Goal: Task Accomplishment & Management: Manage account settings

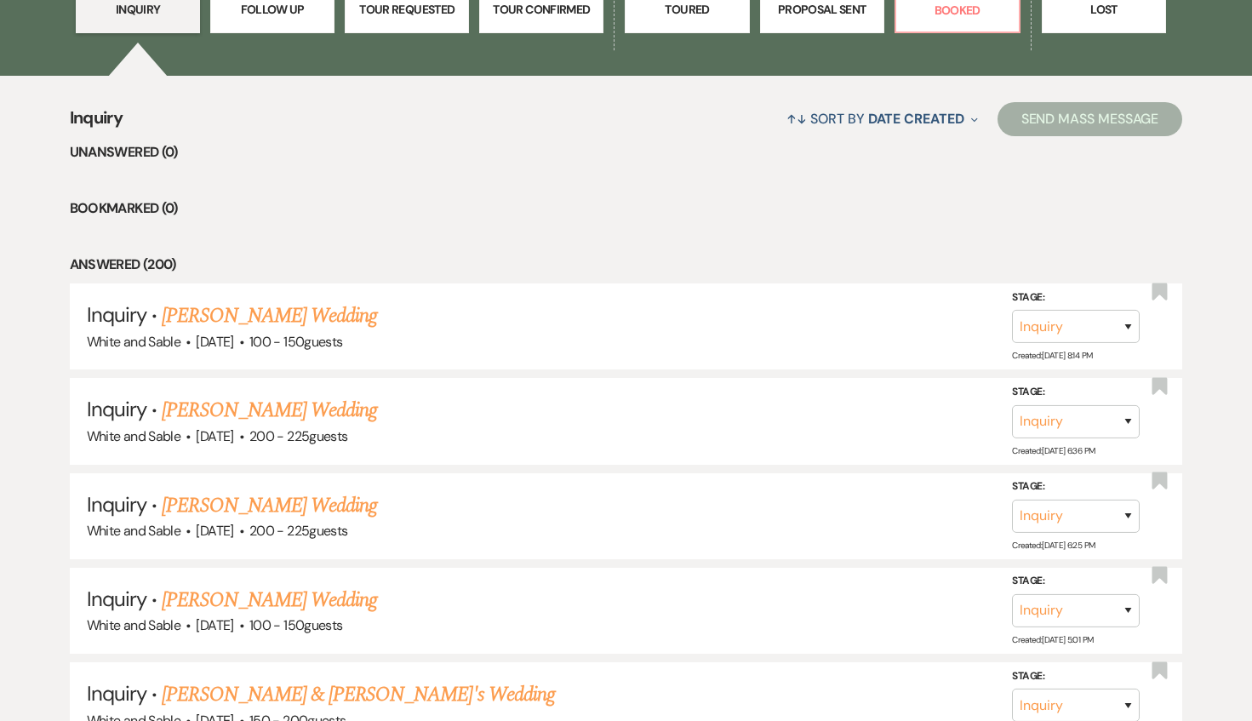
scroll to position [447, 0]
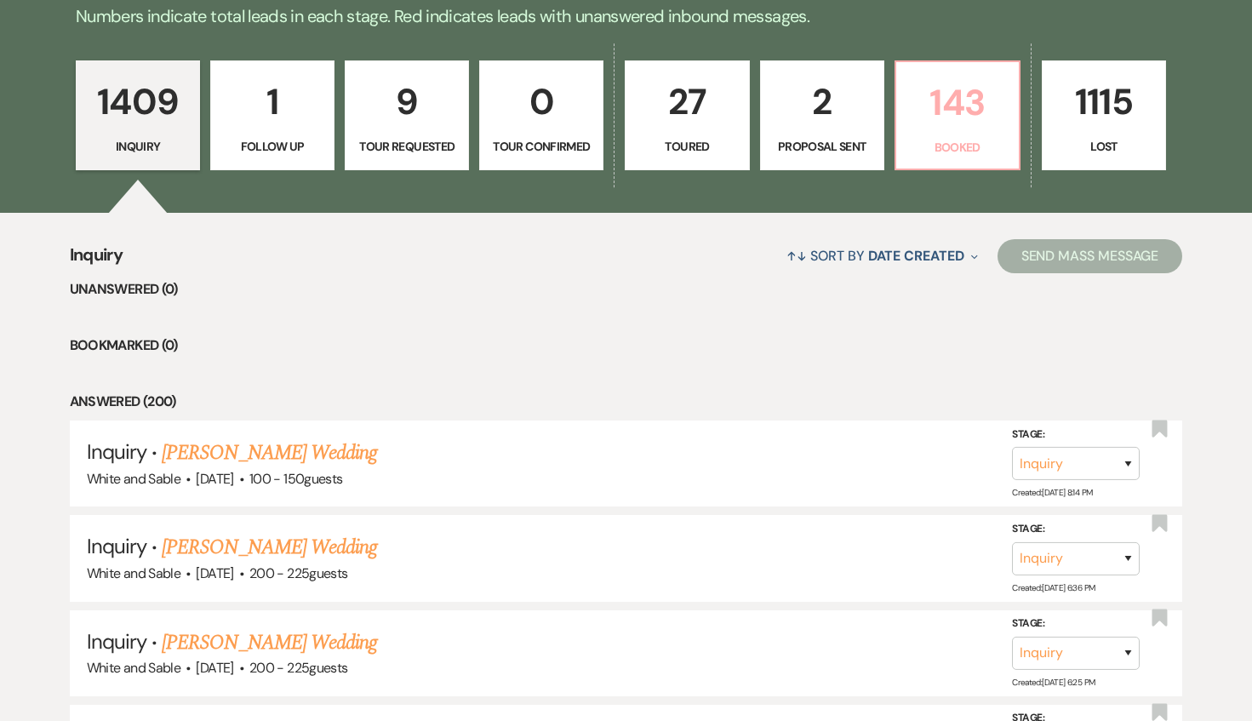
click at [966, 135] on link "143 Booked" at bounding box center [958, 115] width 126 height 111
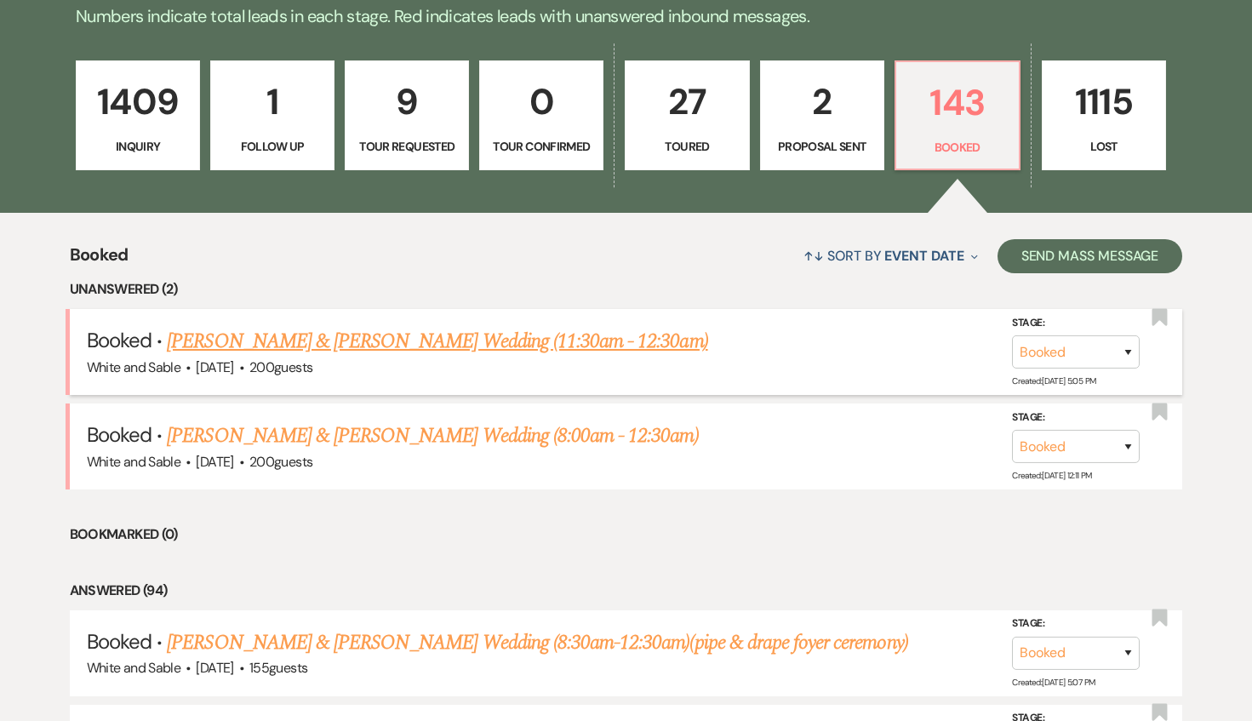
click at [296, 347] on link "[PERSON_NAME] & [PERSON_NAME] Wedding (11:30am - 12:30am)" at bounding box center [437, 341] width 541 height 31
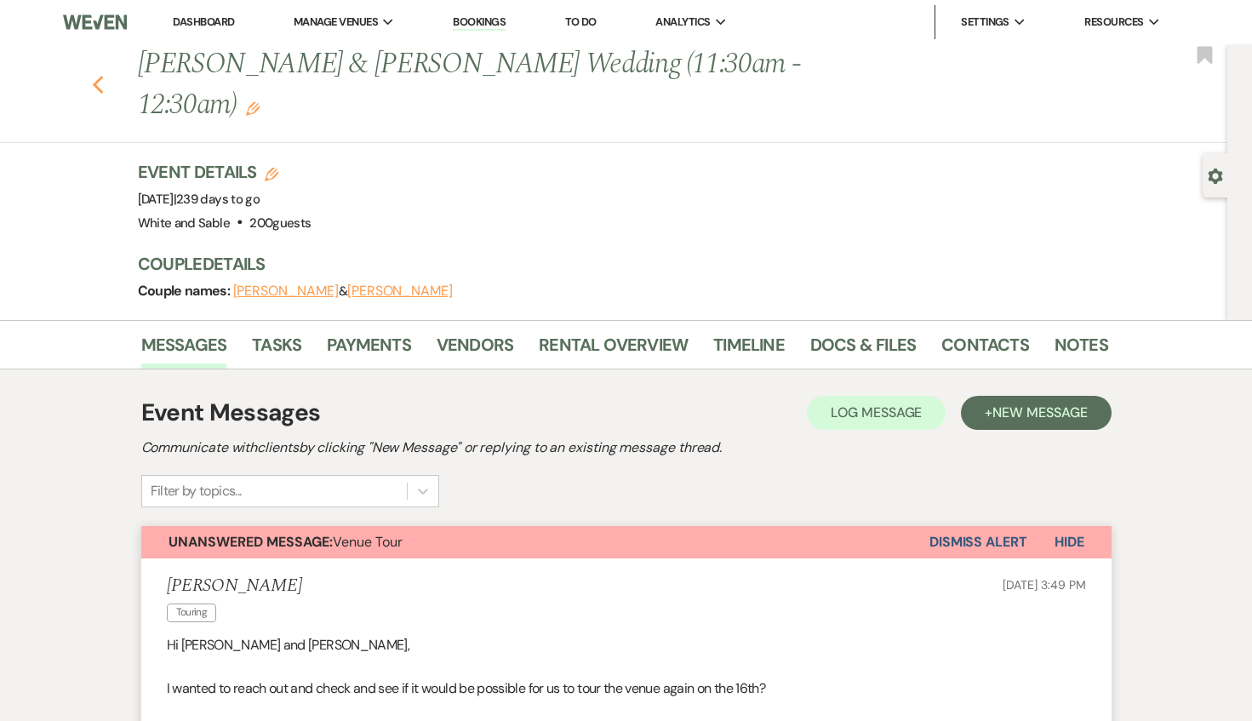
click at [93, 75] on icon "Previous" at bounding box center [98, 85] width 13 height 20
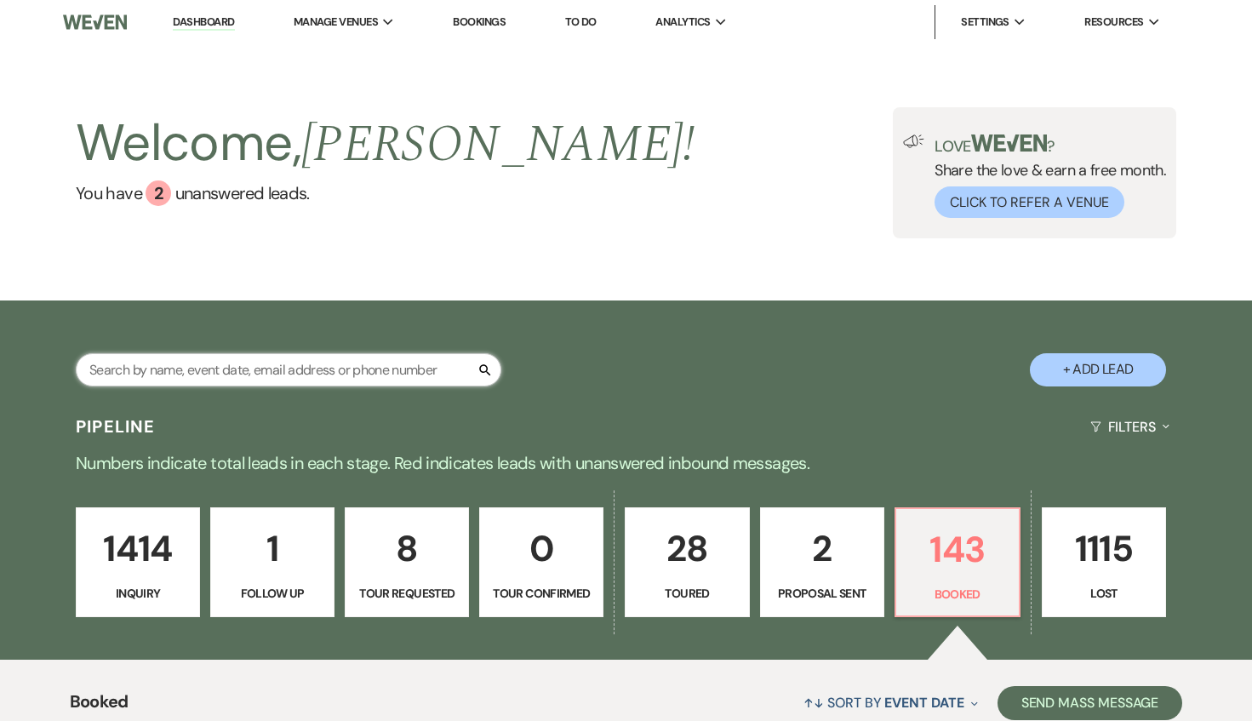
click at [315, 364] on input "text" at bounding box center [289, 369] width 426 height 33
type input "[PERSON_NAME]"
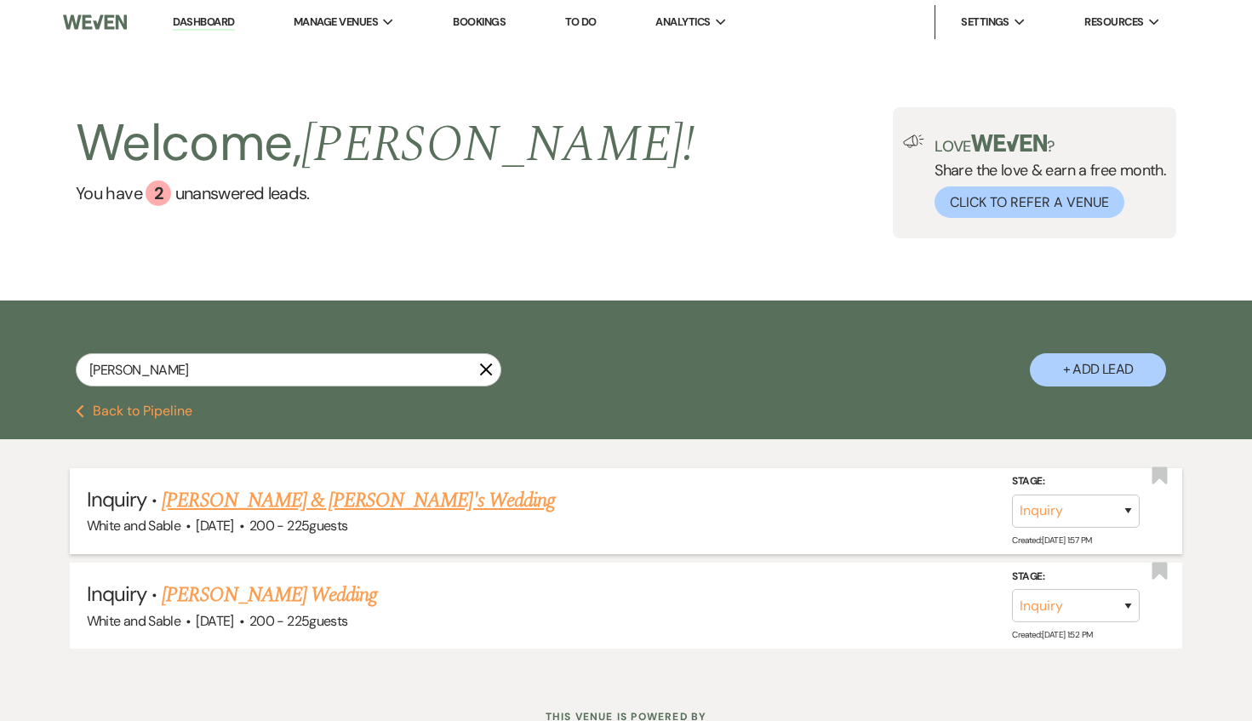
click at [361, 512] on link "[PERSON_NAME] & [PERSON_NAME]'s Wedding" at bounding box center [358, 500] width 393 height 31
select select "12"
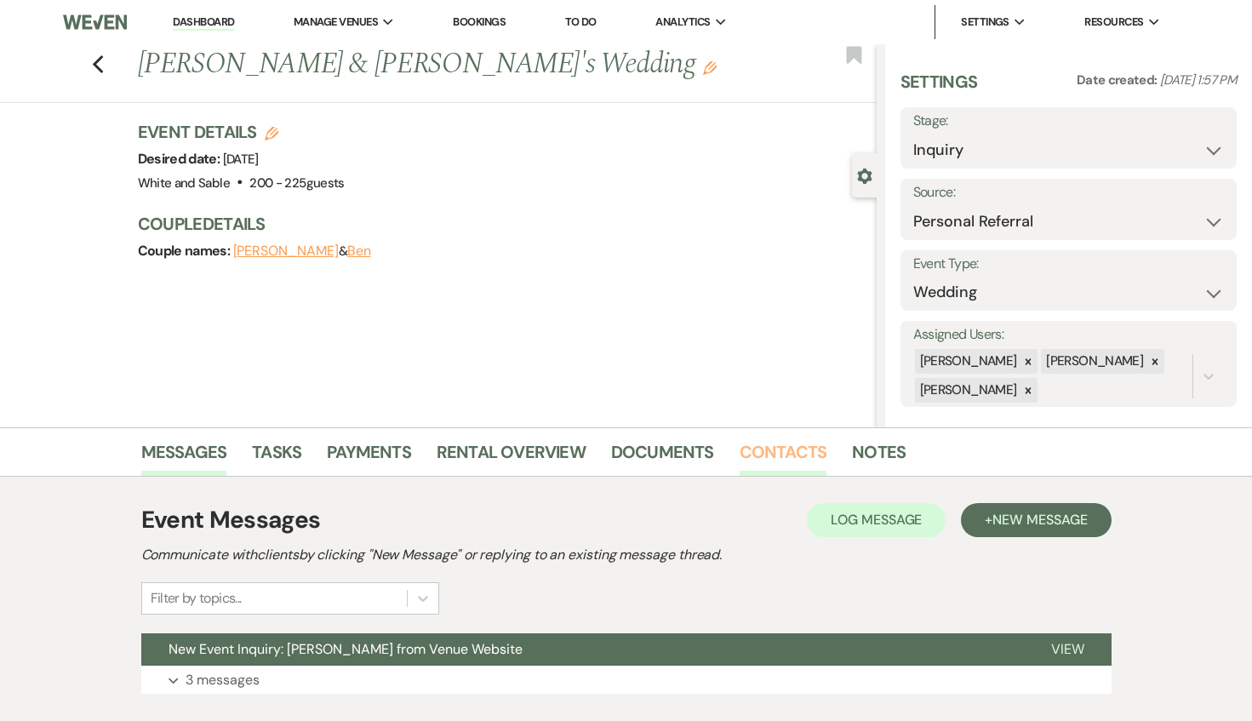
click at [783, 449] on link "Contacts" at bounding box center [784, 456] width 88 height 37
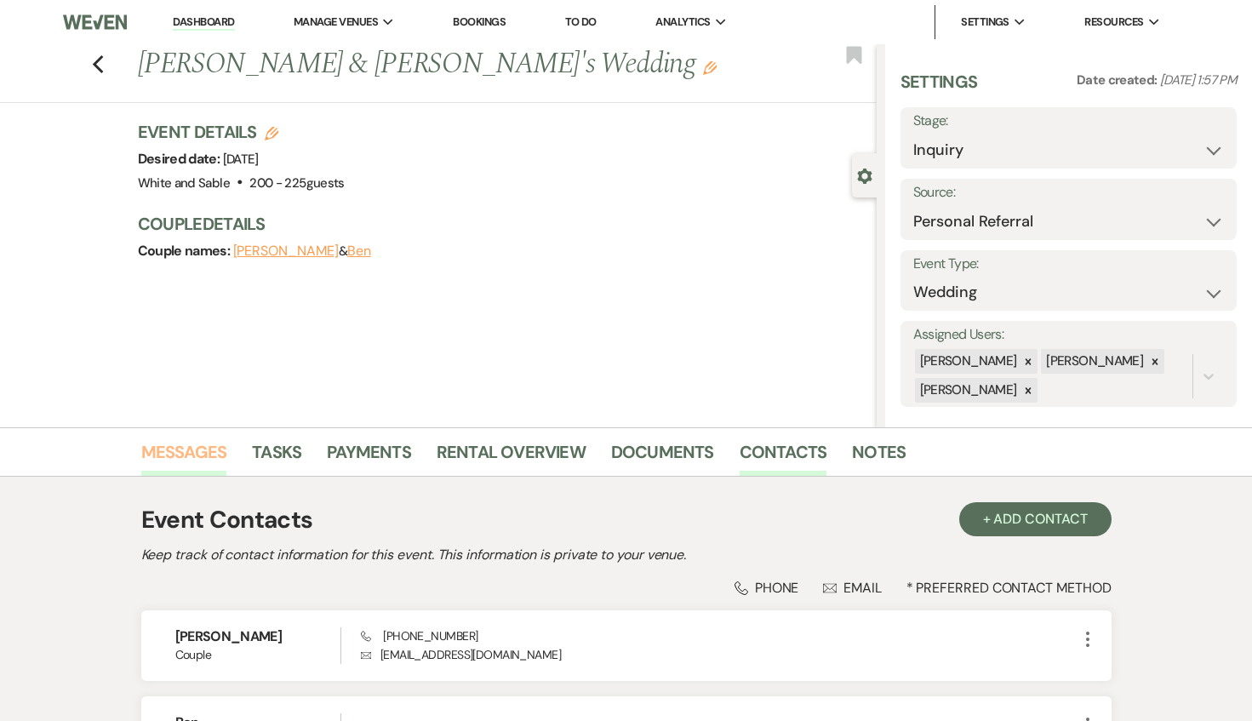
click at [147, 455] on link "Messages" at bounding box center [184, 456] width 86 height 37
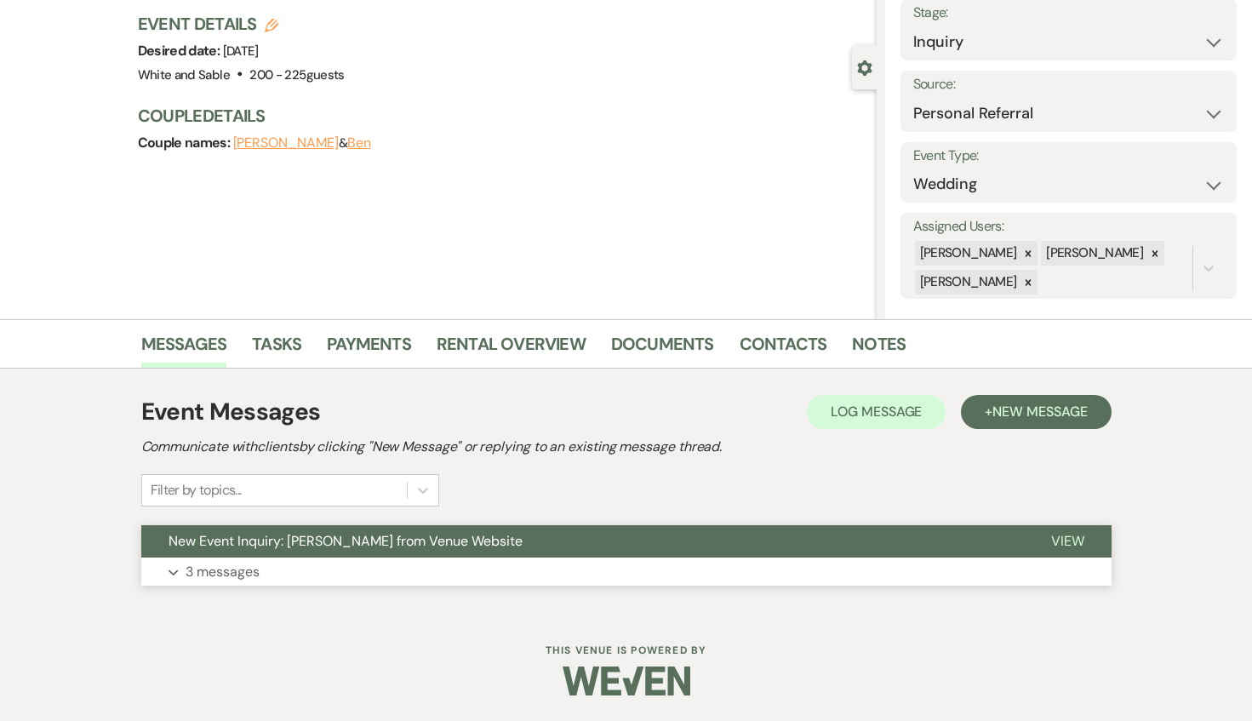
click at [538, 542] on button "New Event Inquiry: [PERSON_NAME] from Venue Website" at bounding box center [582, 541] width 883 height 32
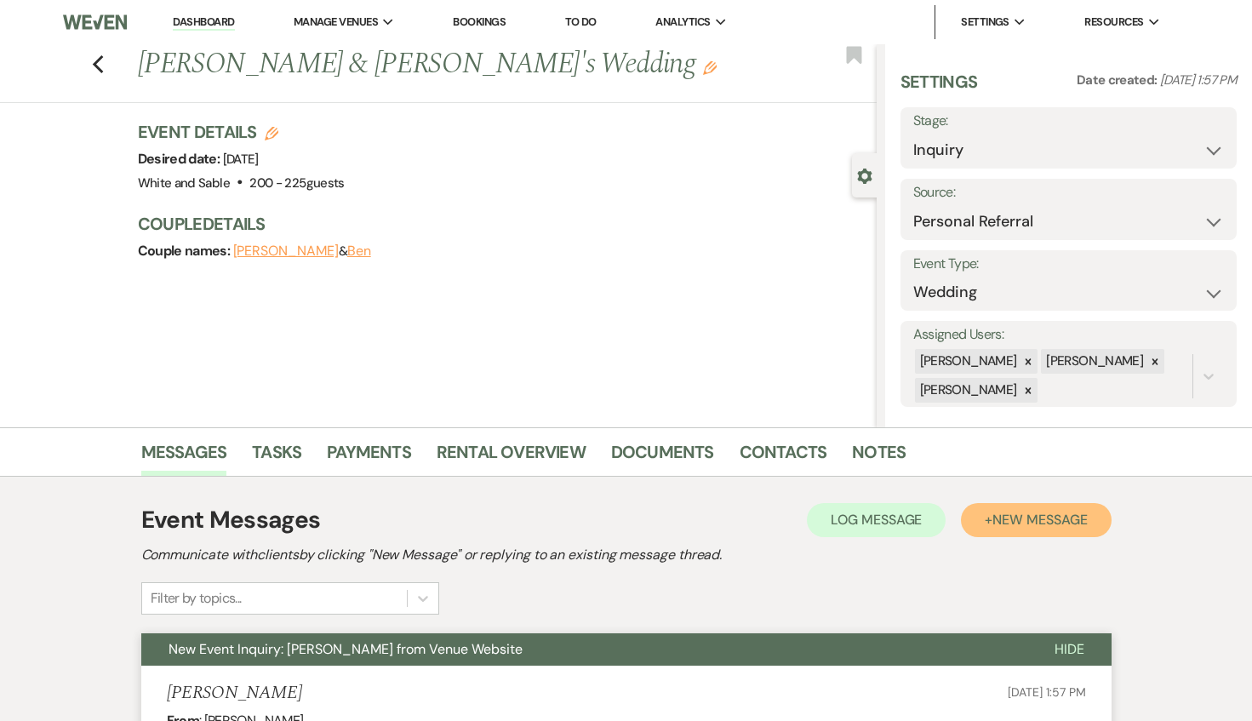
click at [1067, 511] on span "New Message" at bounding box center [1040, 520] width 94 height 18
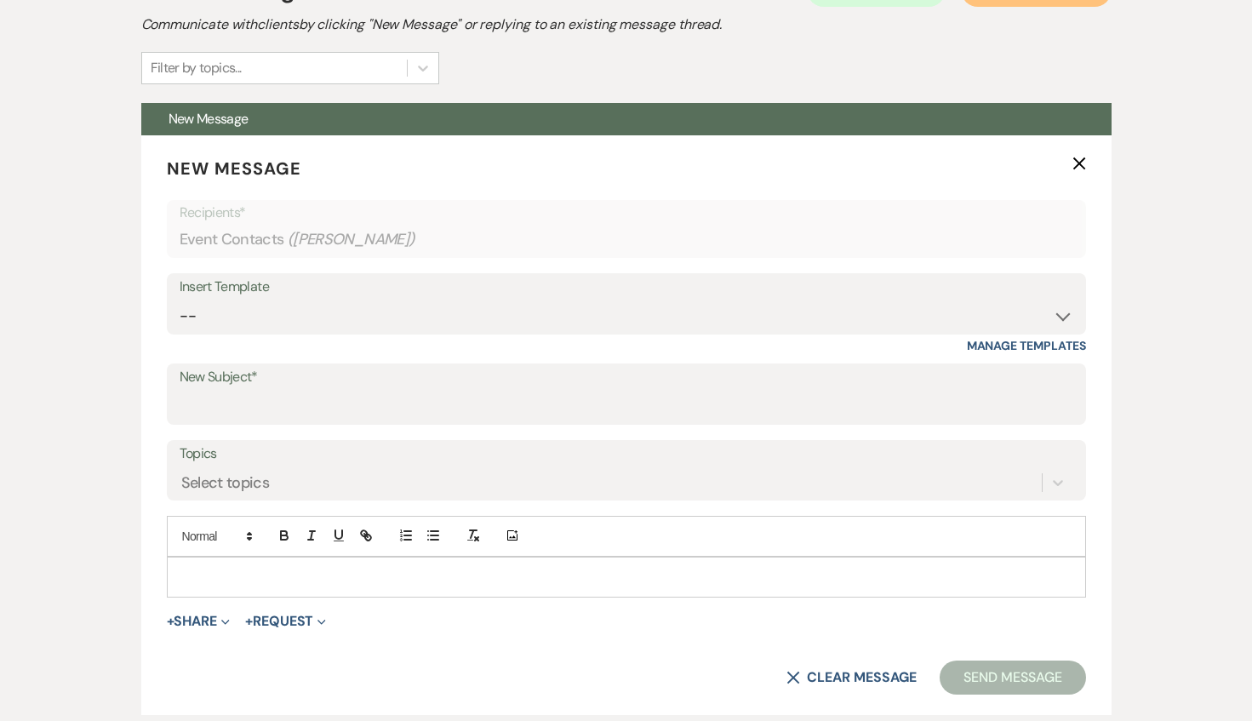
scroll to position [619, 0]
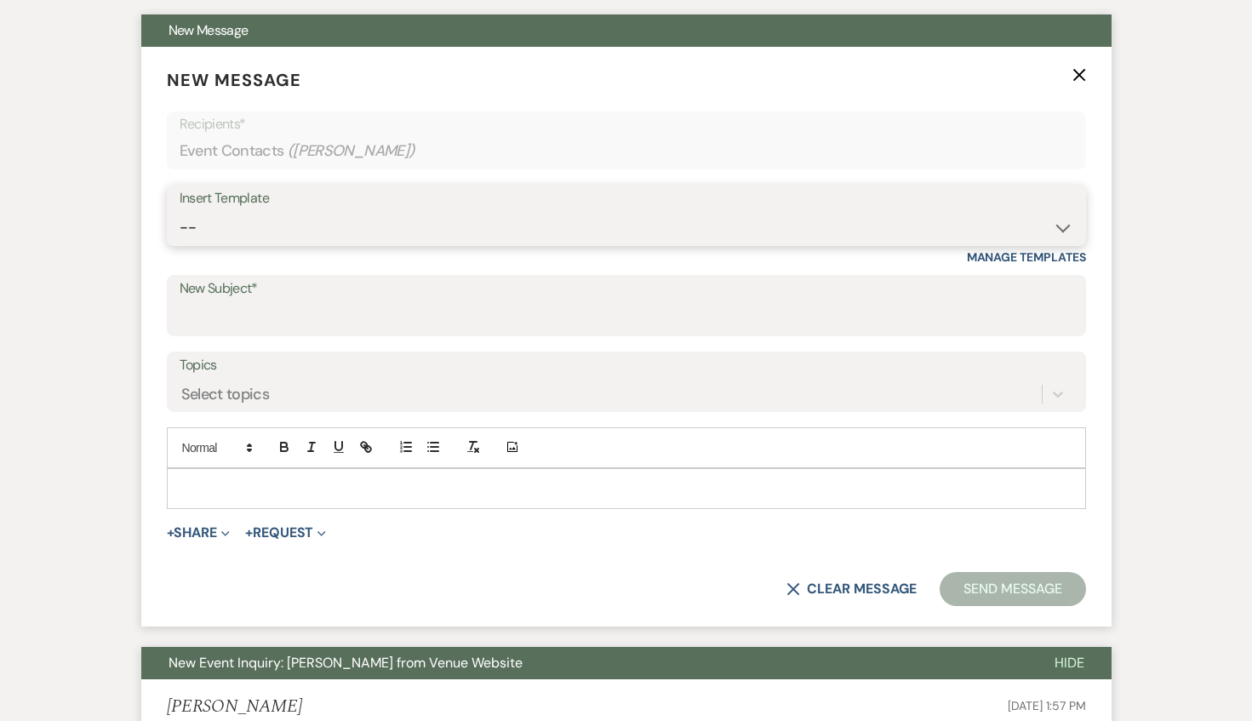
click at [337, 237] on select "-- Inquiry Response (Venue Guide) Schedule - Venue Tour Appt Confirmation Sched…" at bounding box center [627, 227] width 894 height 33
select select "4647"
click at [180, 211] on select "-- Inquiry Response (Venue Guide) Schedule - Venue Tour Appt Confirmation Sched…" at bounding box center [627, 227] width 894 height 33
type input "Your Upcoming Tour at White & Sable!"
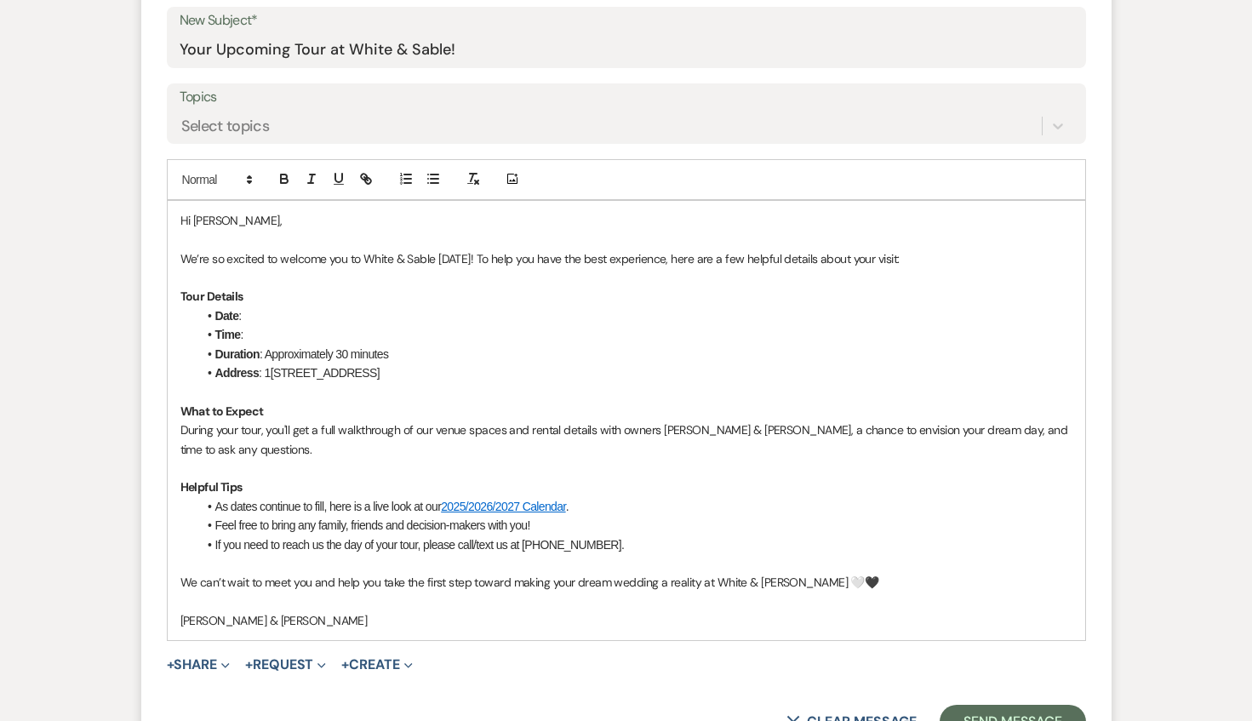
scroll to position [915, 0]
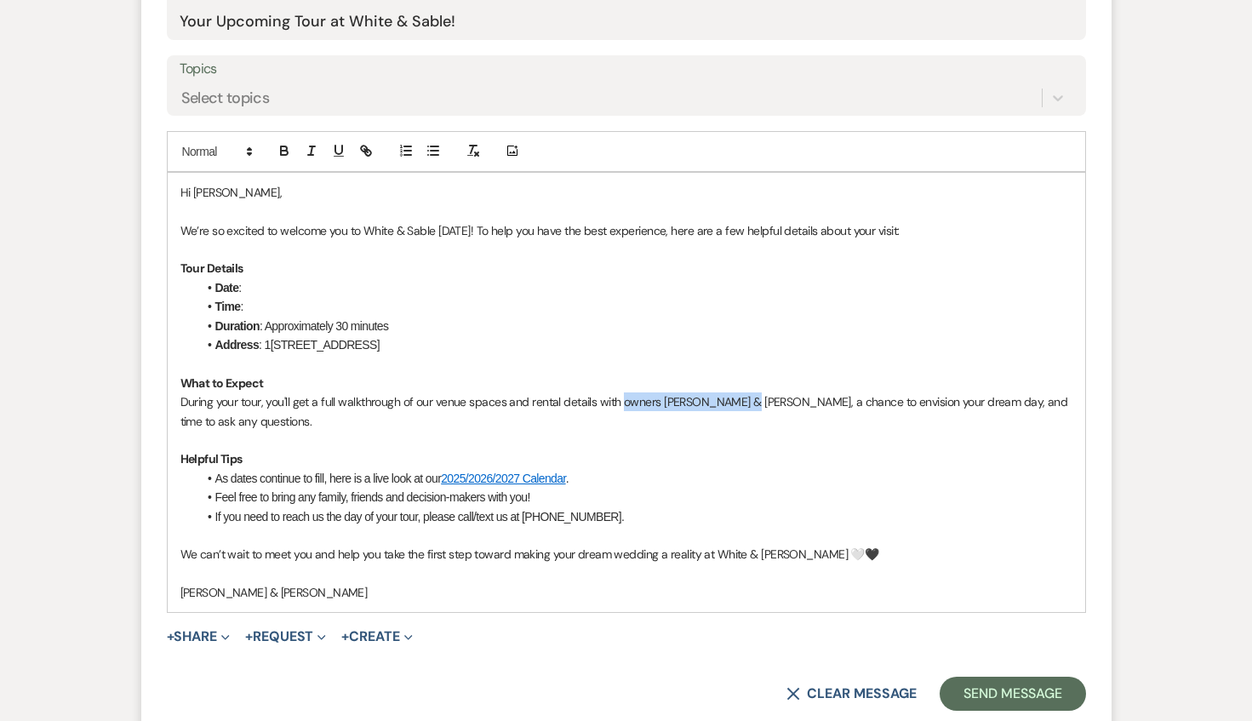
drag, startPoint x: 621, startPoint y: 406, endPoint x: 745, endPoint y: 403, distance: 123.5
click at [745, 403] on p "During your tour, you'll get a full walkthrough of our venue spaces and rental …" at bounding box center [626, 411] width 892 height 38
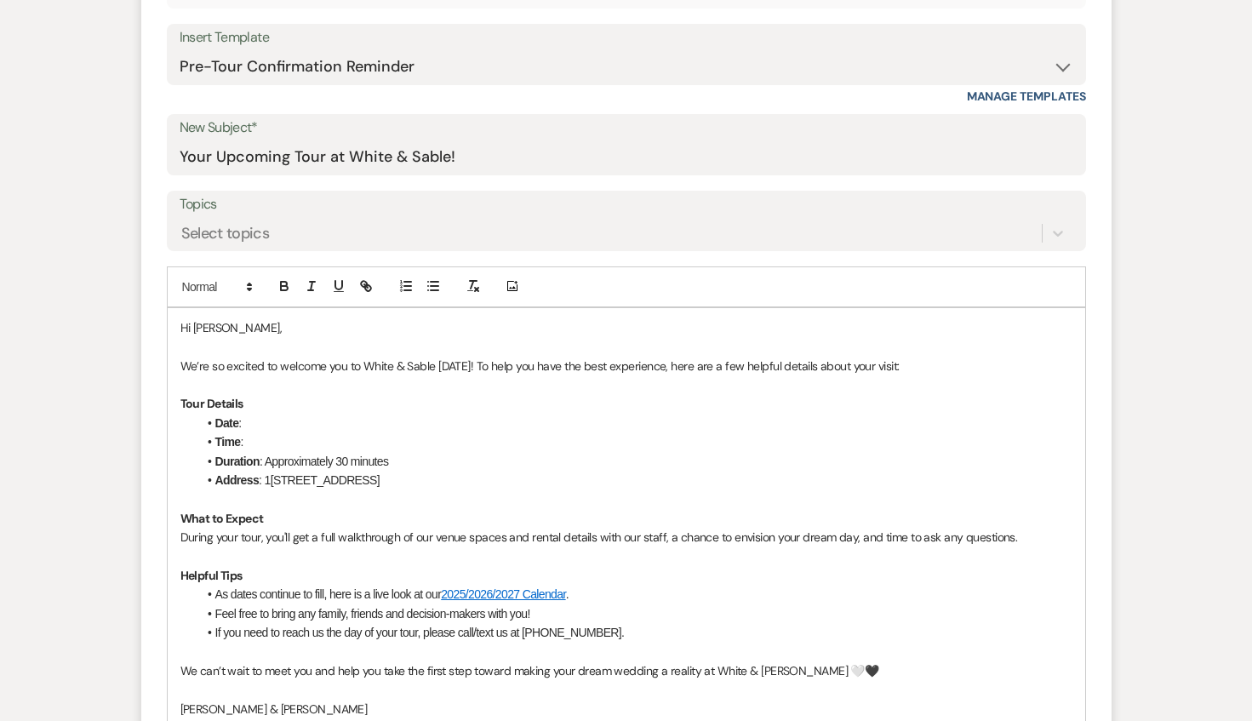
scroll to position [775, 0]
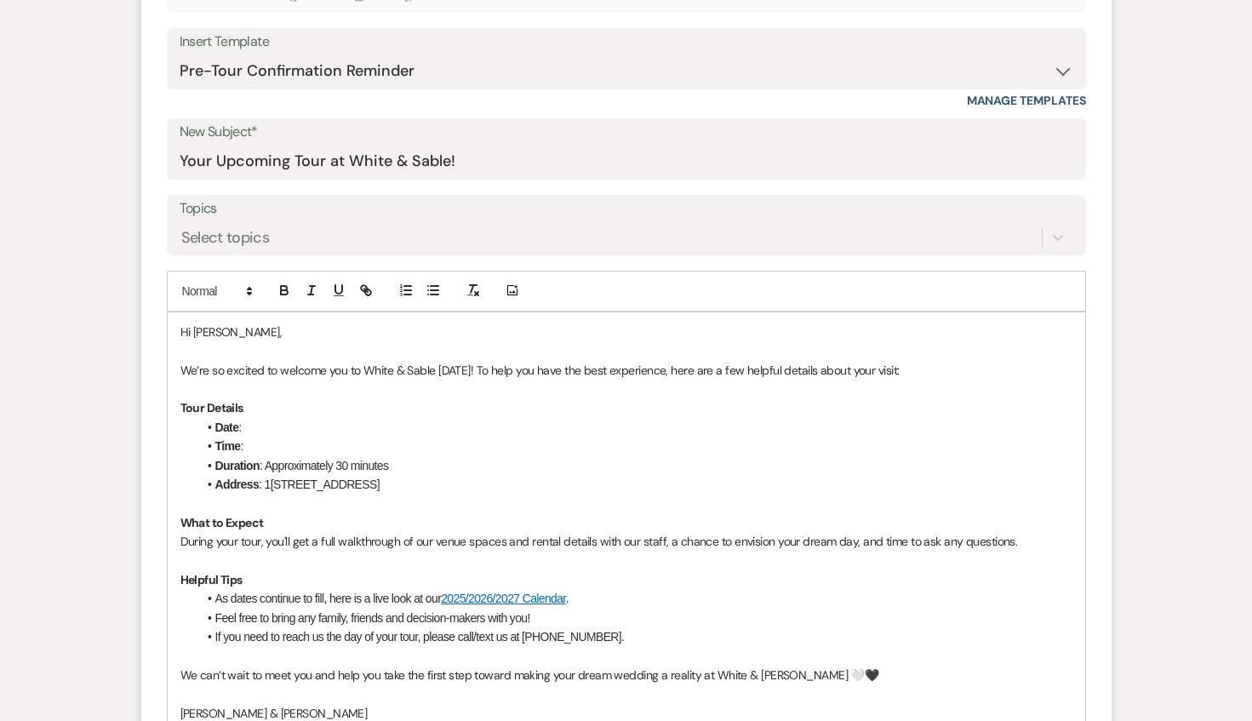
click at [258, 433] on li "Date :" at bounding box center [634, 427] width 875 height 19
click at [261, 451] on li "Time :" at bounding box center [634, 446] width 875 height 19
drag, startPoint x: 470, startPoint y: 446, endPoint x: 282, endPoint y: 439, distance: 188.2
click at [282, 439] on li "Time : 8:45pm - [DATE]" at bounding box center [634, 446] width 875 height 19
drag, startPoint x: 290, startPoint y: 427, endPoint x: 243, endPoint y: 425, distance: 47.7
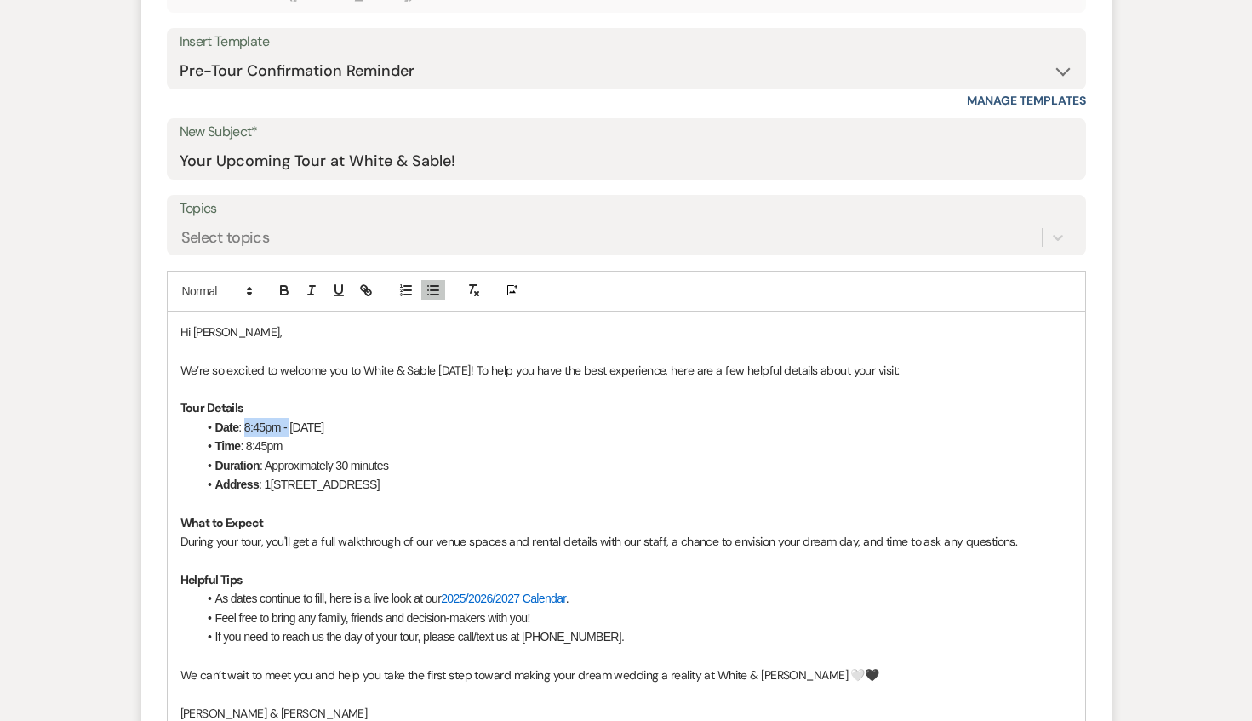
click at [243, 425] on li "Date : 8:45pm - [DATE]" at bounding box center [634, 427] width 875 height 19
click at [528, 451] on li "Time : 8:45pm" at bounding box center [634, 446] width 875 height 19
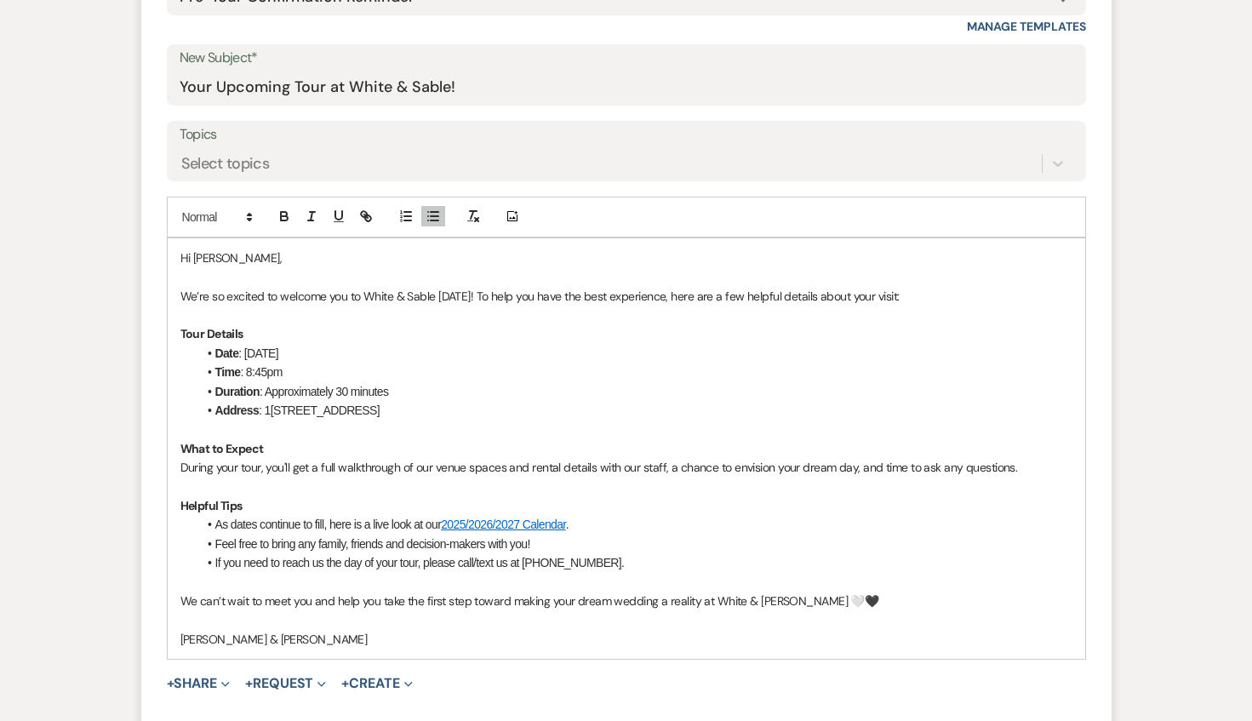
scroll to position [897, 0]
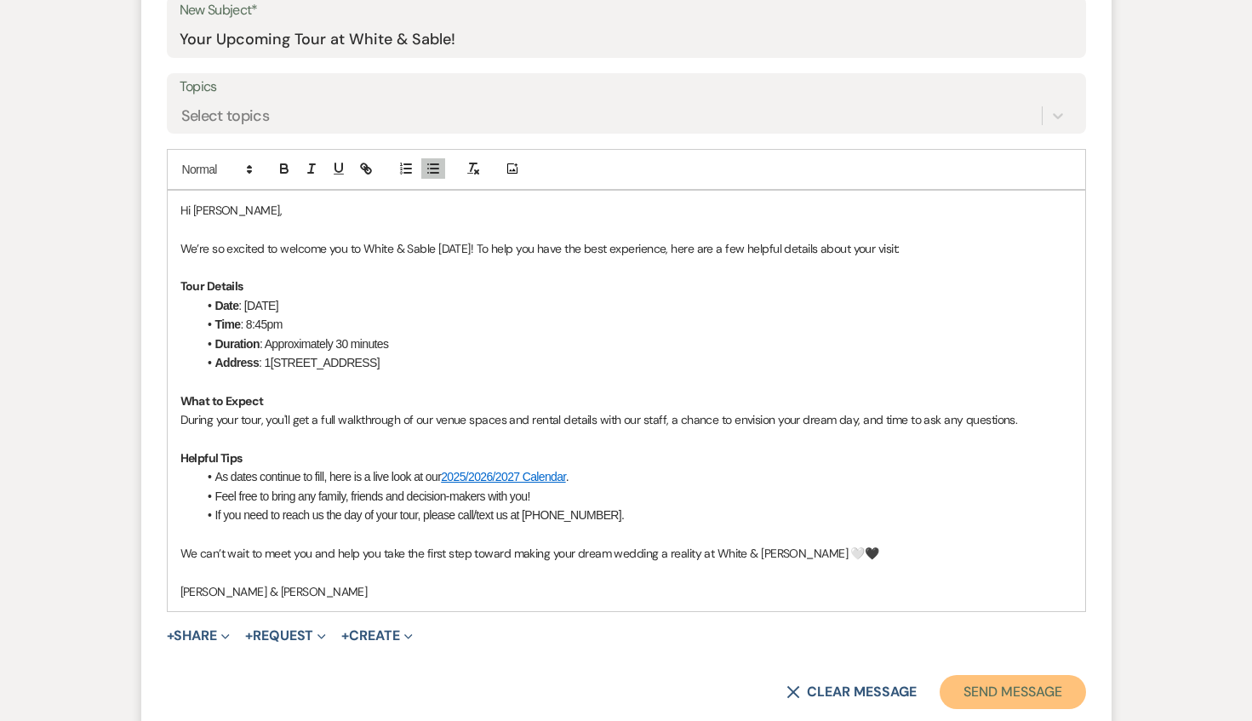
click at [1006, 690] on button "Send Message" at bounding box center [1013, 692] width 146 height 34
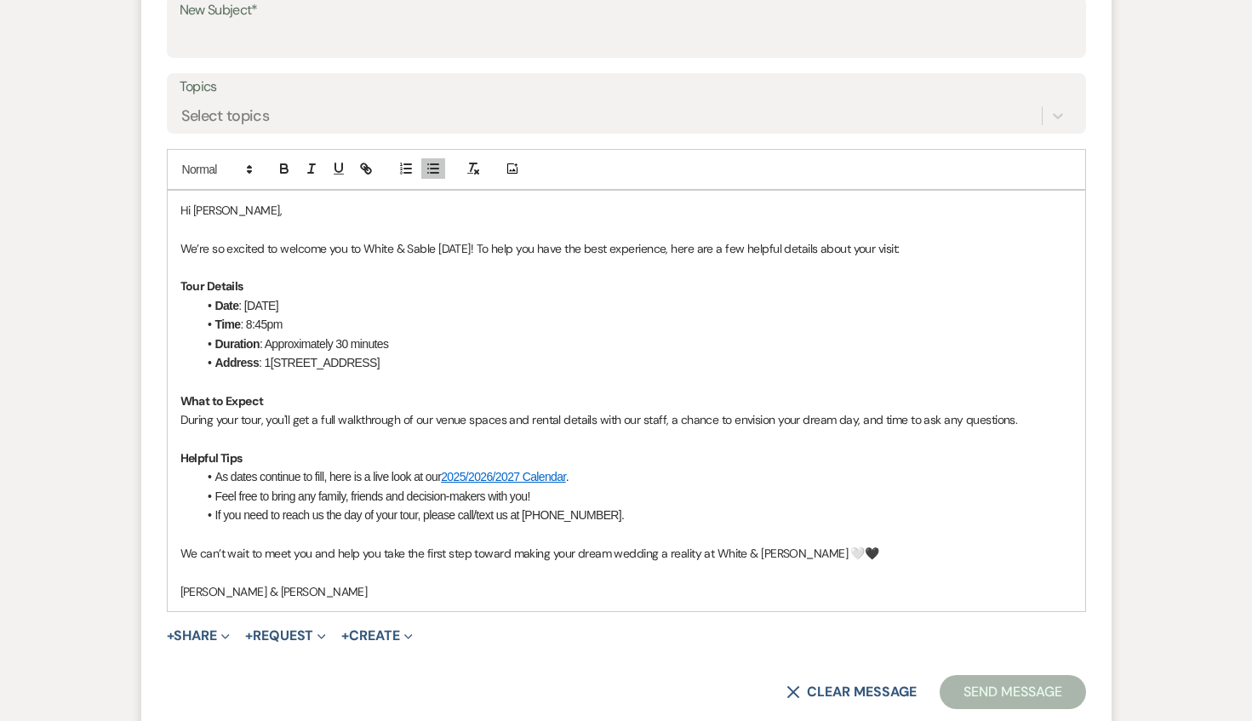
scroll to position [0, 0]
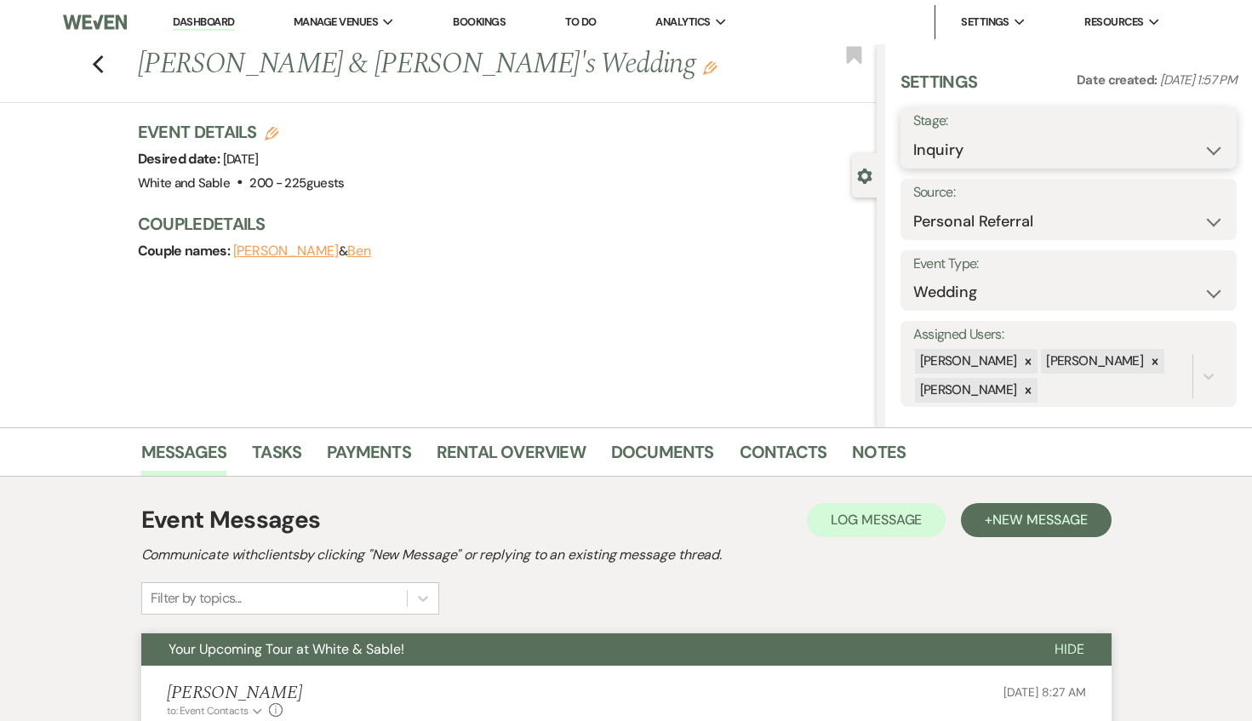
click at [944, 147] on select "Inquiry Follow Up Tour Requested Tour Confirmed Toured Proposal Sent Booked Lost" at bounding box center [1068, 150] width 311 height 33
select select "2"
click at [913, 134] on select "Inquiry Follow Up Tour Requested Tour Confirmed Toured Proposal Sent Booked Lost" at bounding box center [1068, 150] width 311 height 33
click at [848, 53] on use "button" at bounding box center [853, 54] width 15 height 17
click at [1212, 144] on button "Save" at bounding box center [1202, 138] width 69 height 34
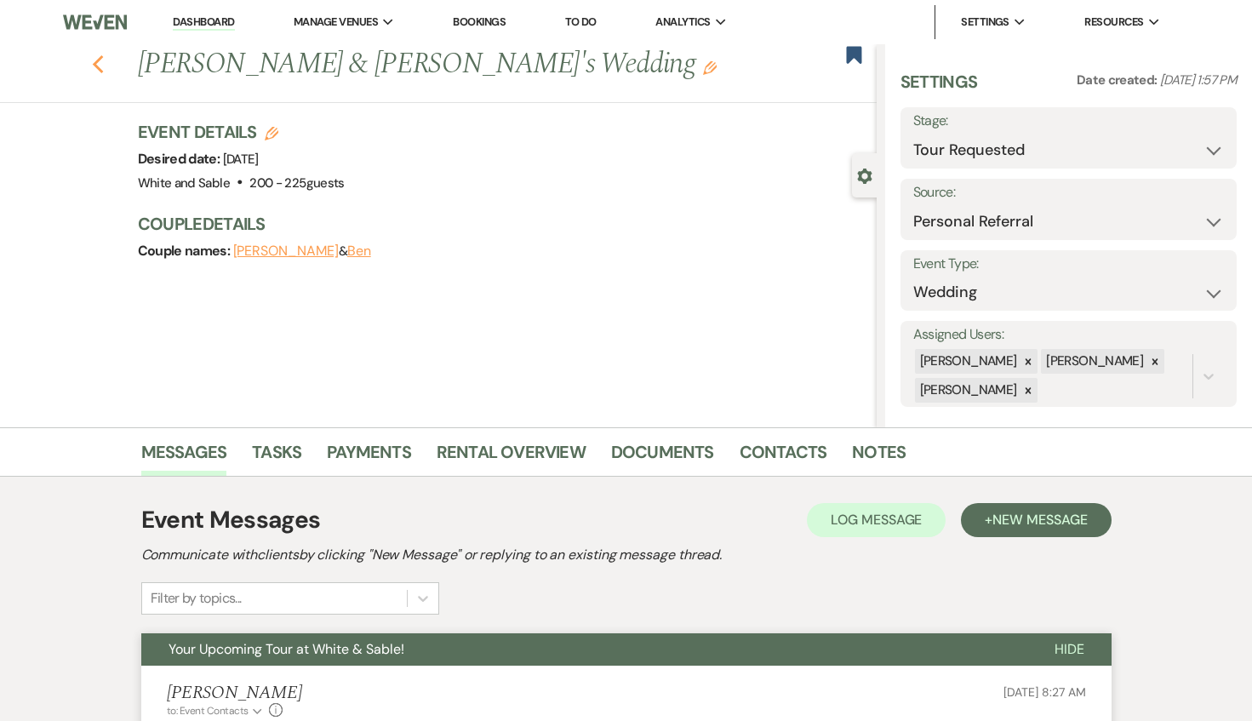
click at [96, 66] on use "button" at bounding box center [97, 64] width 11 height 19
select select "2"
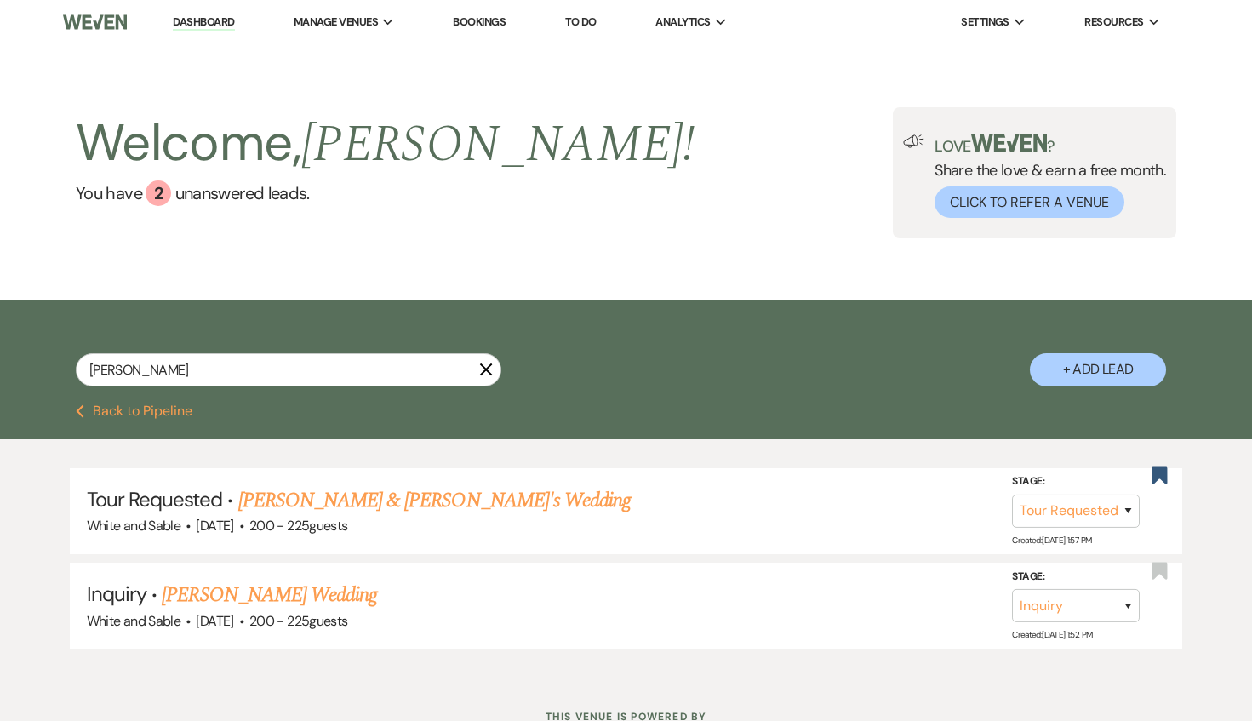
click at [209, 25] on link "Dashboard" at bounding box center [203, 22] width 61 height 16
select select "2"
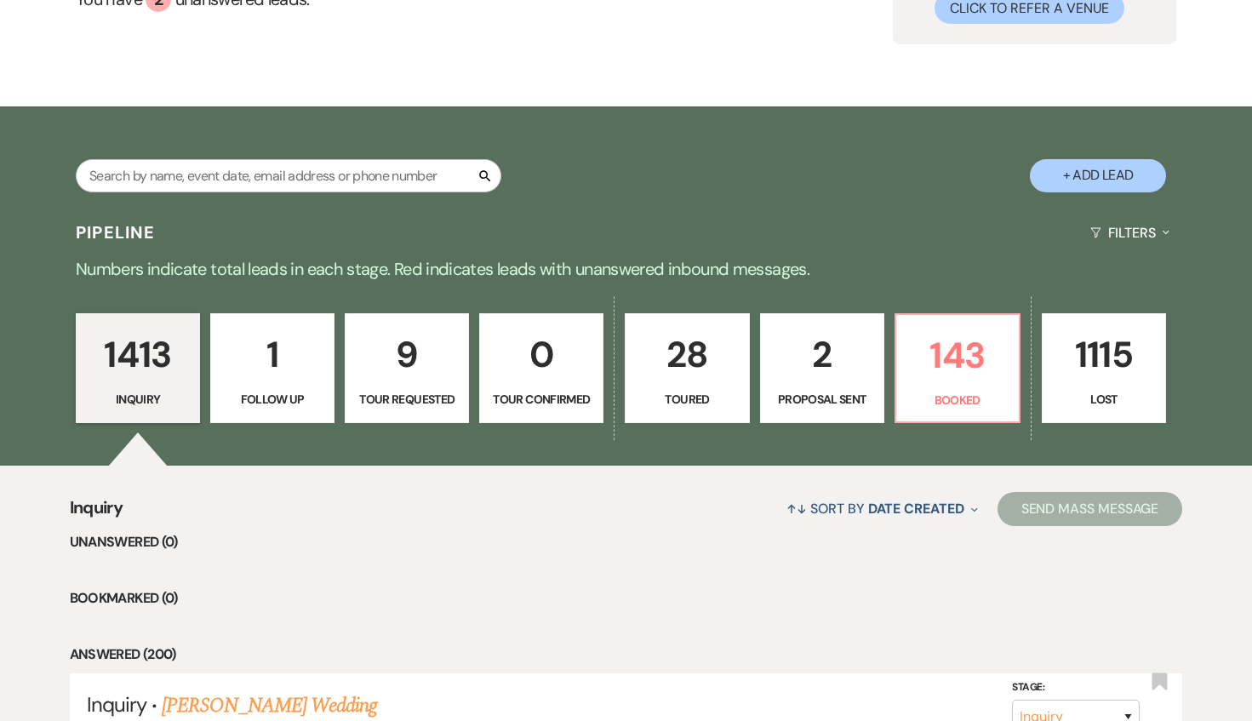
scroll to position [197, 0]
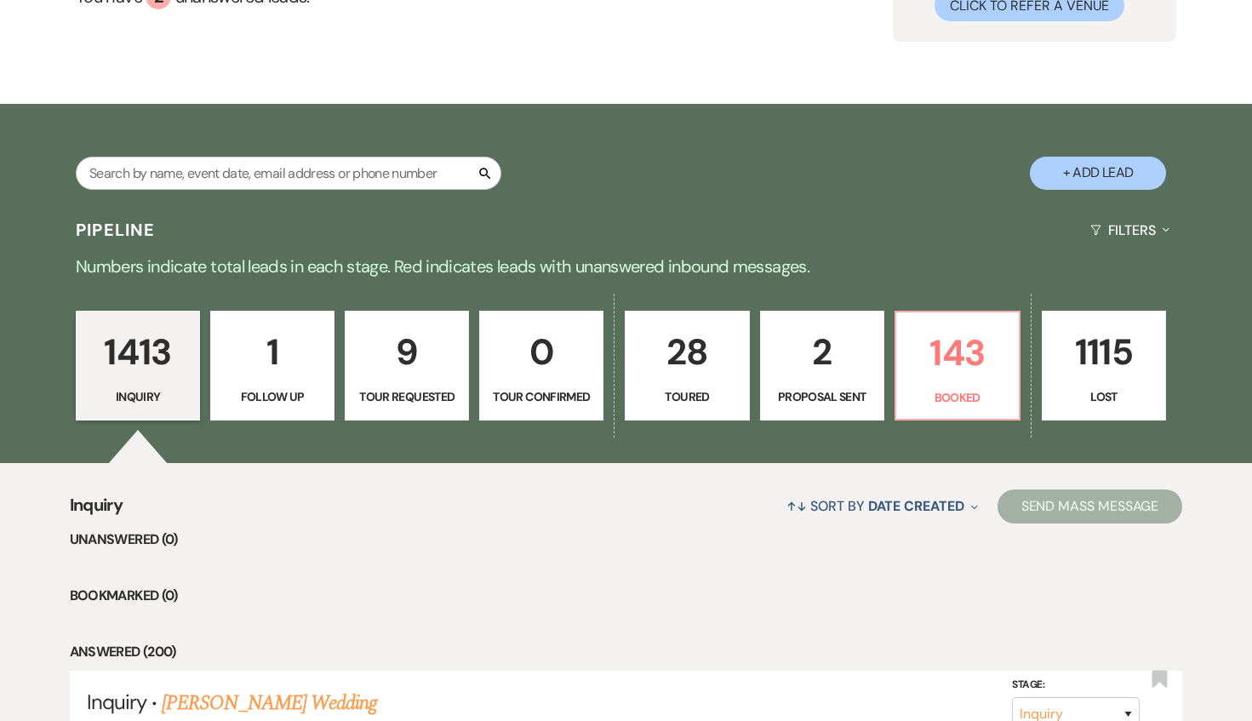
click at [712, 353] on p "28" at bounding box center [687, 351] width 102 height 57
select select "5"
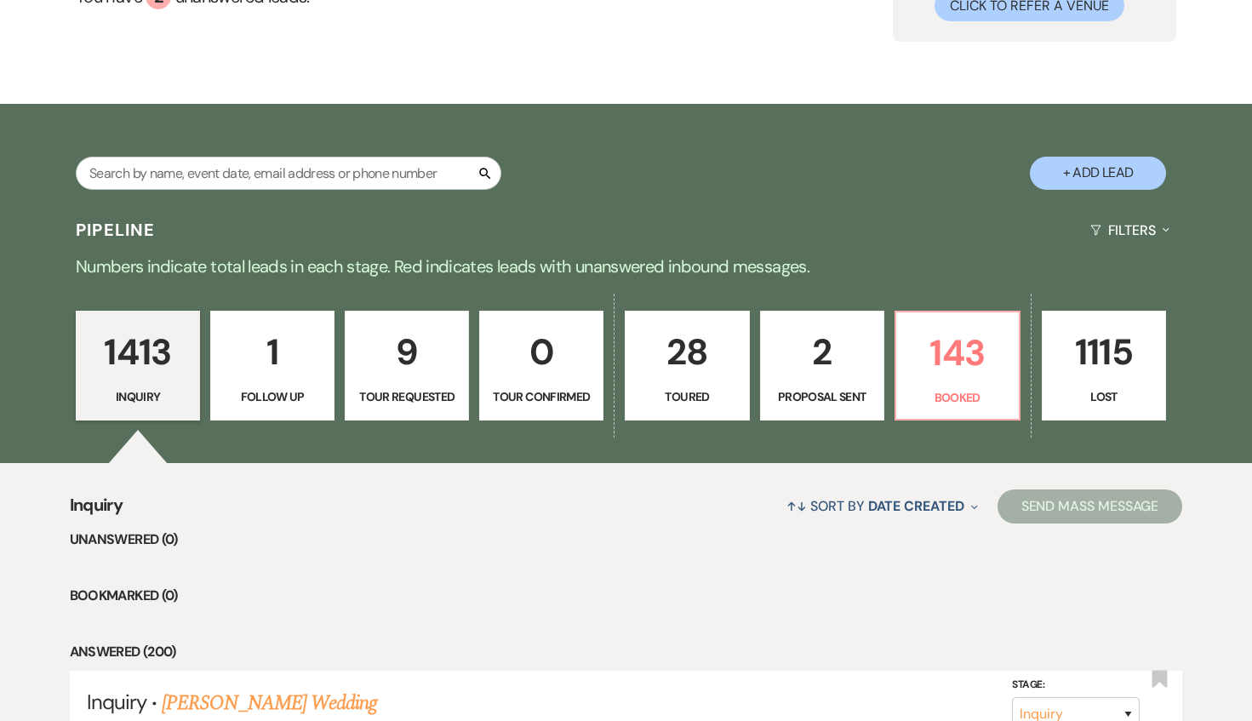
select select "5"
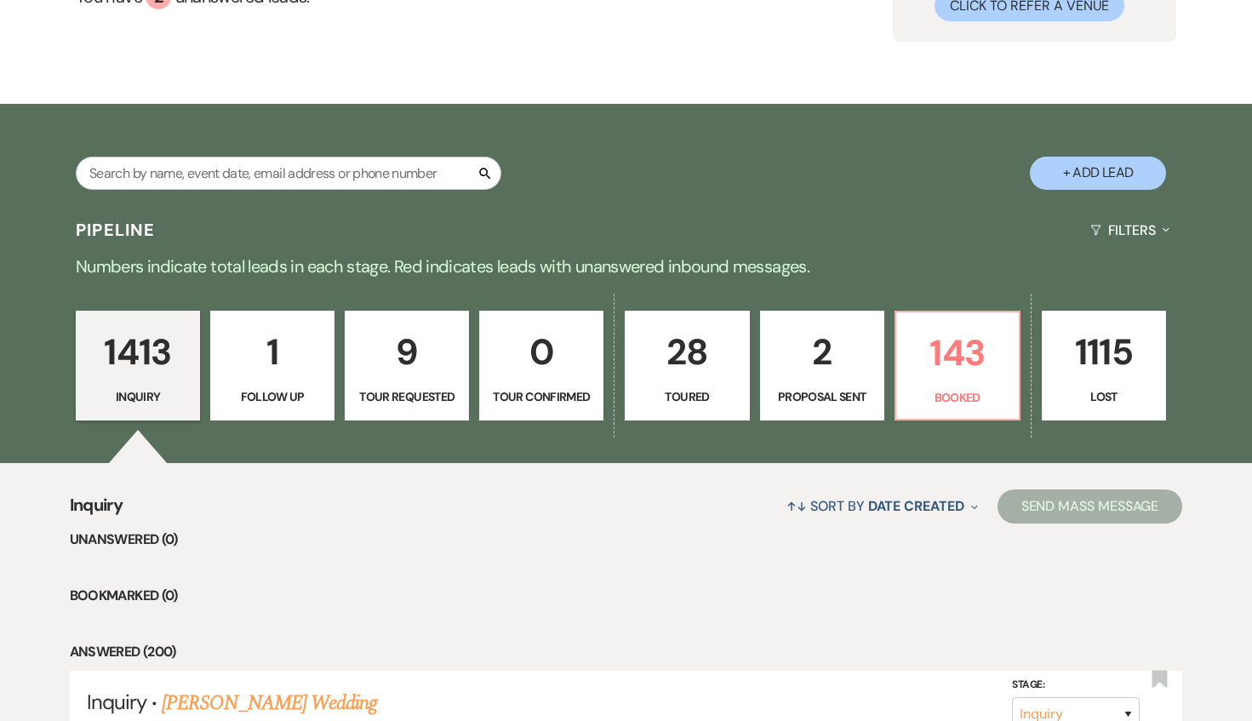
select select "5"
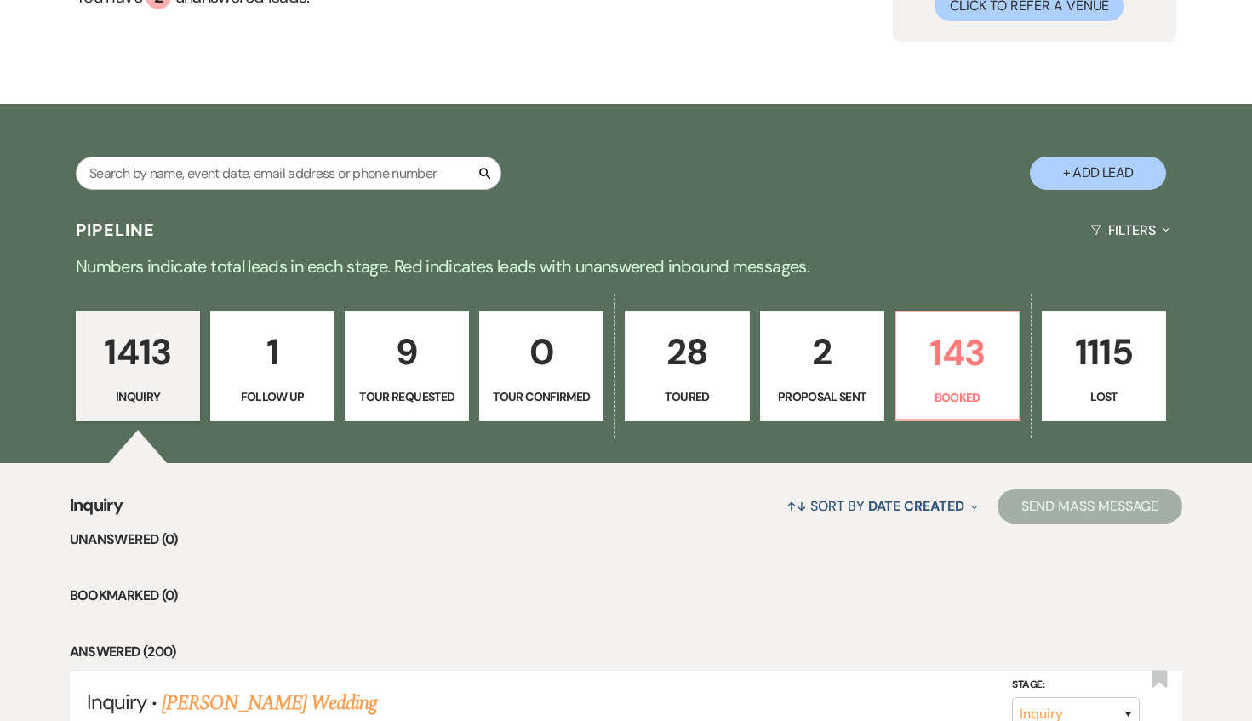
select select "5"
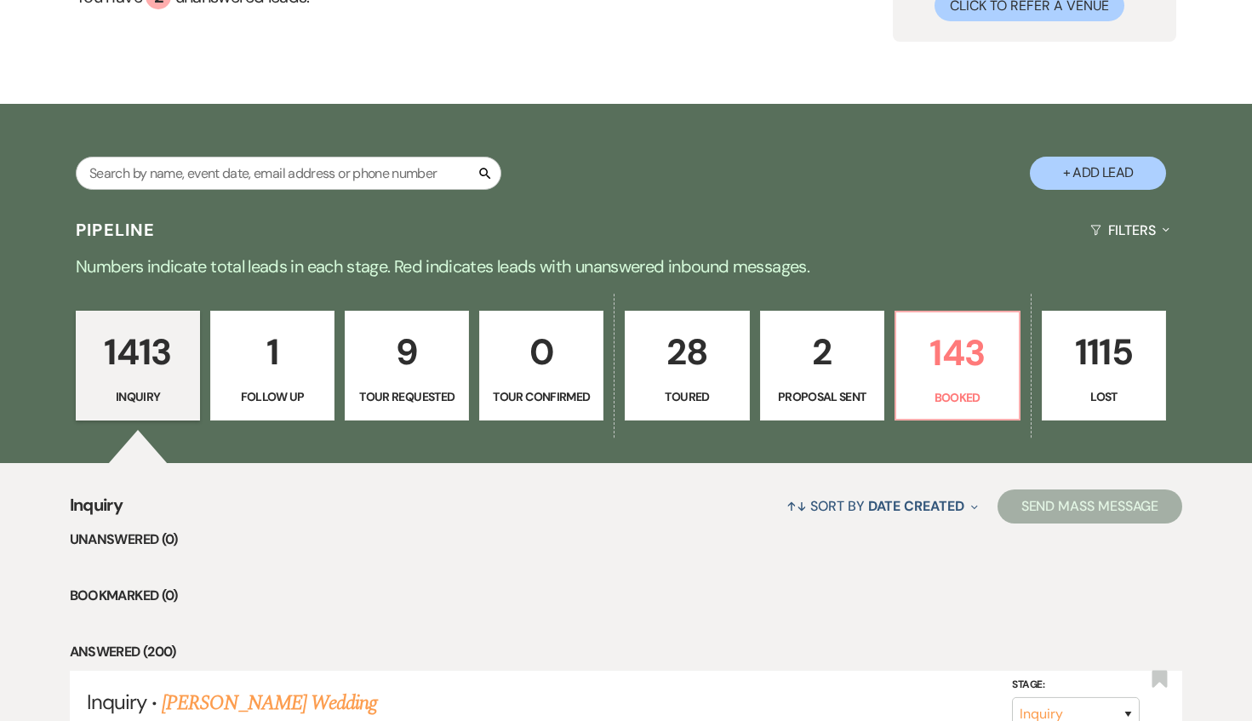
select select "5"
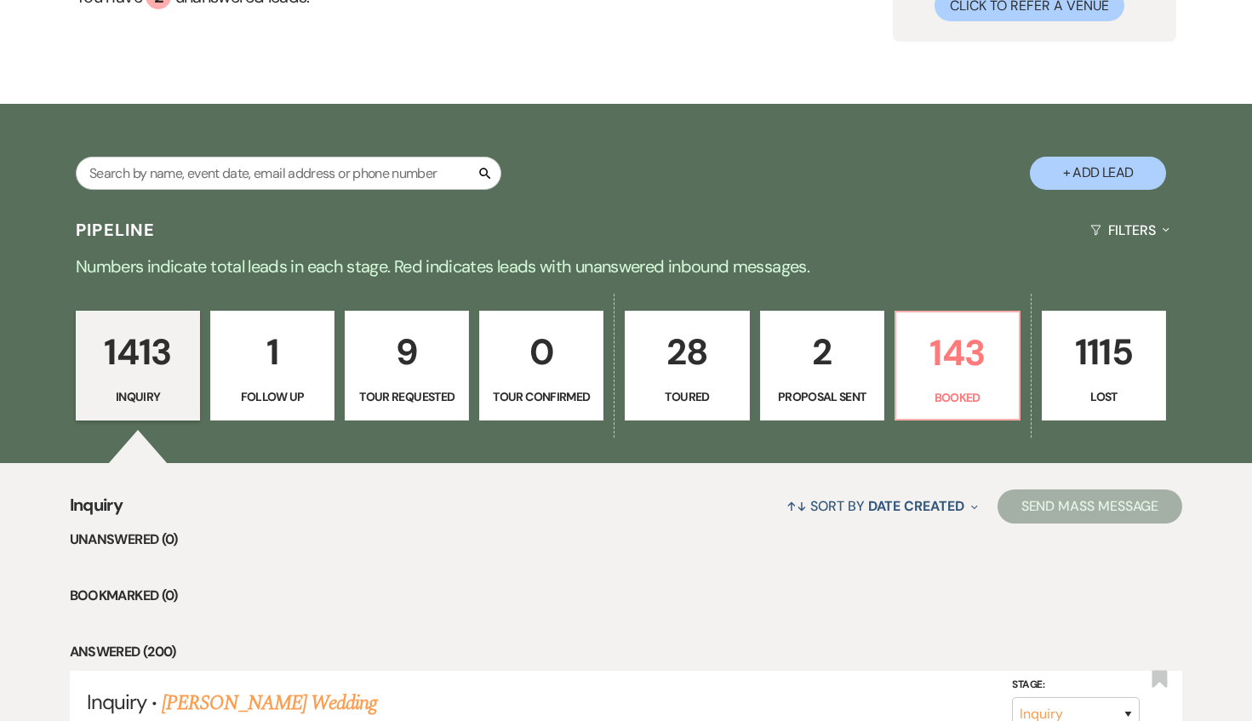
select select "5"
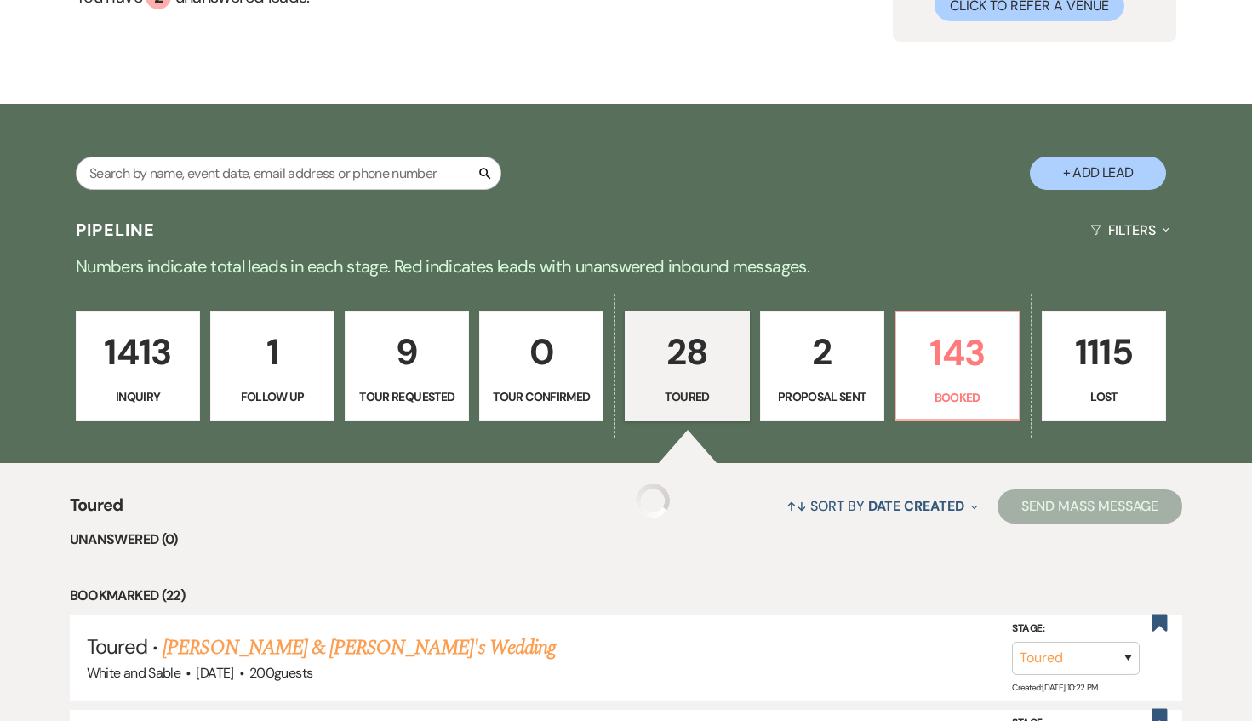
select select "5"
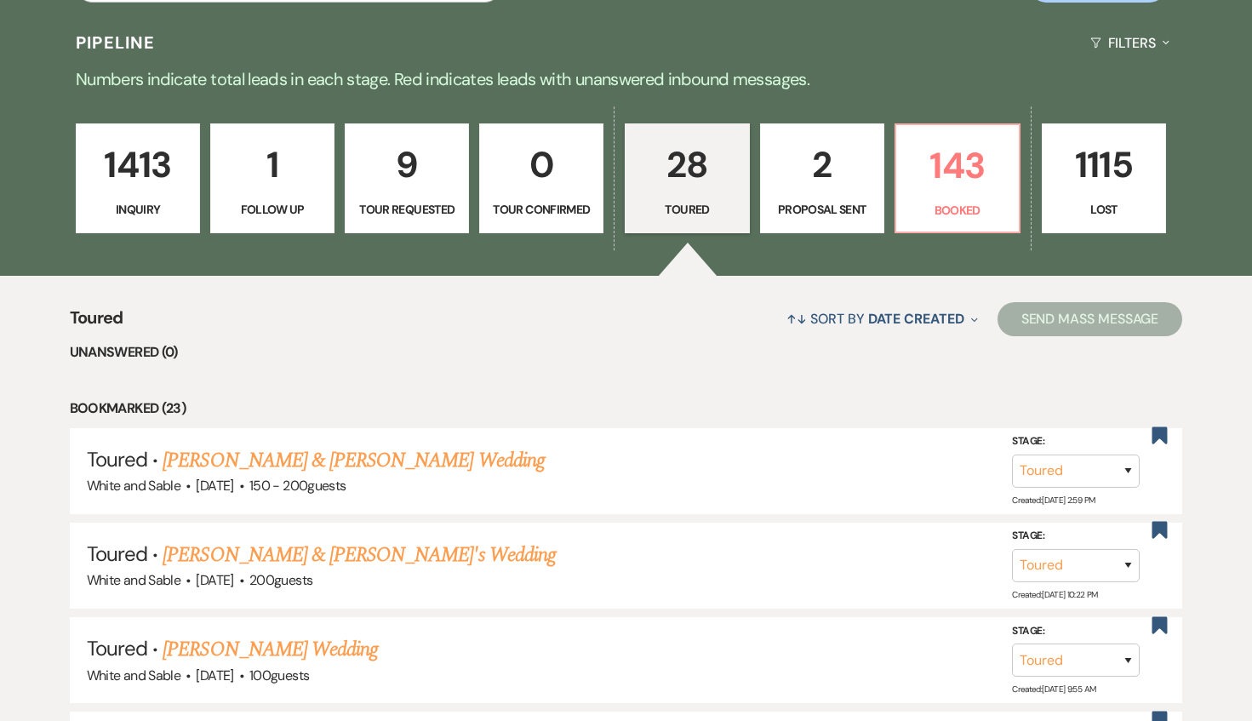
click at [385, 225] on link "9 Tour Requested" at bounding box center [407, 178] width 124 height 111
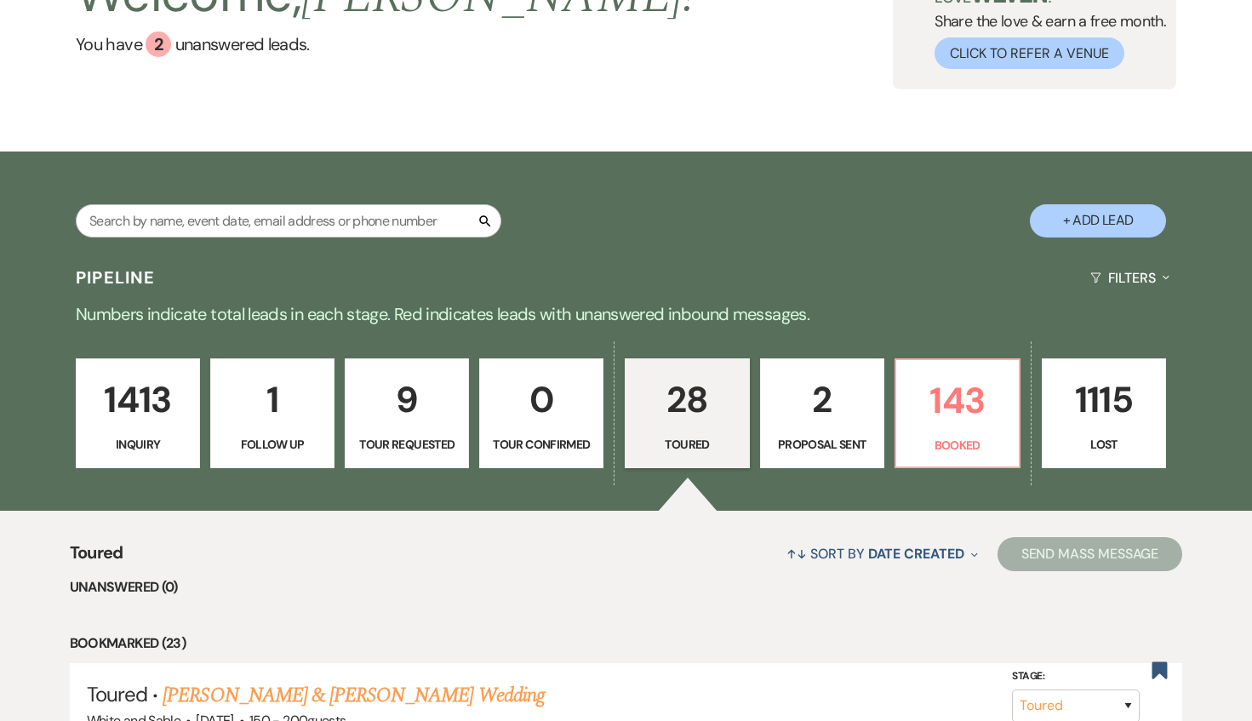
select select "2"
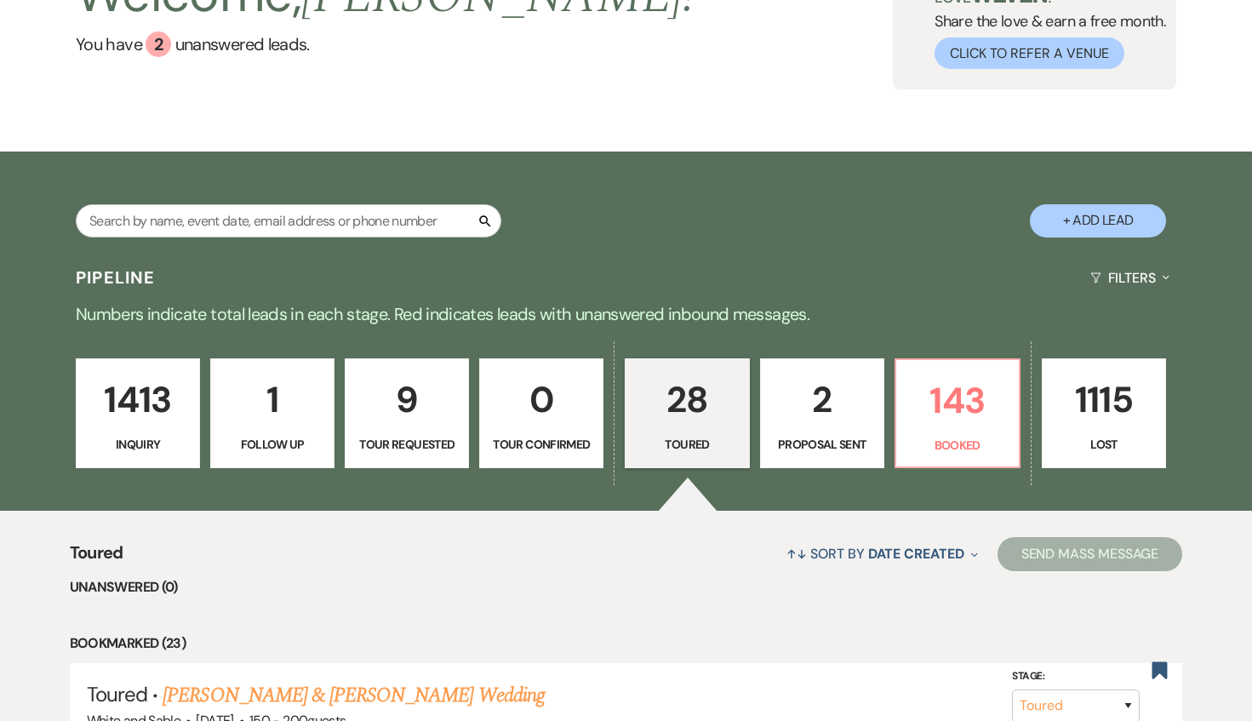
select select "2"
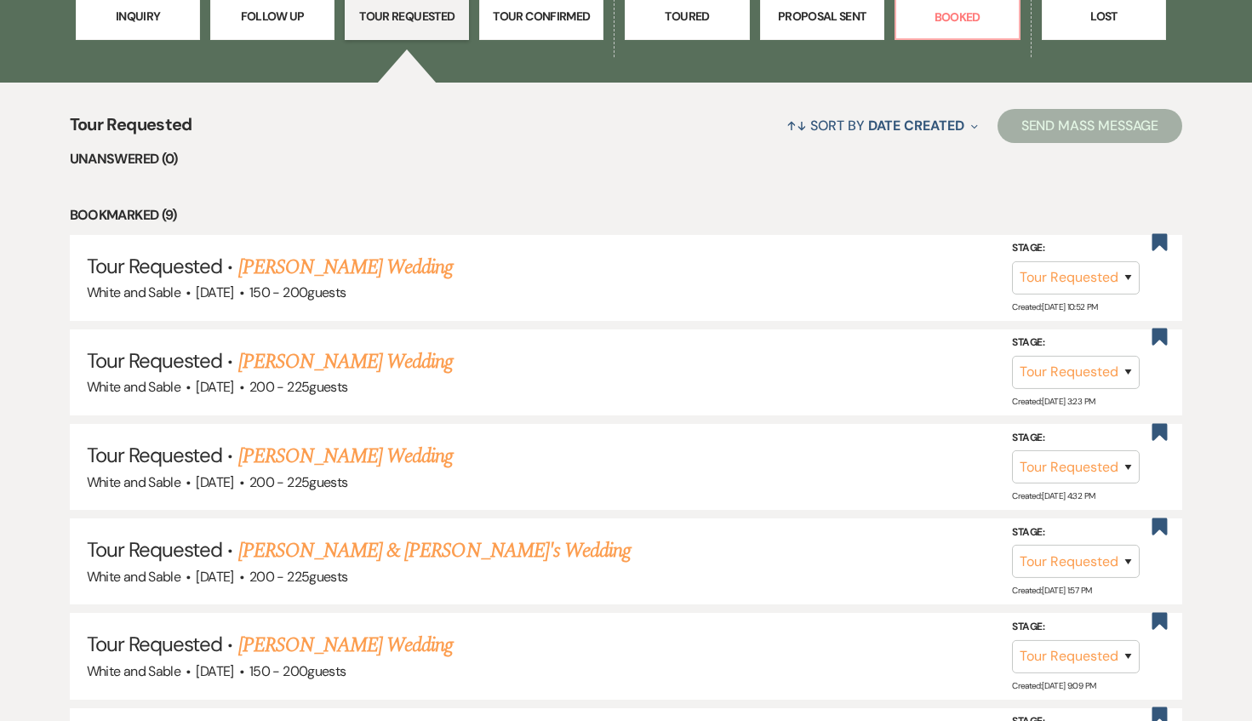
scroll to position [647, 0]
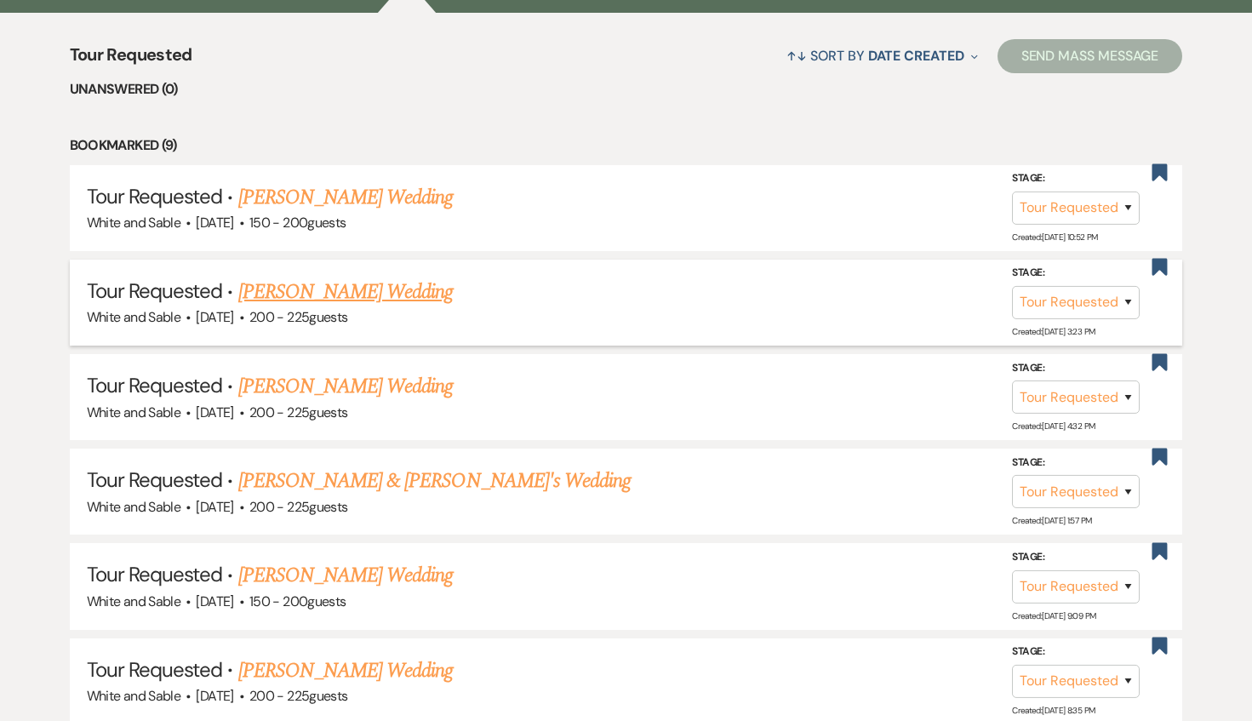
click at [369, 289] on link "[PERSON_NAME] Wedding" at bounding box center [345, 292] width 215 height 31
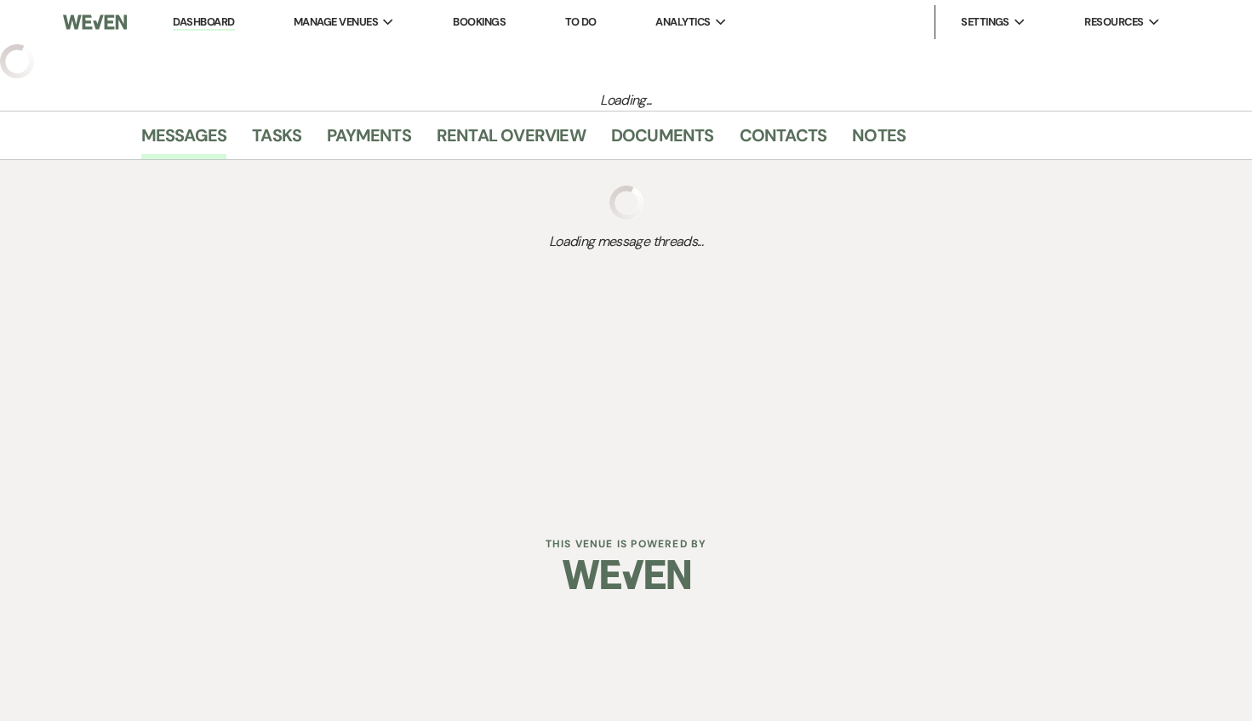
select select "2"
select select "5"
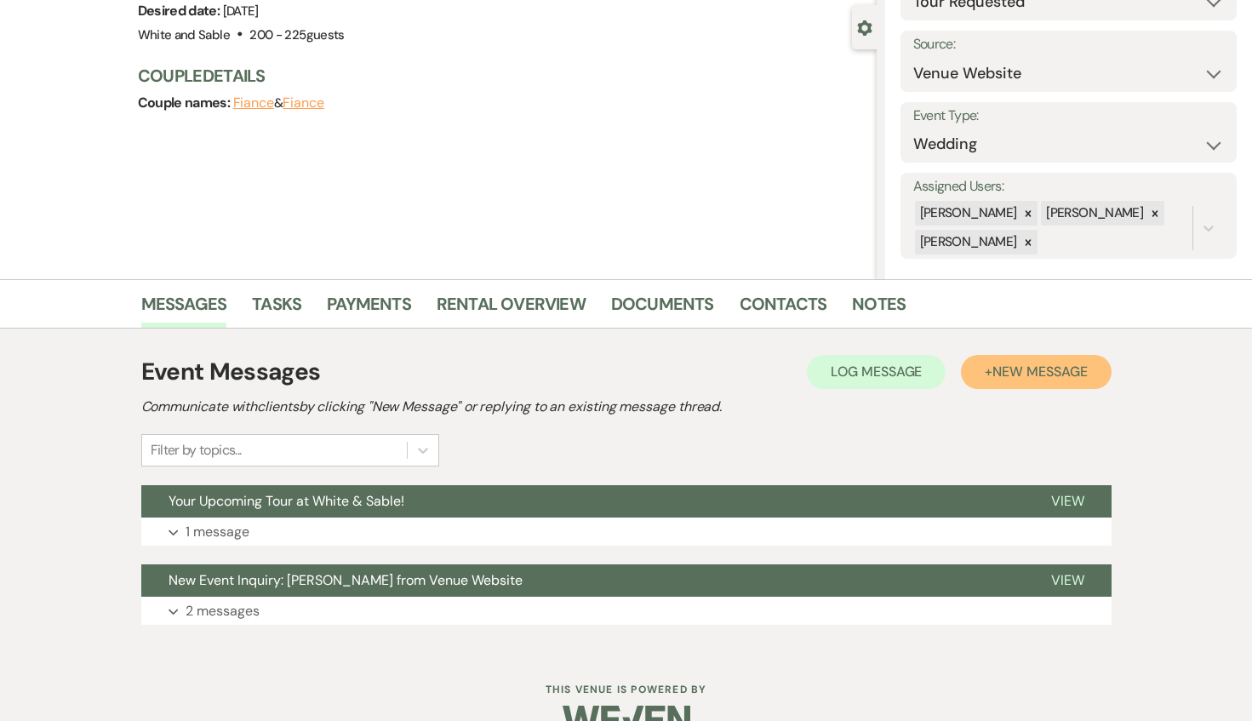
click at [995, 374] on span "New Message" at bounding box center [1040, 372] width 94 height 18
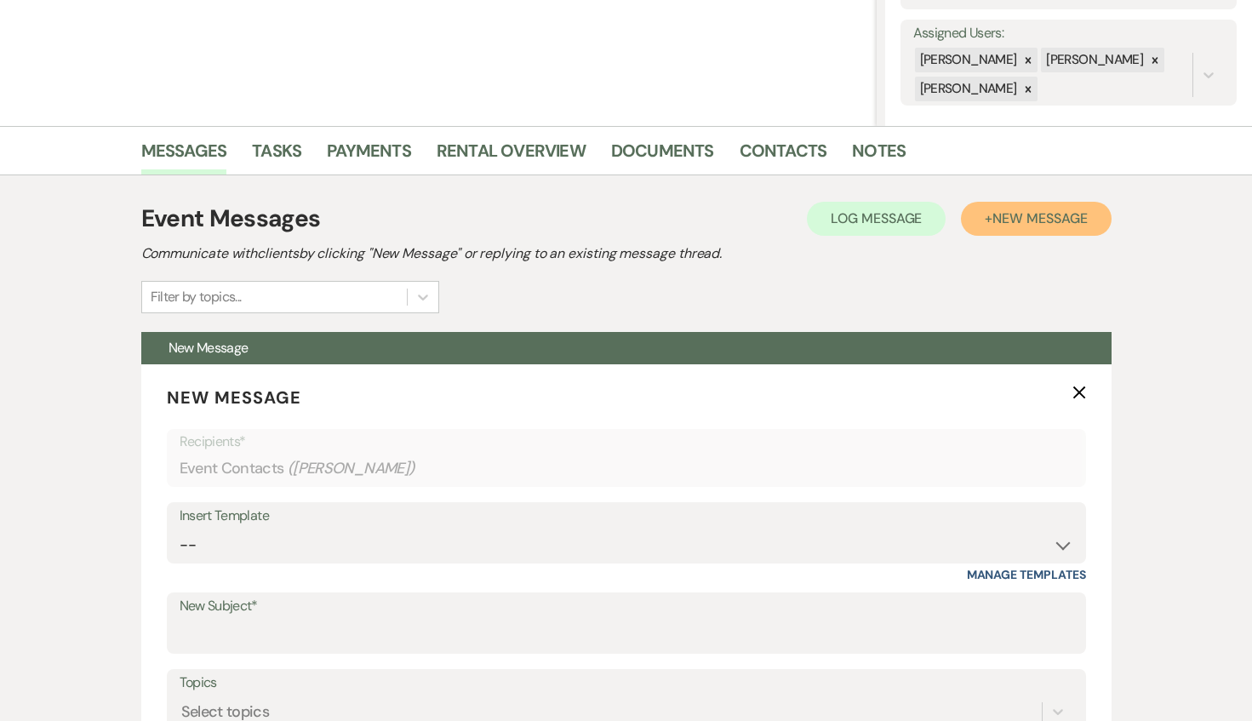
scroll to position [429, 0]
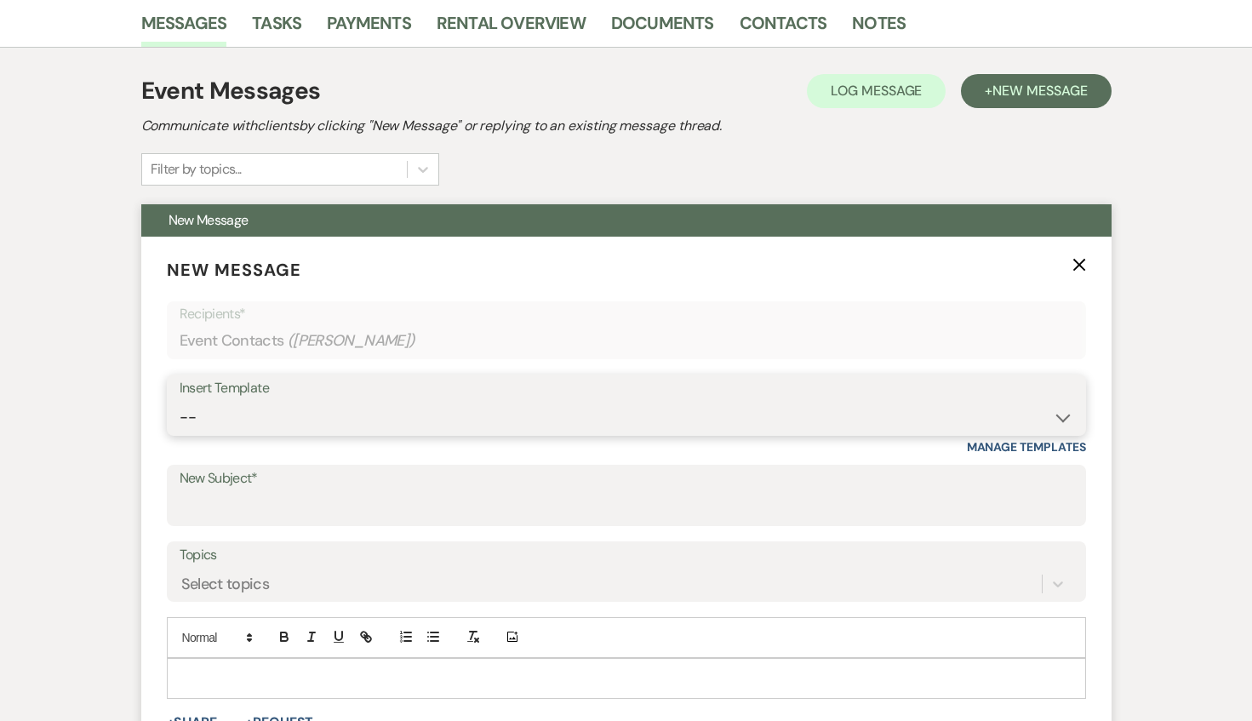
click at [260, 420] on select "-- Inquiry Response (Venue Guide) Schedule - Venue Tour Appt Confirmation Sched…" at bounding box center [627, 417] width 894 height 33
select select "3329"
click at [180, 401] on select "-- Inquiry Response (Venue Guide) Schedule - Venue Tour Appt Confirmation Sched…" at bounding box center [627, 417] width 894 height 33
type input "White & Sable - Great meeting you!"
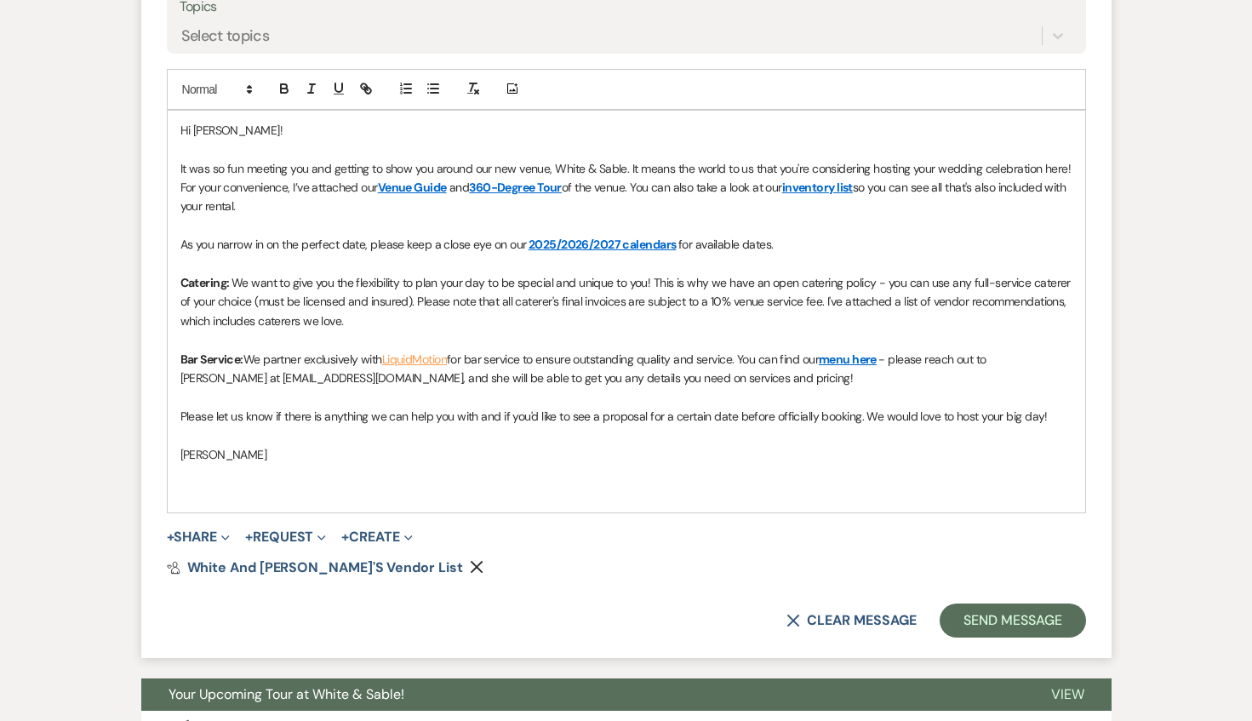
scroll to position [981, 0]
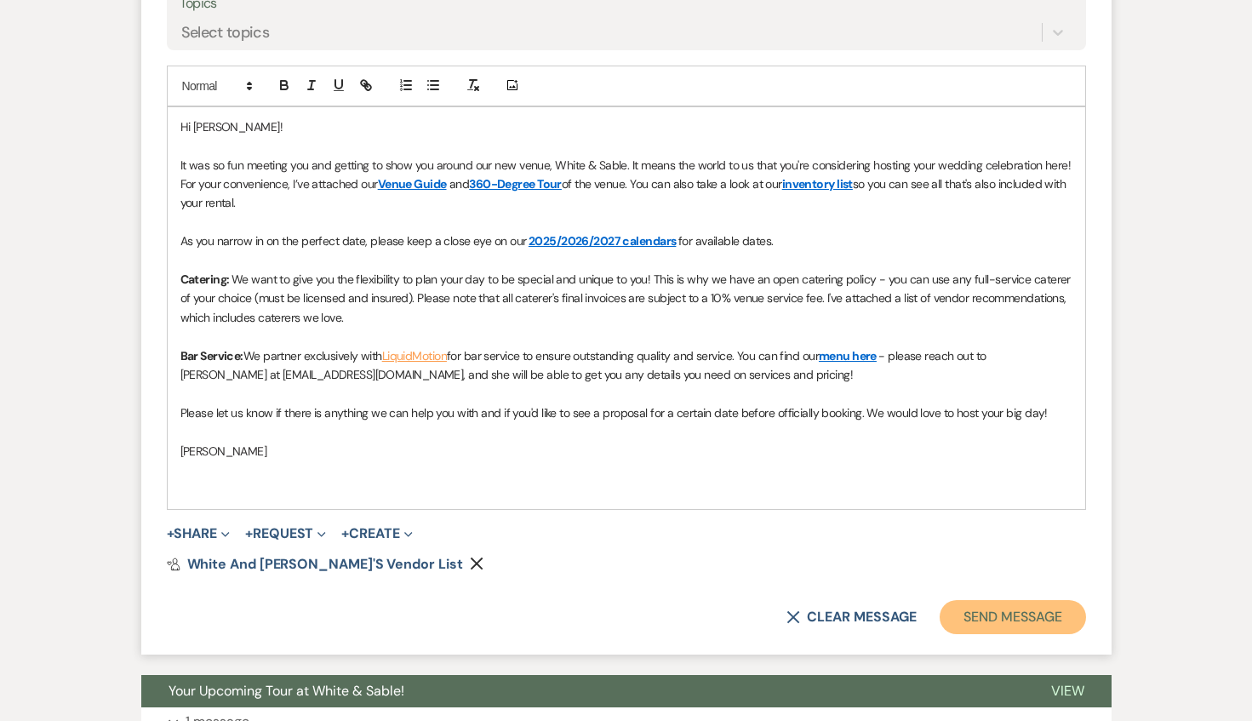
click at [988, 607] on button "Send Message" at bounding box center [1013, 617] width 146 height 34
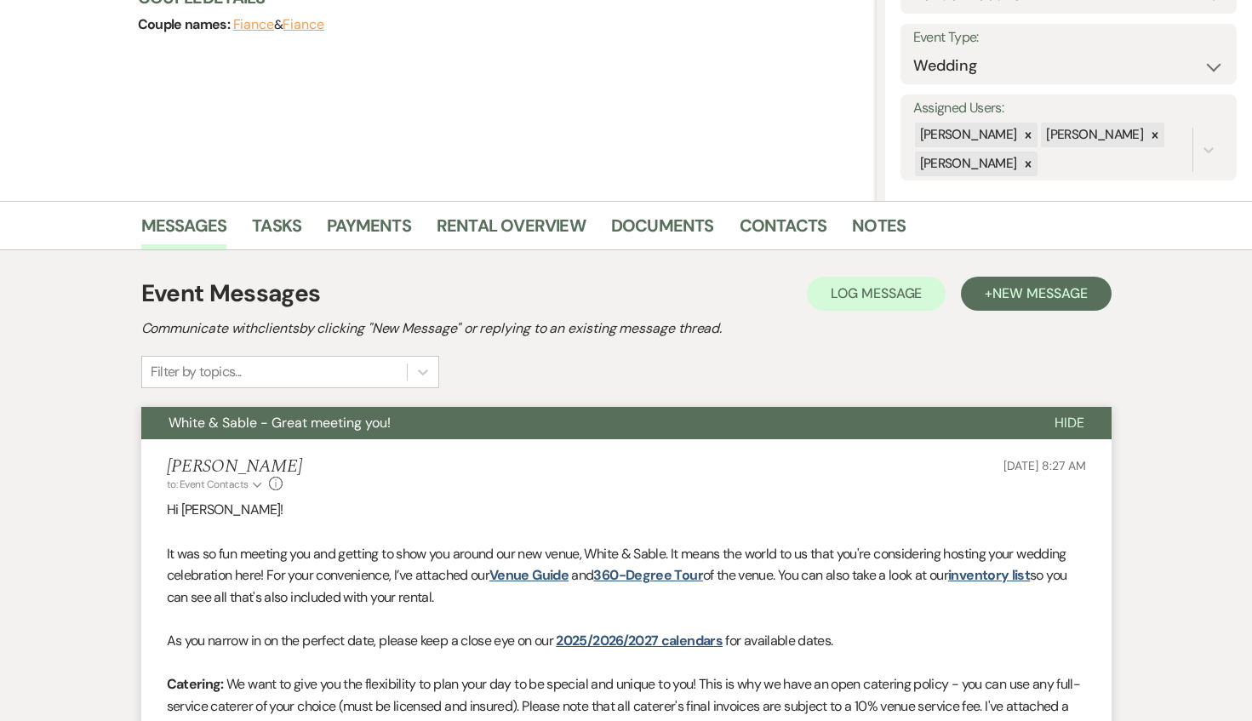
scroll to position [0, 0]
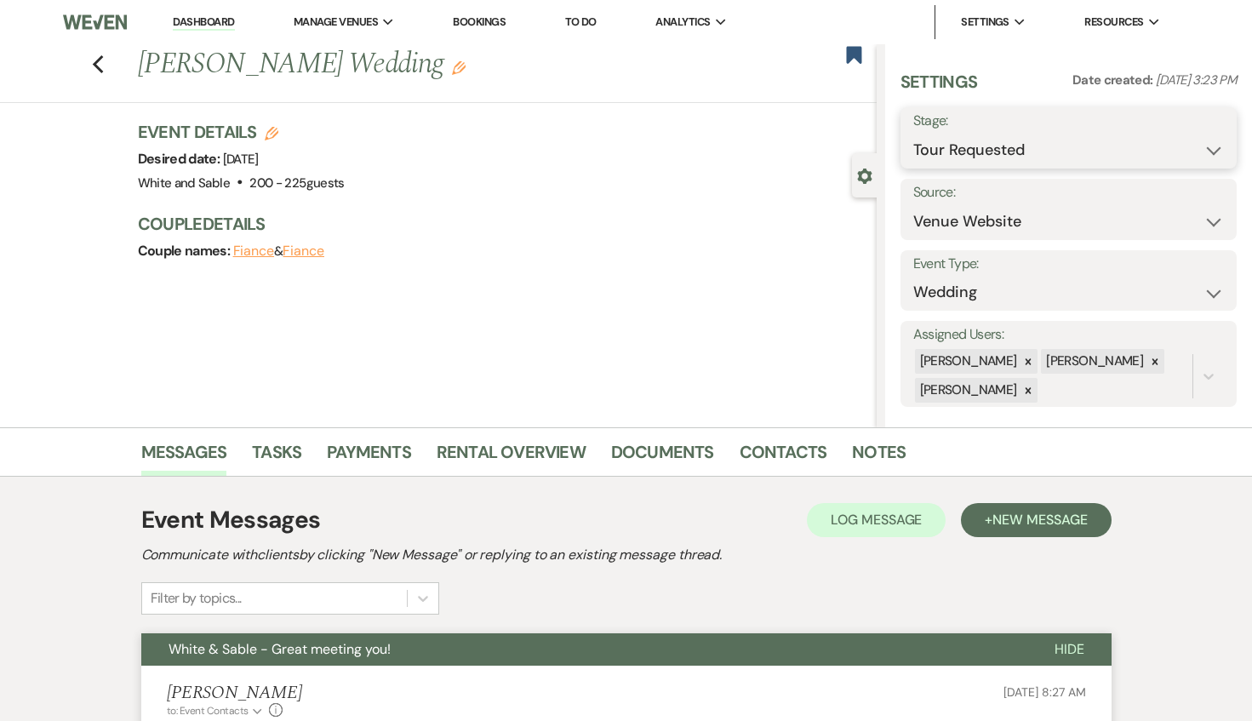
click at [958, 148] on select "Inquiry Follow Up Tour Requested Tour Confirmed Toured Proposal Sent Booked Lost" at bounding box center [1068, 150] width 311 height 33
select select "5"
click at [913, 134] on select "Inquiry Follow Up Tour Requested Tour Confirmed Toured Proposal Sent Booked Lost" at bounding box center [1068, 150] width 311 height 33
click at [1204, 135] on button "Save" at bounding box center [1202, 138] width 69 height 34
click at [93, 66] on icon "Previous" at bounding box center [98, 64] width 13 height 20
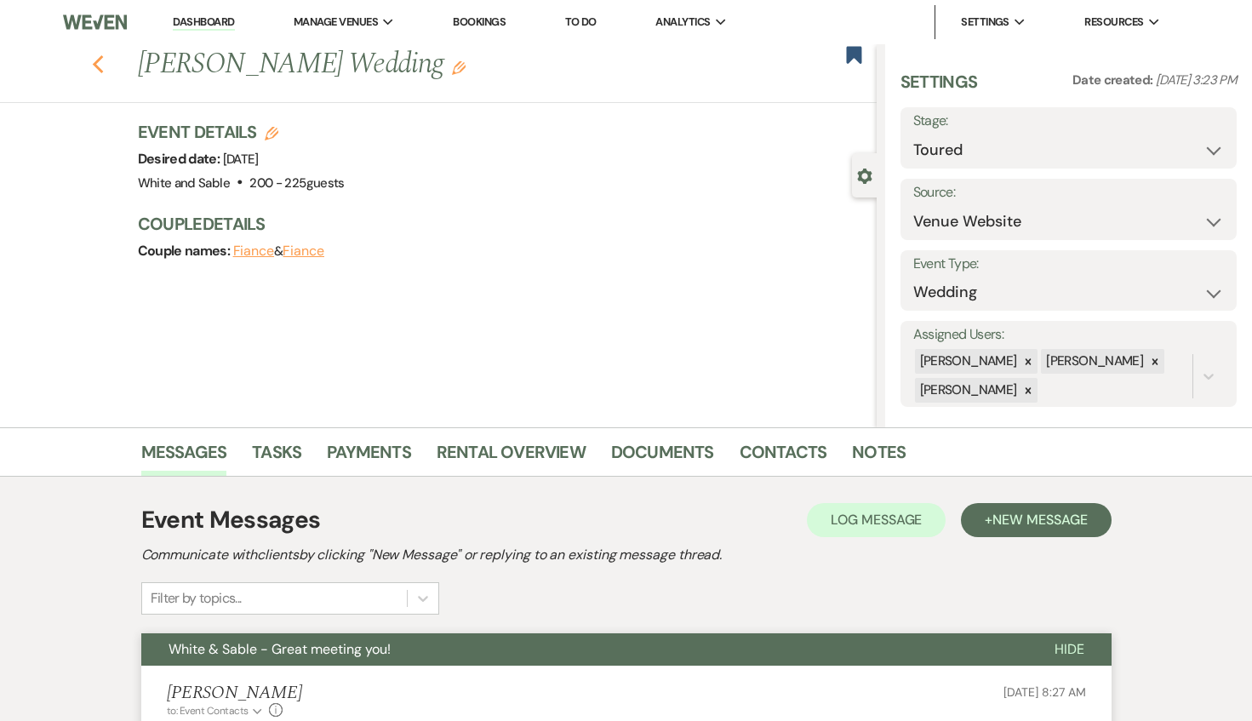
select select "2"
select select "5"
select select "2"
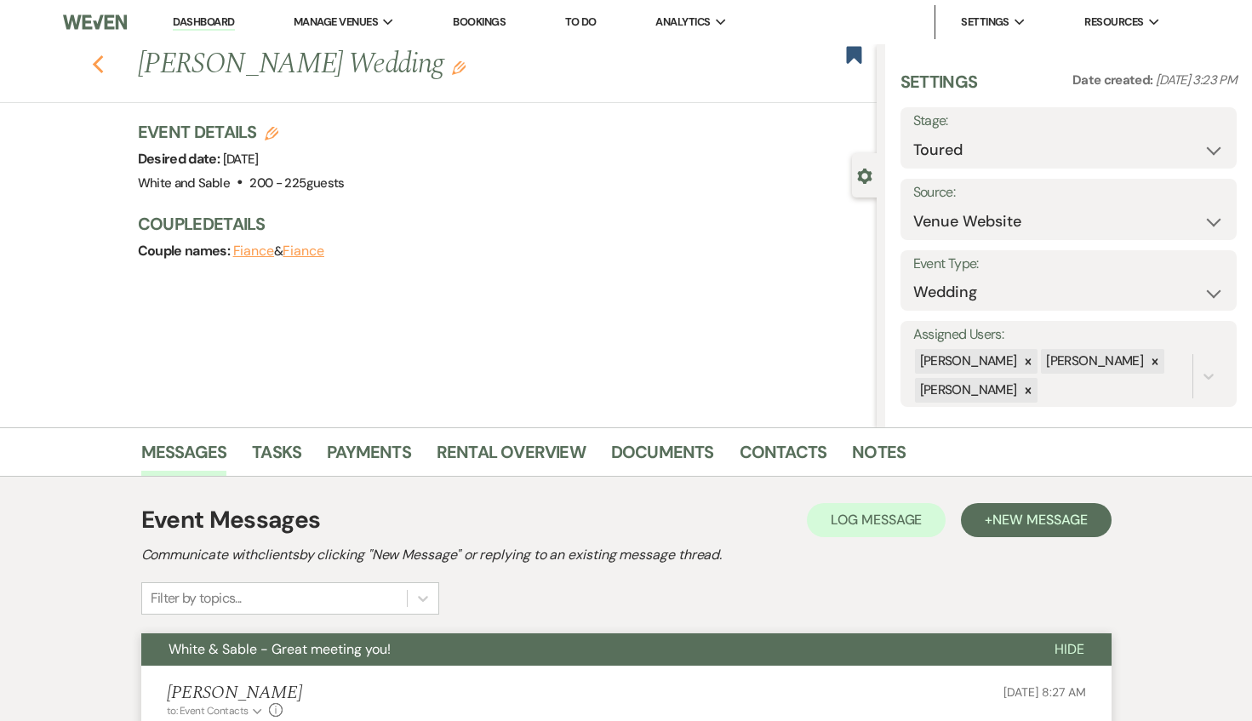
select select "2"
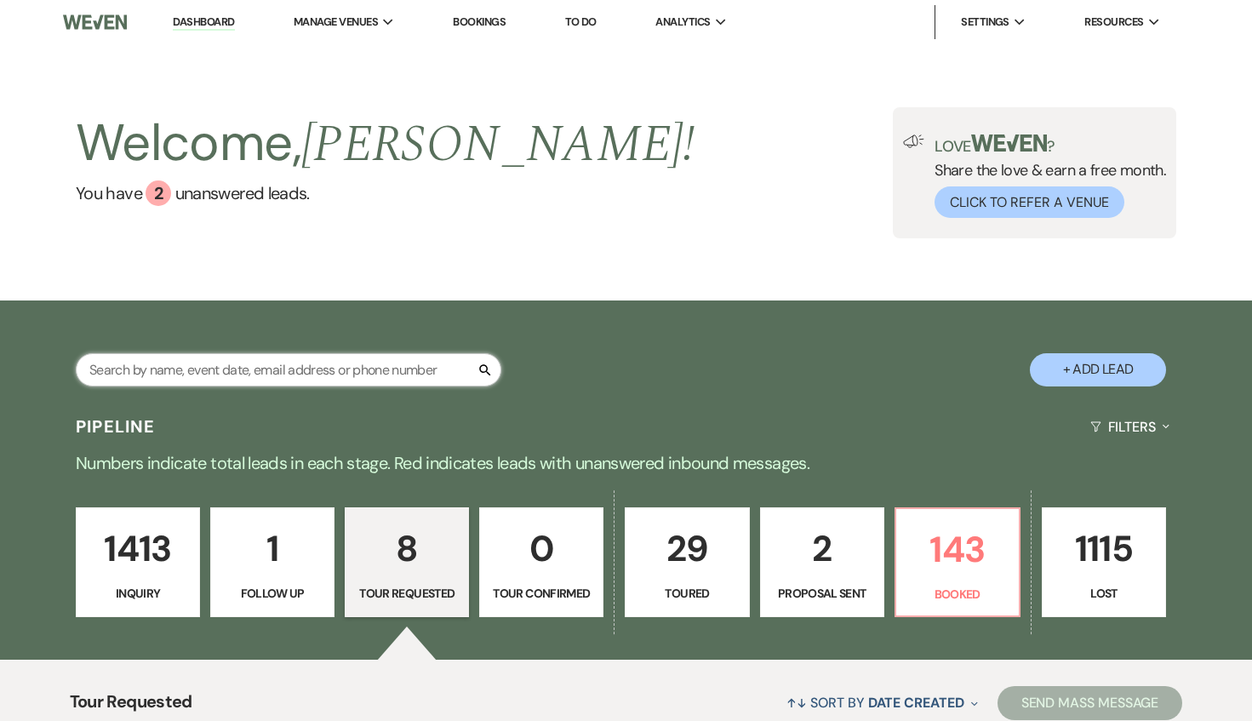
click at [318, 369] on input "text" at bounding box center [289, 369] width 426 height 33
type input "emme"
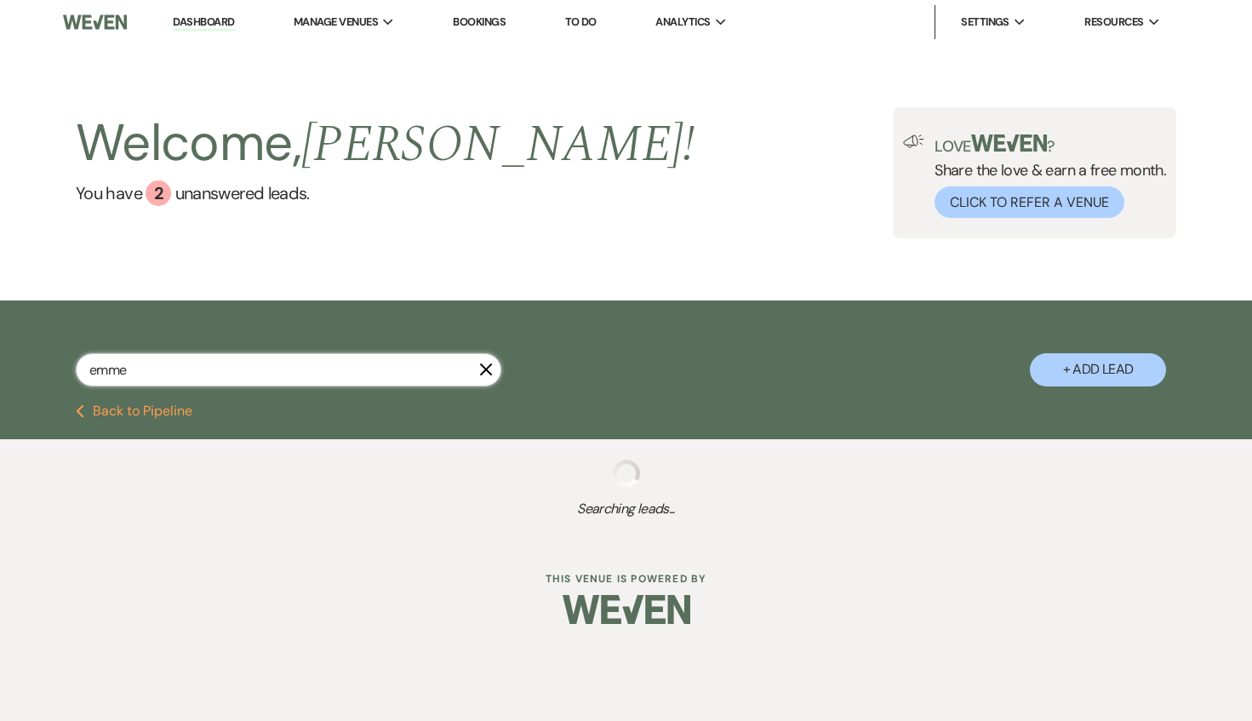
select select "8"
select select "2"
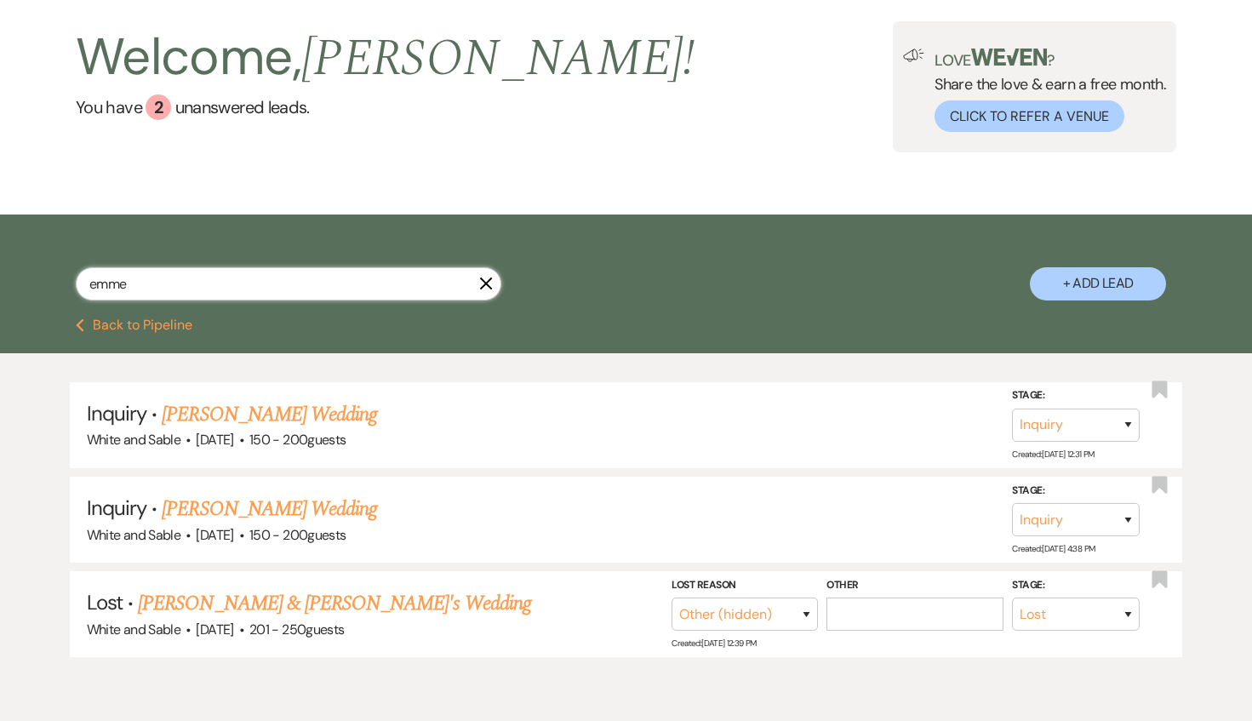
scroll to position [158, 0]
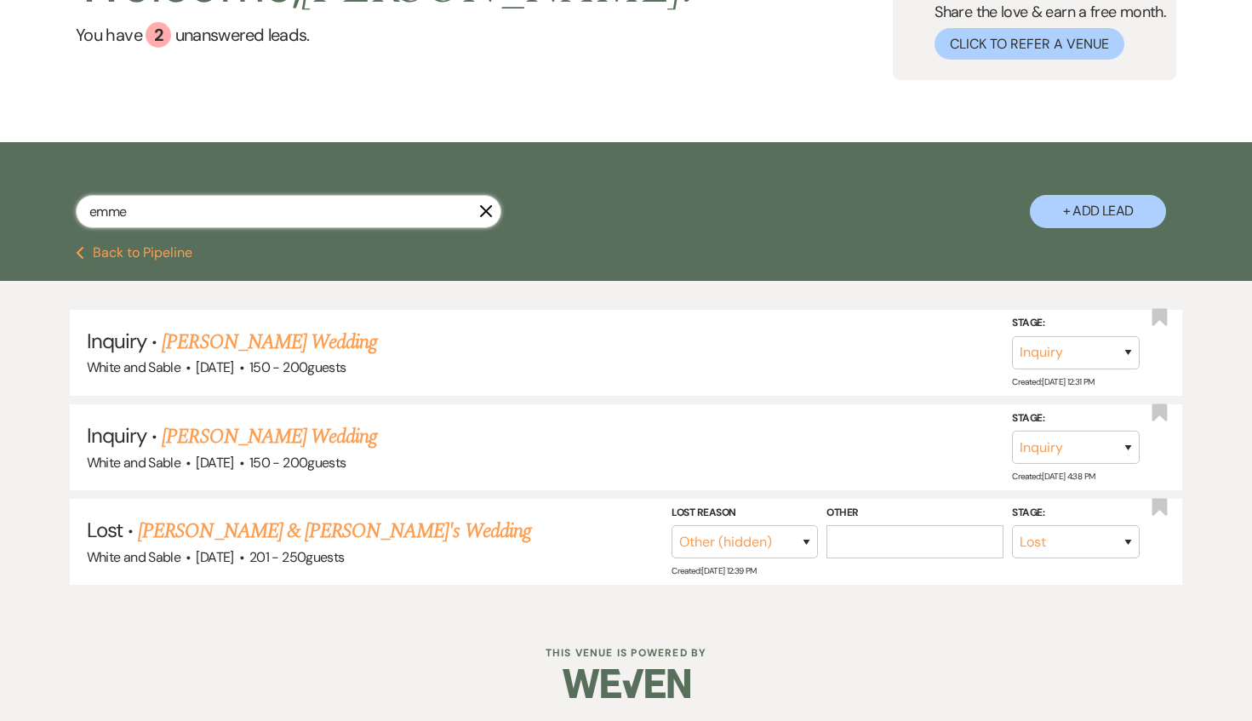
click at [184, 215] on input "emme" at bounding box center [289, 211] width 426 height 33
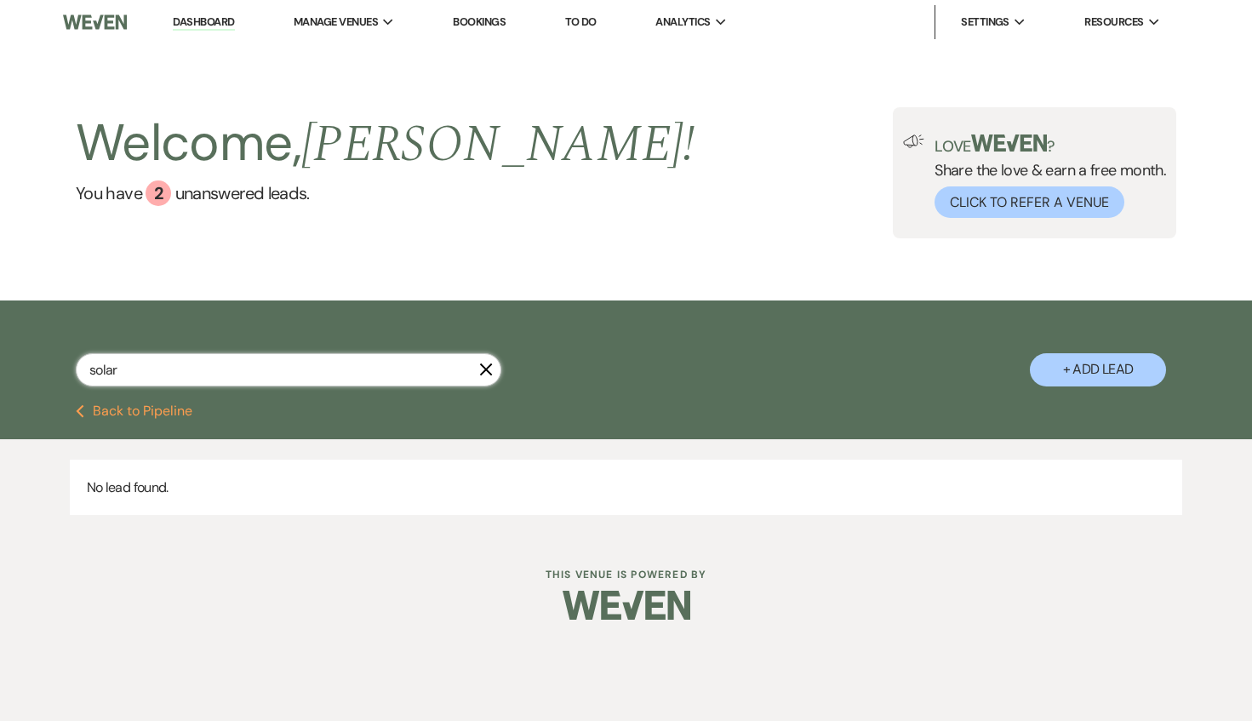
click at [146, 369] on input "solar" at bounding box center [289, 369] width 426 height 33
type input "[PERSON_NAME]"
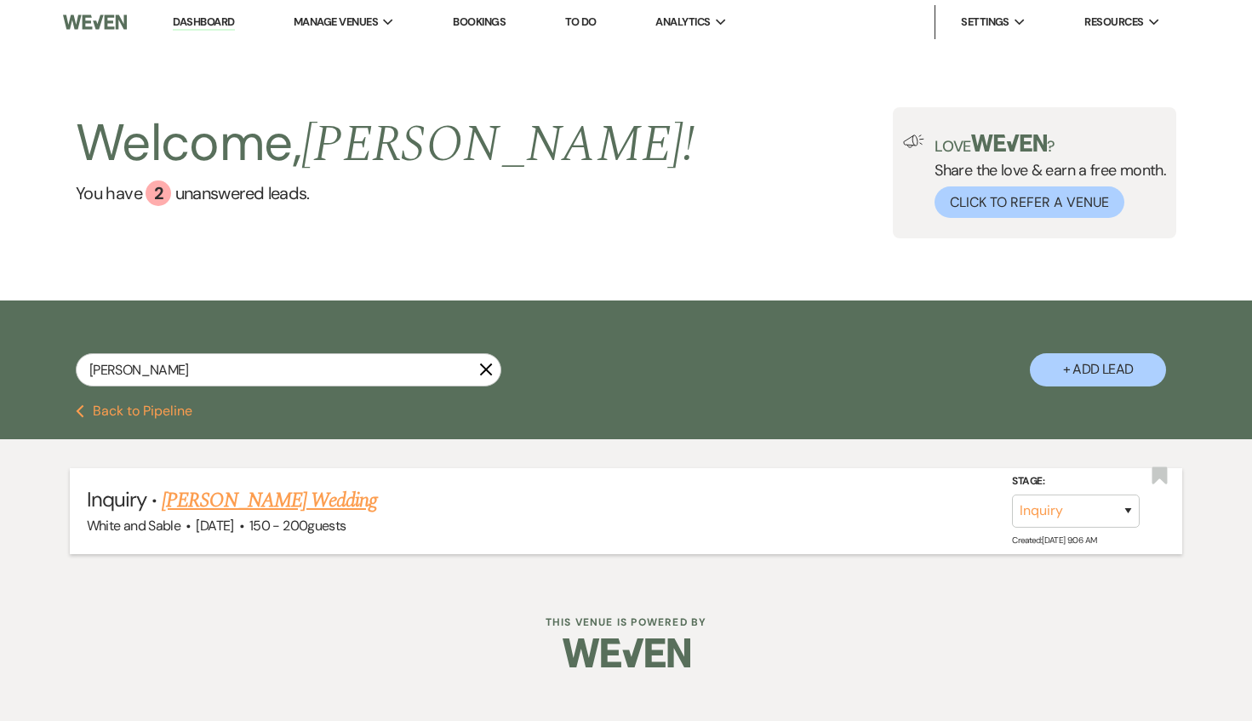
click at [213, 505] on link "[PERSON_NAME] Wedding" at bounding box center [269, 500] width 215 height 31
select select "5"
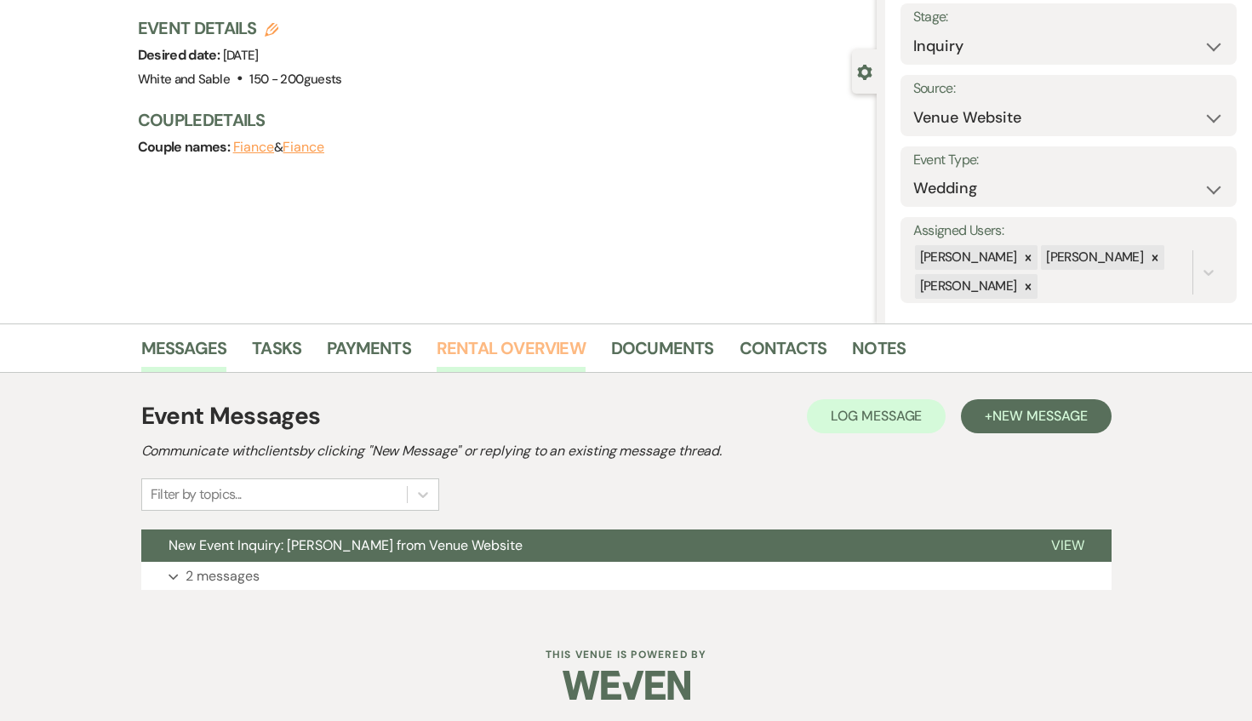
scroll to position [108, 0]
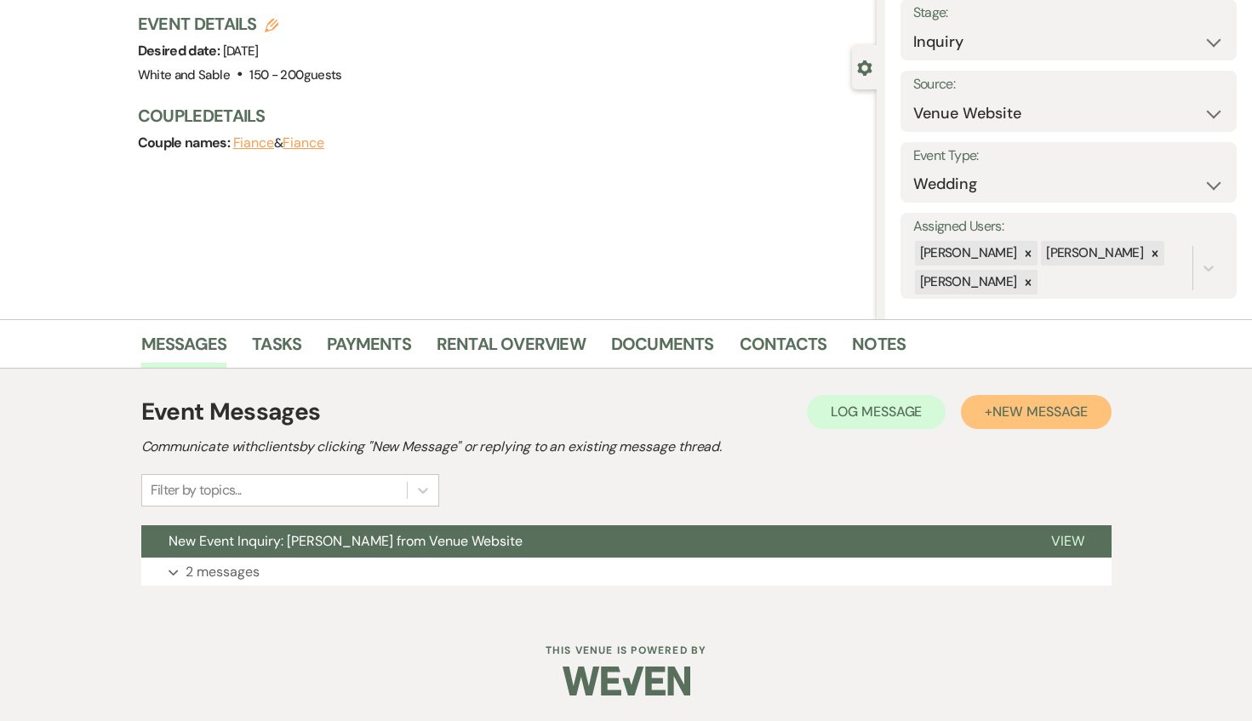
click at [1023, 421] on button "+ New Message" at bounding box center [1036, 412] width 150 height 34
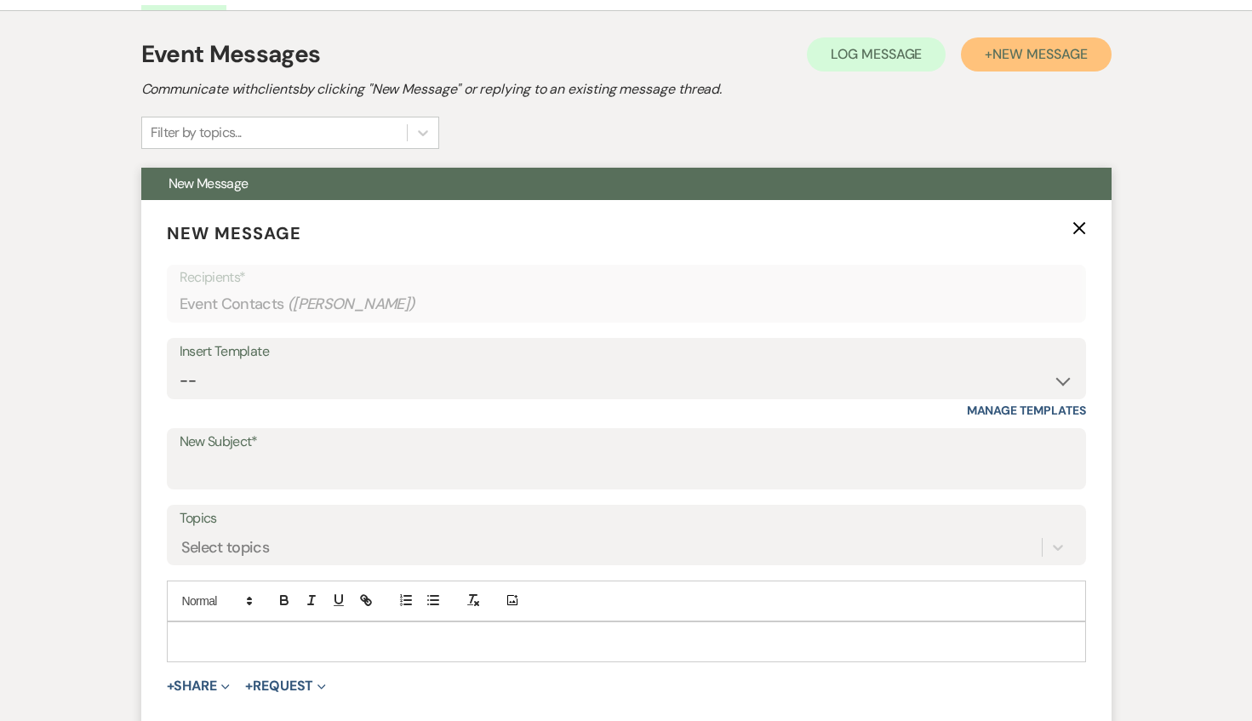
scroll to position [509, 0]
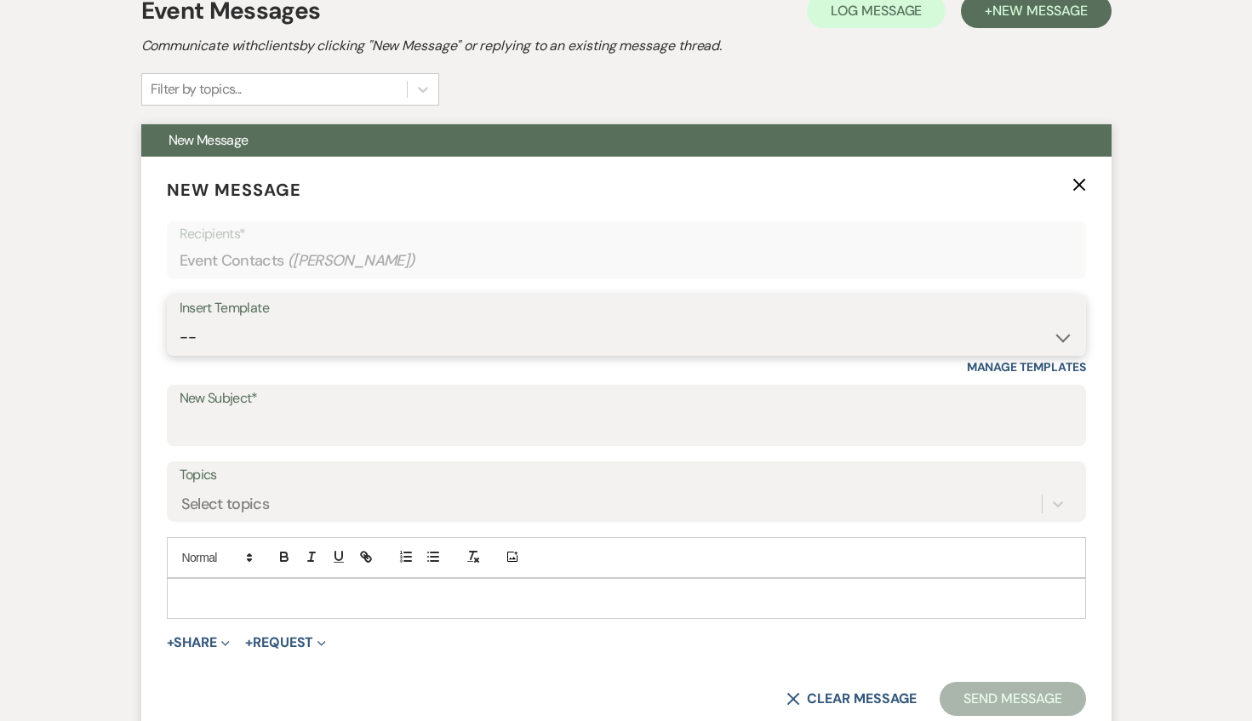
click at [386, 343] on select "-- Inquiry Response (Venue Guide) Schedule - Venue Tour Appt Confirmation Sched…" at bounding box center [627, 337] width 894 height 33
select select "4647"
click at [180, 321] on select "-- Inquiry Response (Venue Guide) Schedule - Venue Tour Appt Confirmation Sched…" at bounding box center [627, 337] width 894 height 33
type input "Your Upcoming Tour at White & Sable!"
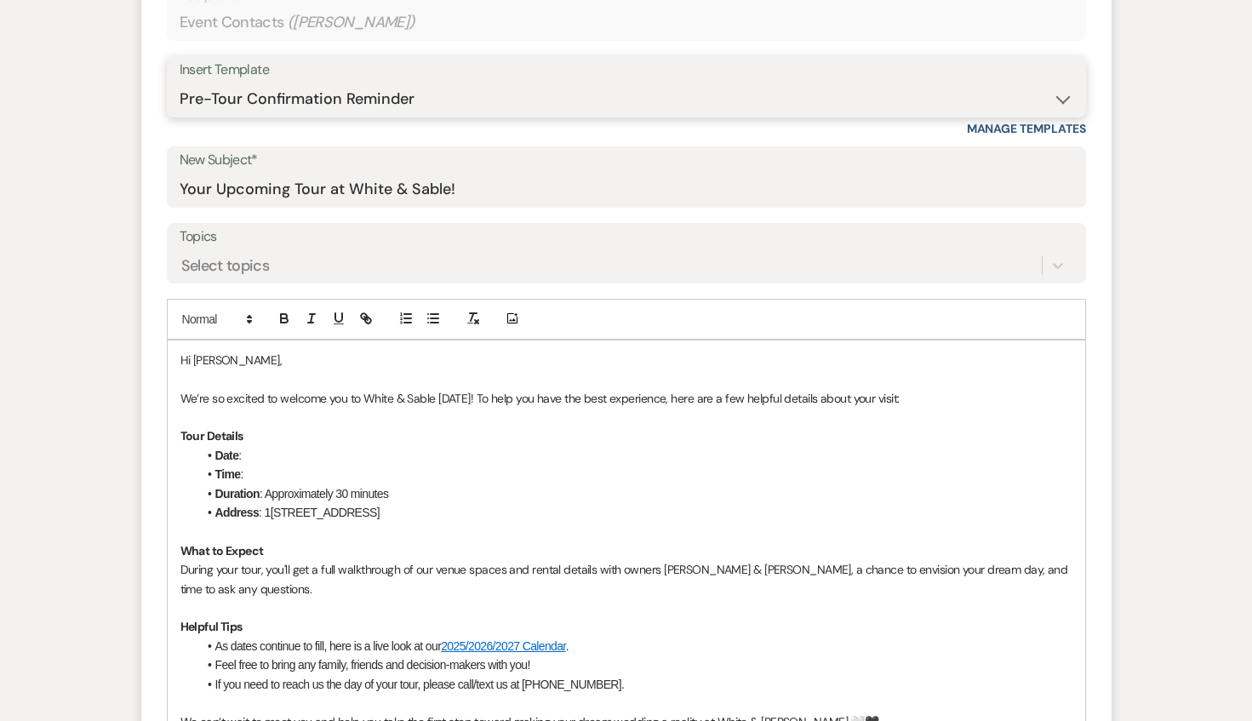
scroll to position [758, 0]
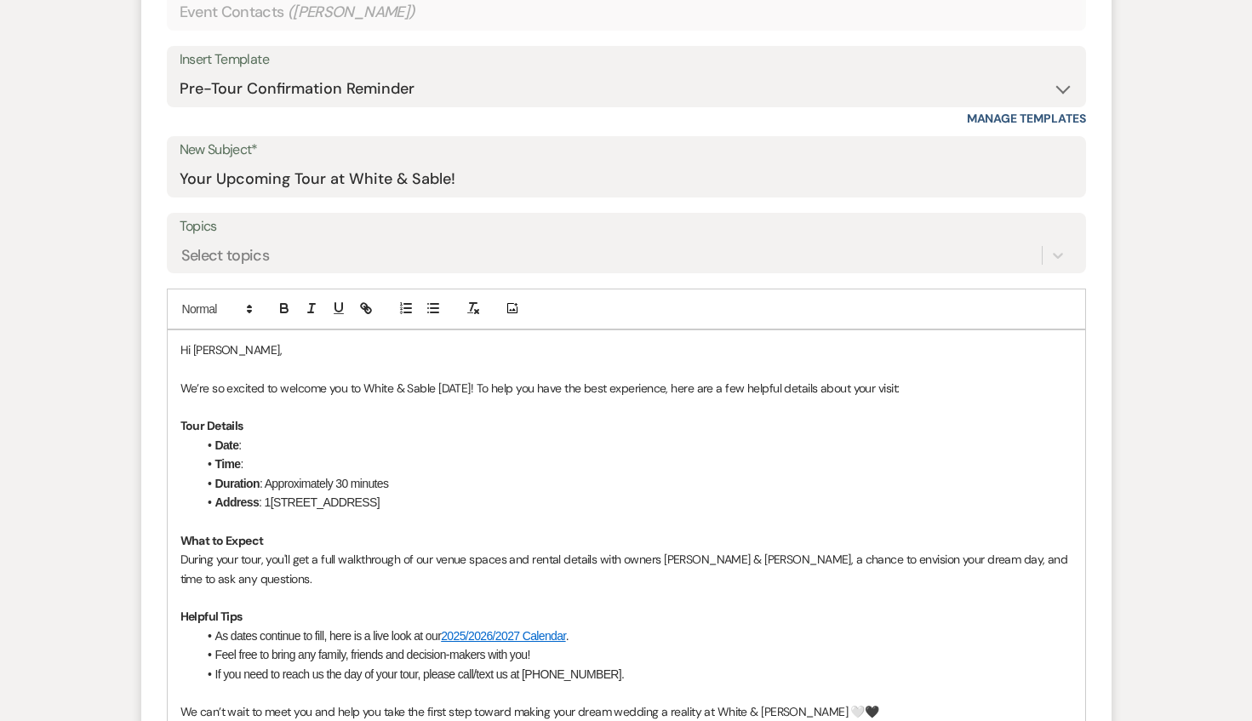
click at [215, 341] on p "Hi [PERSON_NAME]," at bounding box center [626, 349] width 892 height 19
click at [264, 449] on li "Date :" at bounding box center [634, 445] width 875 height 19
click at [264, 461] on li "Time :" at bounding box center [634, 464] width 875 height 19
drag, startPoint x: 436, startPoint y: 462, endPoint x: 285, endPoint y: 461, distance: 150.7
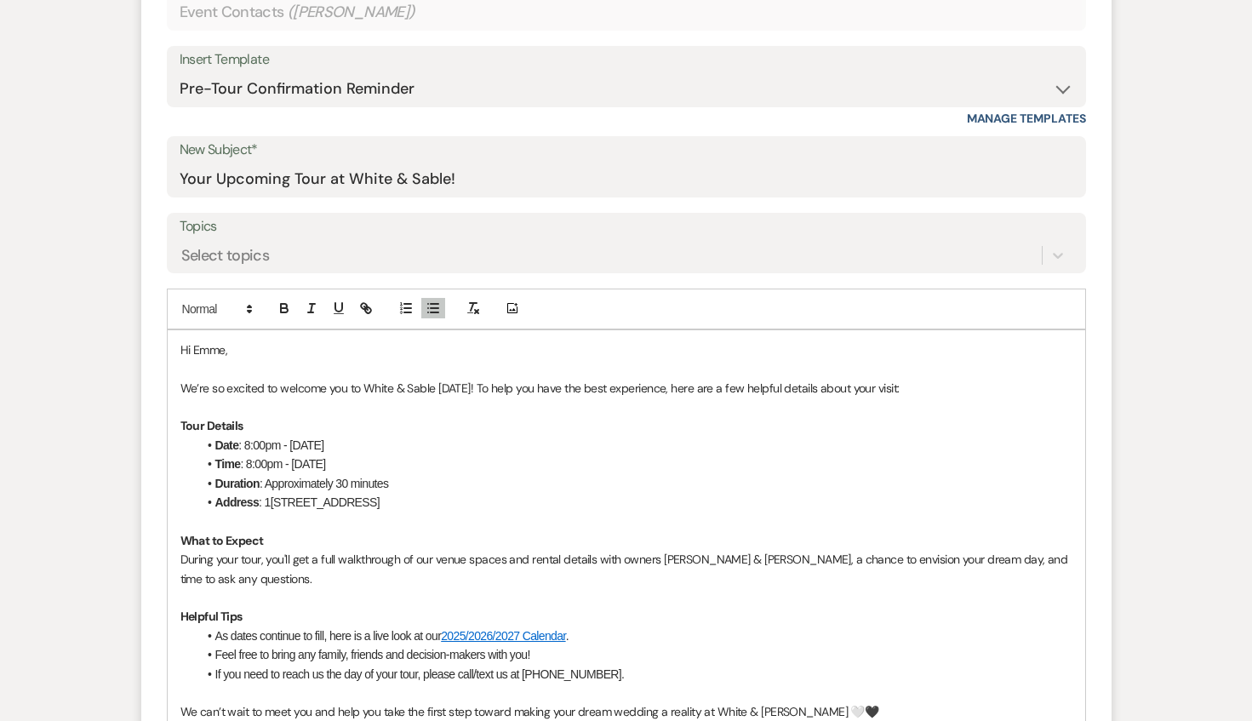
click at [285, 461] on li "Time : 8:00pm - [DATE]" at bounding box center [634, 464] width 875 height 19
drag, startPoint x: 294, startPoint y: 438, endPoint x: 247, endPoint y: 438, distance: 46.8
click at [247, 438] on li "Date : 8:00pm - [DATE]" at bounding box center [634, 445] width 875 height 19
click at [478, 389] on p "We’re so excited to welcome you to White & Sable [DATE]! To help you have the b…" at bounding box center [626, 388] width 892 height 19
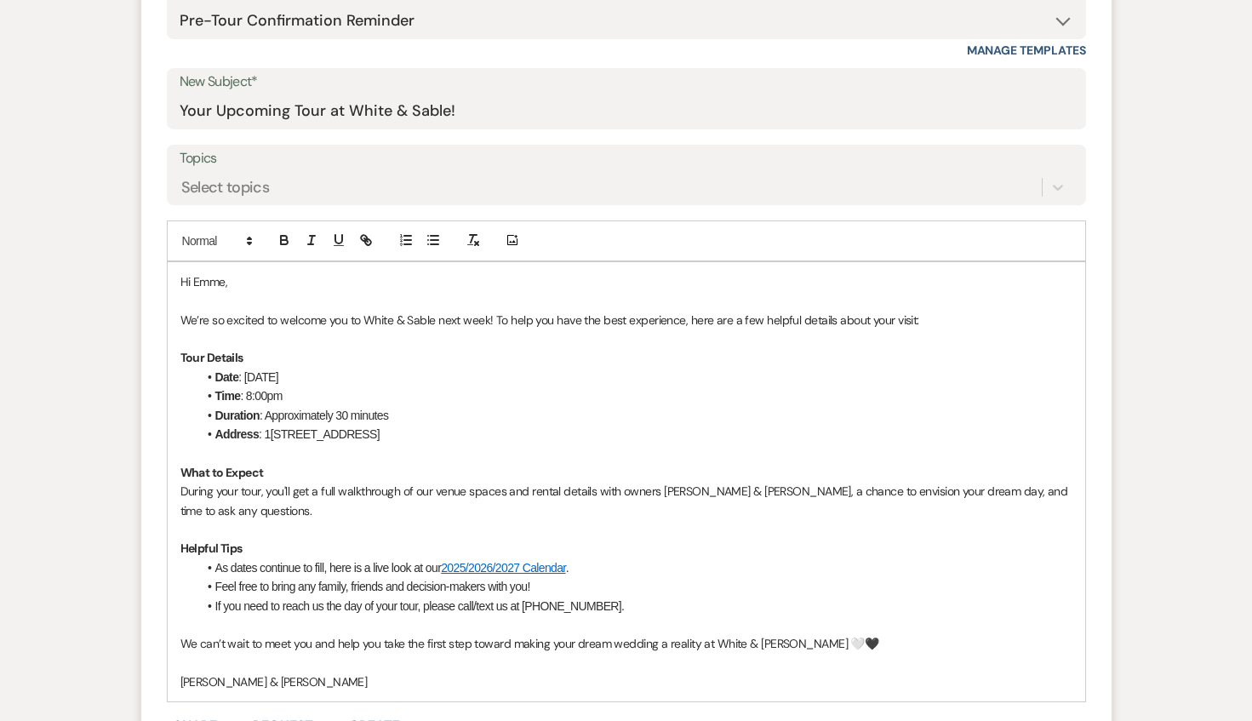
scroll to position [833, 0]
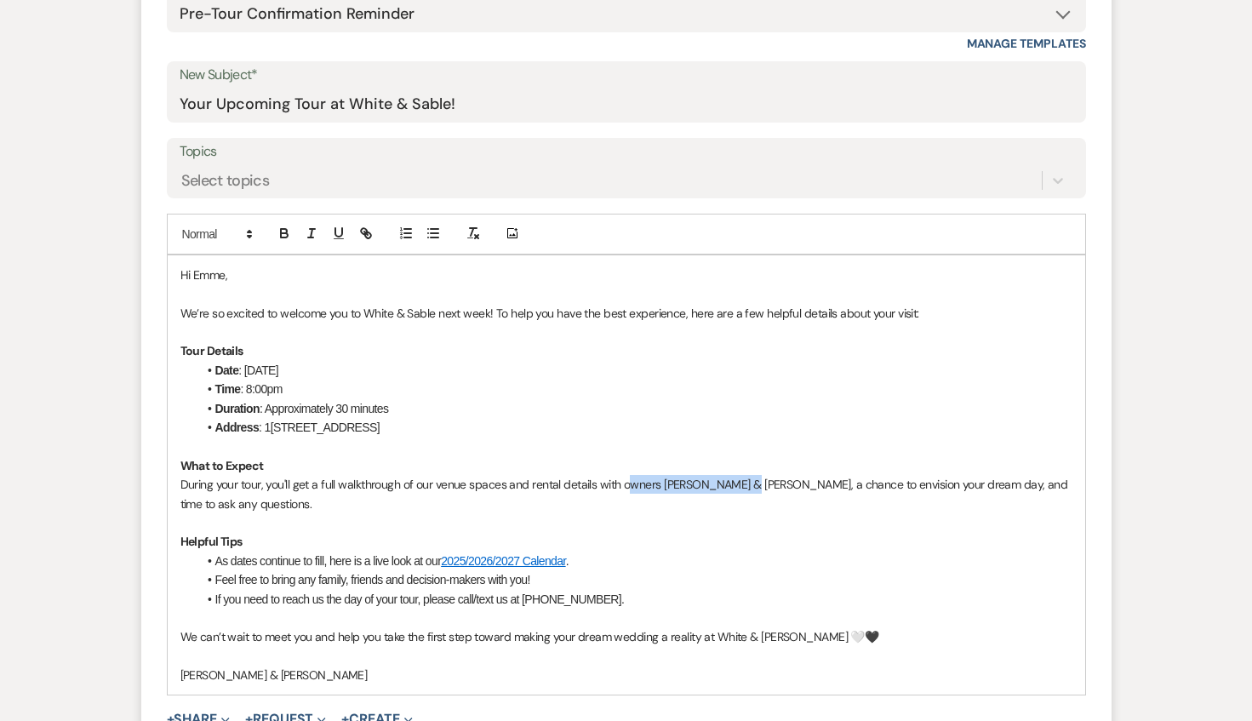
drag, startPoint x: 747, startPoint y: 485, endPoint x: 624, endPoint y: 489, distance: 122.7
click at [624, 489] on p "During your tour, you'll get a full walkthrough of our venue spaces and rental …" at bounding box center [626, 494] width 892 height 38
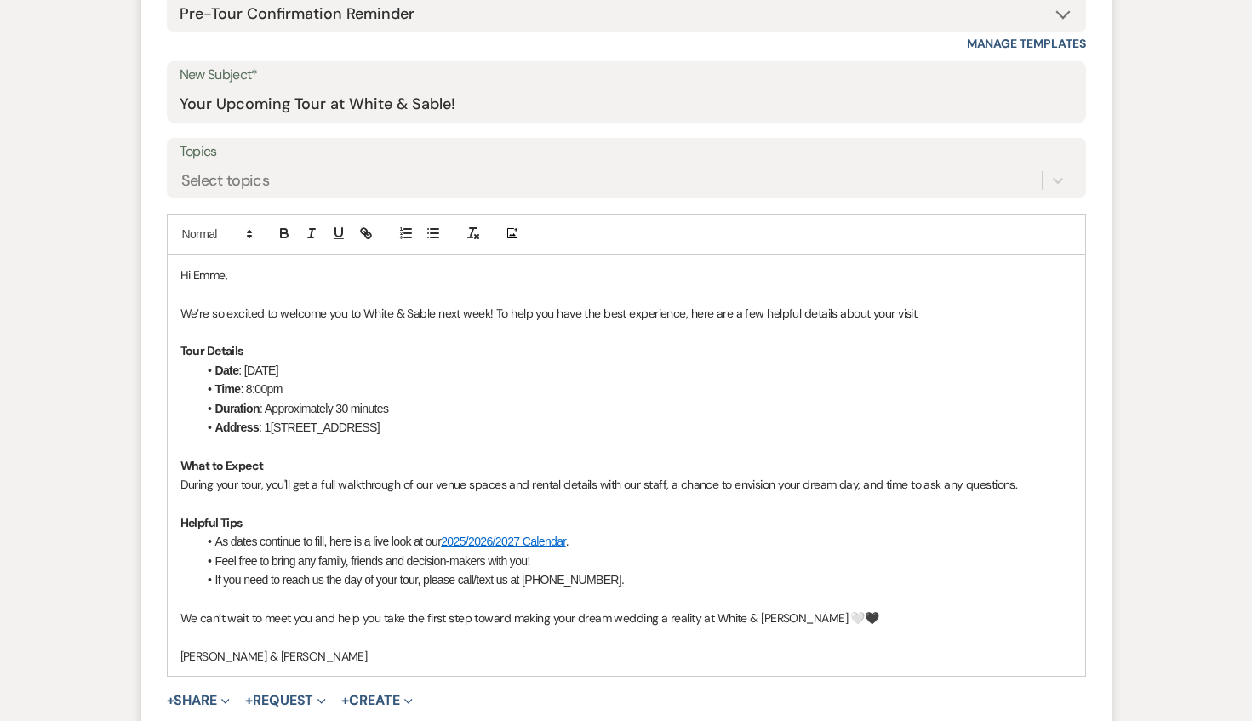
click at [766, 581] on li "If you need to reach us the day of your tour, please call/text us at [PHONE_NUM…" at bounding box center [634, 579] width 875 height 19
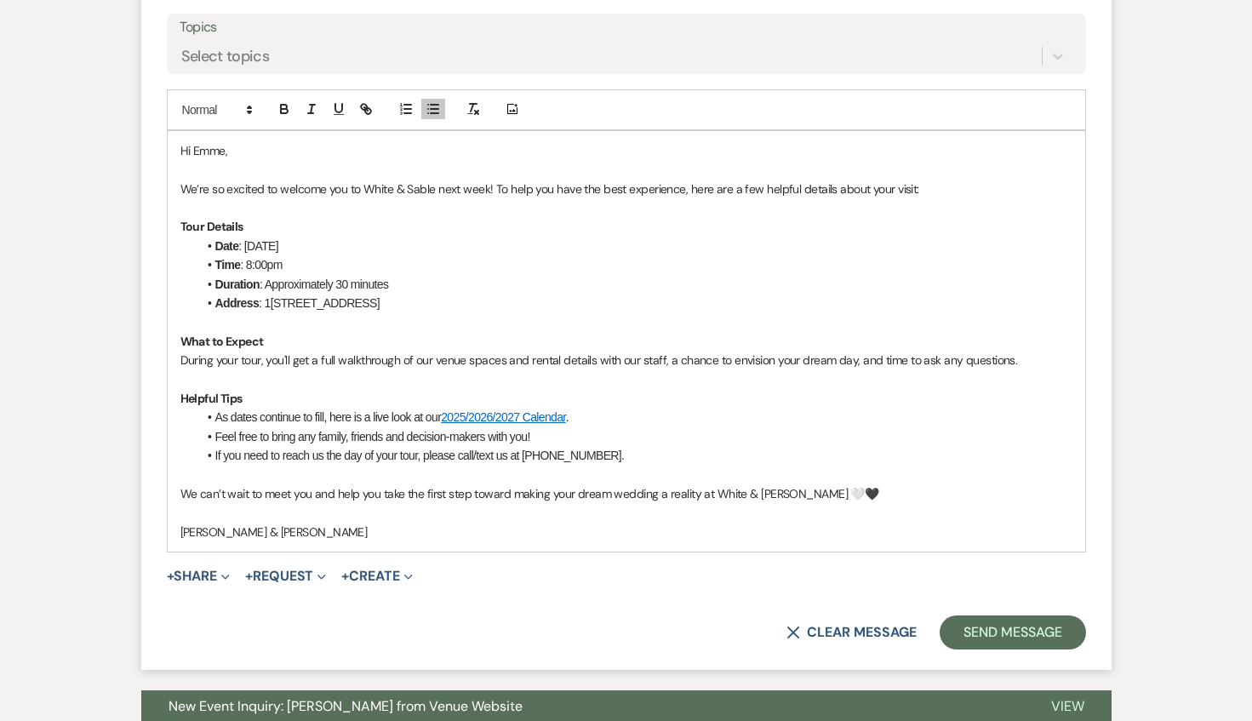
scroll to position [959, 0]
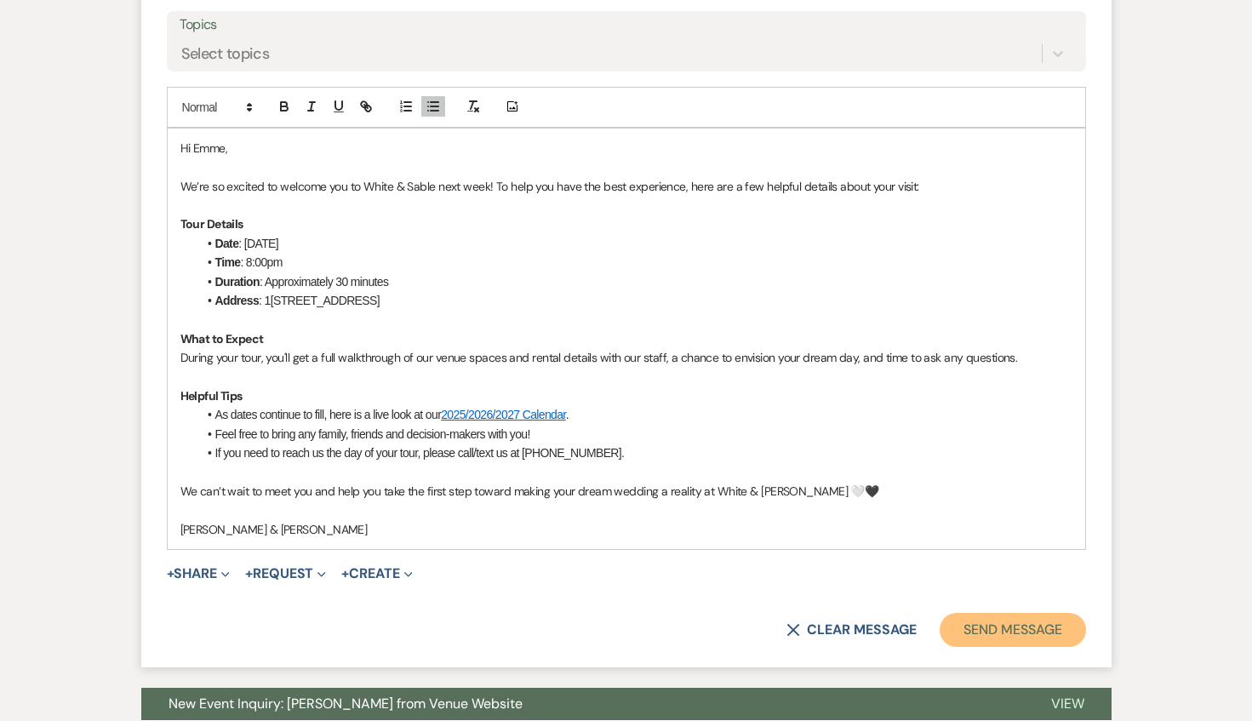
click at [993, 635] on button "Send Message" at bounding box center [1013, 630] width 146 height 34
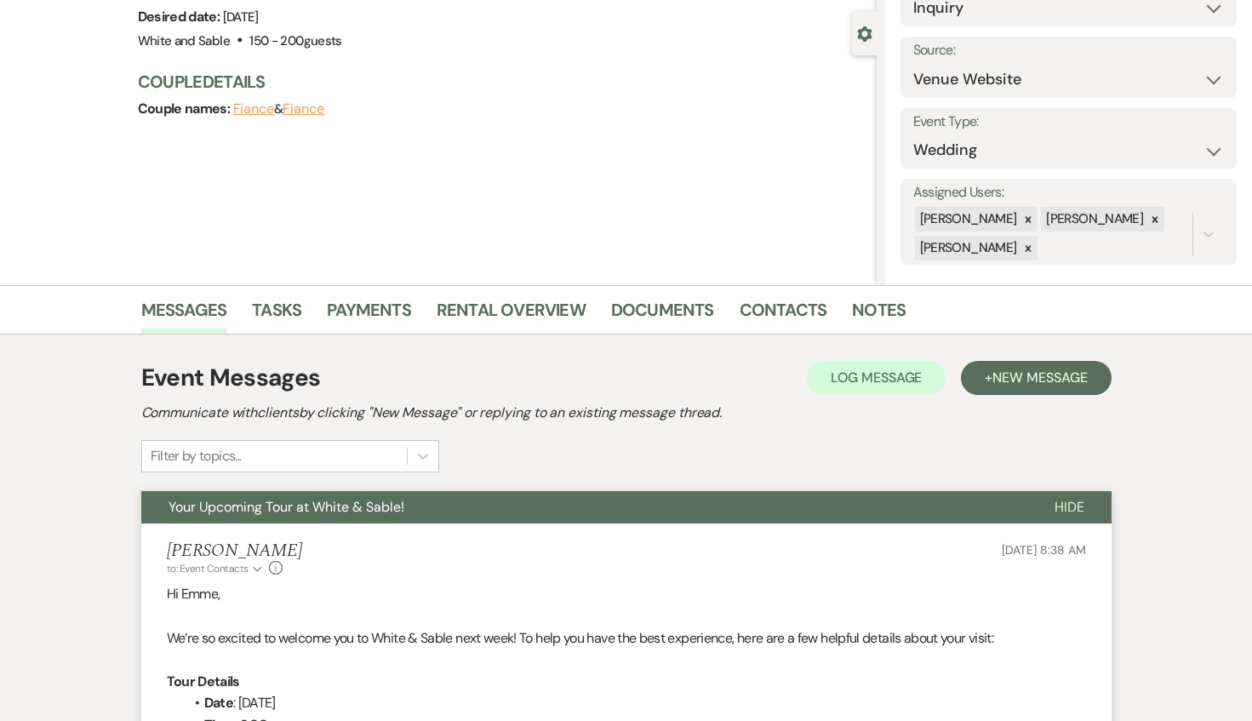
scroll to position [0, 0]
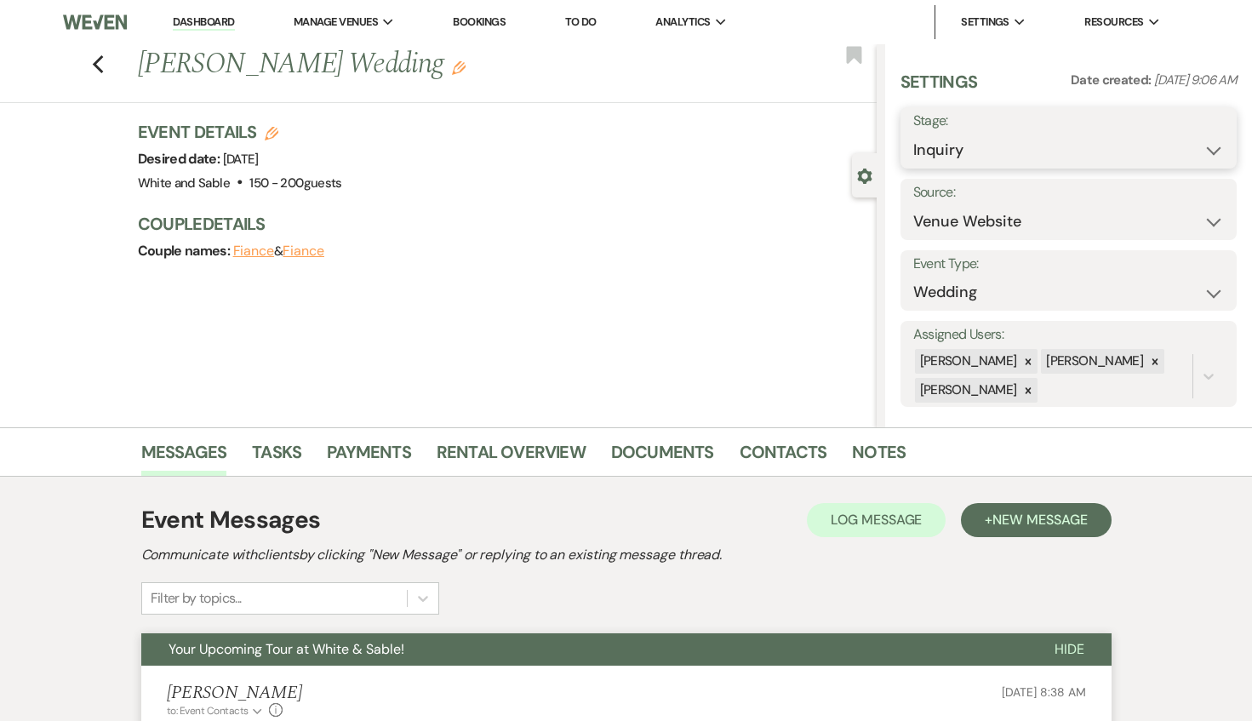
click at [989, 162] on select "Inquiry Follow Up Tour Requested Tour Confirmed Toured Proposal Sent Booked Lost" at bounding box center [1068, 150] width 311 height 33
select select "2"
click at [913, 134] on select "Inquiry Follow Up Tour Requested Tour Confirmed Toured Proposal Sent Booked Lost" at bounding box center [1068, 150] width 311 height 33
click at [850, 49] on use "button" at bounding box center [853, 54] width 15 height 17
click at [1186, 150] on button "Save" at bounding box center [1202, 138] width 69 height 34
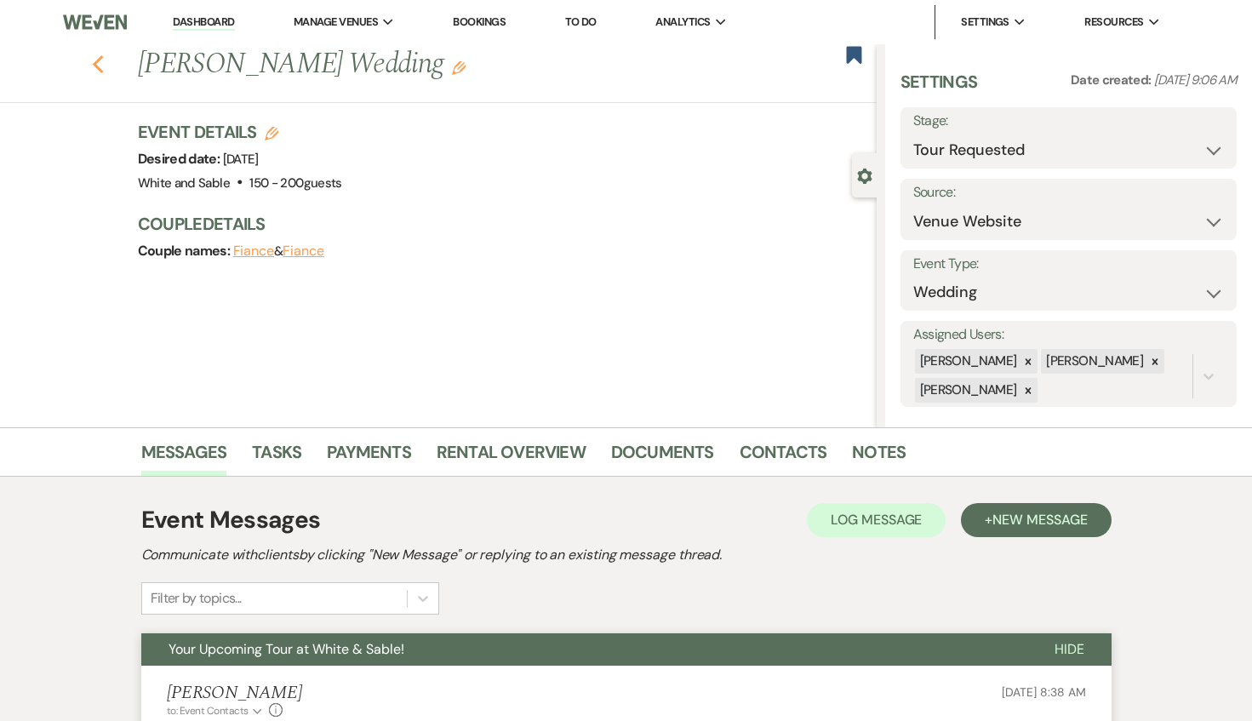
click at [96, 67] on use "button" at bounding box center [97, 64] width 11 height 19
select select "2"
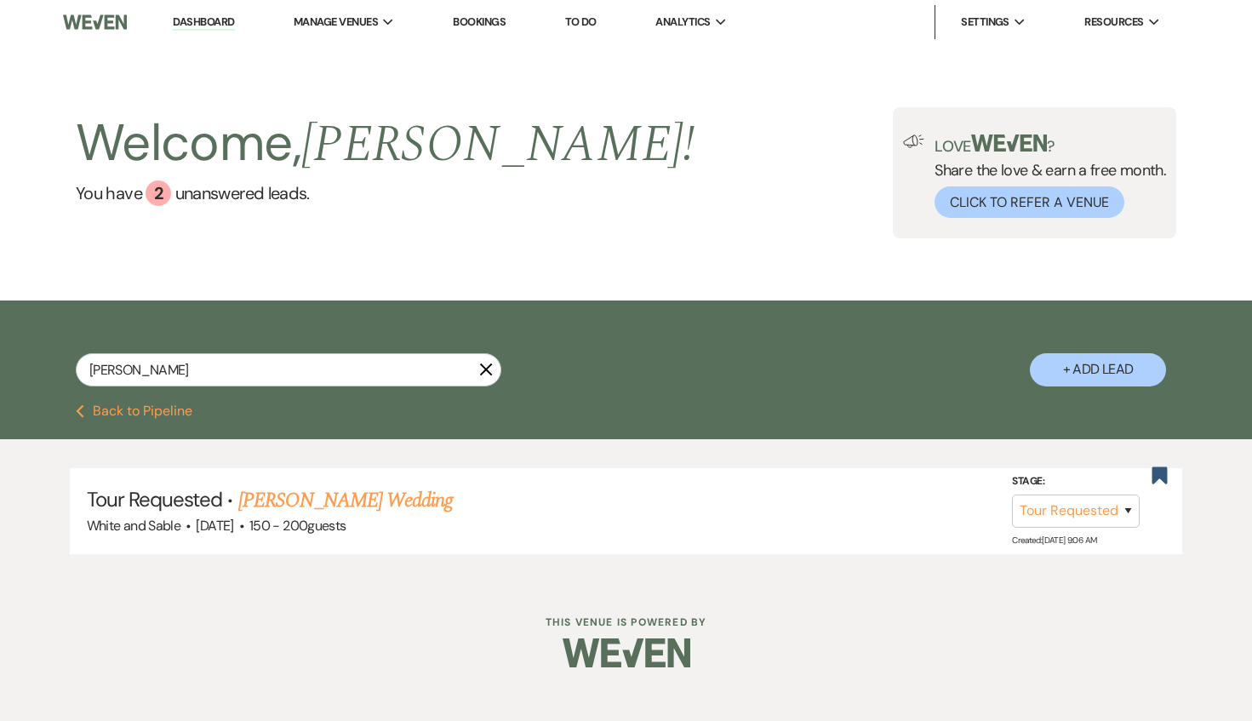
drag, startPoint x: 192, startPoint y: 20, endPoint x: 173, endPoint y: 2, distance: 27.1
click at [192, 20] on link "Dashboard" at bounding box center [203, 22] width 61 height 16
select select "2"
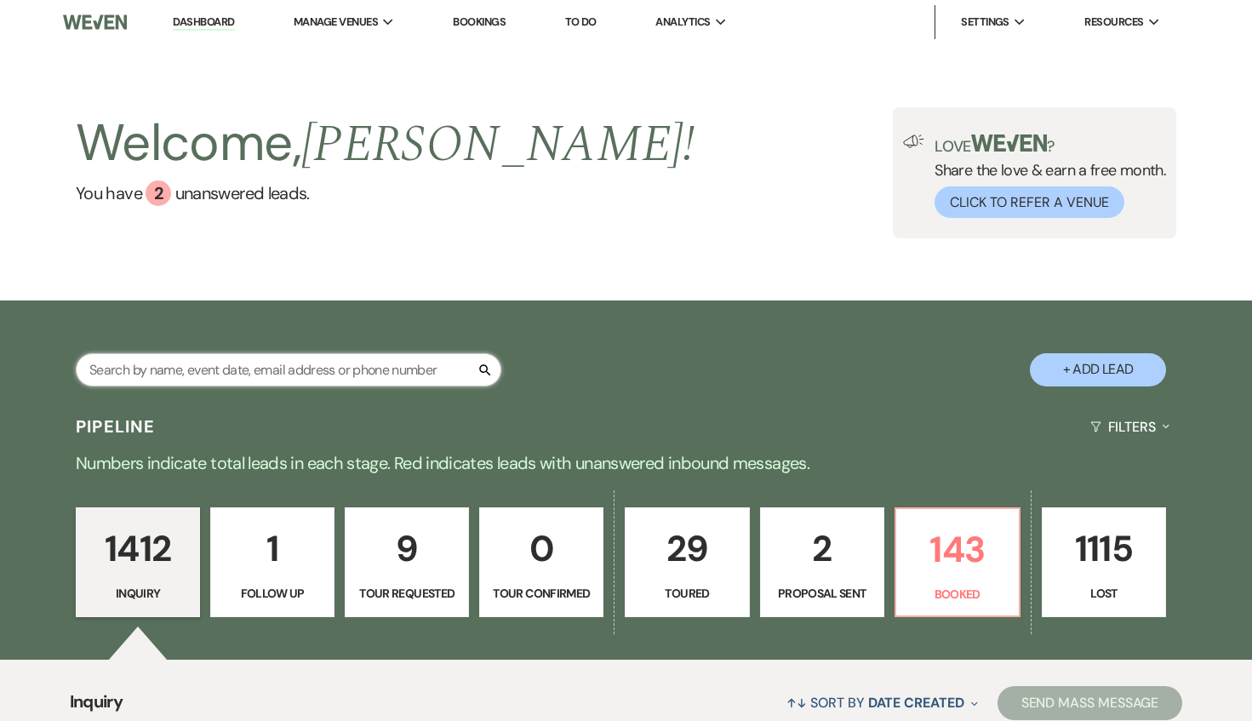
click at [263, 376] on input "text" at bounding box center [289, 369] width 426 height 33
type input "arina"
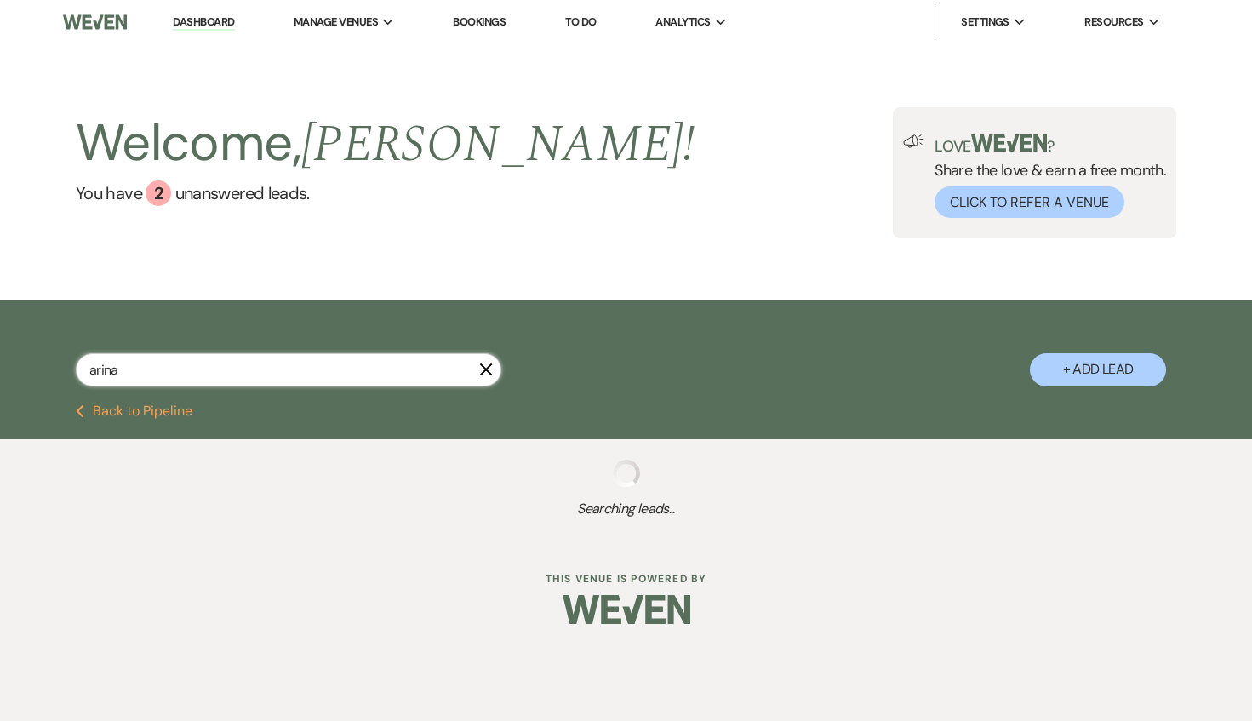
select select "8"
select select "5"
select select "8"
select select "5"
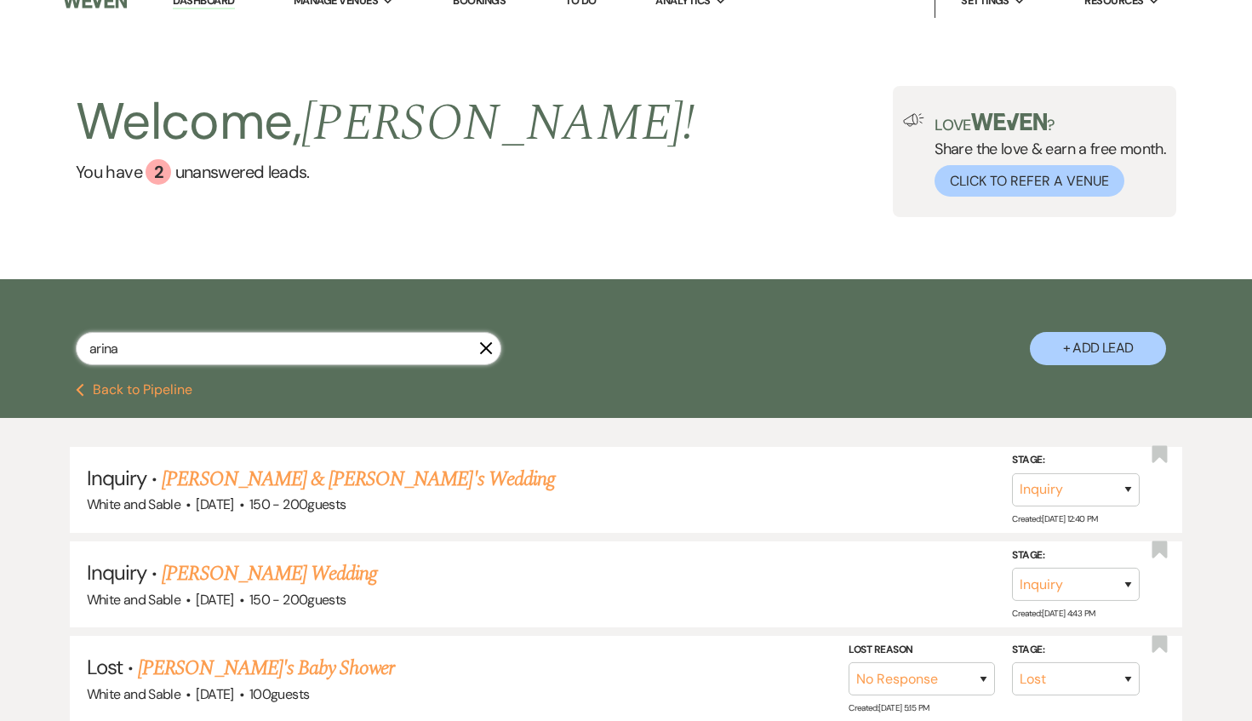
scroll to position [25, 0]
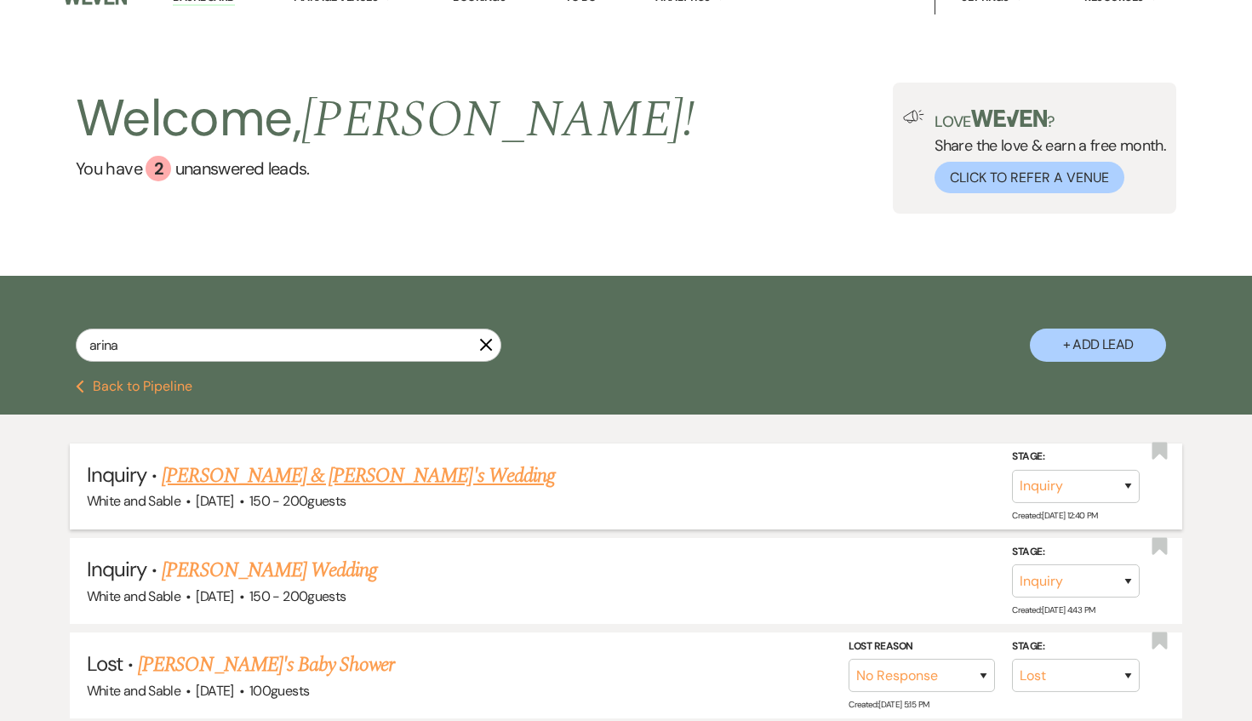
click at [353, 464] on link "[PERSON_NAME] & [PERSON_NAME]'s Wedding" at bounding box center [358, 476] width 393 height 31
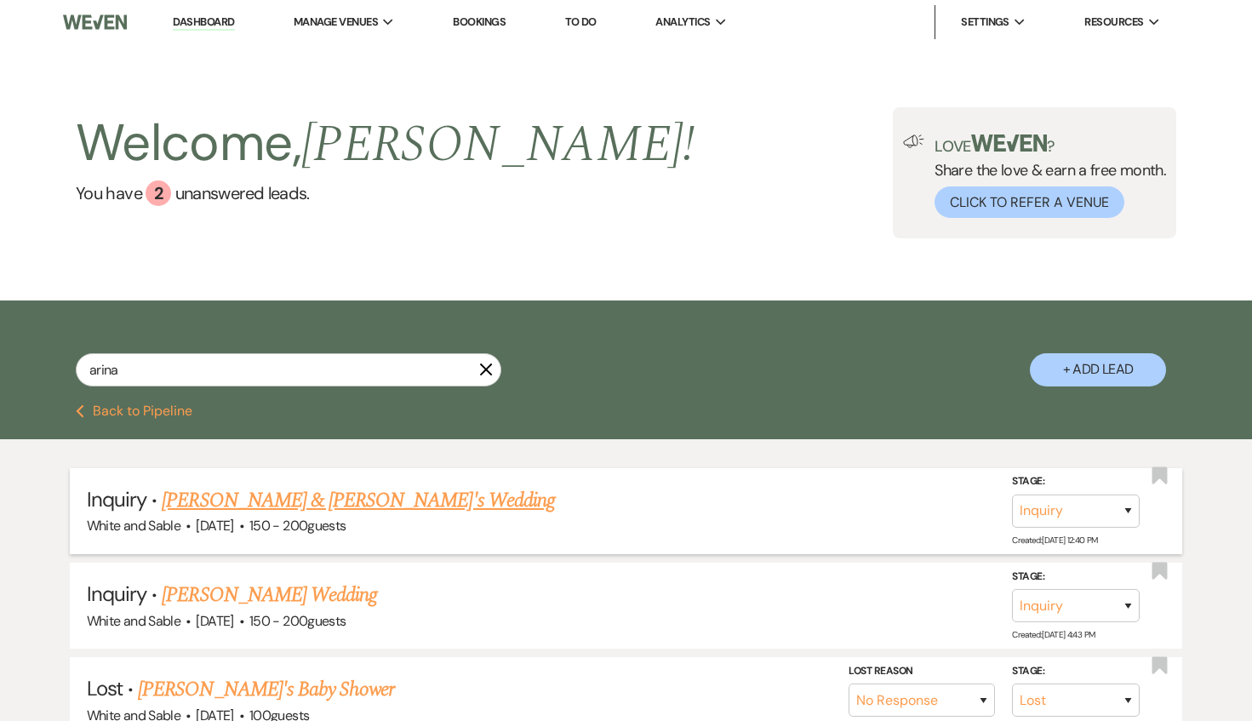
select select "5"
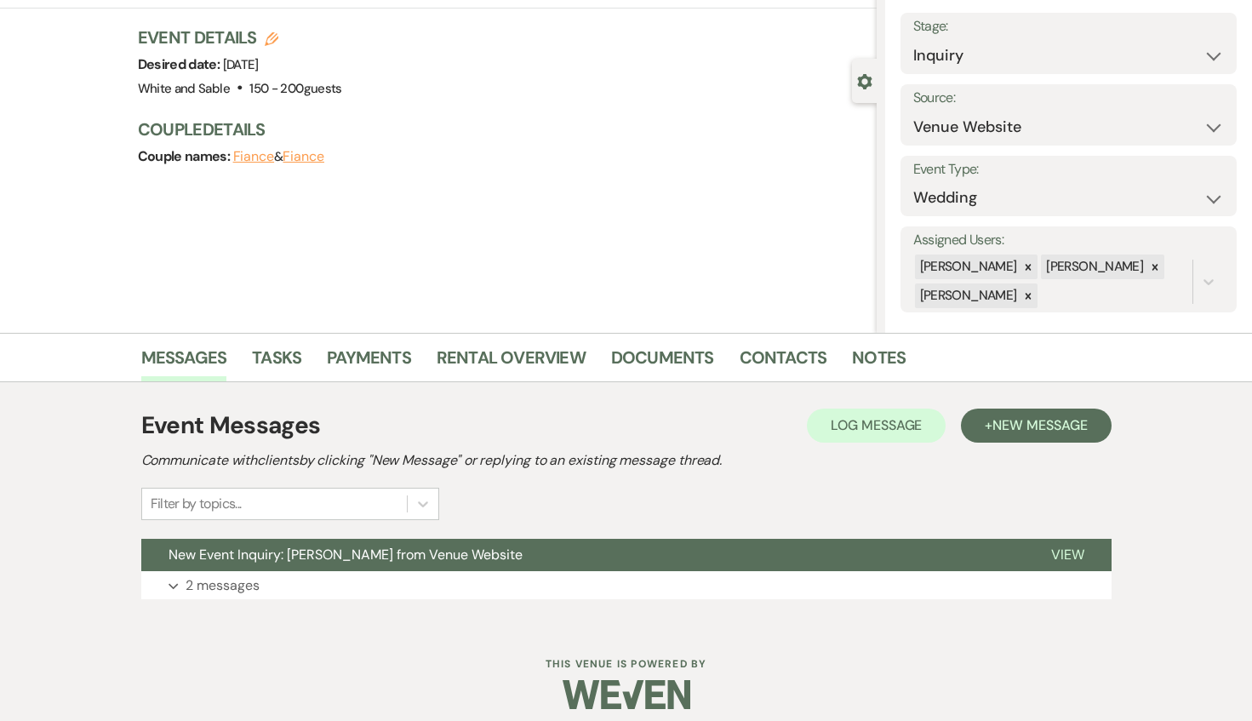
scroll to position [108, 0]
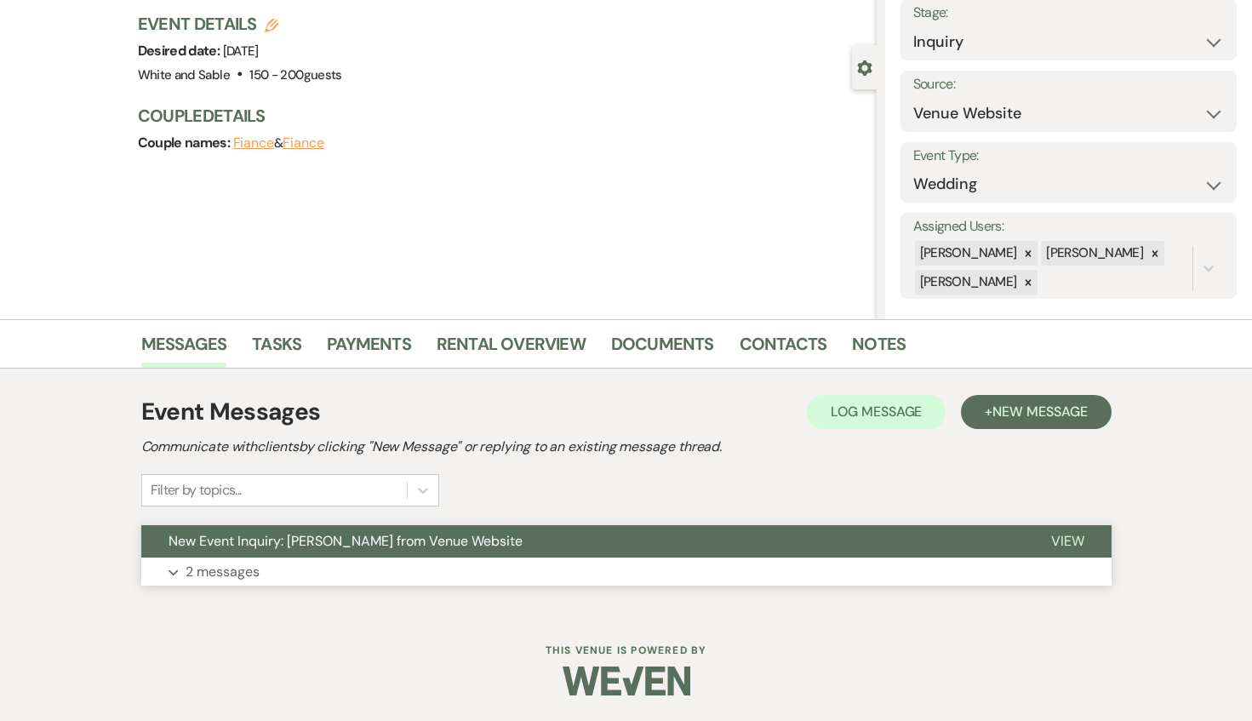
click at [624, 550] on button "New Event Inquiry: [PERSON_NAME] from Venue Website" at bounding box center [582, 541] width 883 height 32
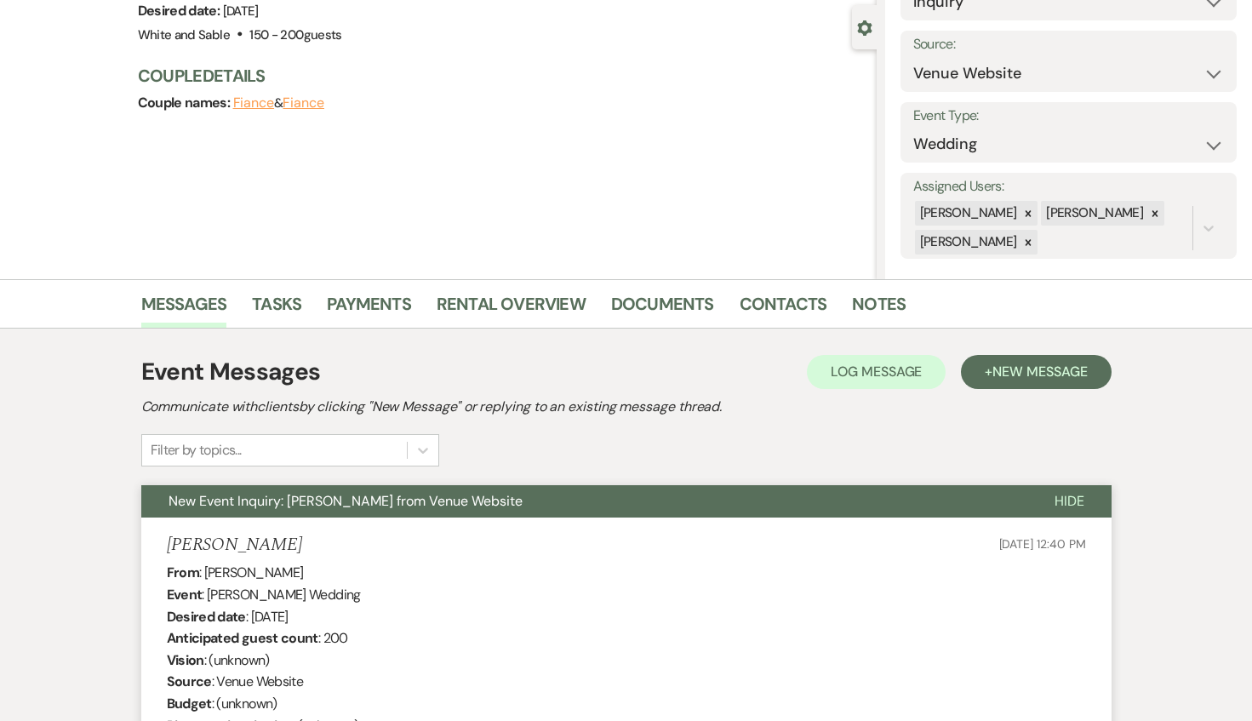
click at [599, 501] on button "New Event Inquiry: [PERSON_NAME] from Venue Website" at bounding box center [584, 501] width 886 height 32
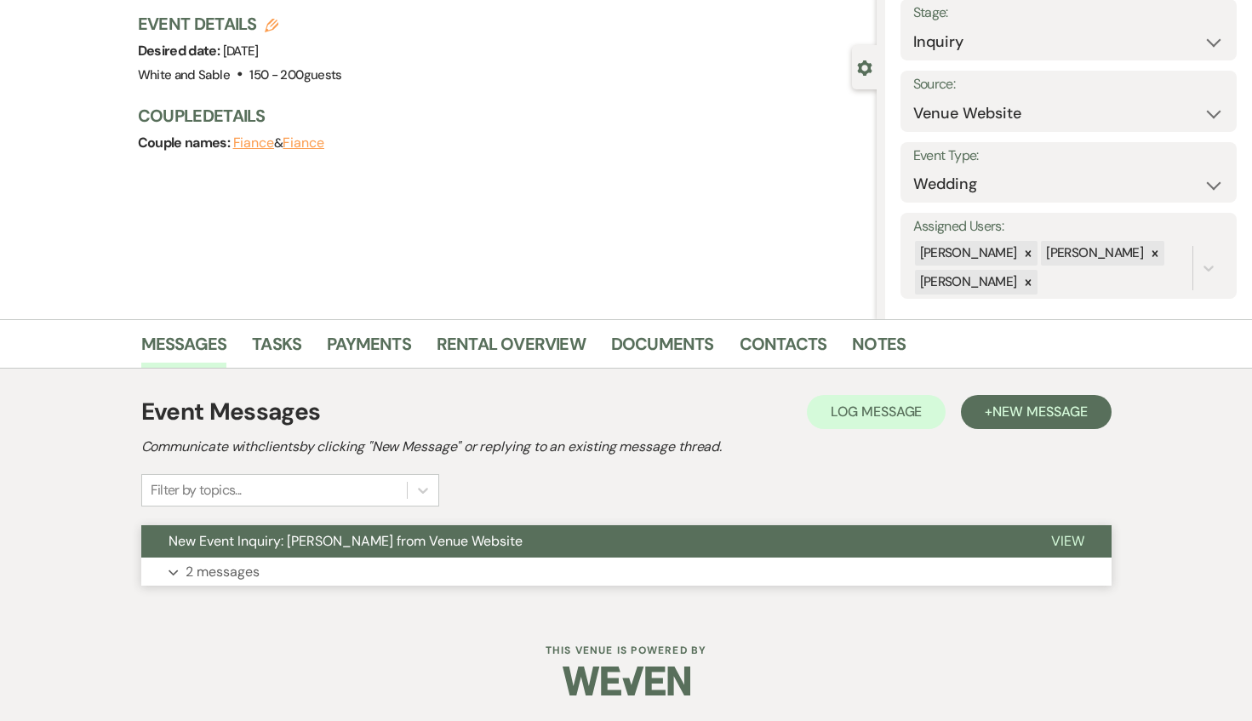
scroll to position [0, 0]
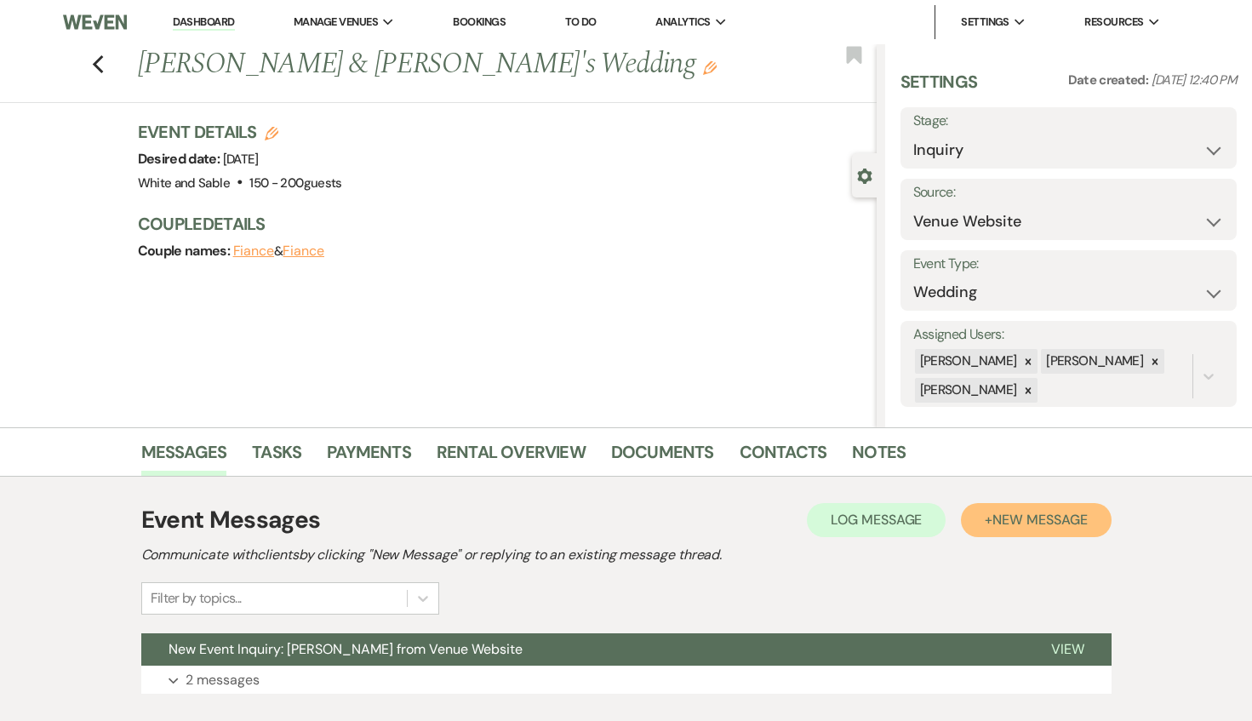
click at [1050, 519] on span "New Message" at bounding box center [1040, 520] width 94 height 18
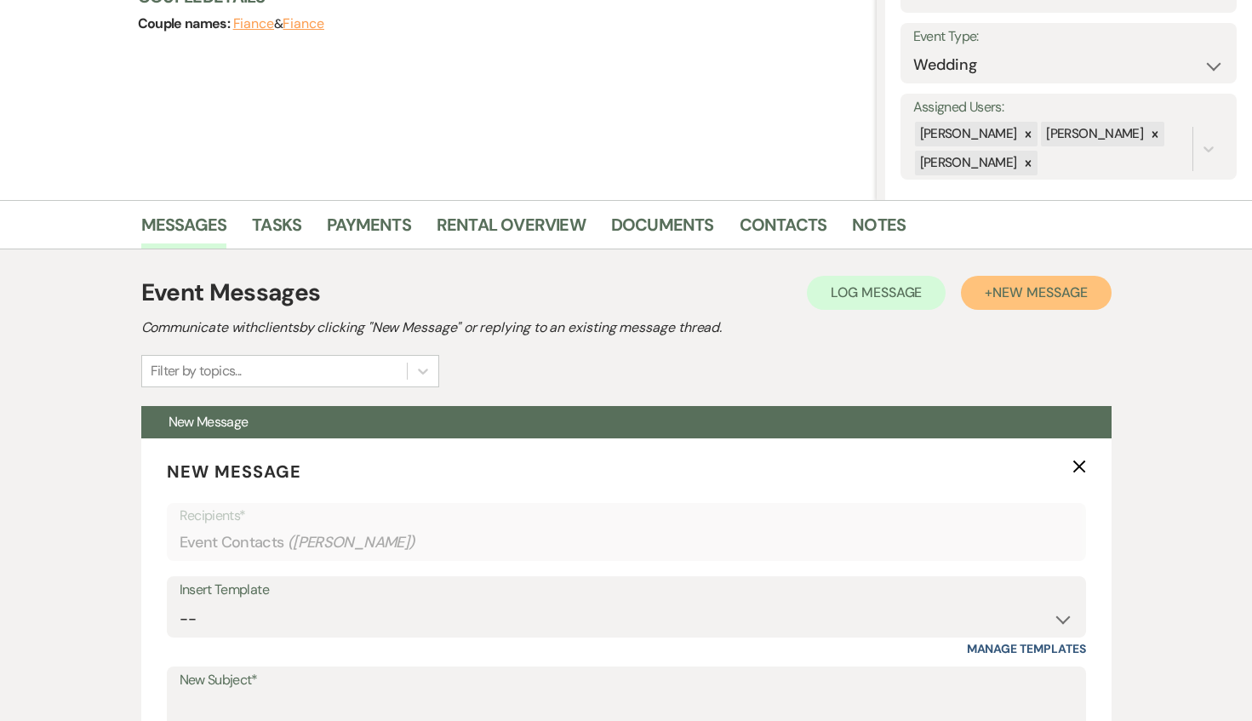
scroll to position [455, 0]
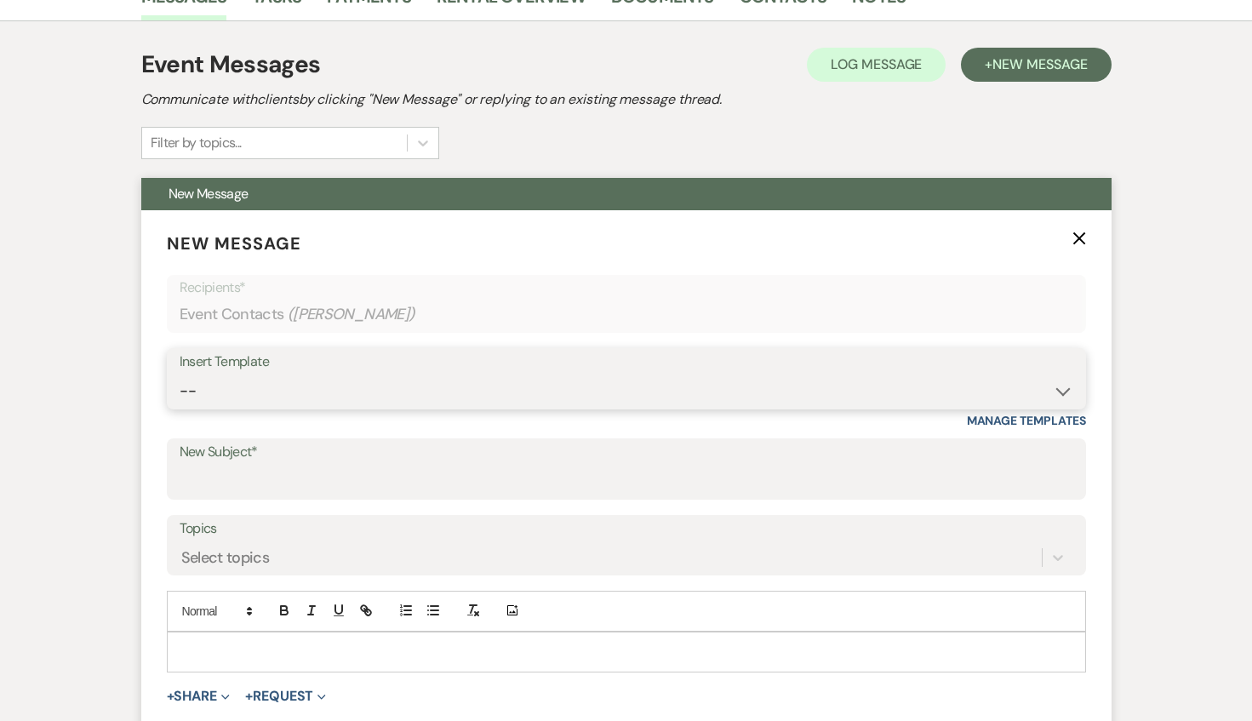
click at [374, 384] on select "-- Inquiry Response (Venue Guide) Schedule - Venue Tour Appt Confirmation Sched…" at bounding box center [627, 391] width 894 height 33
select select "4647"
click at [180, 375] on select "-- Inquiry Response (Venue Guide) Schedule - Venue Tour Appt Confirmation Sched…" at bounding box center [627, 391] width 894 height 33
type input "Your Upcoming Tour at White & Sable!"
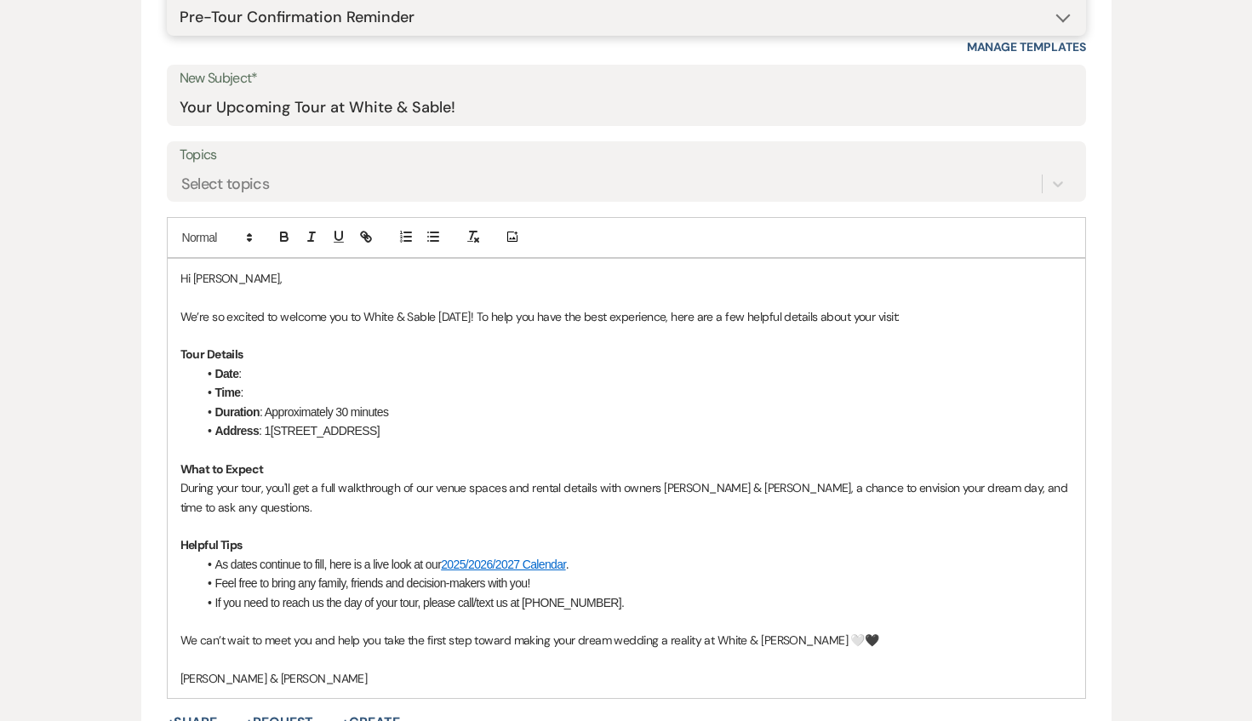
scroll to position [836, 0]
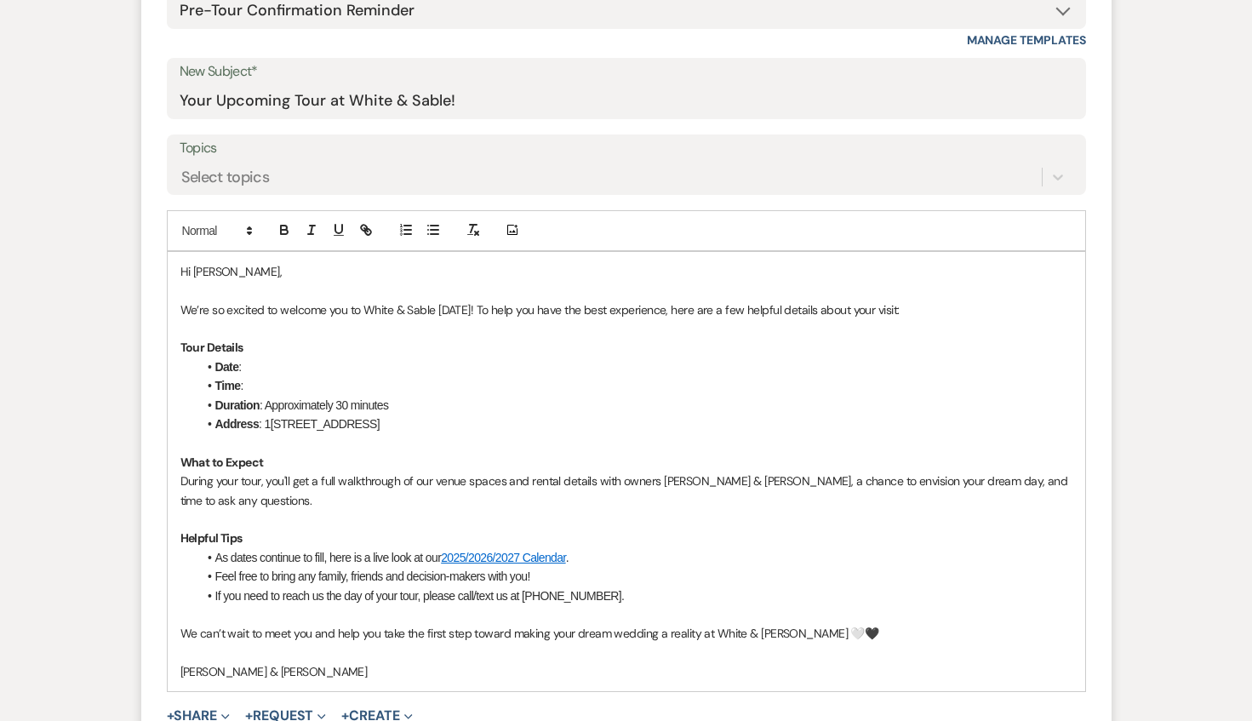
click at [270, 365] on li "Date :" at bounding box center [634, 367] width 875 height 19
click at [260, 389] on li "Time :" at bounding box center [634, 385] width 875 height 19
drag, startPoint x: 478, startPoint y: 393, endPoint x: 285, endPoint y: 392, distance: 192.4
click at [285, 392] on li "Time : 7:15pm - [DATE]" at bounding box center [634, 385] width 875 height 19
drag, startPoint x: 292, startPoint y: 368, endPoint x: 244, endPoint y: 360, distance: 48.3
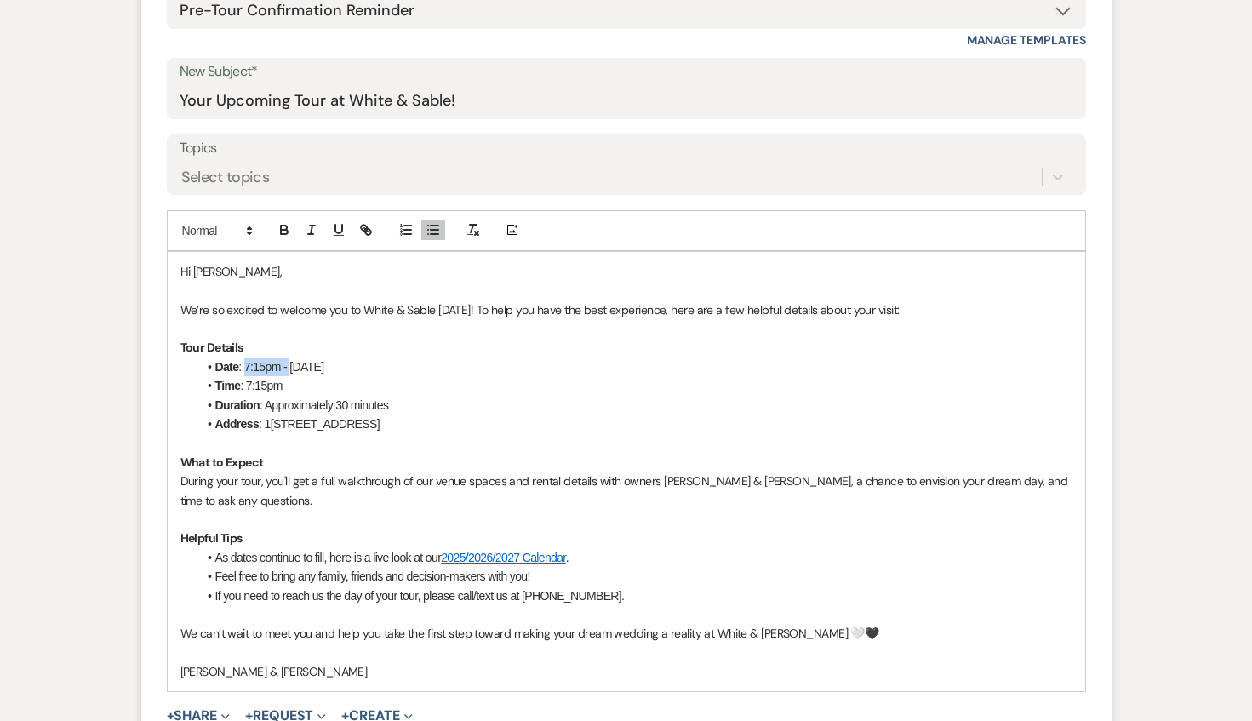
click at [244, 360] on li "Date : 7:15pm - [DATE]" at bounding box center [634, 367] width 875 height 19
click at [518, 339] on p "Tour Details" at bounding box center [626, 347] width 892 height 19
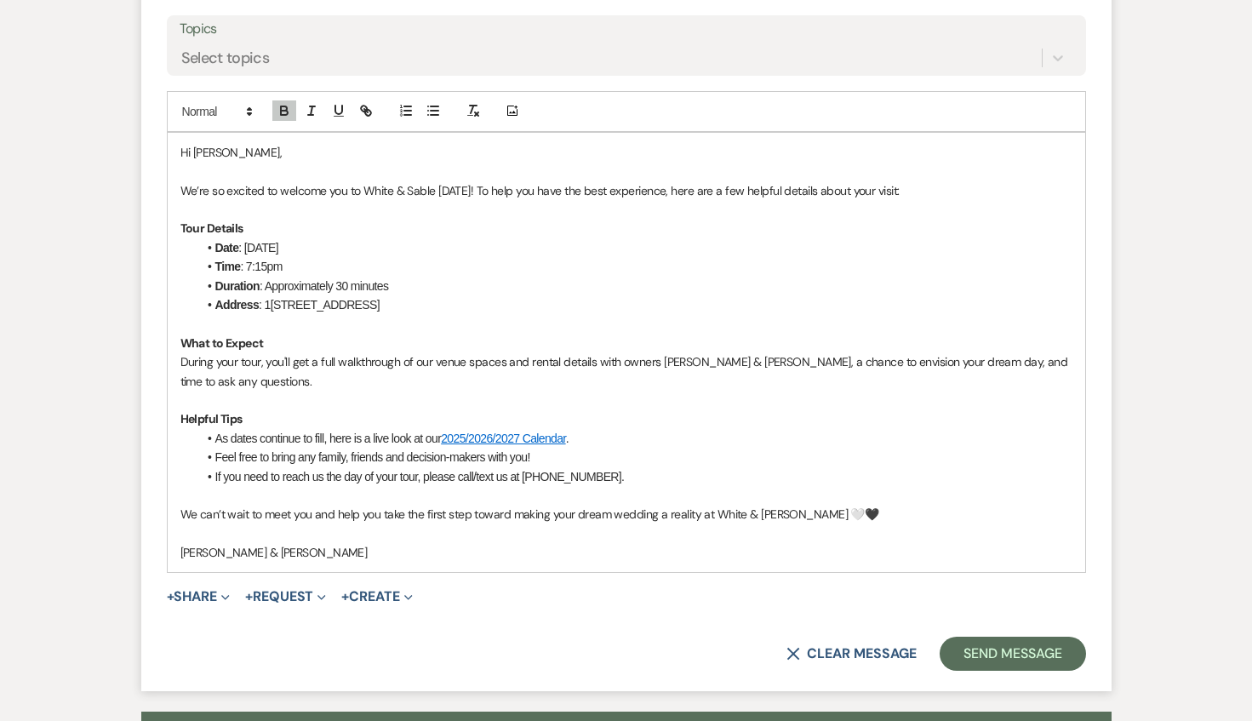
scroll to position [957, 0]
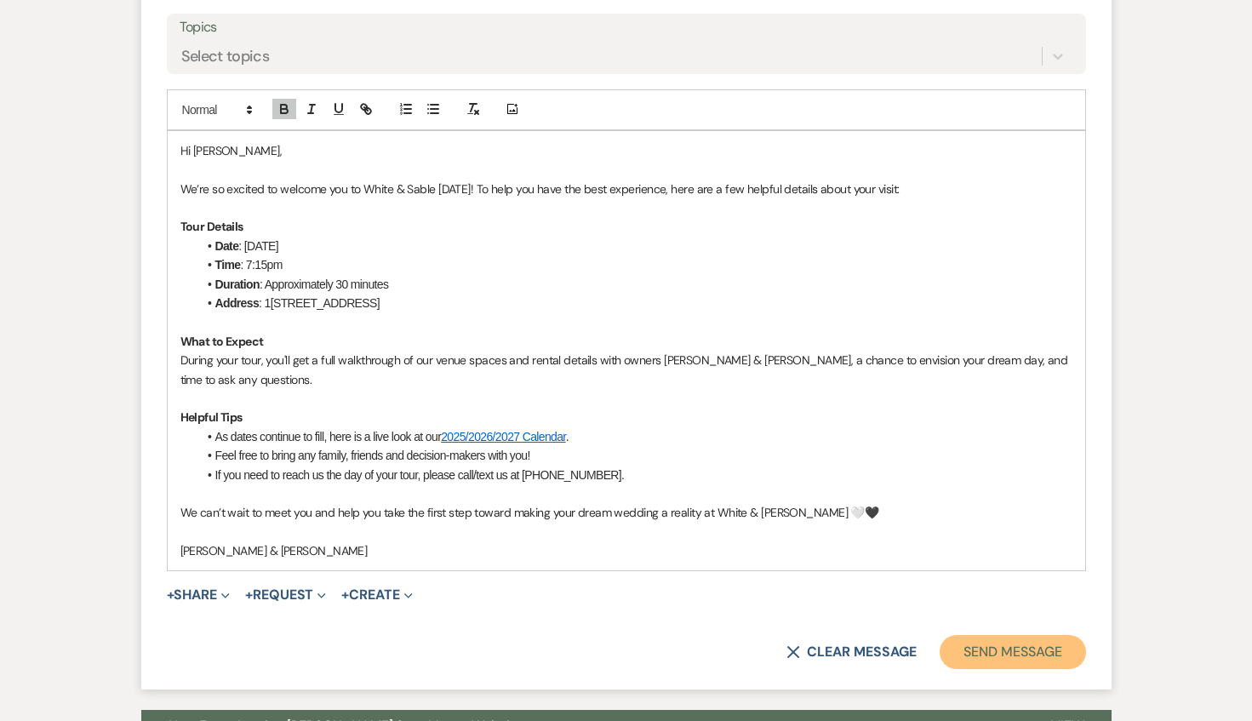
click at [984, 643] on button "Send Message" at bounding box center [1013, 652] width 146 height 34
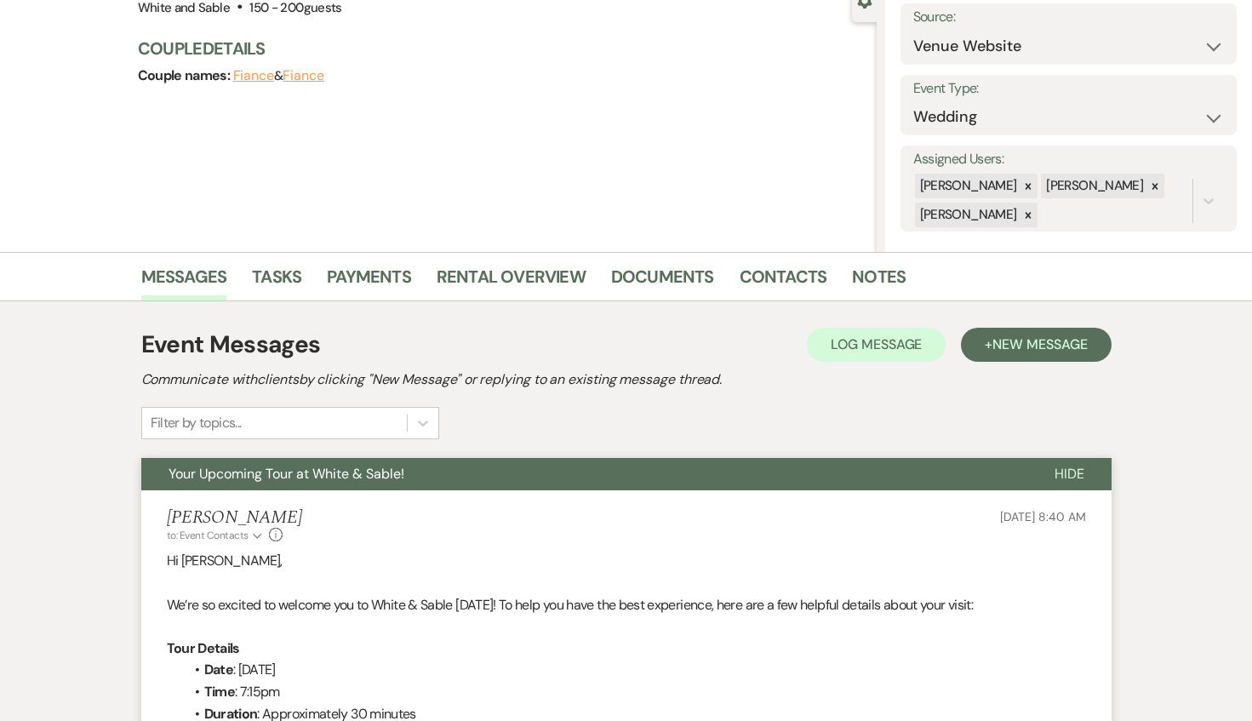
scroll to position [0, 0]
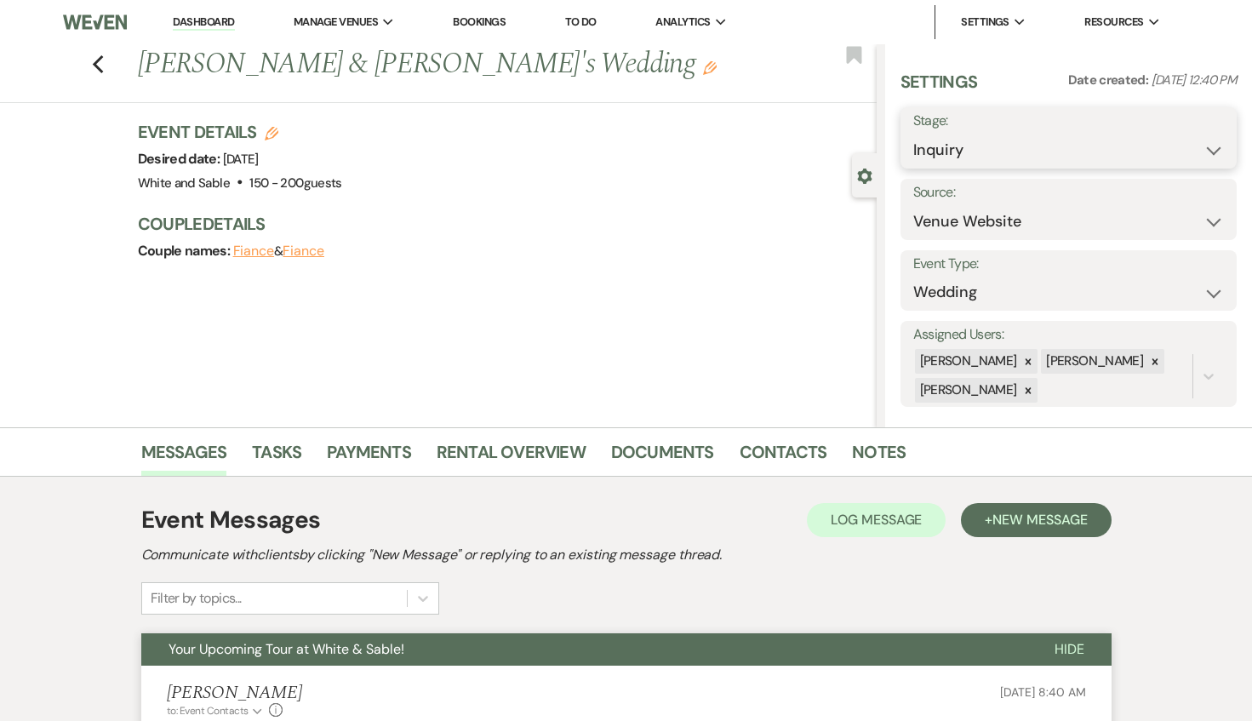
click at [1007, 143] on select "Inquiry Follow Up Tour Requested Tour Confirmed Toured Proposal Sent Booked Lost" at bounding box center [1068, 150] width 311 height 33
select select "2"
click at [913, 134] on select "Inquiry Follow Up Tour Requested Tour Confirmed Toured Proposal Sent Booked Lost" at bounding box center [1068, 150] width 311 height 33
click at [1197, 140] on button "Save" at bounding box center [1202, 138] width 69 height 34
select select "25"
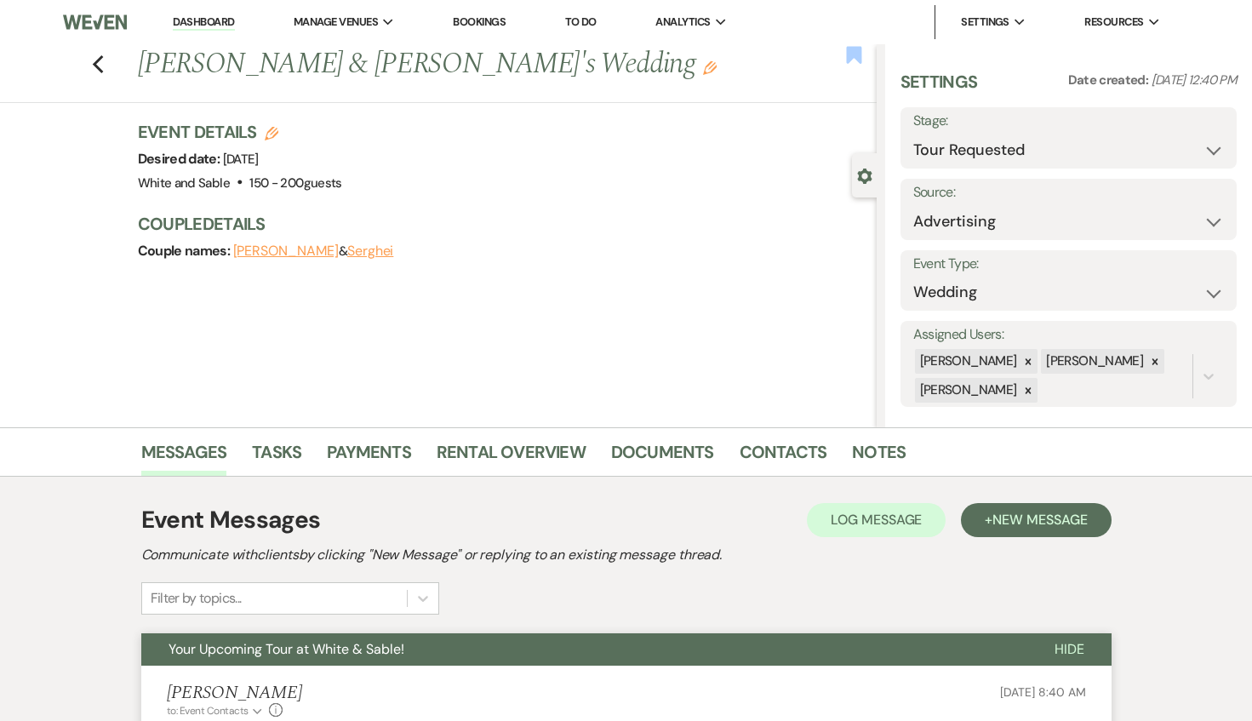
click at [858, 57] on use "button" at bounding box center [853, 54] width 15 height 17
click at [99, 58] on use "button" at bounding box center [97, 64] width 11 height 19
select select "2"
select select "8"
select select "5"
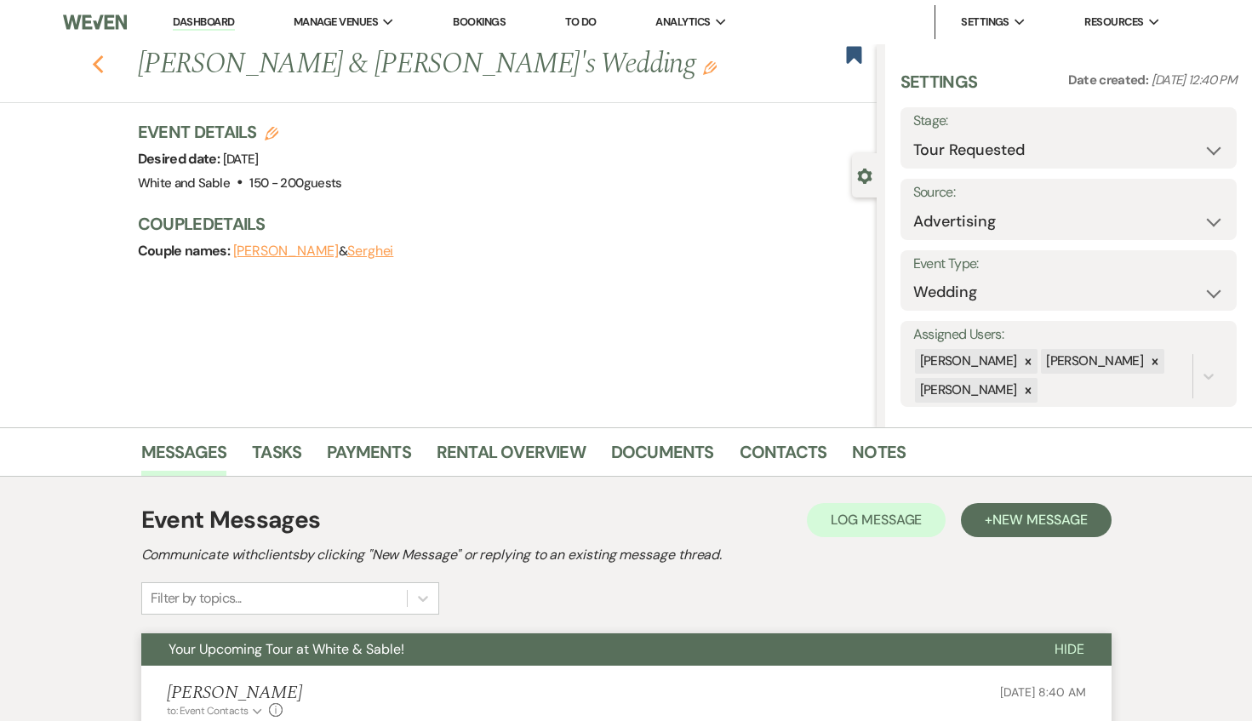
select select "8"
select select "5"
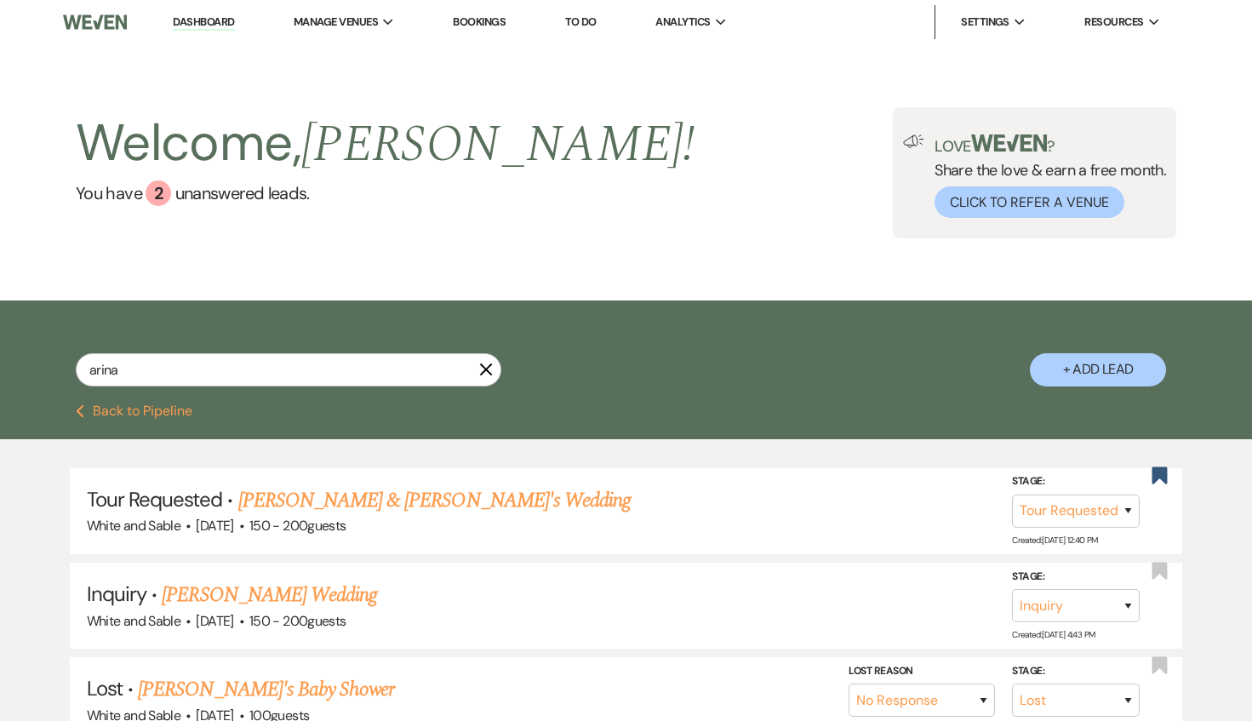
click at [215, 34] on li "Dashboard" at bounding box center [203, 22] width 78 height 34
click at [208, 28] on link "Dashboard" at bounding box center [203, 22] width 61 height 16
select select "2"
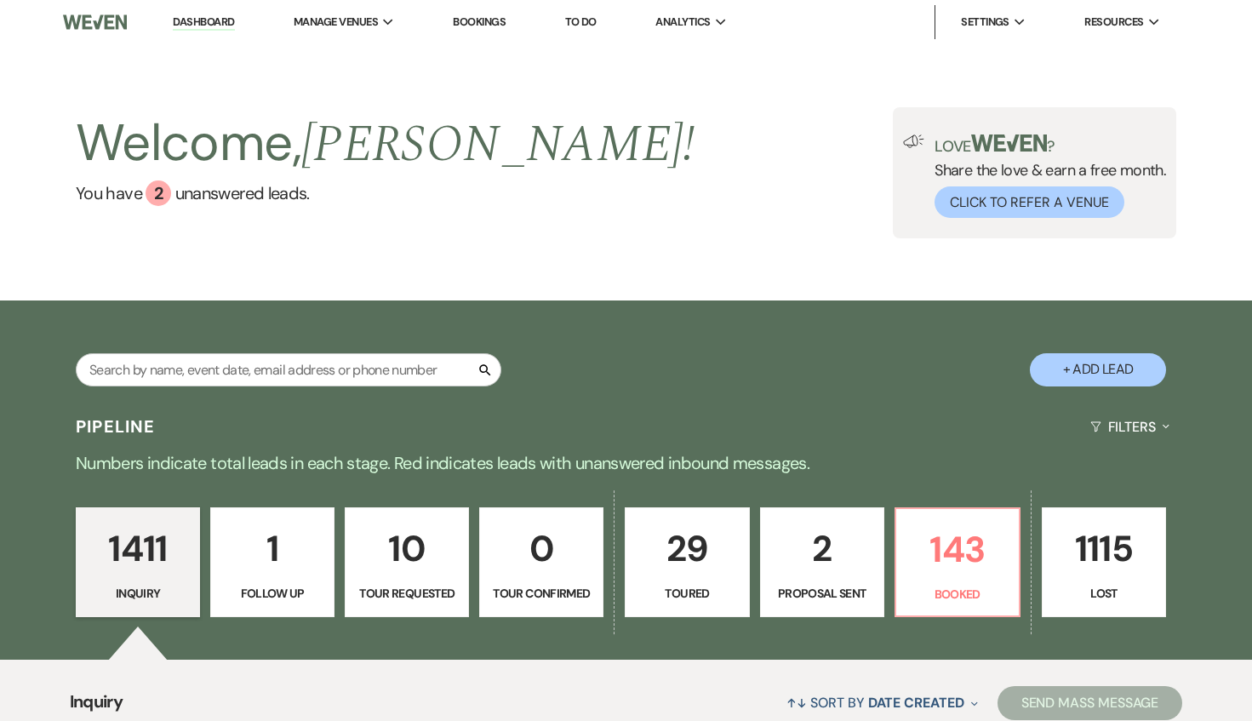
click at [416, 524] on p "10" at bounding box center [407, 548] width 102 height 57
select select "2"
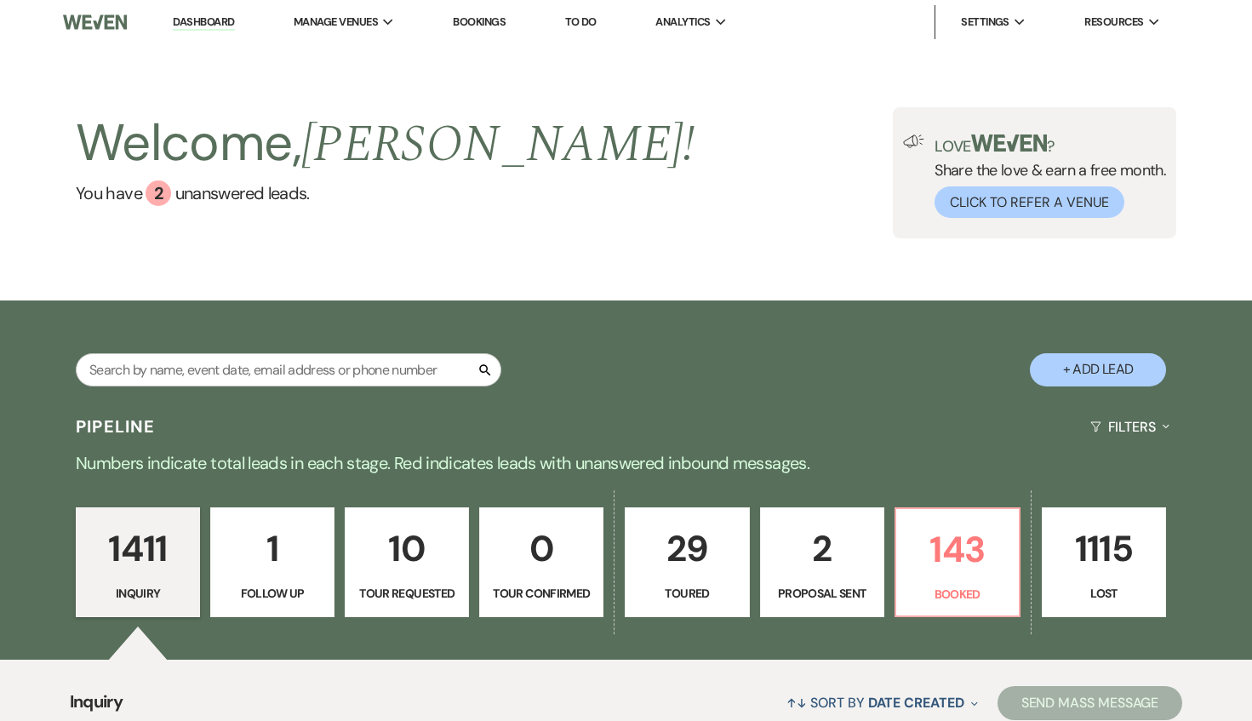
select select "2"
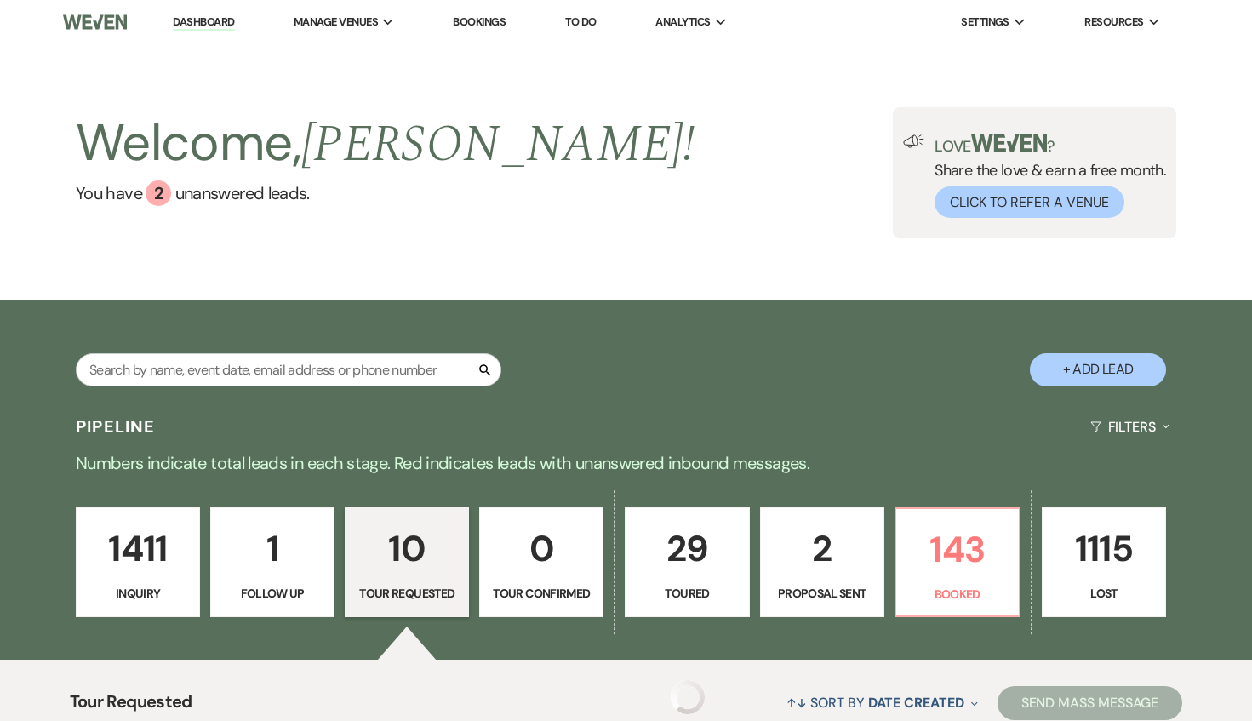
select select "2"
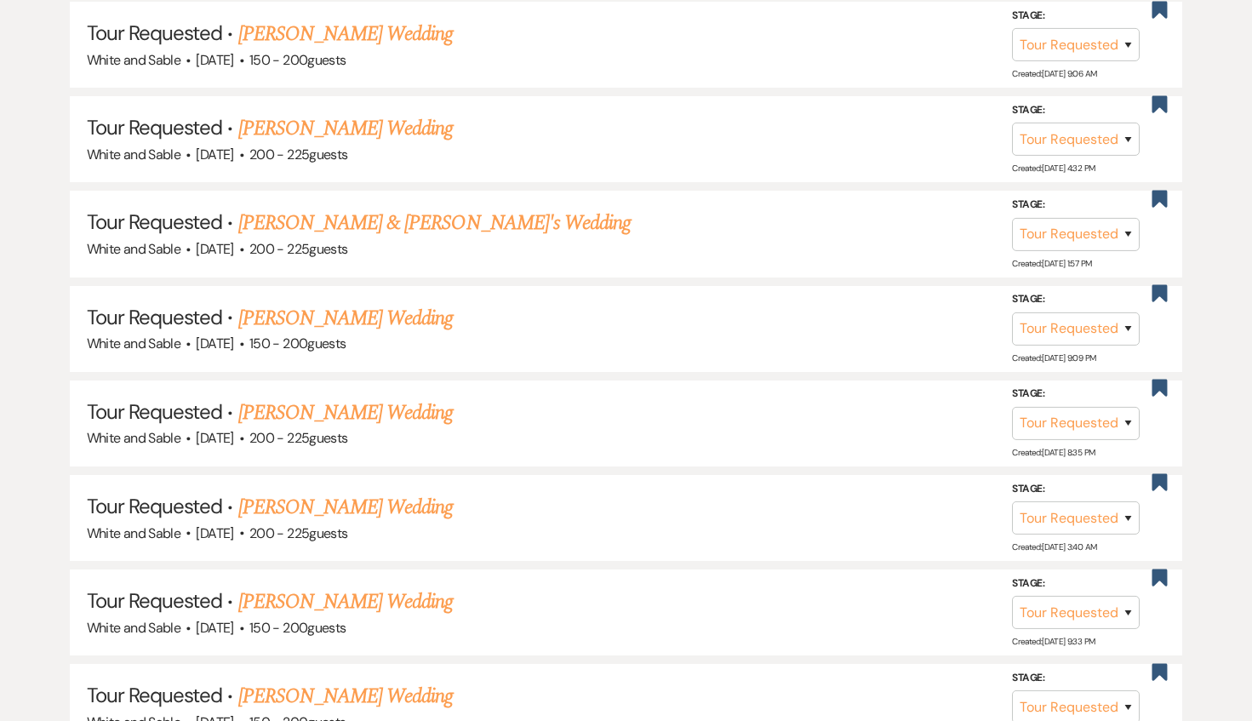
scroll to position [1010, 0]
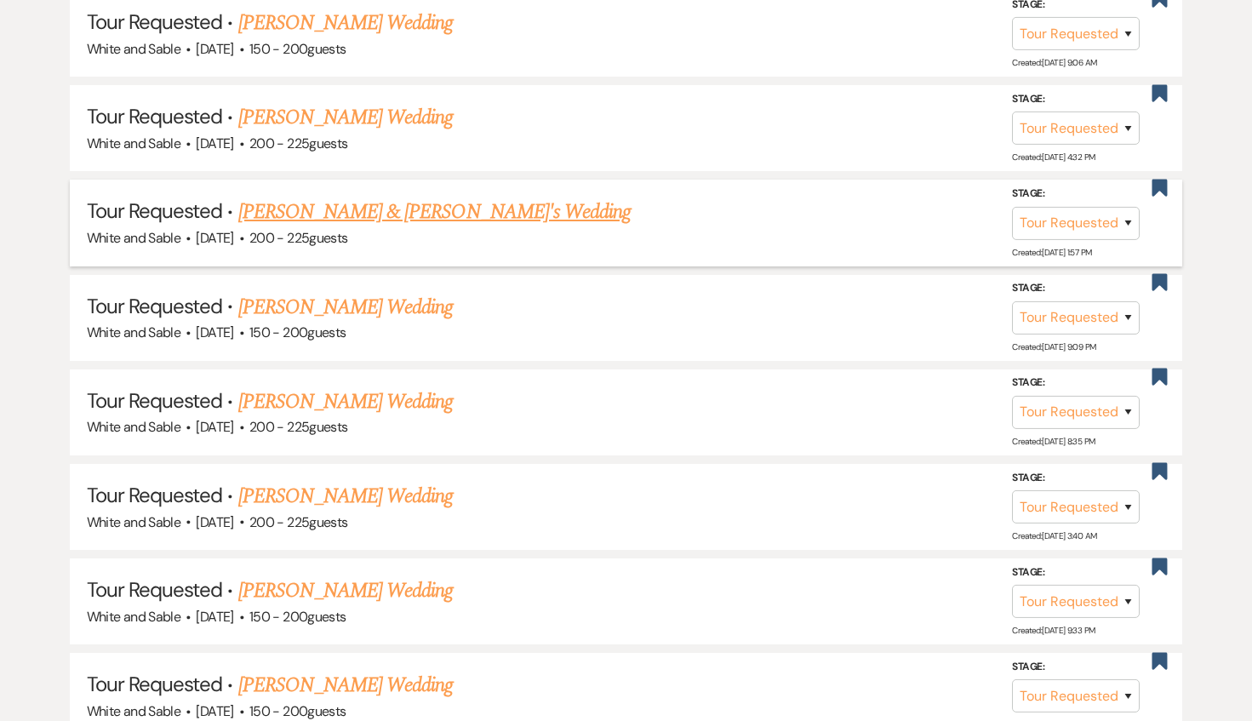
click at [430, 205] on link "[PERSON_NAME] & [PERSON_NAME]'s Wedding" at bounding box center [434, 212] width 393 height 31
select select "2"
select select "12"
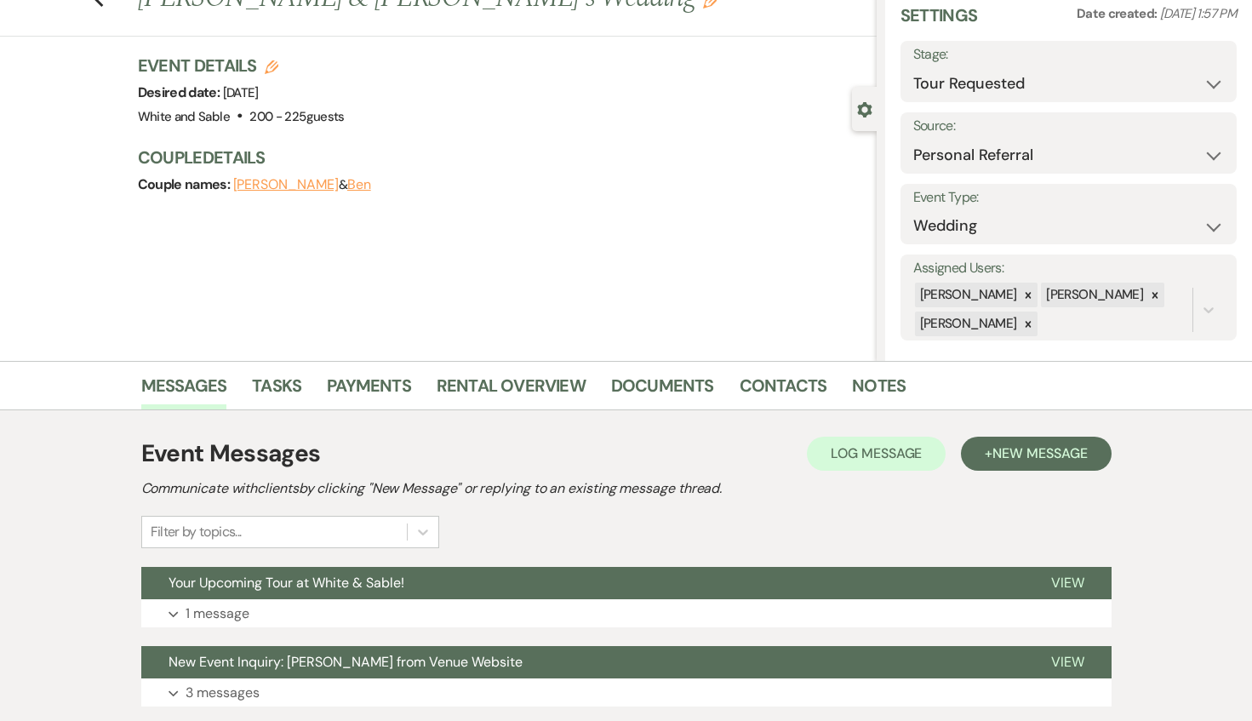
scroll to position [103, 0]
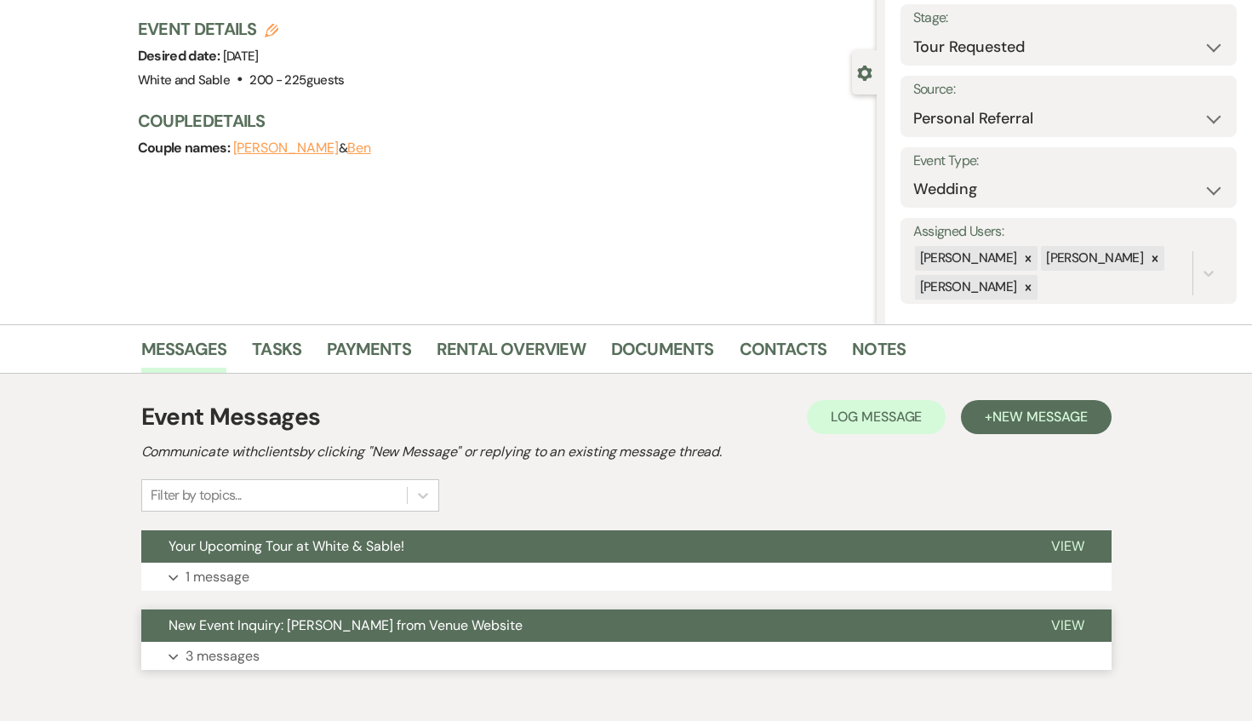
click at [364, 615] on button "New Event Inquiry: [PERSON_NAME] from Venue Website" at bounding box center [582, 625] width 883 height 32
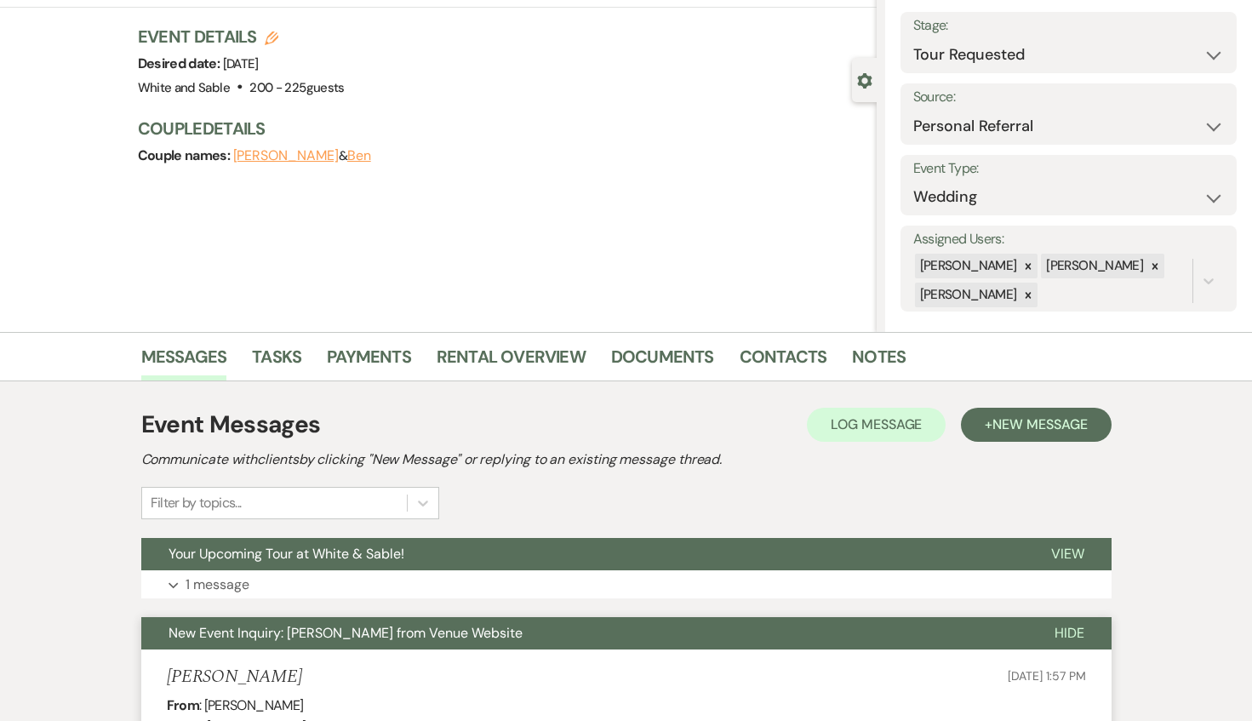
scroll to position [0, 0]
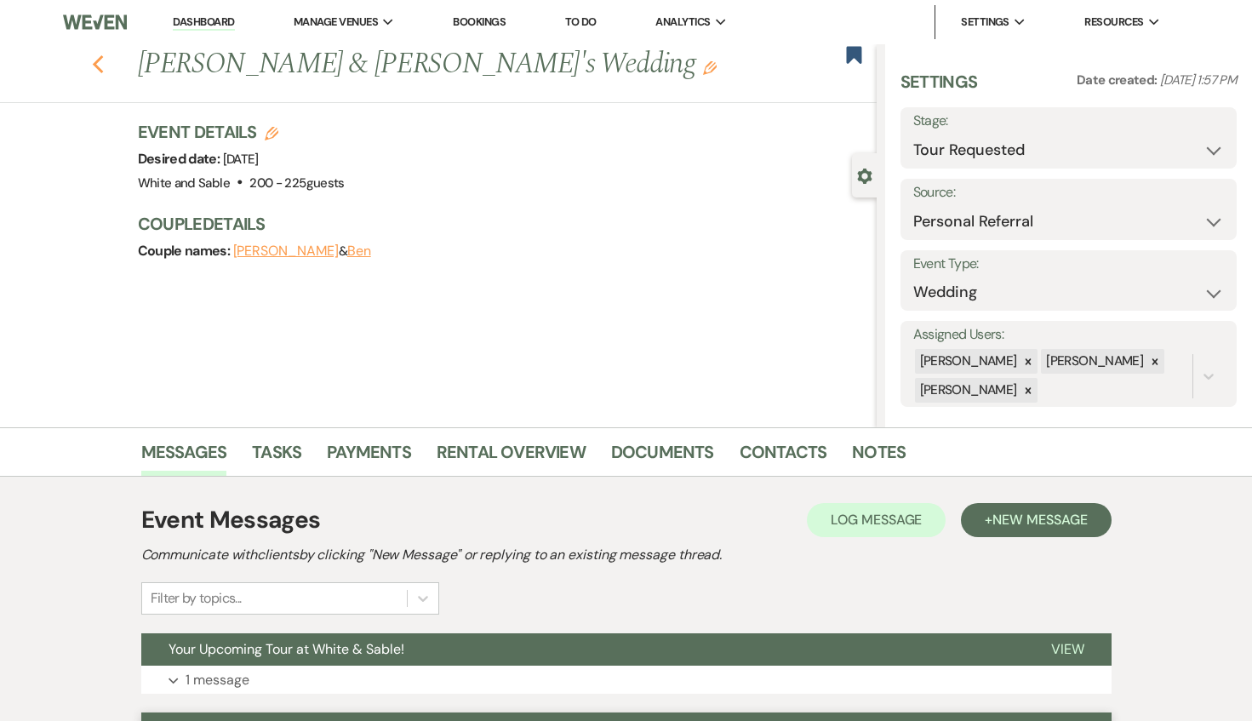
click at [95, 60] on icon "Previous" at bounding box center [98, 64] width 13 height 20
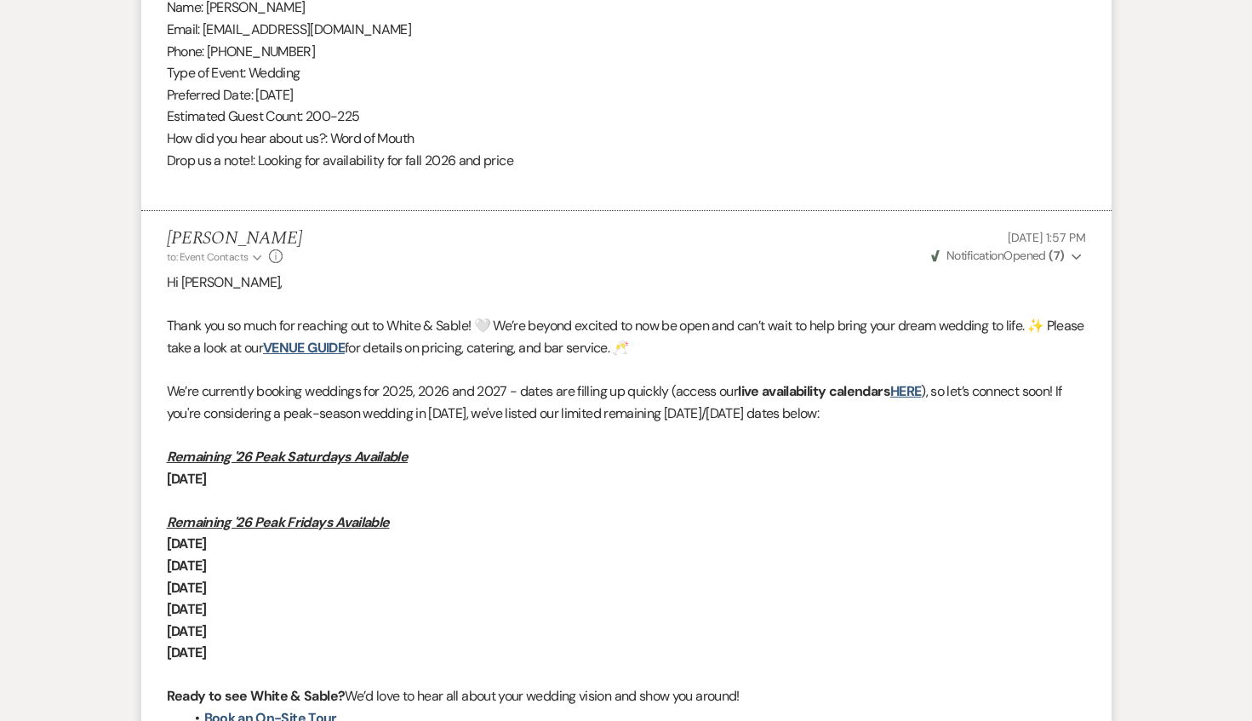
select select "2"
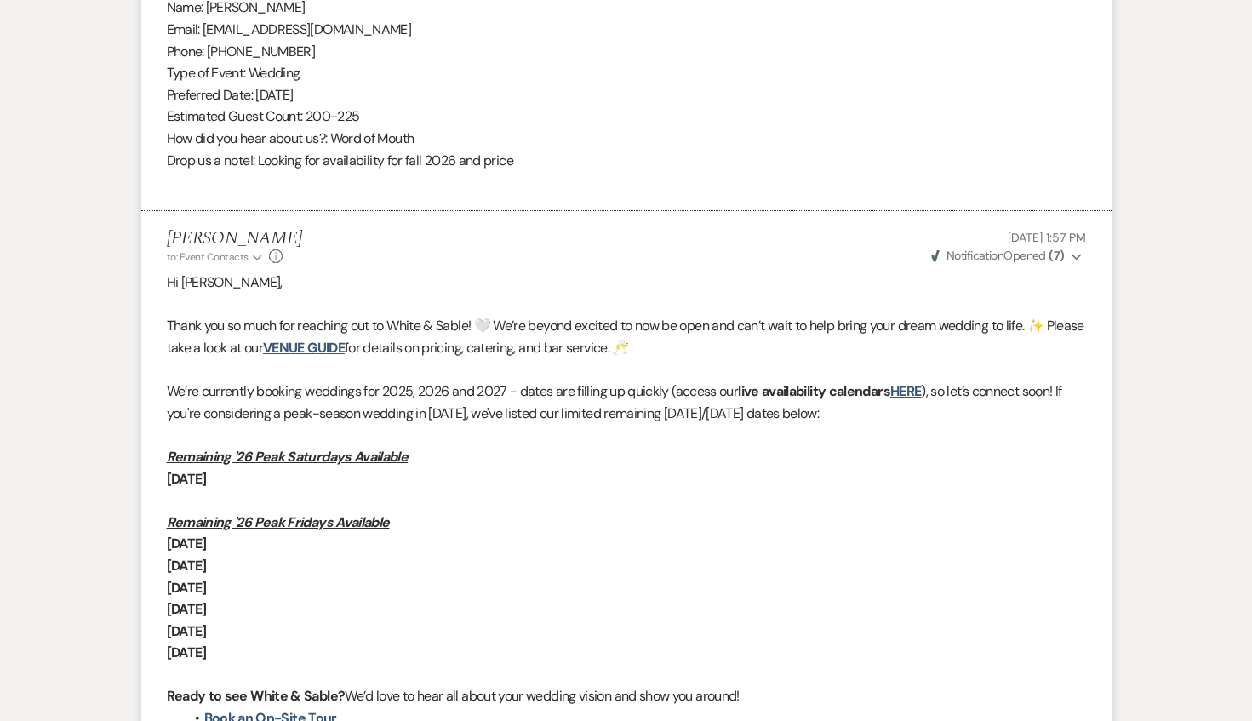
select select "2"
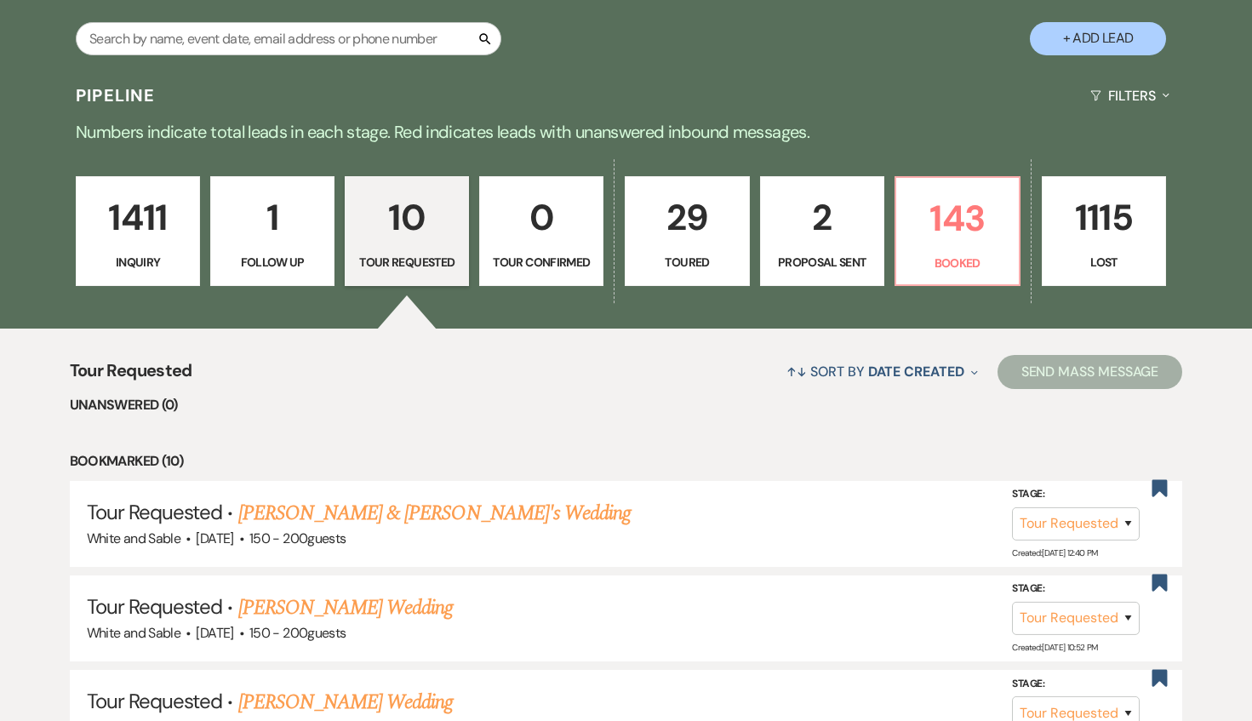
scroll to position [0, 0]
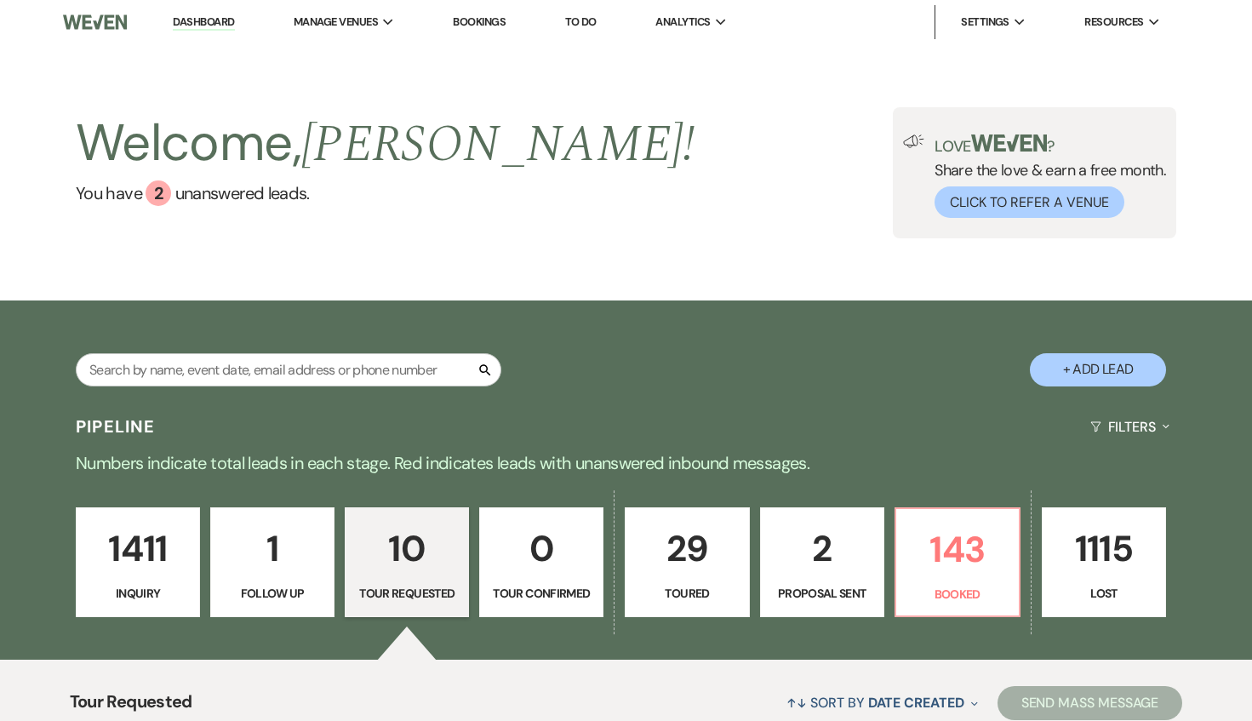
click at [667, 546] on p "29" at bounding box center [687, 548] width 102 height 57
select select "5"
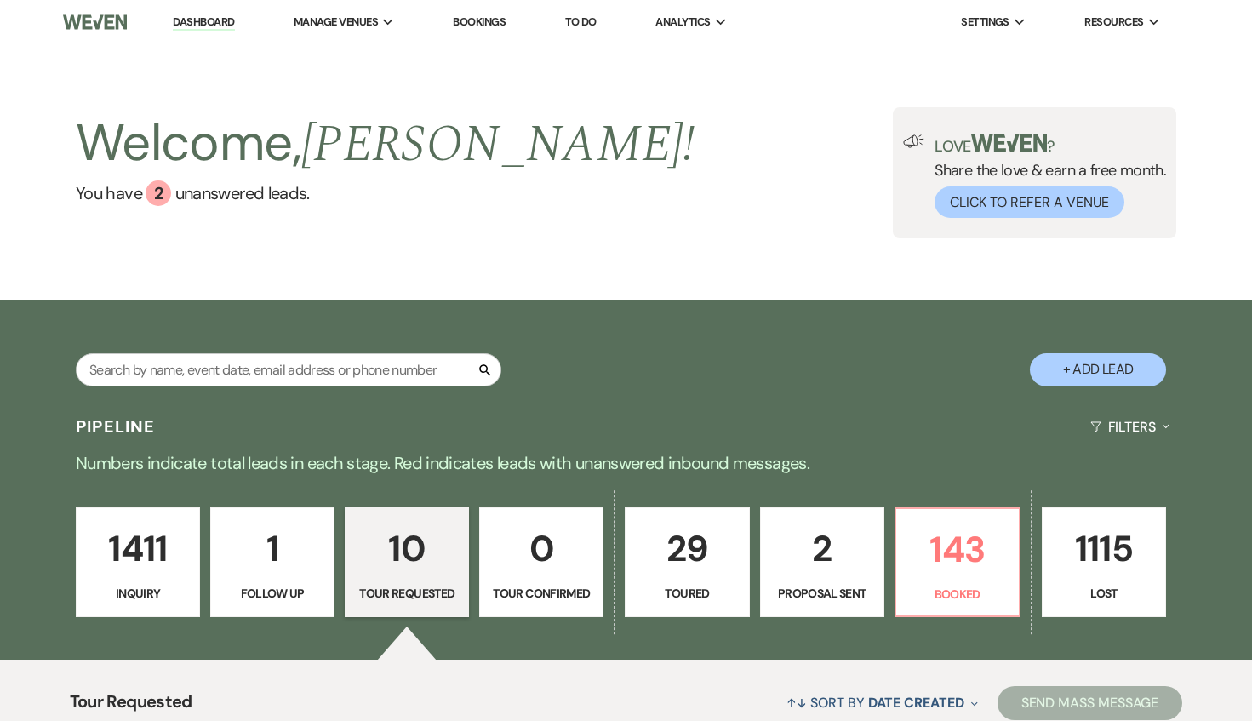
select select "5"
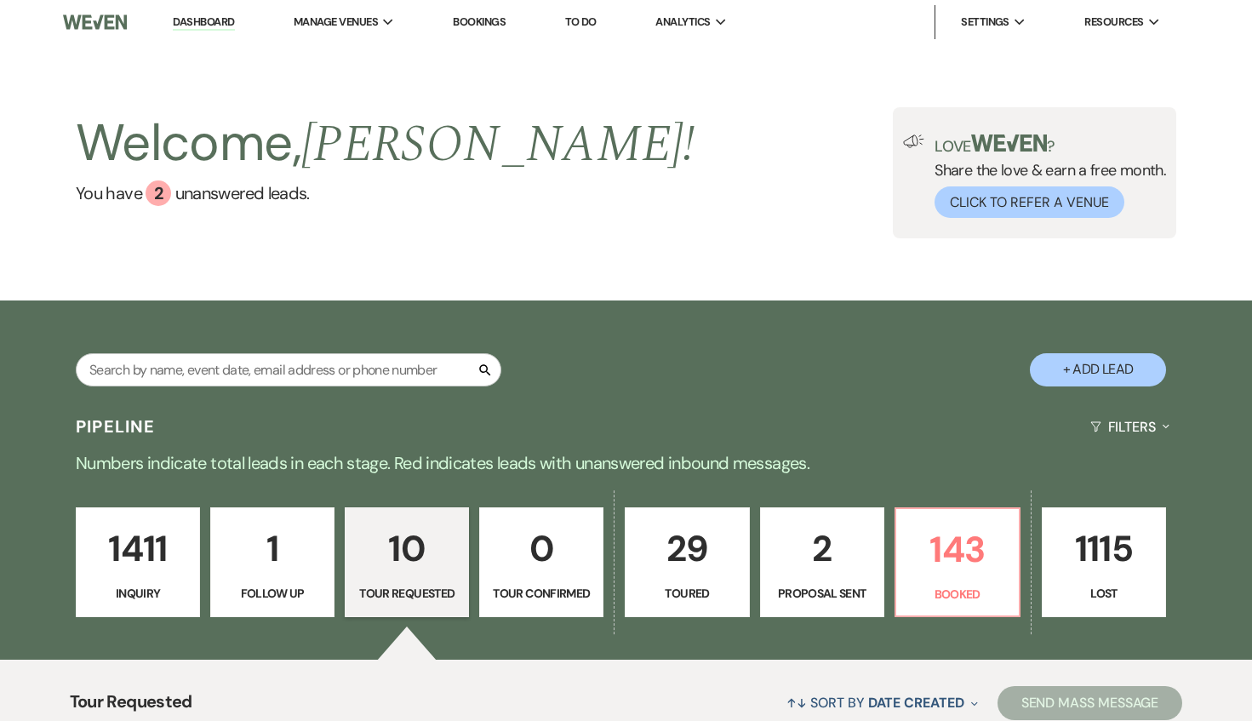
select select "5"
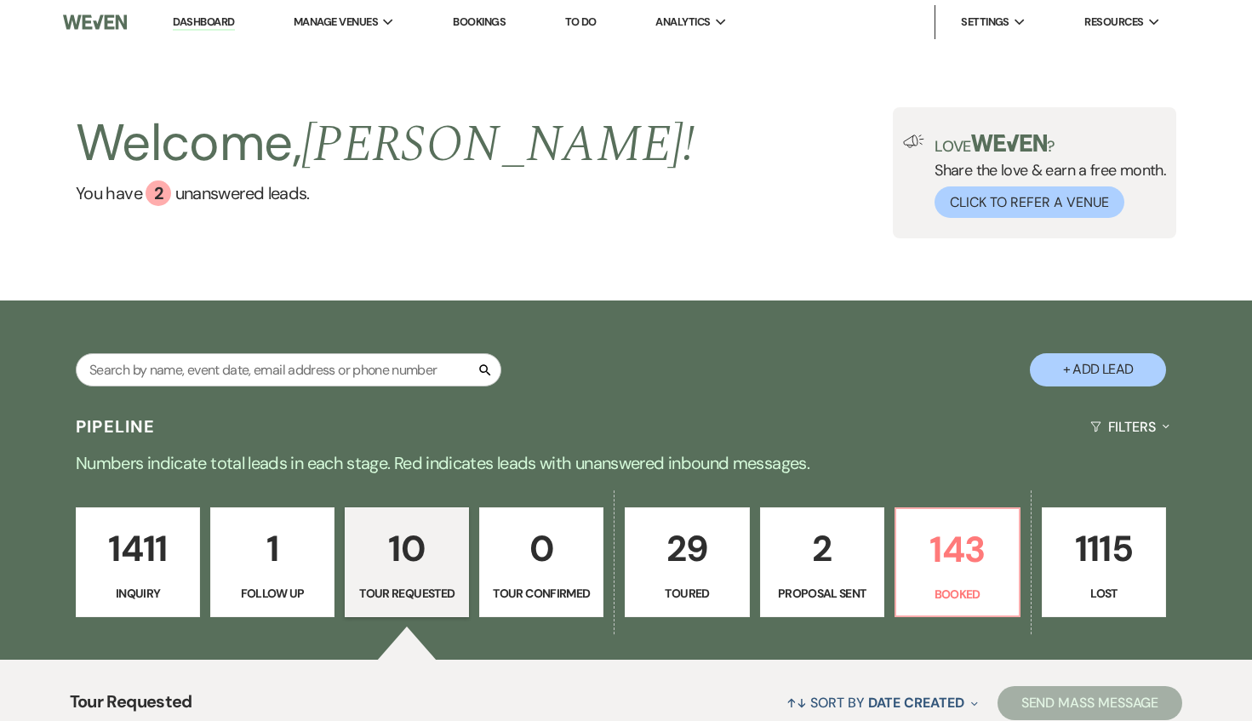
select select "5"
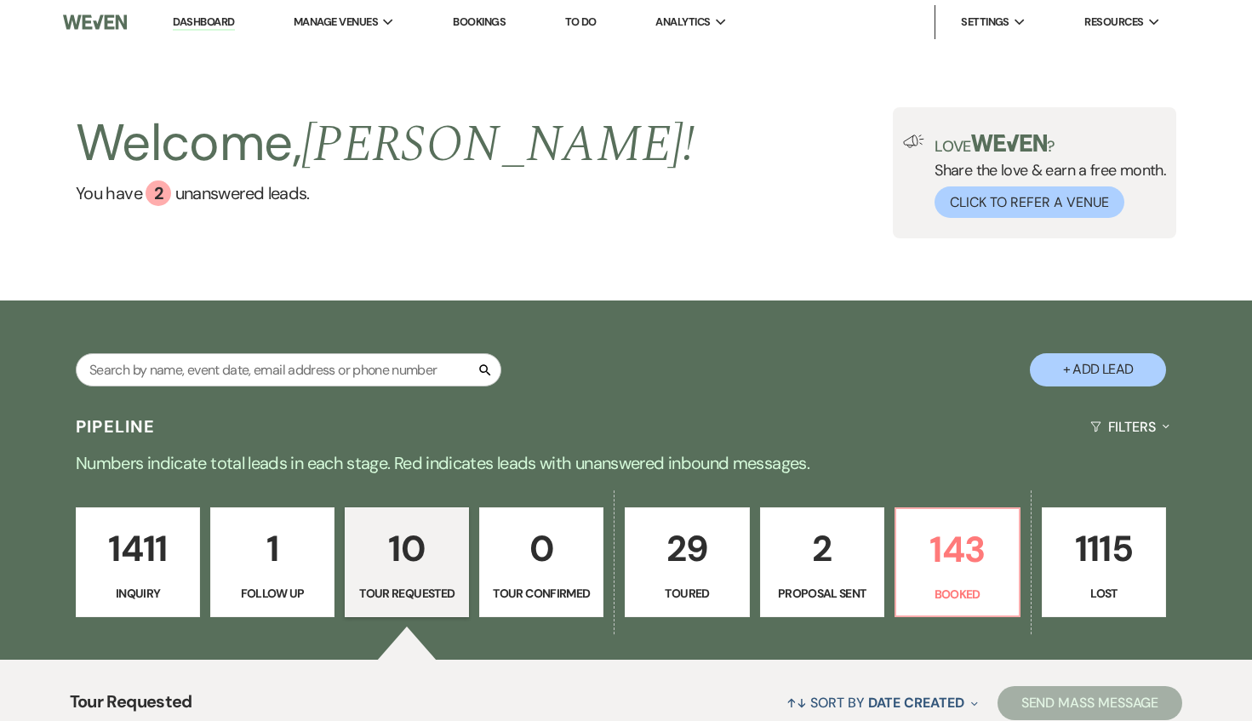
select select "5"
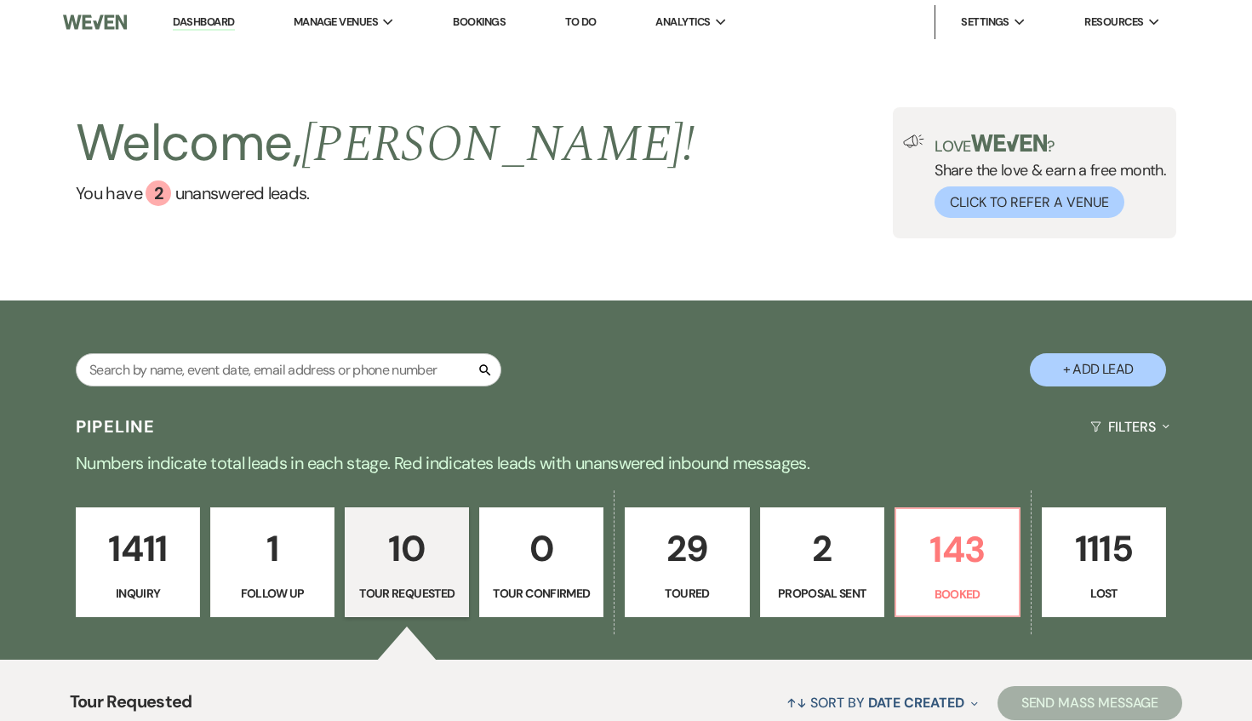
select select "5"
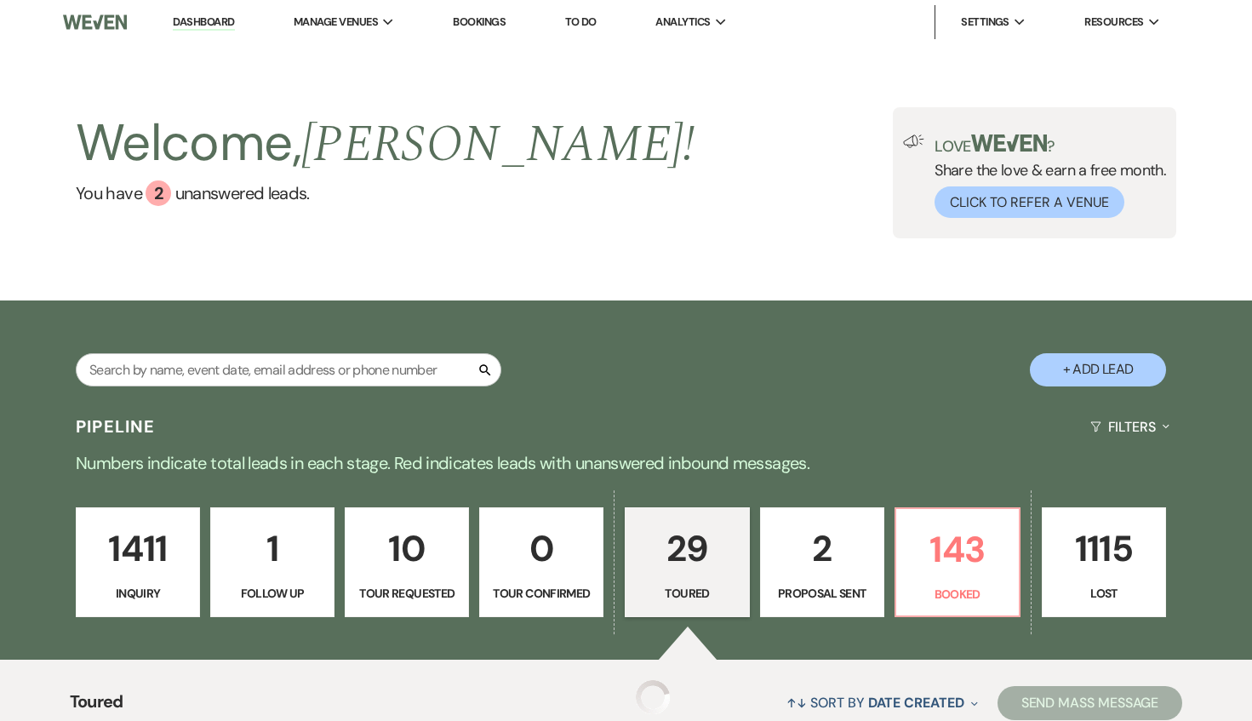
select select "5"
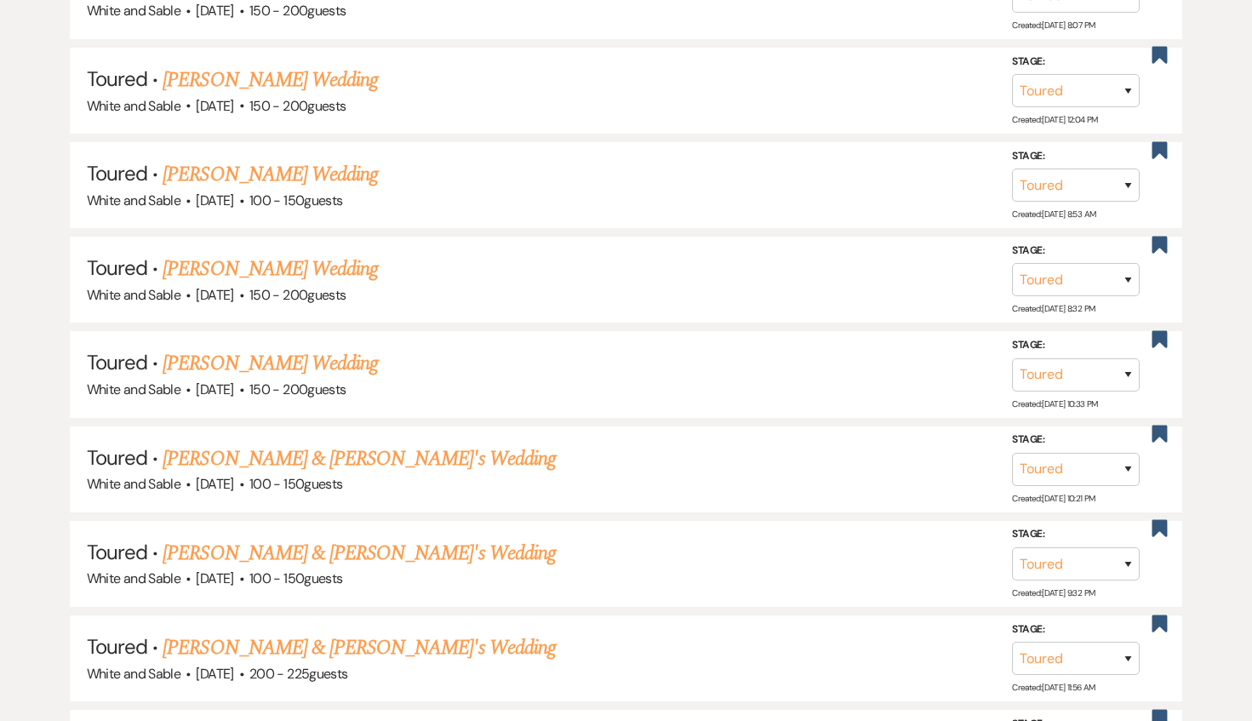
scroll to position [1452, 0]
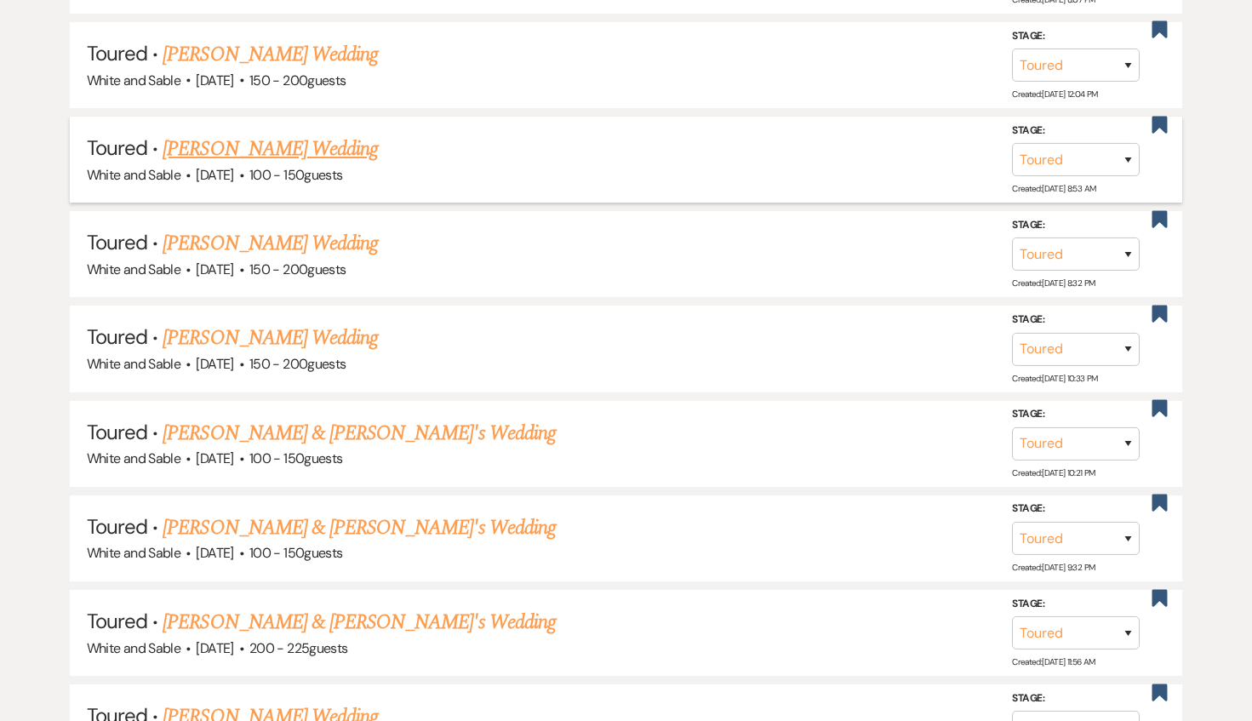
click at [298, 146] on link "[PERSON_NAME] Wedding" at bounding box center [270, 149] width 215 height 31
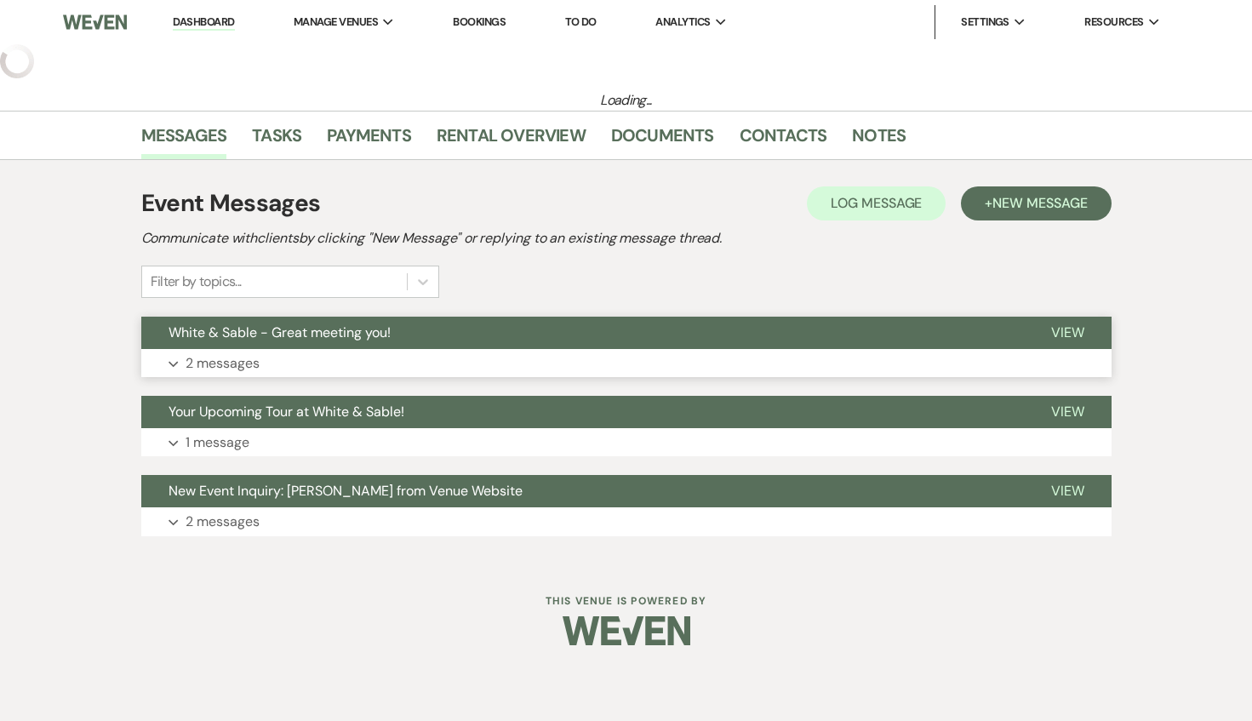
click at [408, 344] on button "White & Sable - Great meeting you!" at bounding box center [582, 333] width 883 height 32
select select "5"
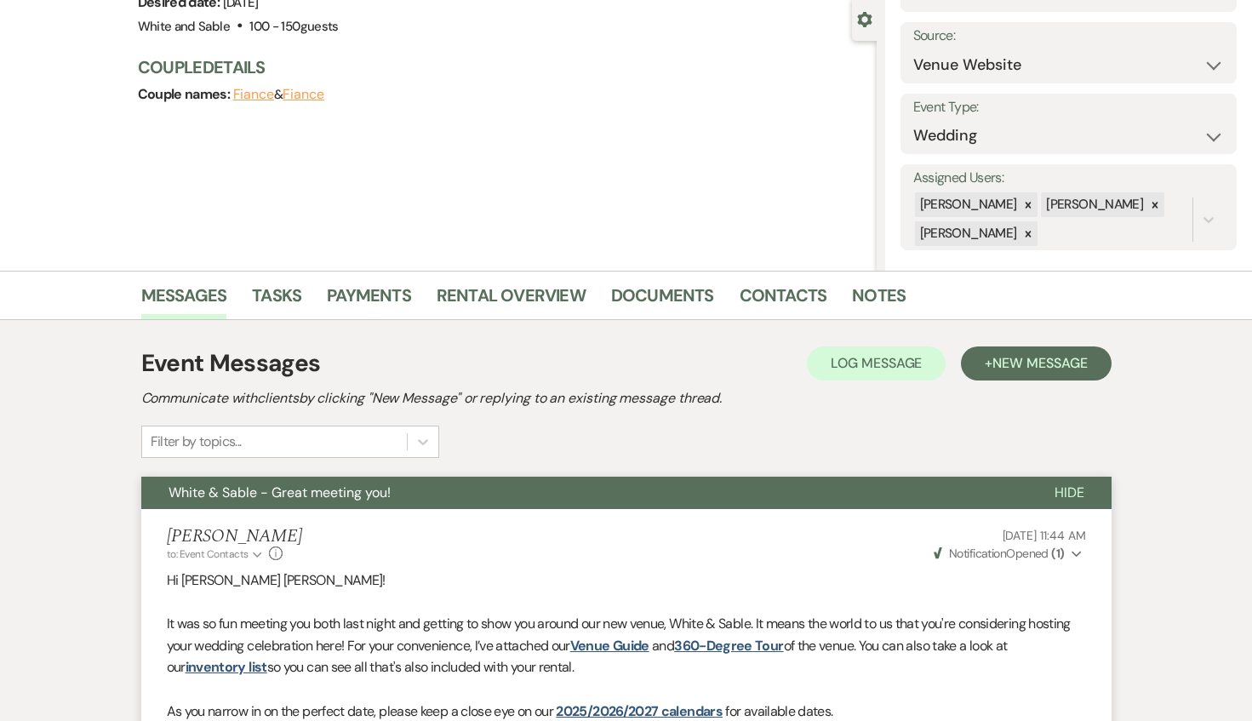
scroll to position [156, 0]
click at [389, 495] on span "White & Sable - Great meeting you!" at bounding box center [280, 493] width 222 height 18
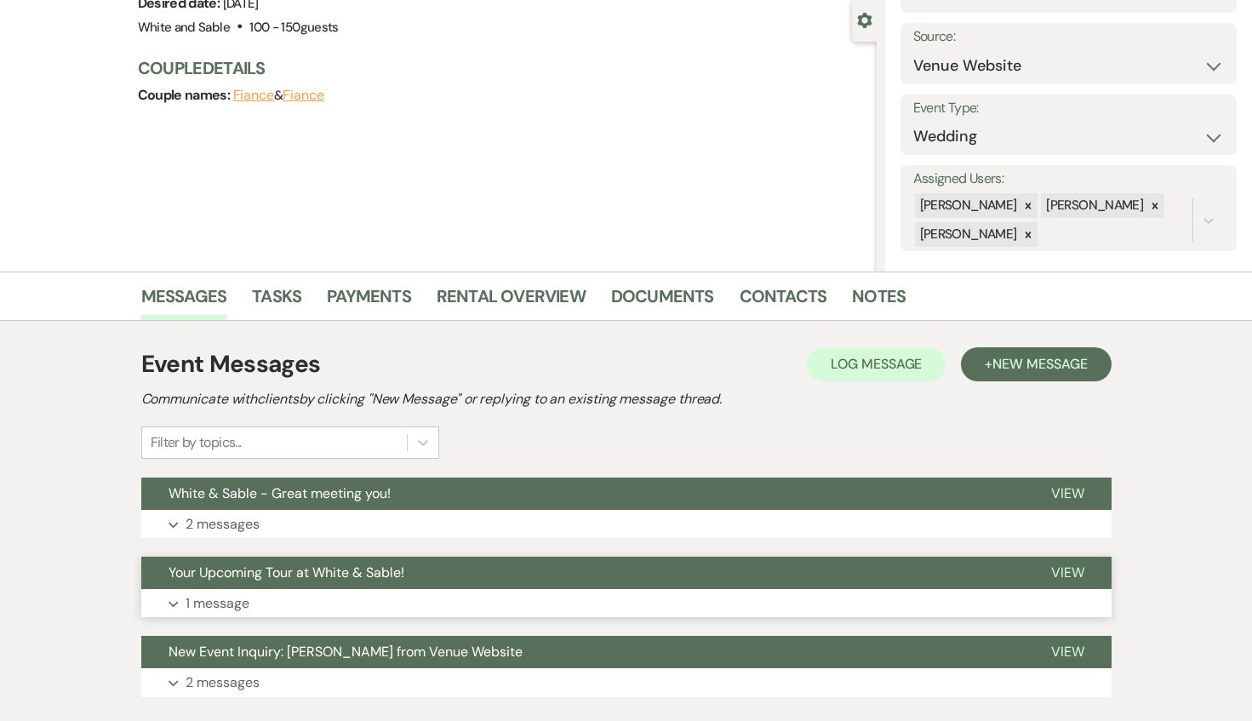
scroll to position [134, 0]
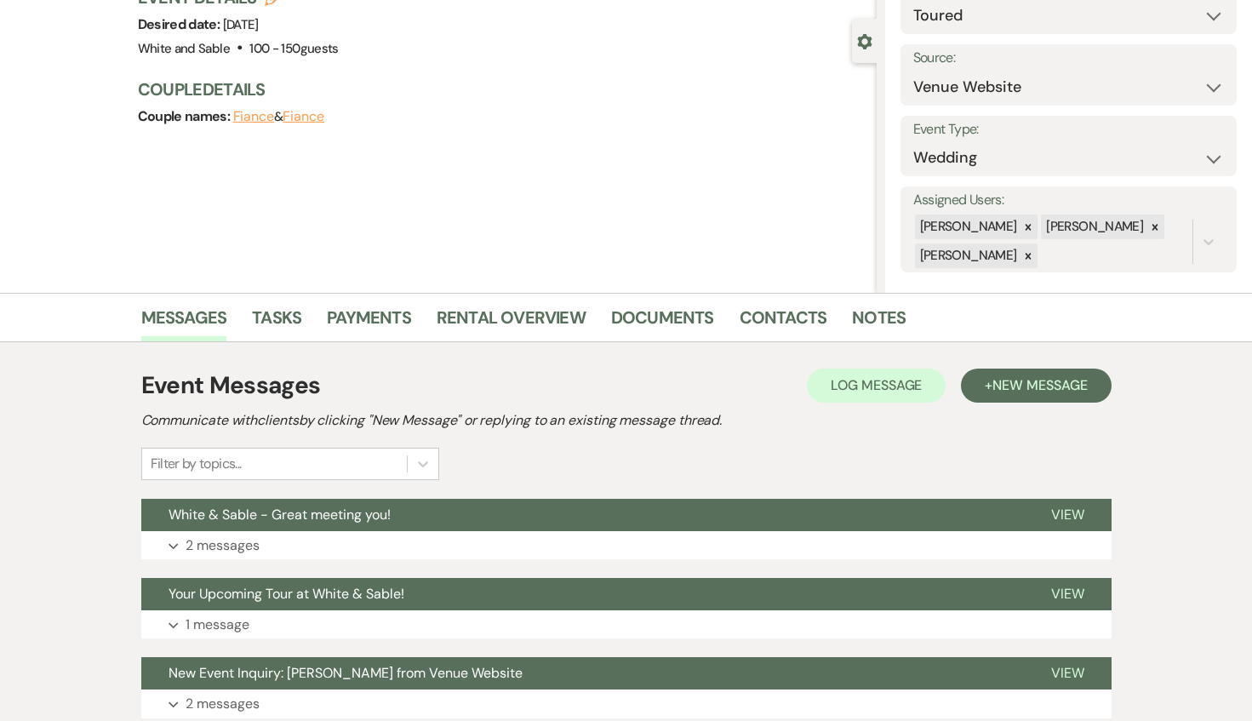
click at [995, 406] on div "Event Messages Log Log Message + New Message Communicate with clients by clicki…" at bounding box center [626, 424] width 970 height 112
click at [995, 377] on span "New Message" at bounding box center [1040, 385] width 94 height 18
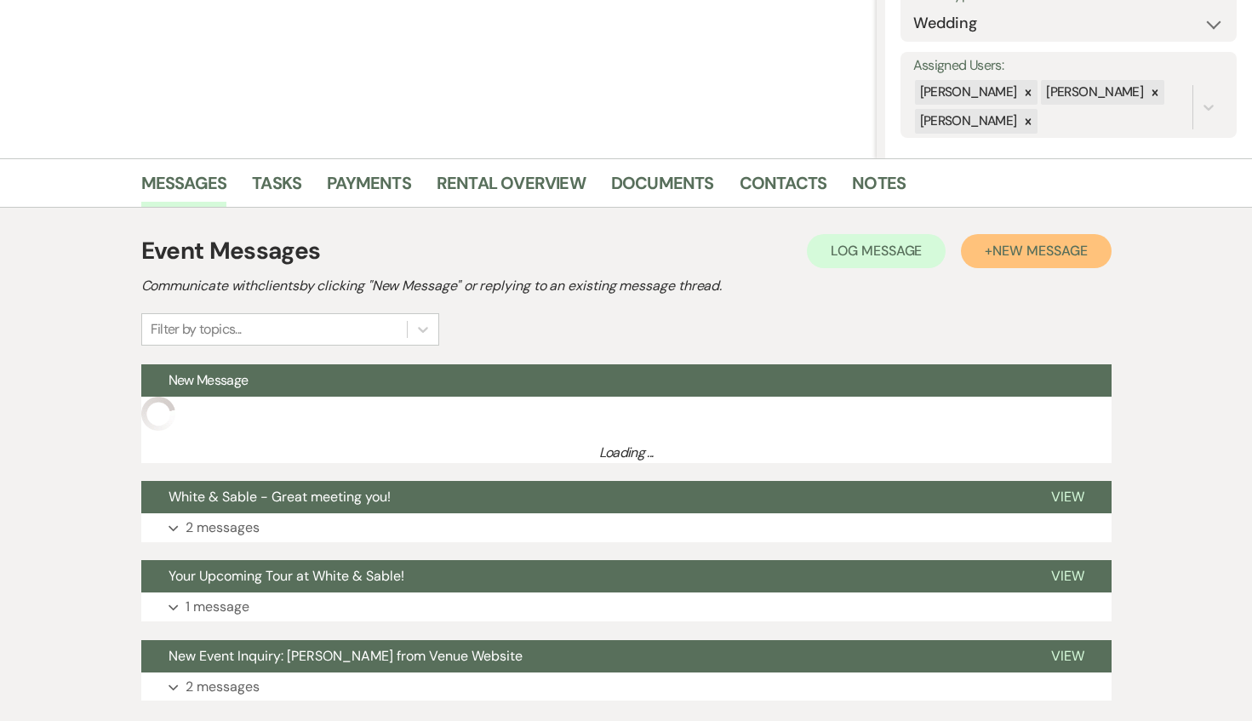
scroll to position [370, 0]
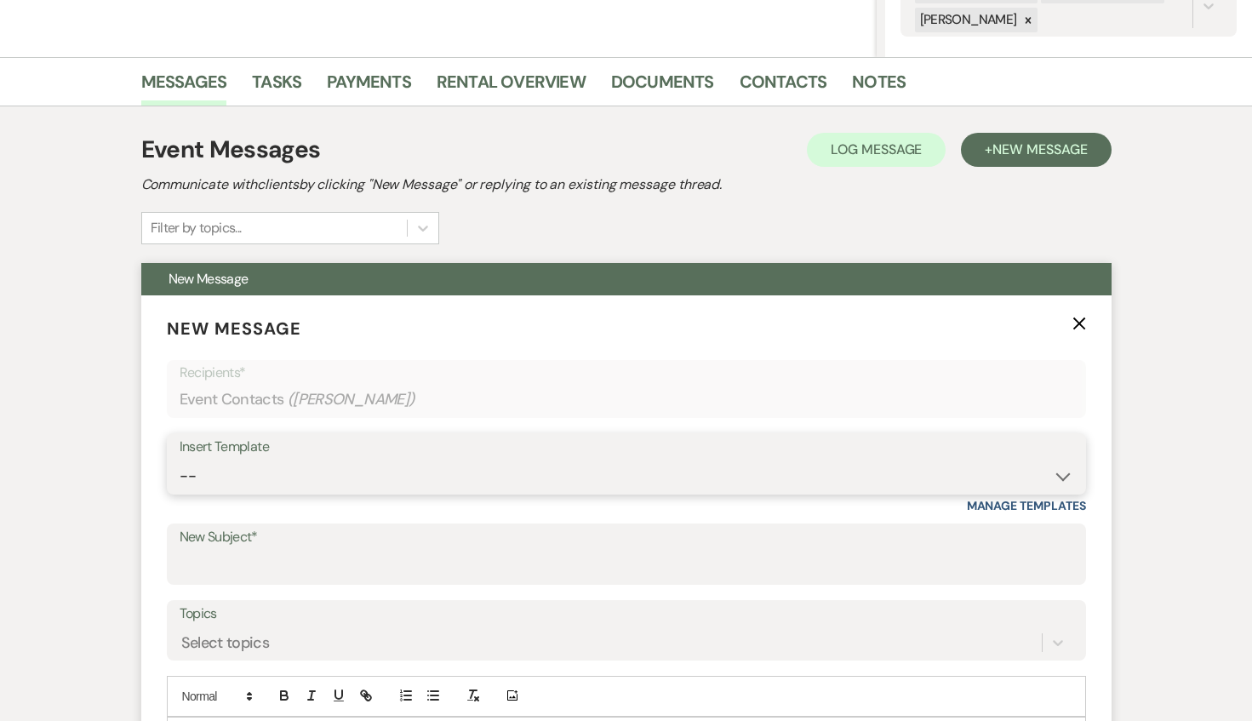
click at [312, 477] on select "-- Inquiry Response (Venue Guide) Schedule - Venue Tour Appt Confirmation Sched…" at bounding box center [627, 476] width 894 height 33
select select "3611"
click at [180, 460] on select "-- Inquiry Response (Venue Guide) Schedule - Venue Tour Appt Confirmation Sched…" at bounding box center [627, 476] width 894 height 33
type input "Unique Features of White & Sable"
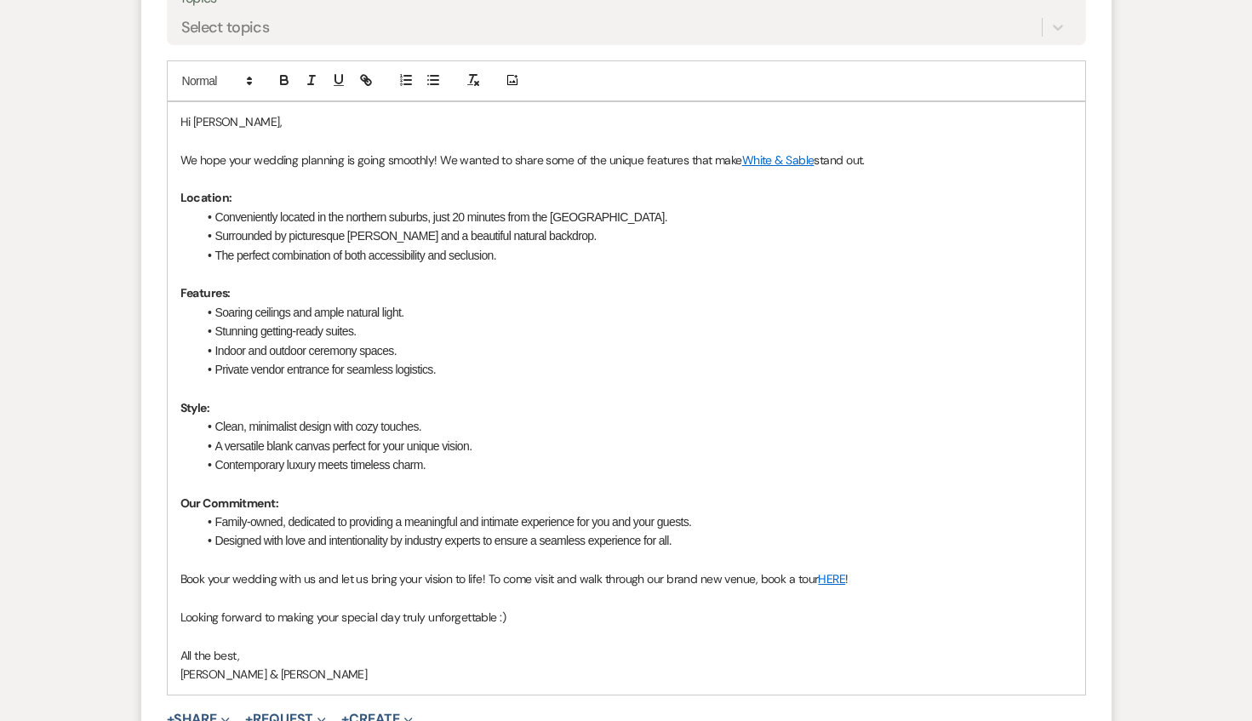
scroll to position [990, 0]
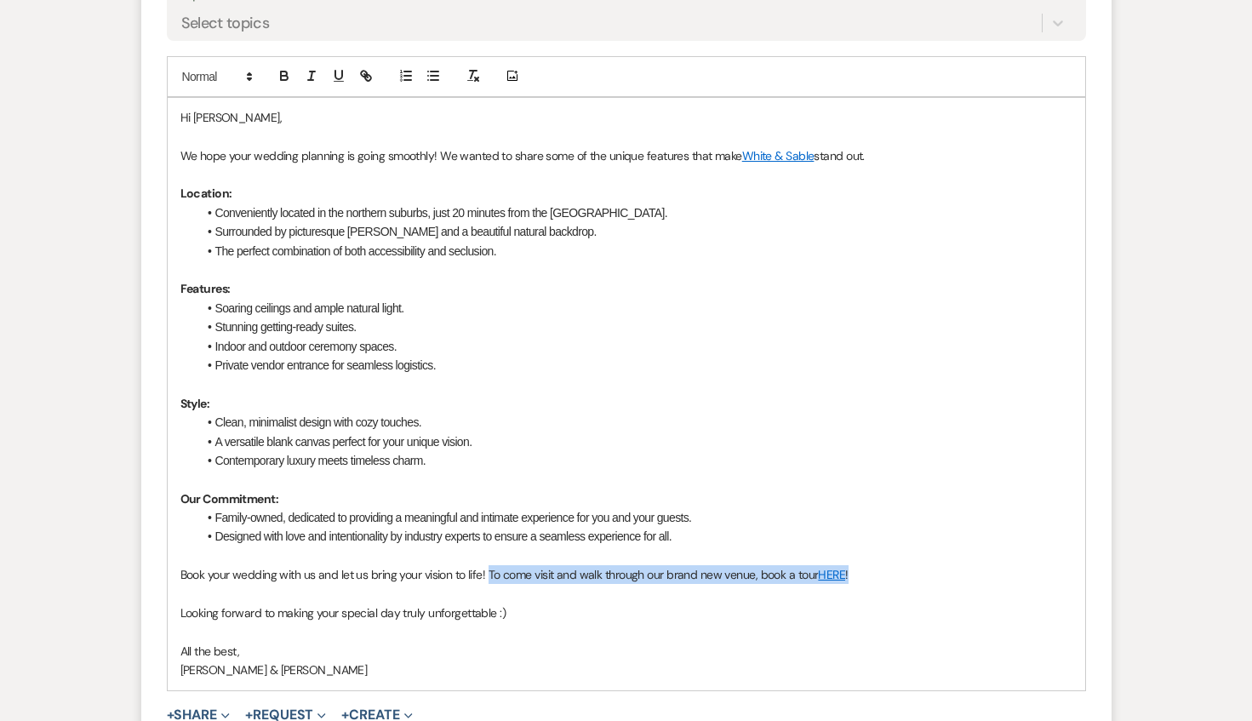
drag, startPoint x: 860, startPoint y: 575, endPoint x: 489, endPoint y: 576, distance: 371.1
click at [489, 576] on p "Book your wedding with us and let us bring your vision to life! To come visit a…" at bounding box center [626, 574] width 892 height 19
click at [221, 117] on p "Hi [PERSON_NAME]," at bounding box center [626, 117] width 892 height 19
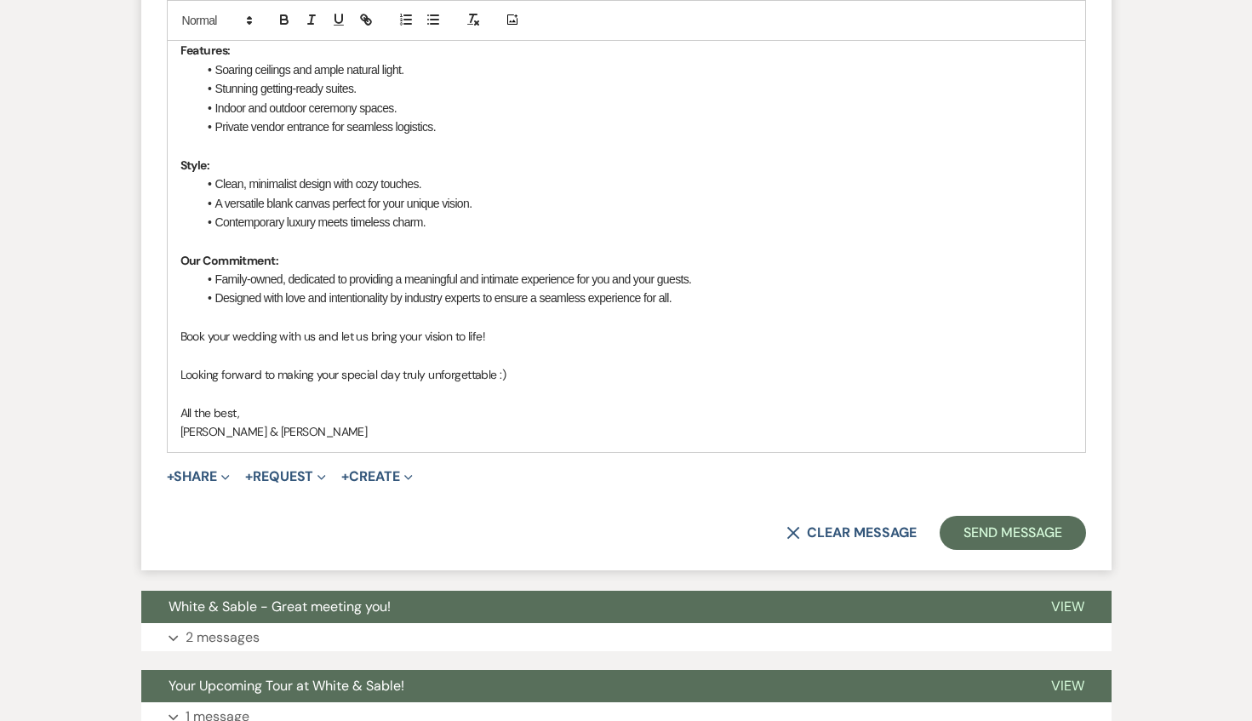
scroll to position [1283, 0]
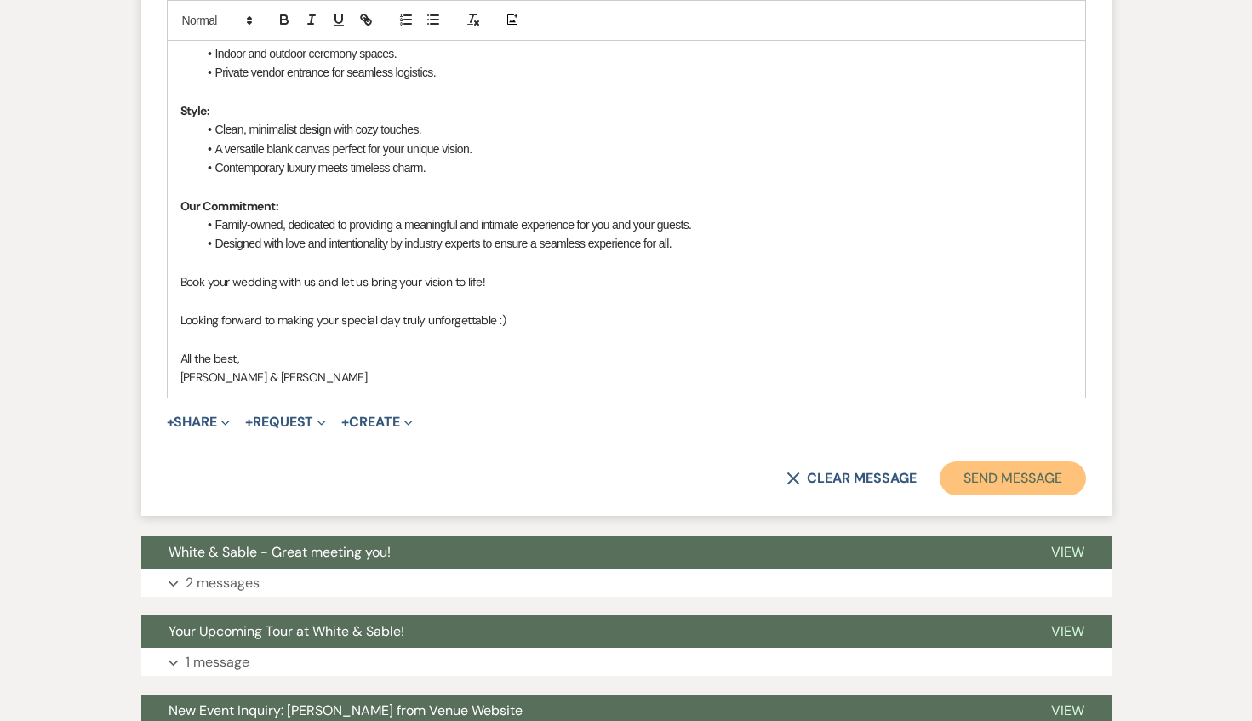
click at [993, 489] on button "Send Message" at bounding box center [1013, 478] width 146 height 34
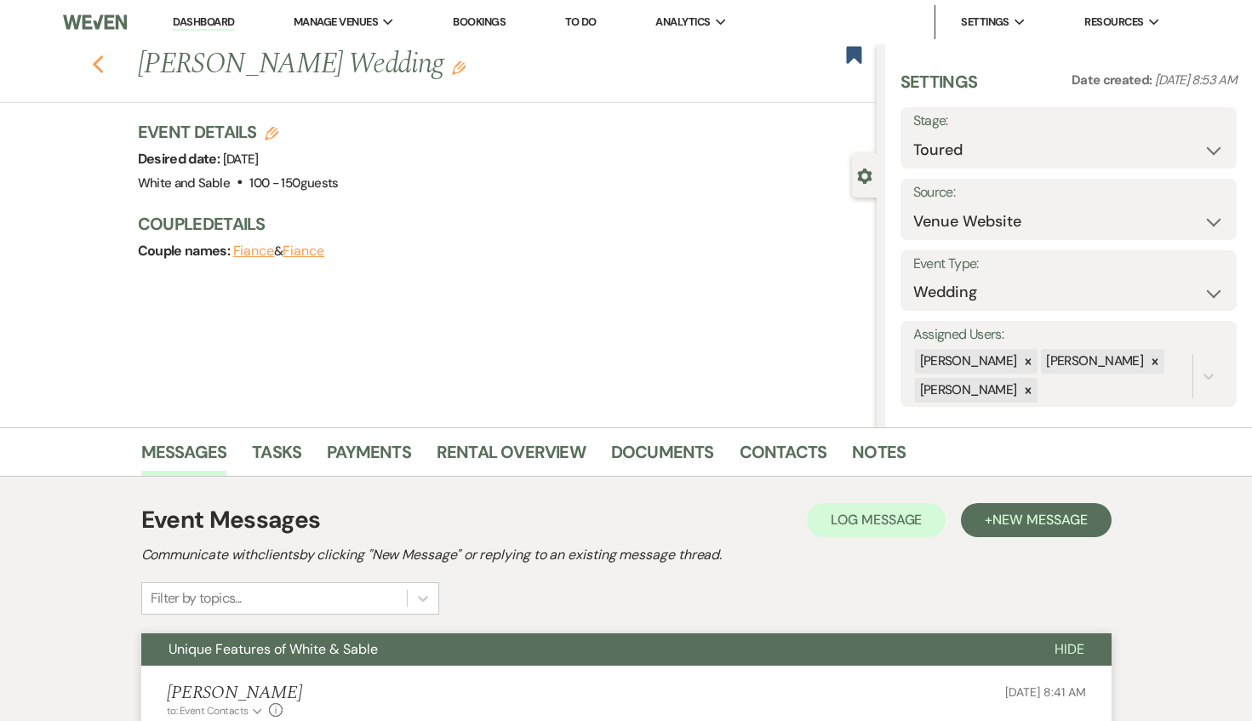
click at [98, 68] on use "button" at bounding box center [97, 64] width 11 height 19
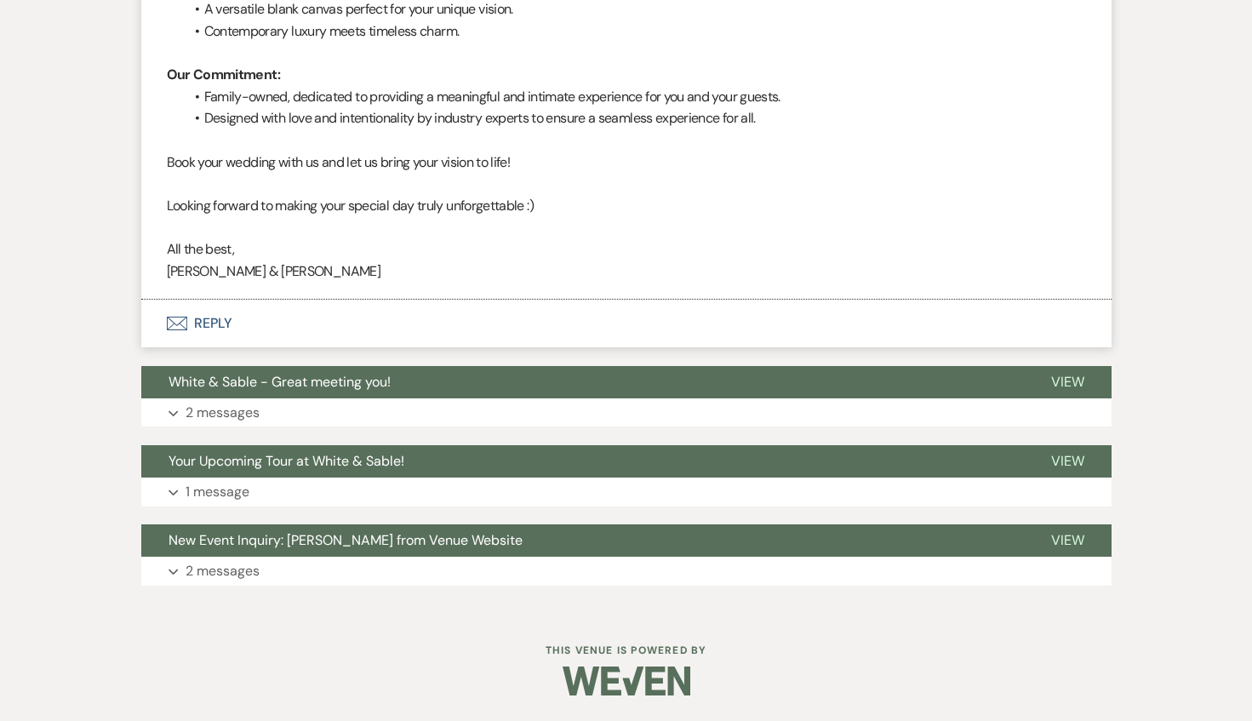
select select "5"
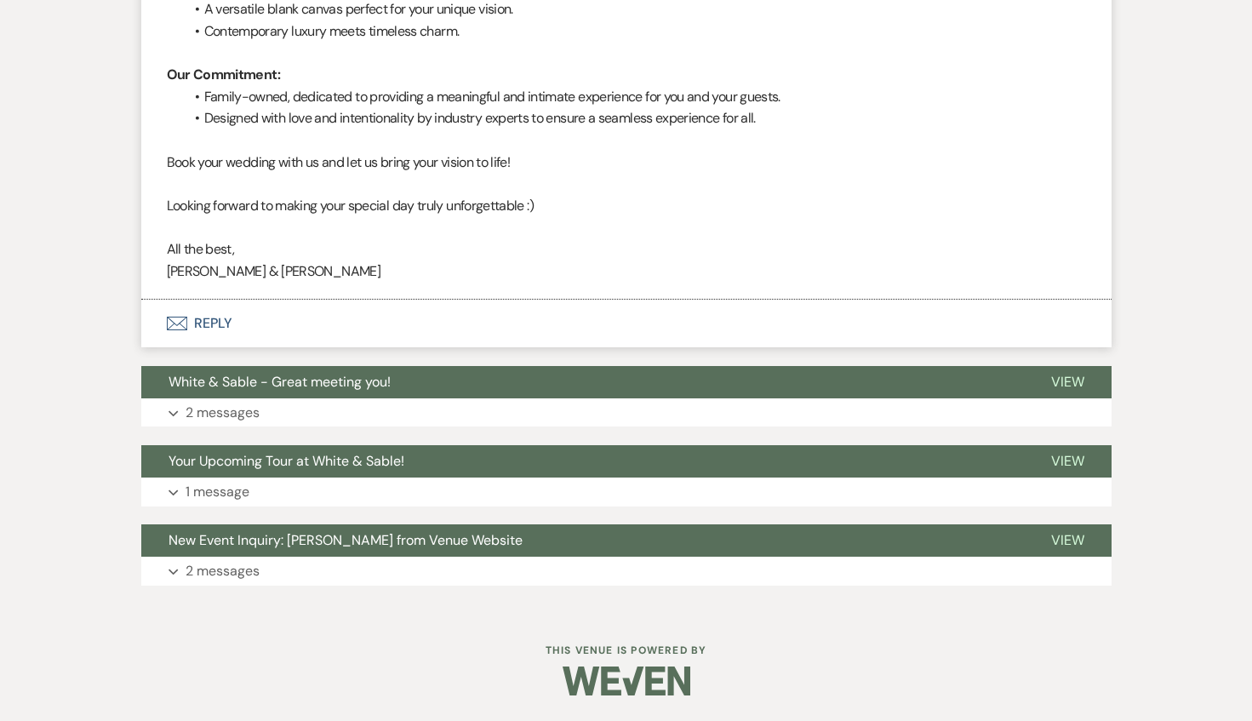
select select "5"
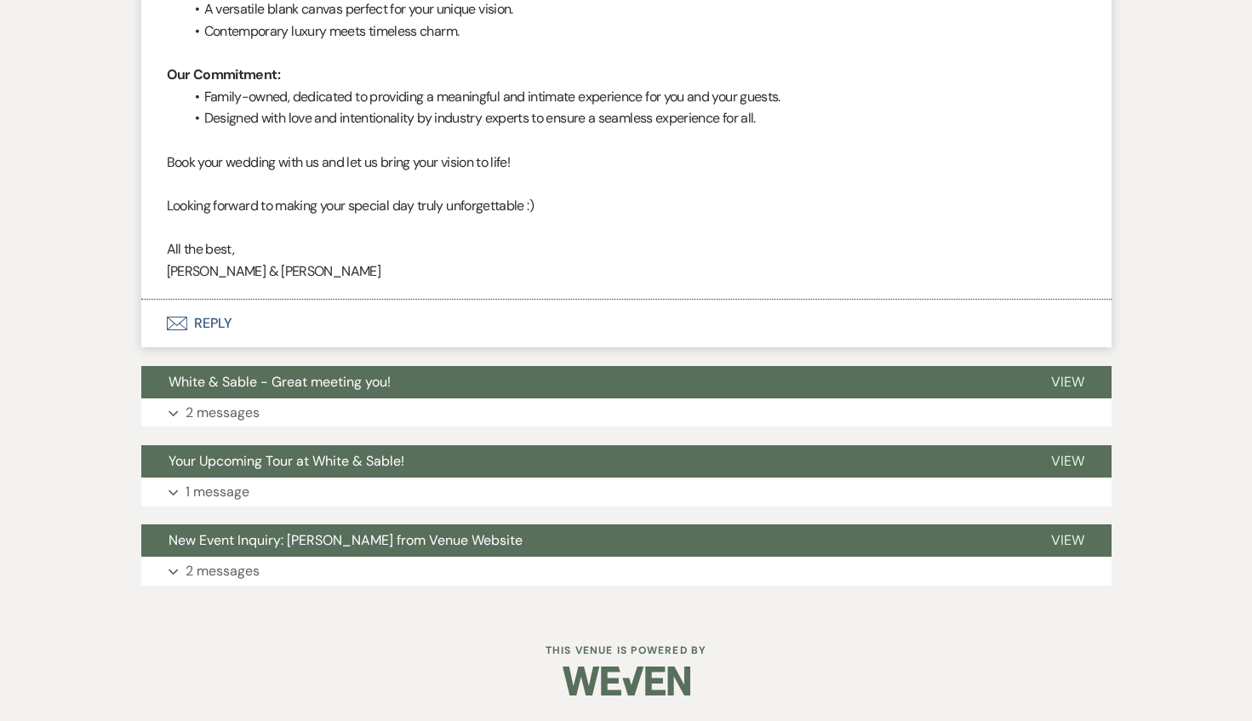
select select "5"
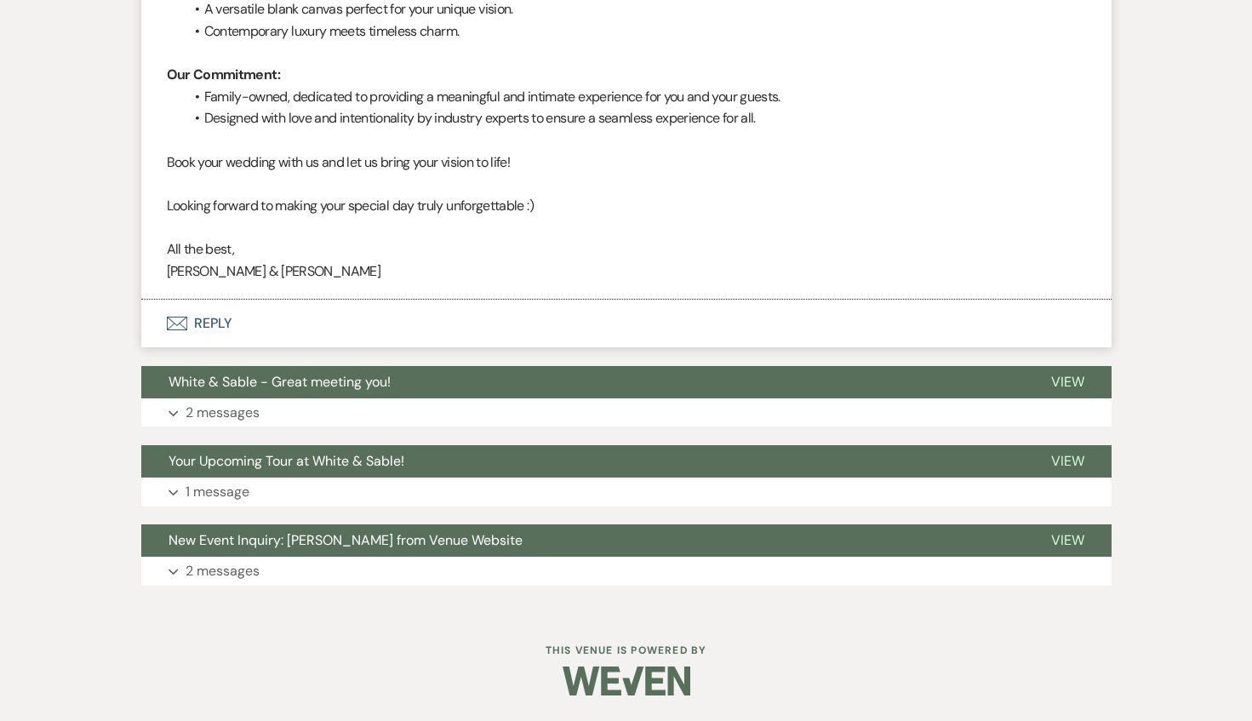
select select "5"
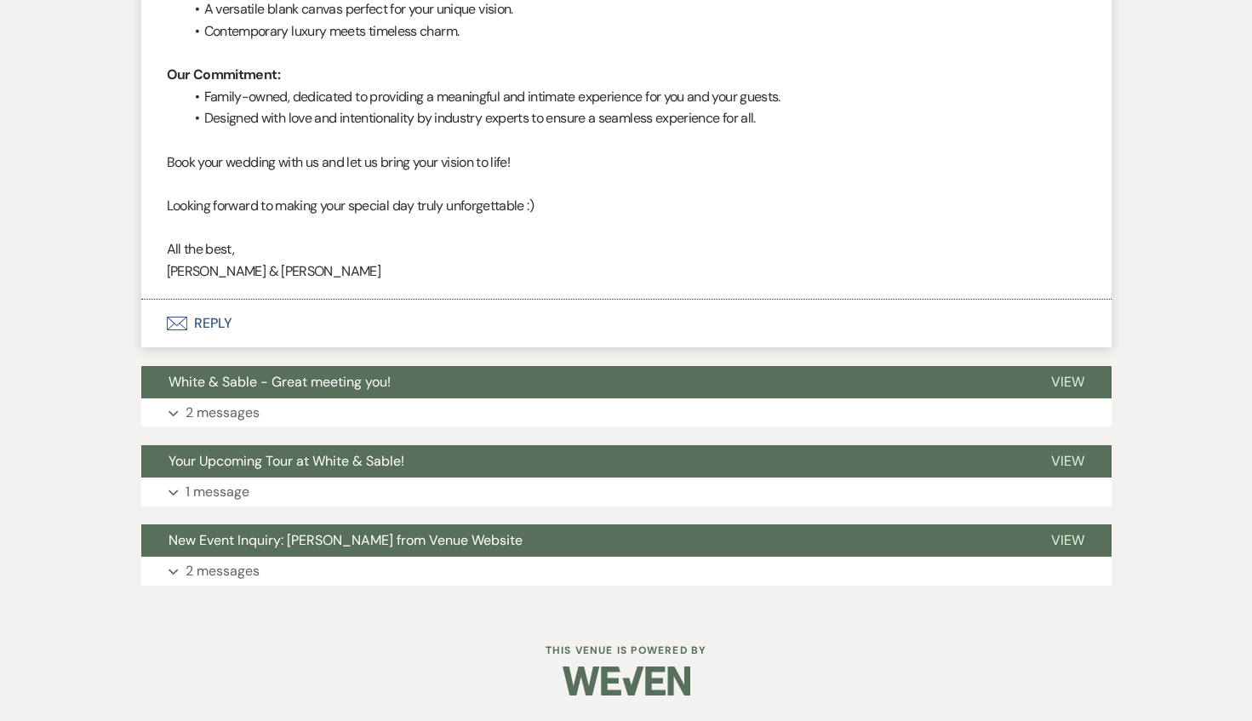
select select "5"
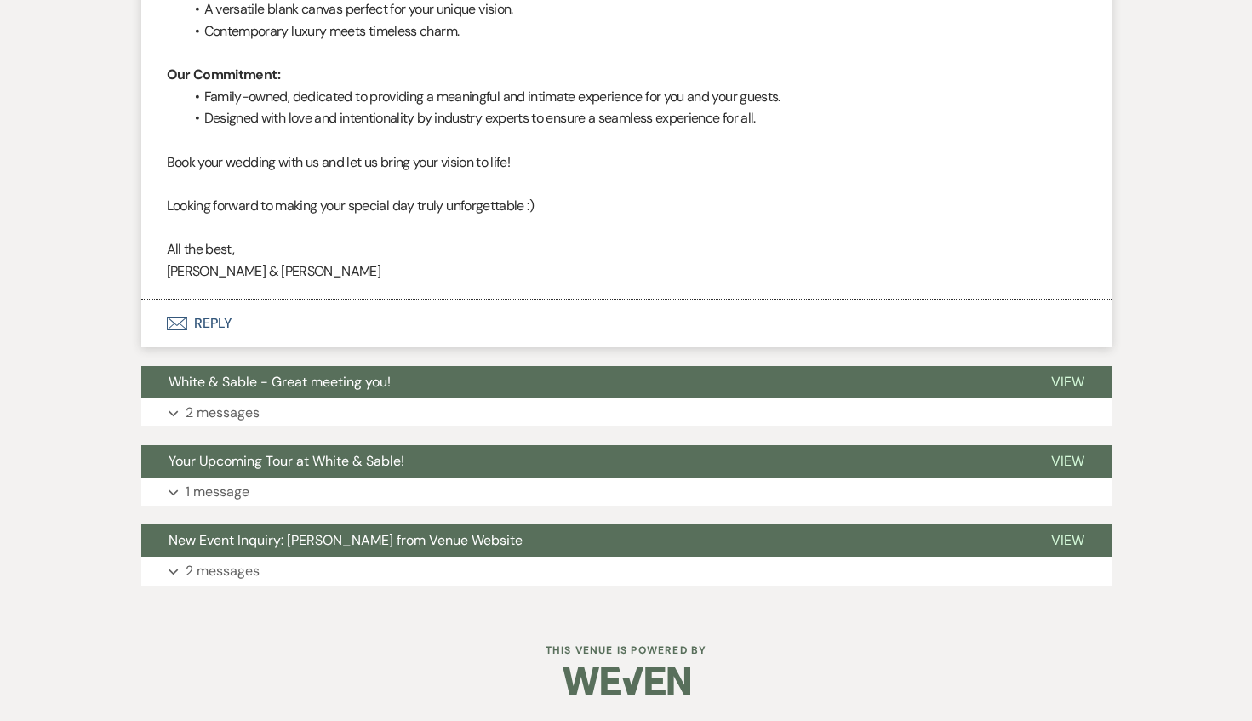
select select "5"
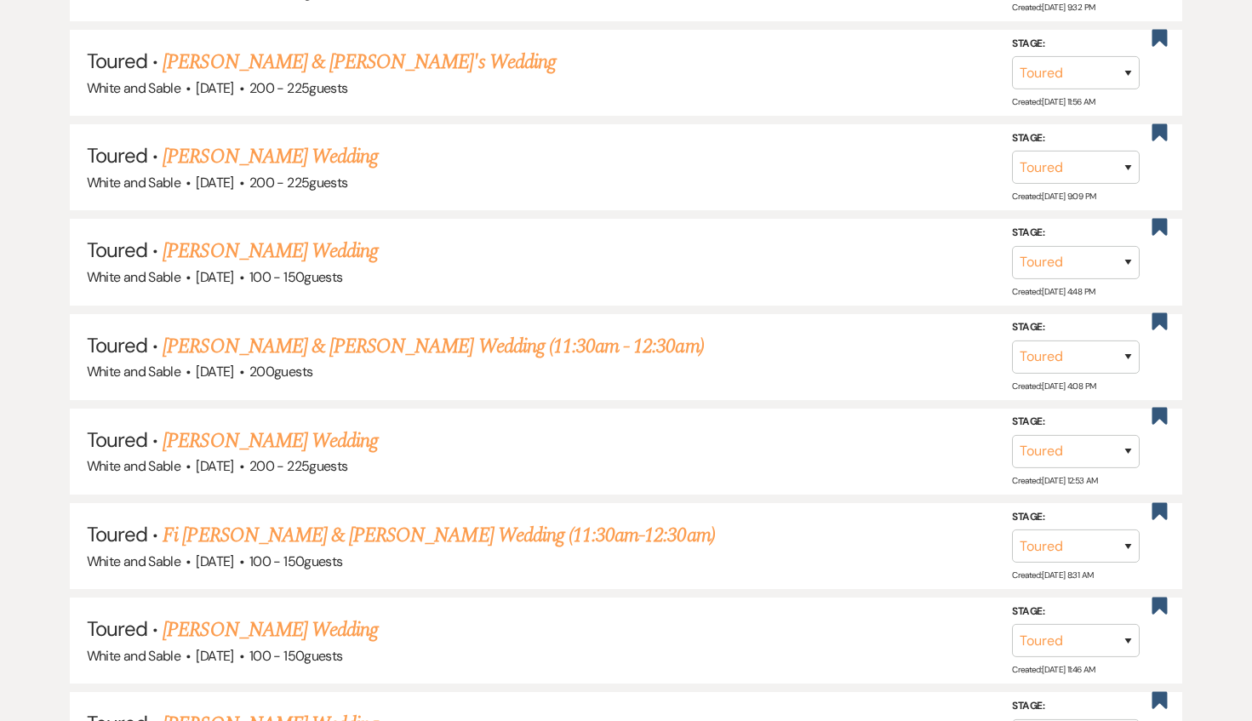
scroll to position [2014, 0]
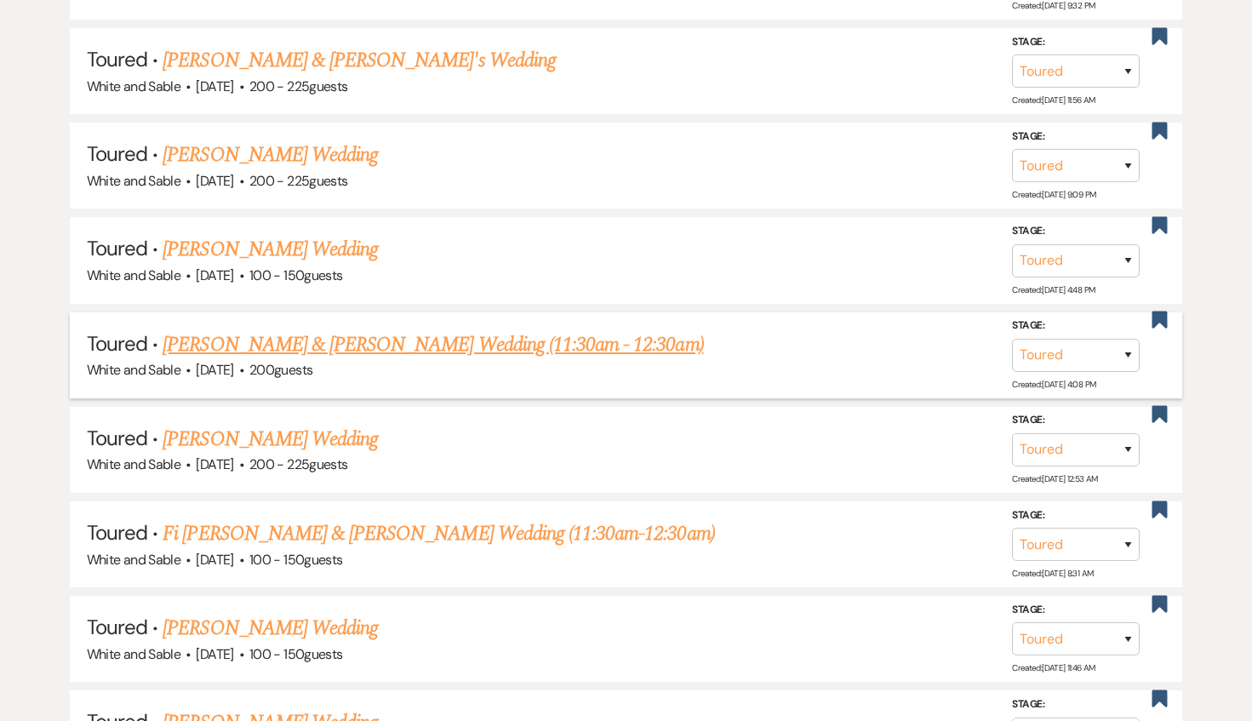
click at [367, 335] on link "[PERSON_NAME] & [PERSON_NAME] Wedding (11:30am - 12:30am)" at bounding box center [433, 344] width 541 height 31
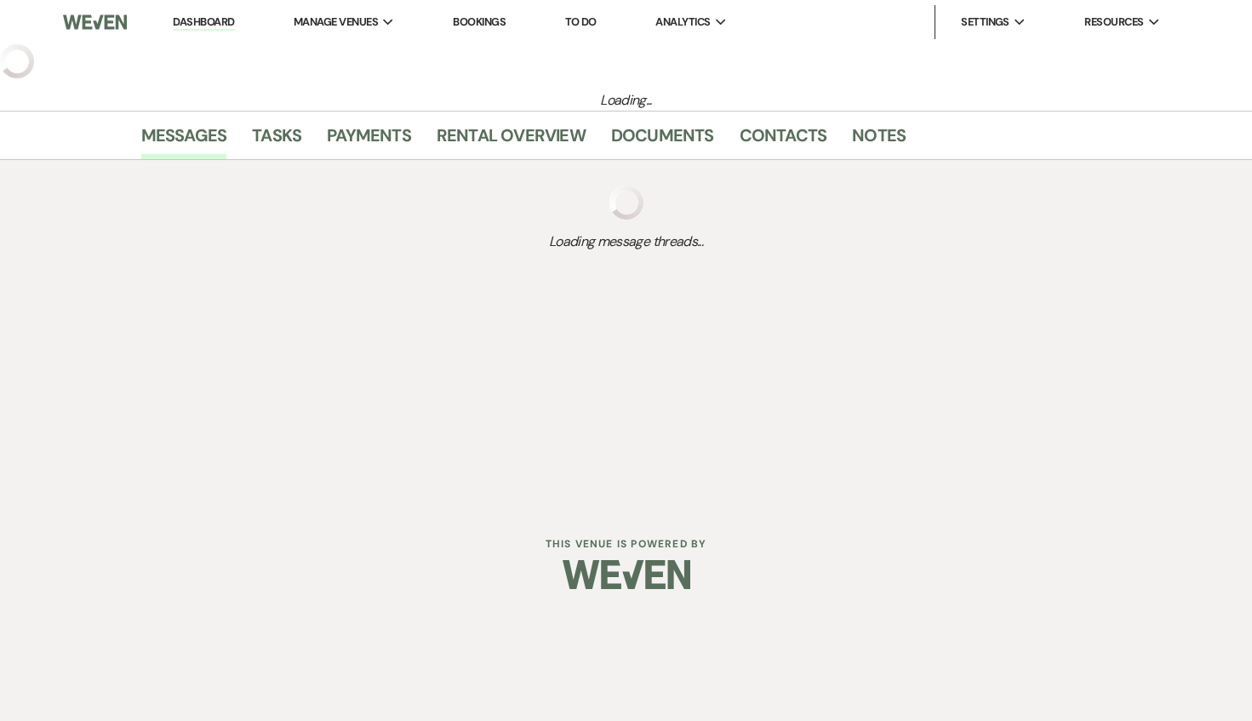
select select "5"
select select "7"
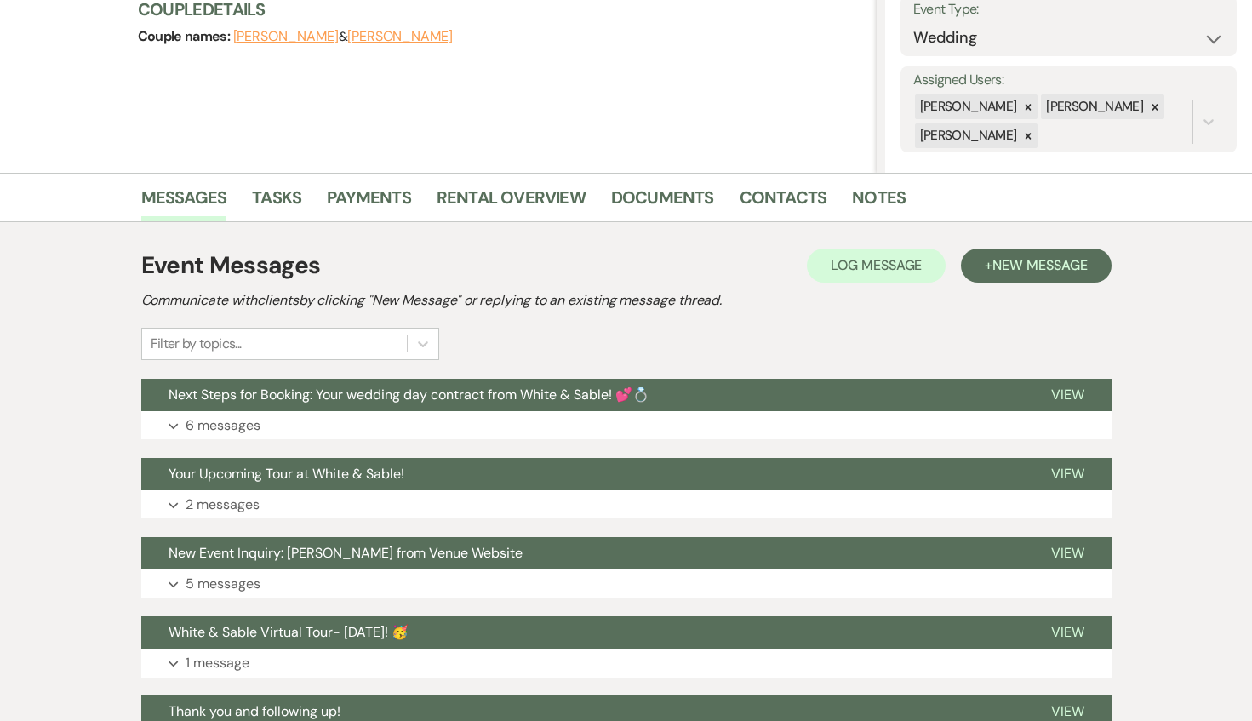
click at [449, 403] on button "Next Steps for Booking: Your wedding day contract from White & Sable! 💕💍" at bounding box center [582, 395] width 883 height 32
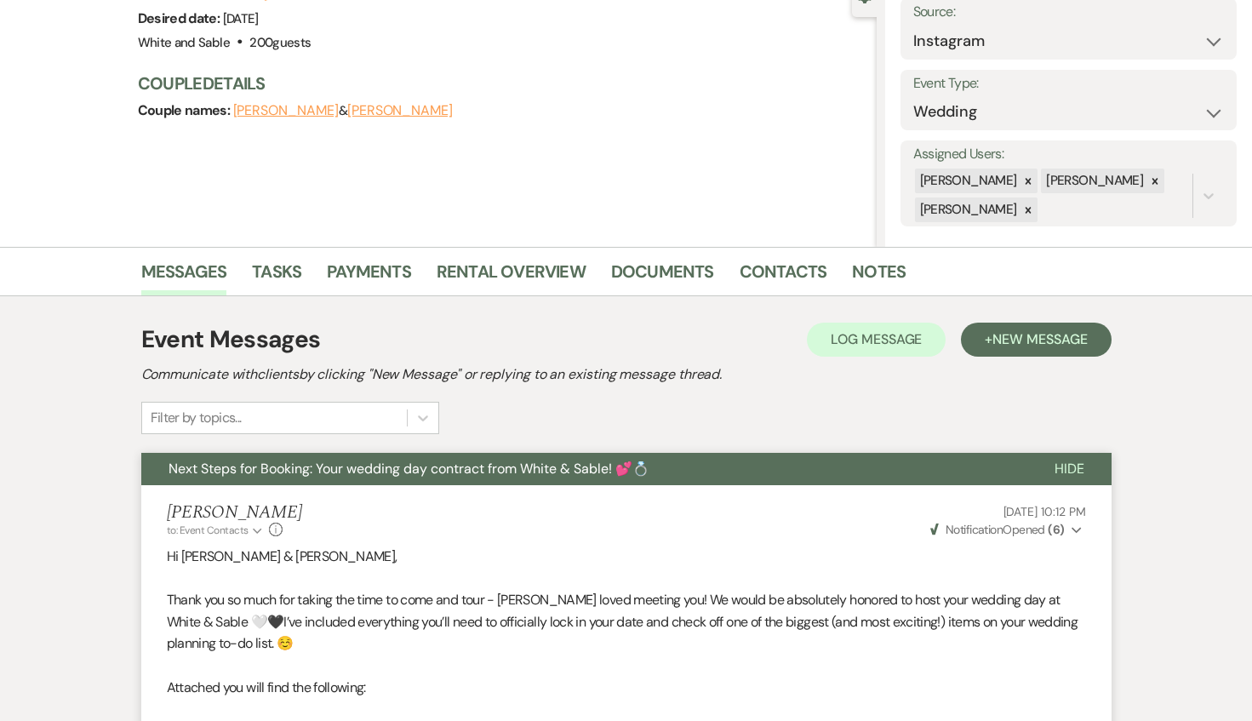
scroll to position [195, 0]
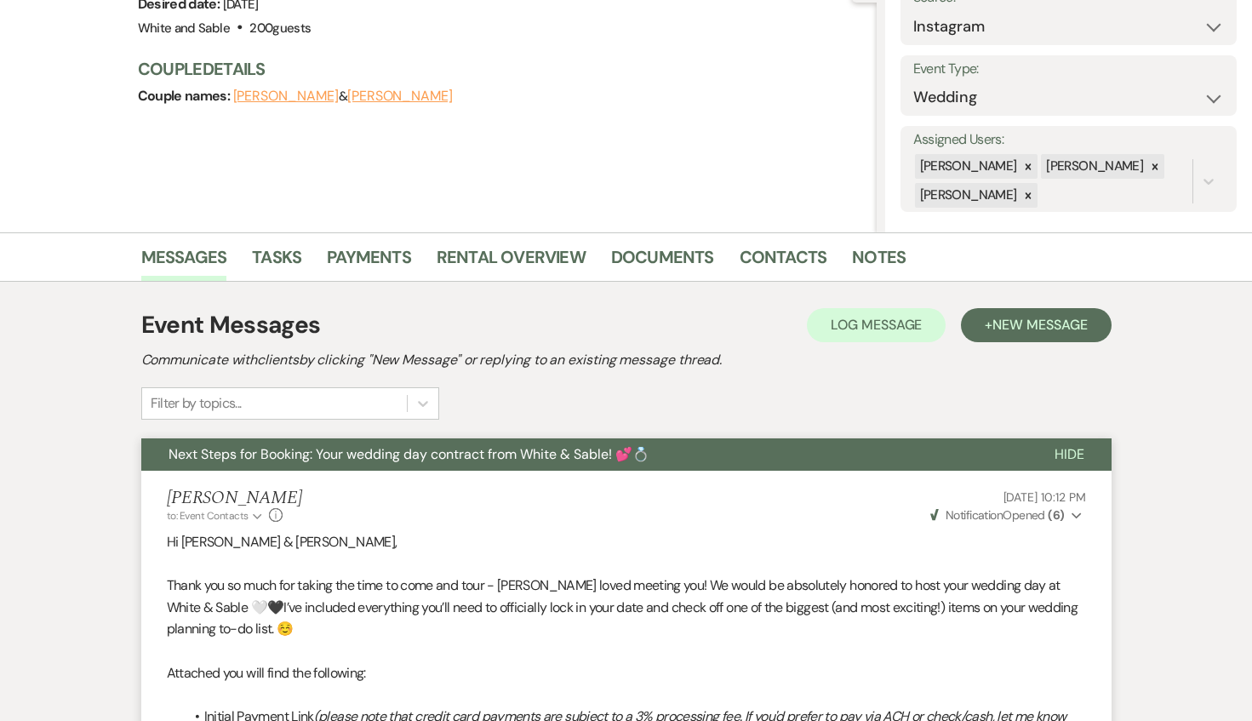
click at [454, 443] on button "Next Steps for Booking: Your wedding day contract from White & Sable! 💕💍" at bounding box center [584, 454] width 886 height 32
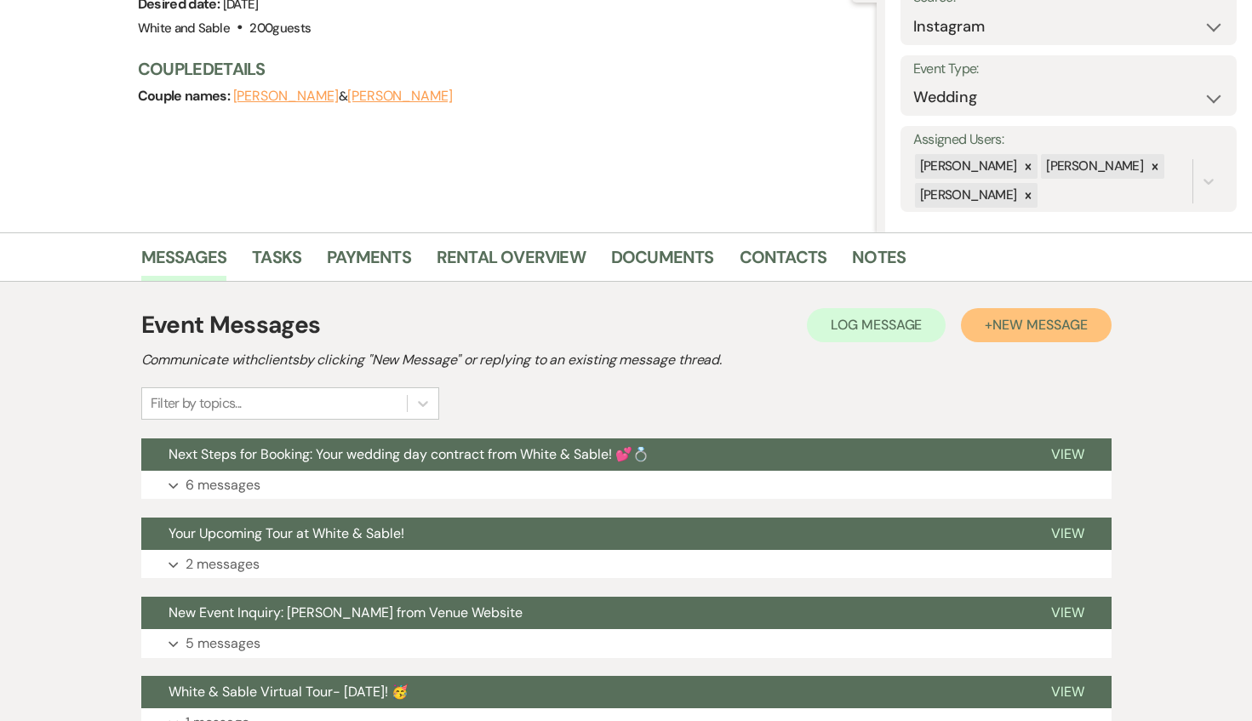
click at [1006, 335] on button "+ New Message" at bounding box center [1036, 325] width 150 height 34
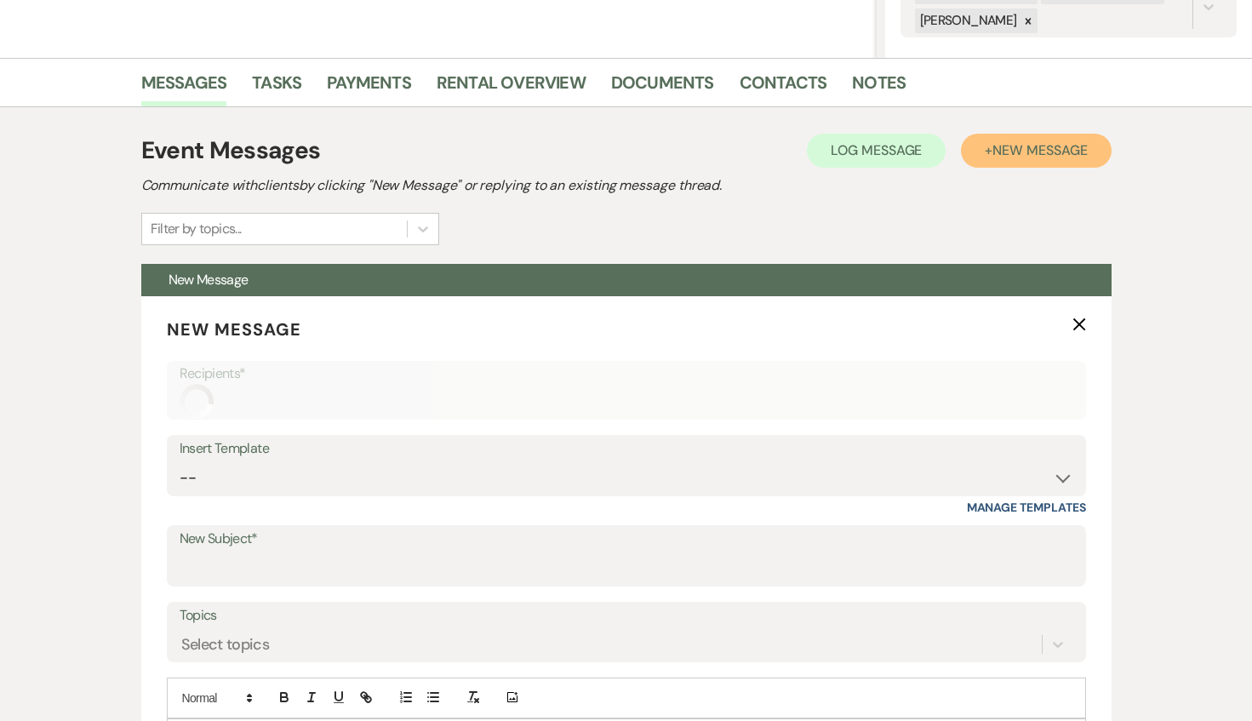
scroll to position [389, 0]
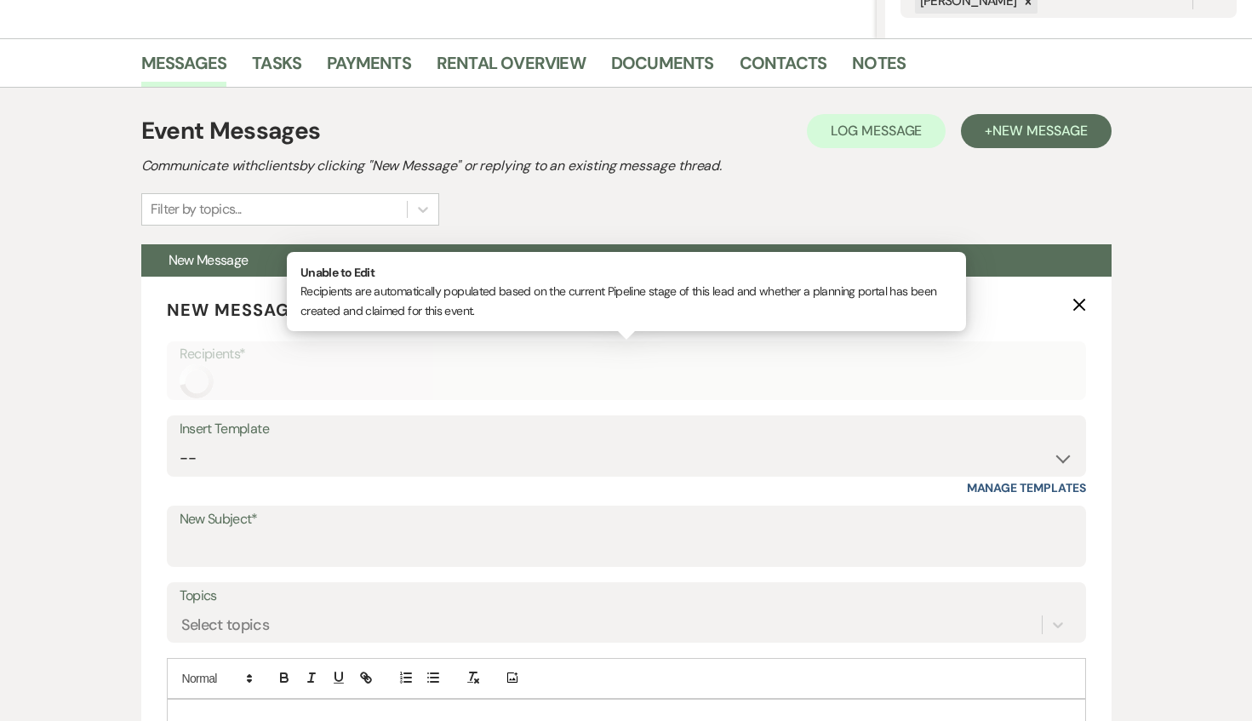
click at [371, 392] on div "Recipients*" at bounding box center [626, 371] width 919 height 60
click at [356, 438] on div "Insert Template" at bounding box center [627, 429] width 894 height 25
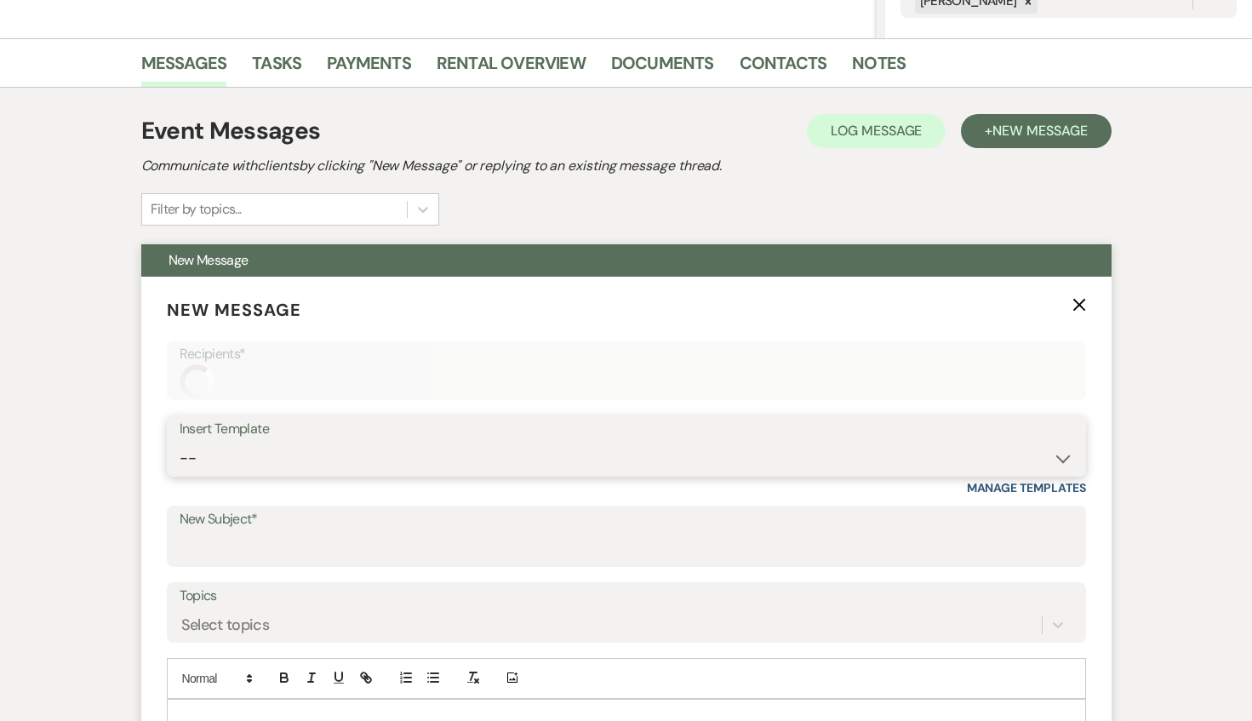
click at [341, 456] on select "-- Inquiry Response (Venue Guide) Schedule - Venue Tour Appt Confirmation Sched…" at bounding box center [627, 458] width 894 height 33
select select "3752"
click at [180, 441] on select "-- Inquiry Response (Venue Guide) Schedule - Venue Tour Appt Confirmation Sched…" at bounding box center [627, 457] width 894 height 33
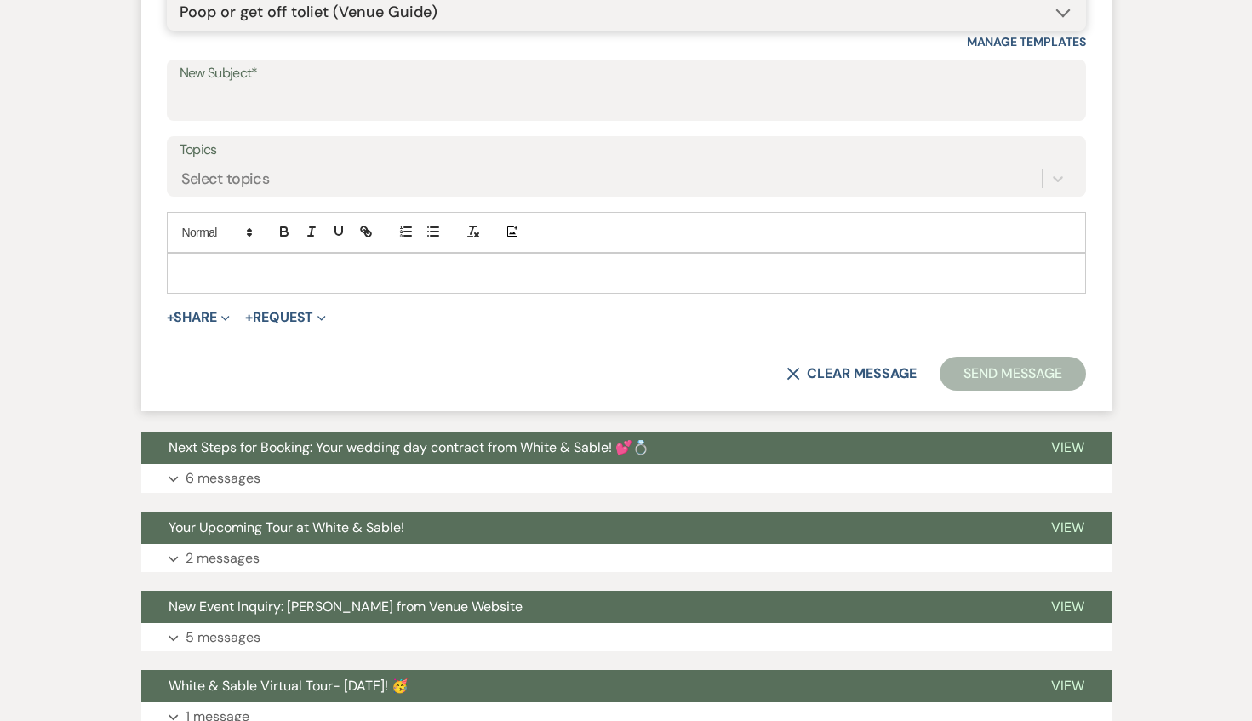
type input "White & Sable: We're still here for you!"
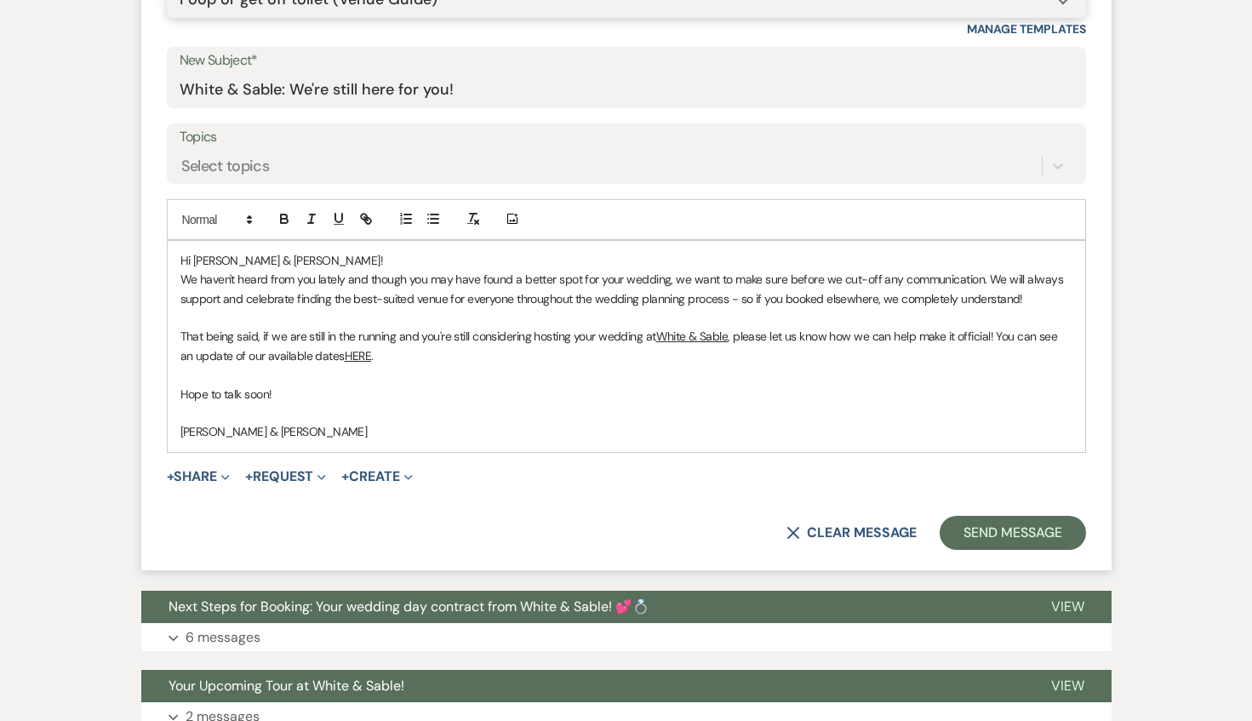
scroll to position [850, 0]
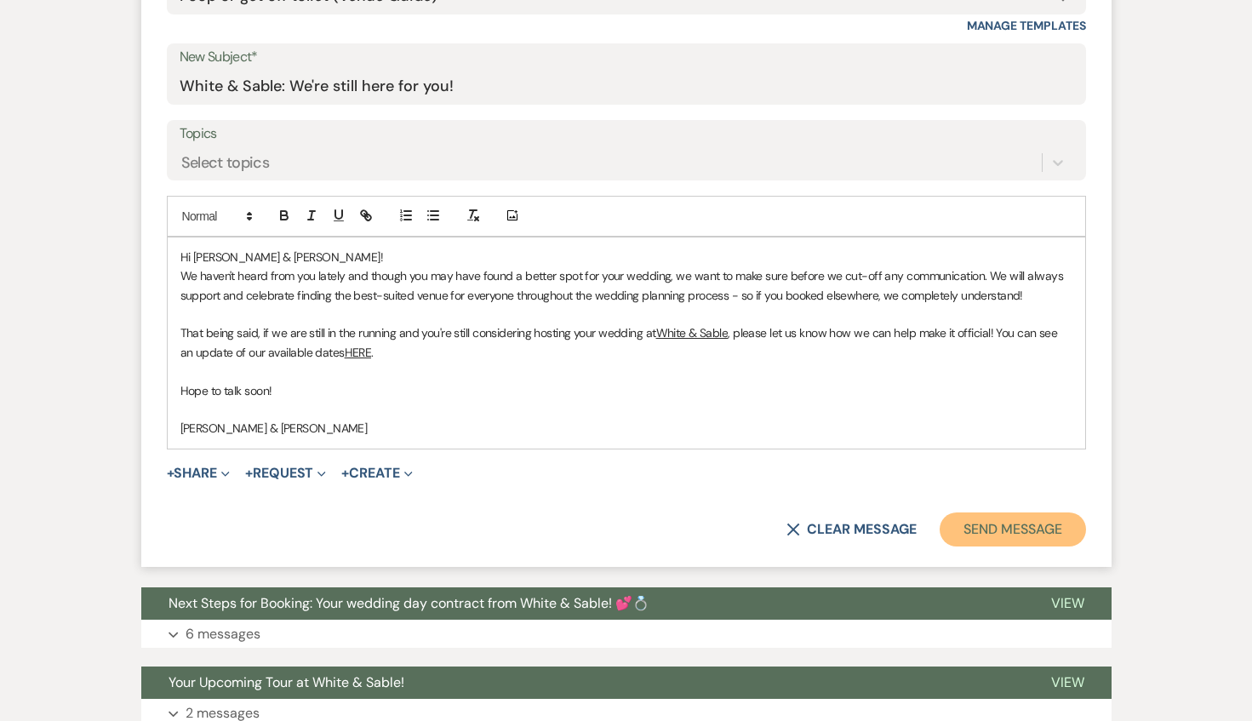
click at [972, 531] on button "Send Message" at bounding box center [1013, 529] width 146 height 34
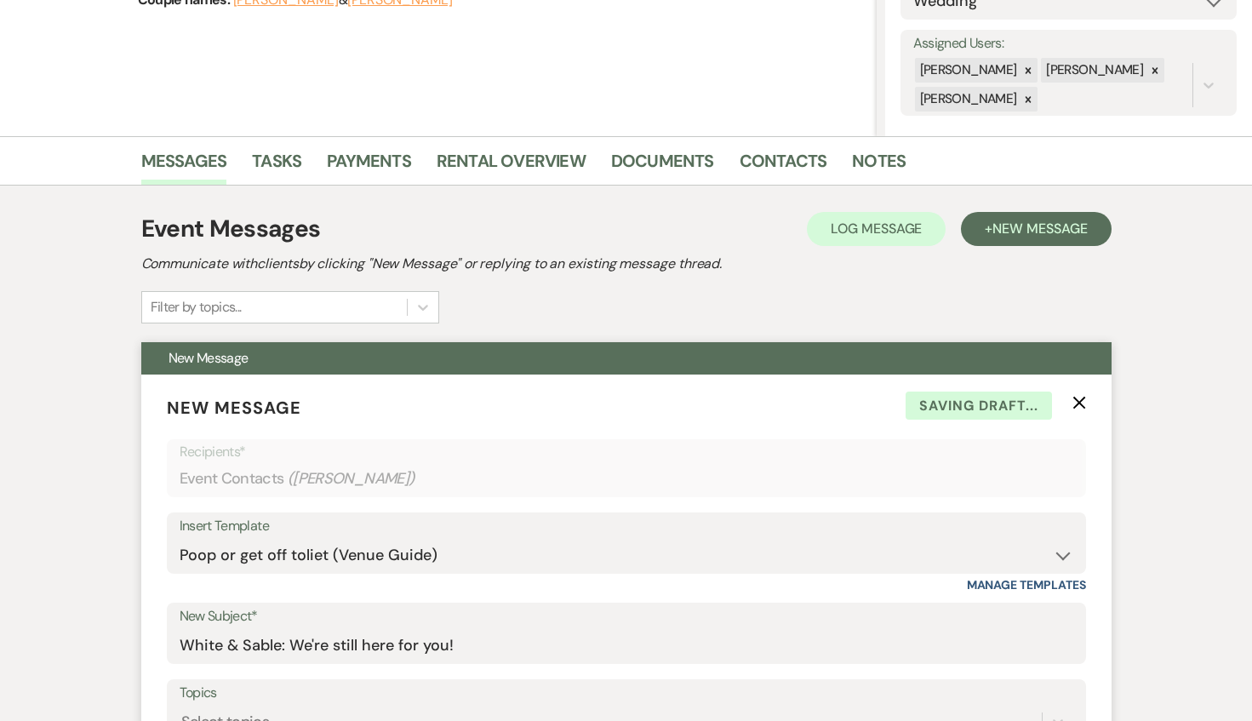
scroll to position [0, 0]
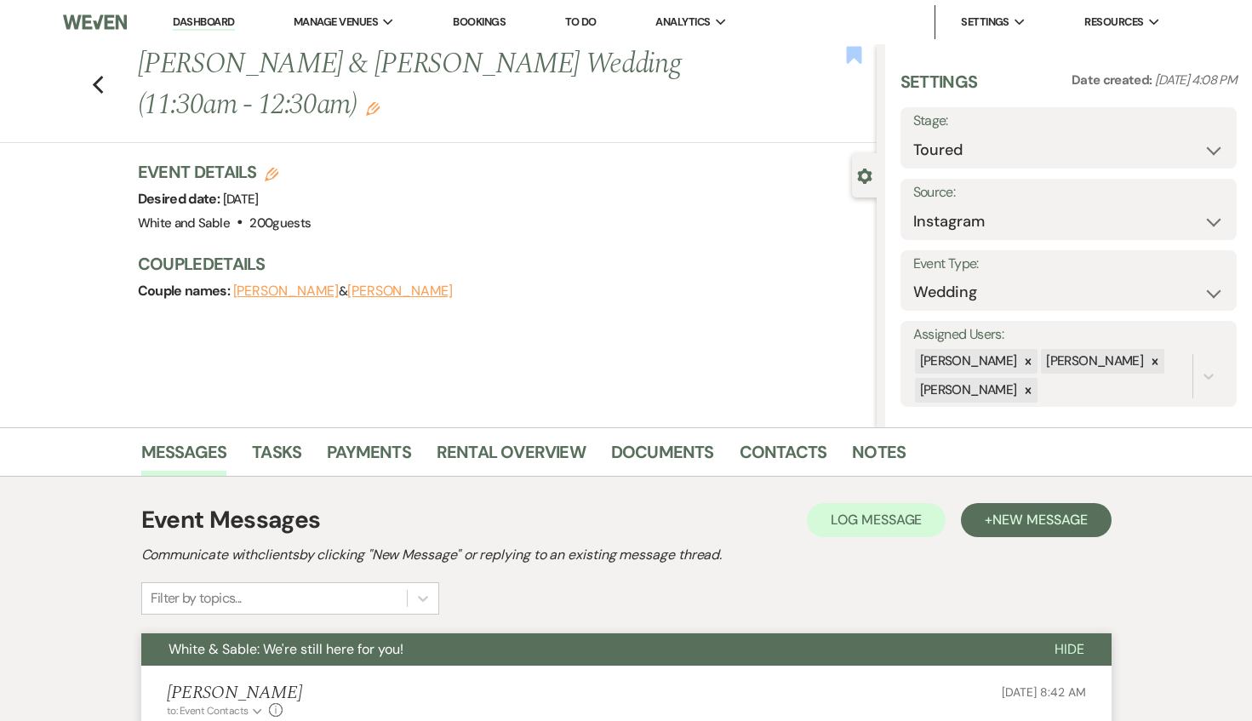
click at [856, 55] on use "button" at bounding box center [853, 54] width 15 height 17
click at [867, 55] on div "Previous [PERSON_NAME] & [PERSON_NAME] Wedding (11:30am - 12:30am) Edit" at bounding box center [502, 84] width 747 height 81
click at [847, 59] on use "button" at bounding box center [853, 54] width 15 height 17
click at [100, 85] on icon "Previous" at bounding box center [98, 85] width 13 height 20
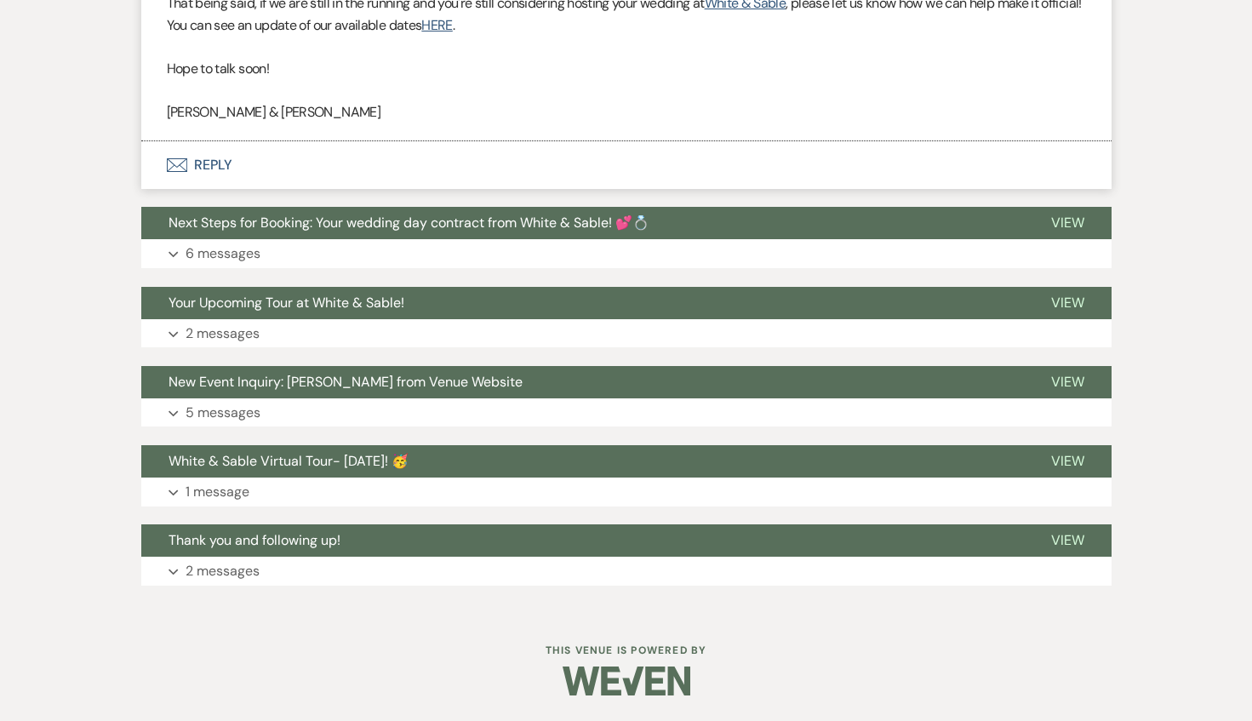
select select "5"
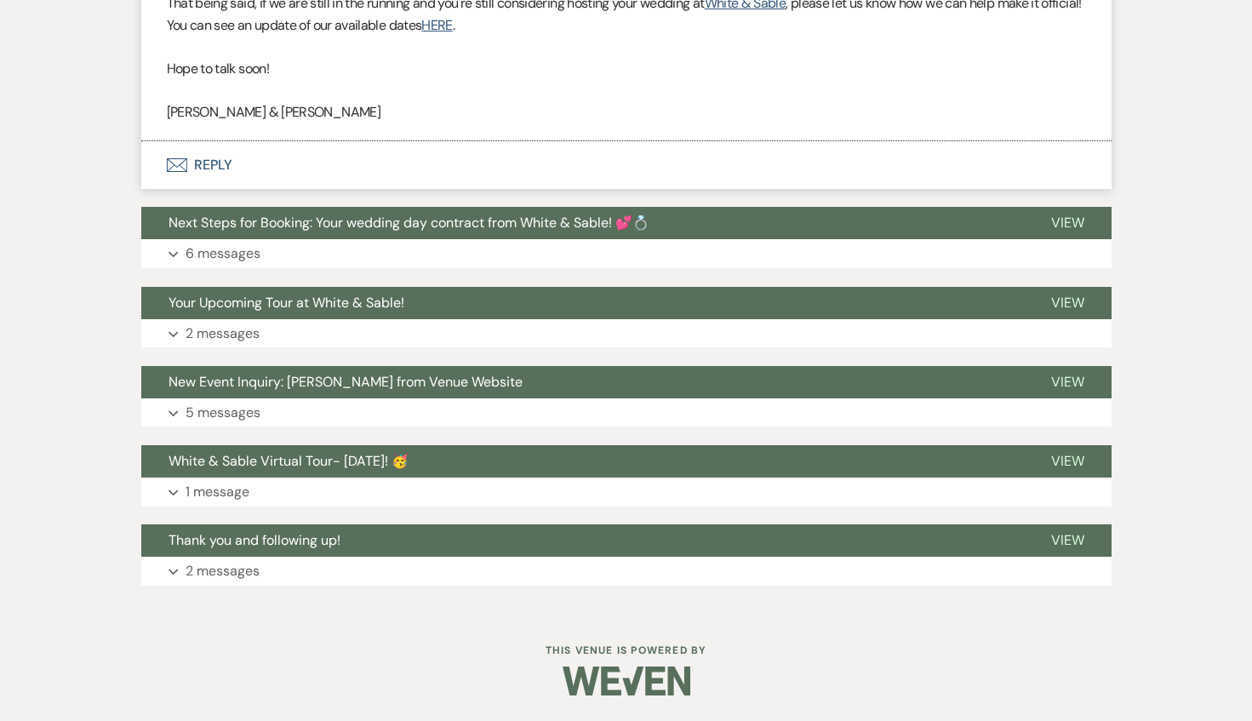
select select "5"
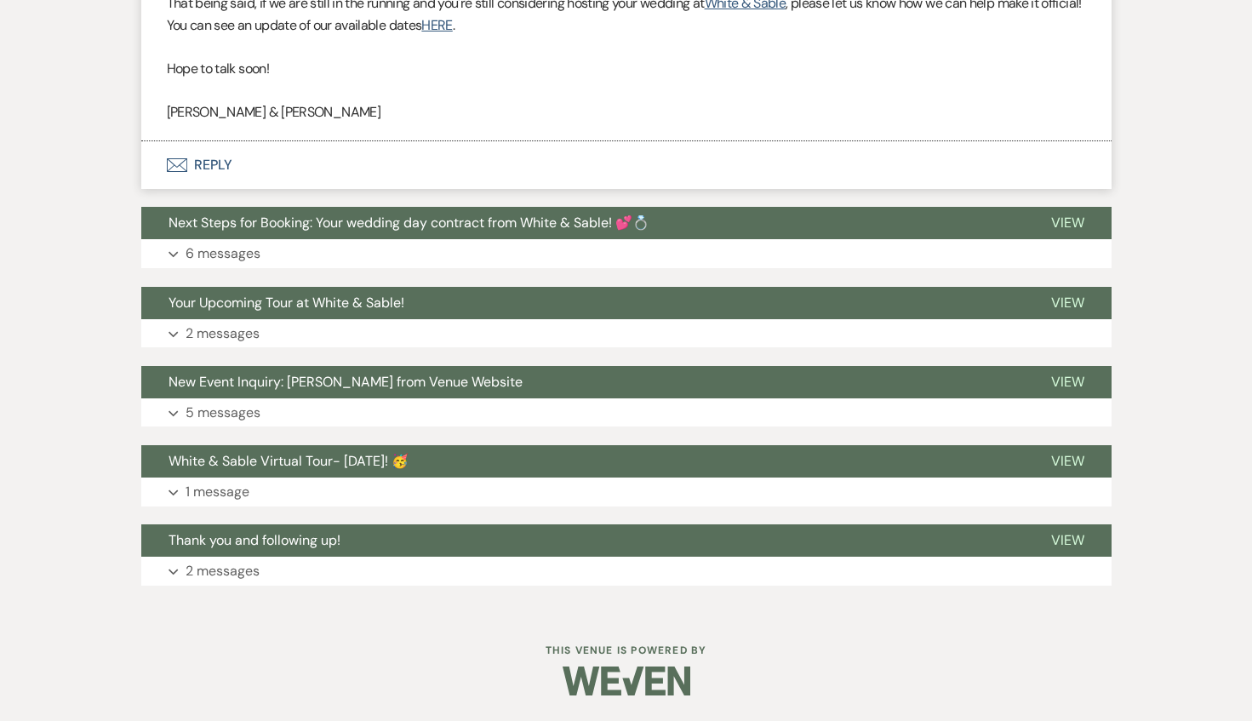
select select "5"
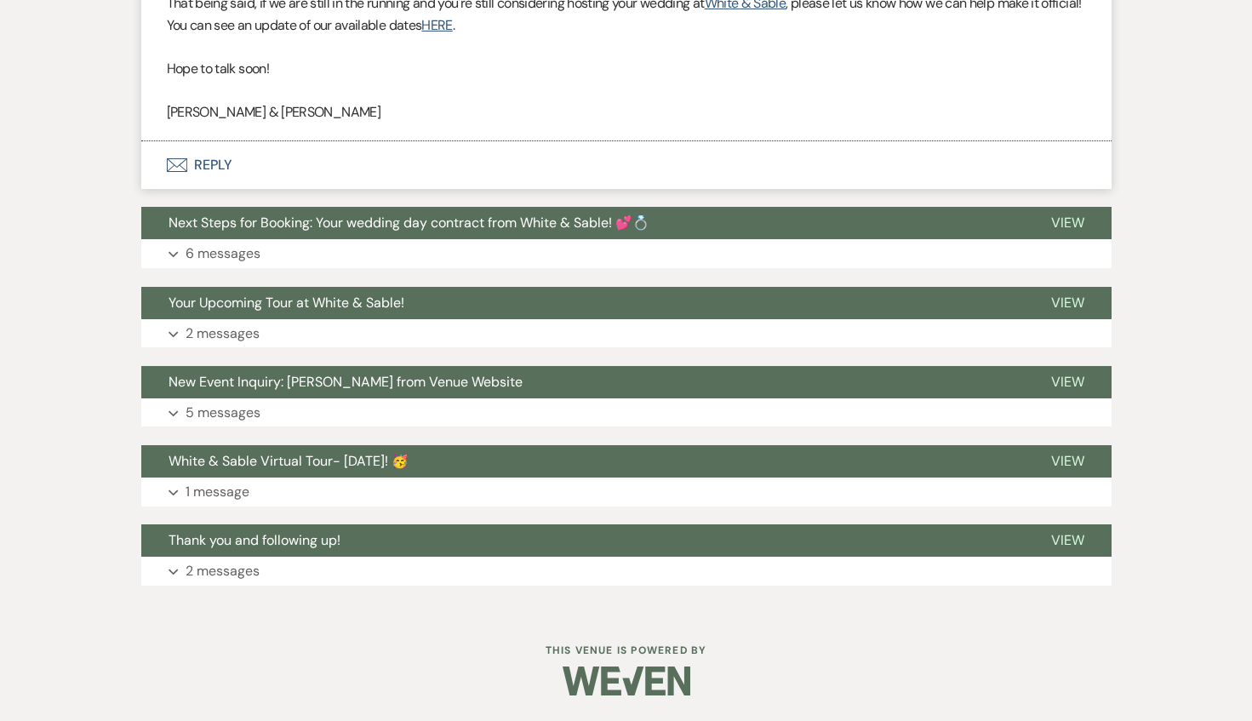
select select "5"
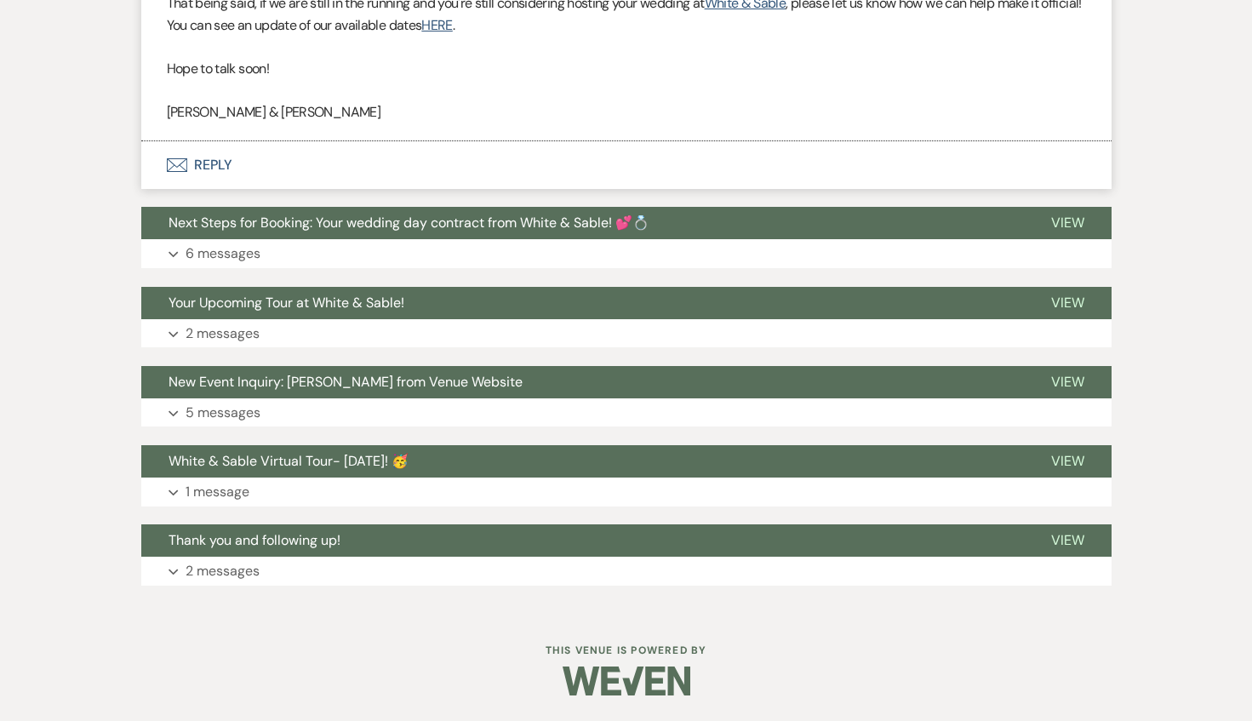
select select "5"
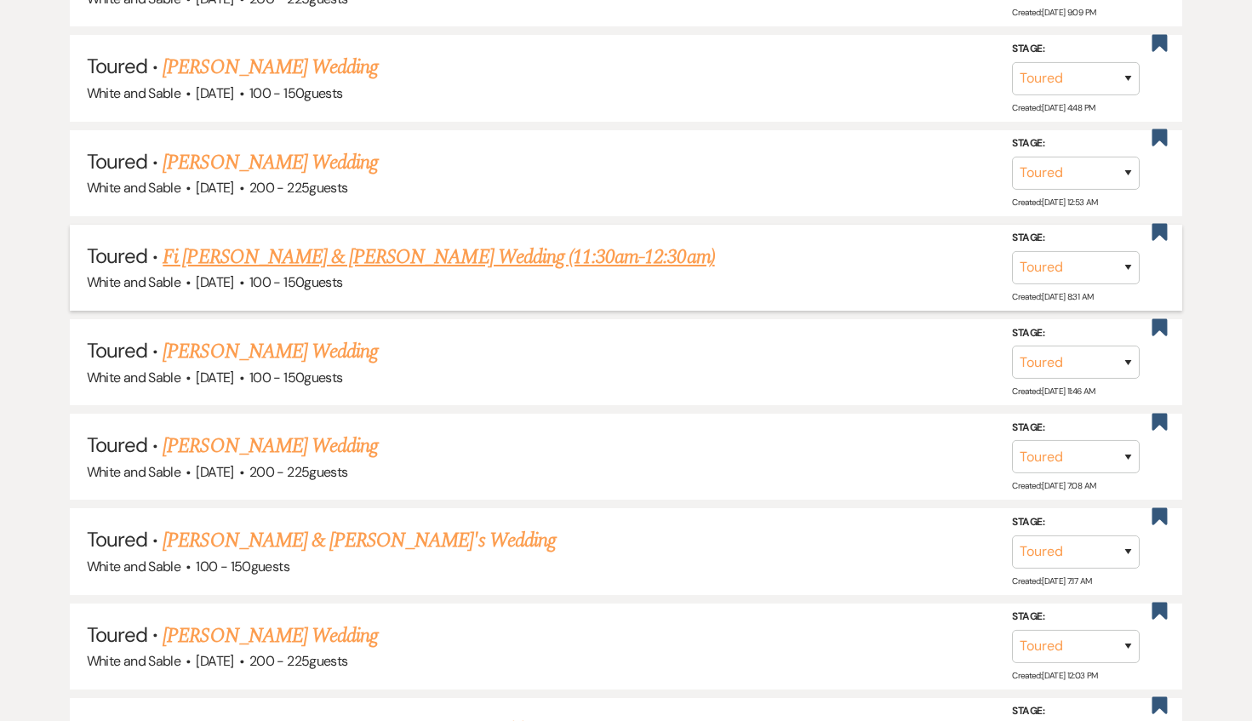
scroll to position [2201, 0]
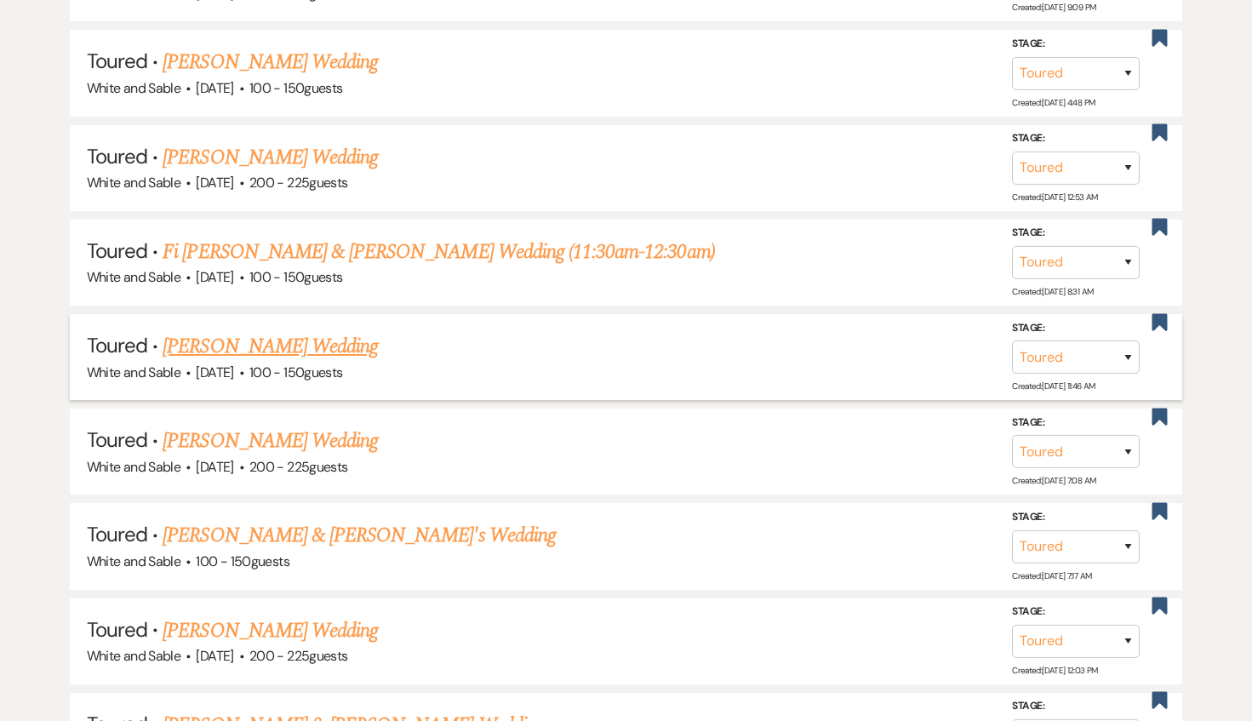
click at [337, 336] on link "[PERSON_NAME] Wedding" at bounding box center [270, 346] width 215 height 31
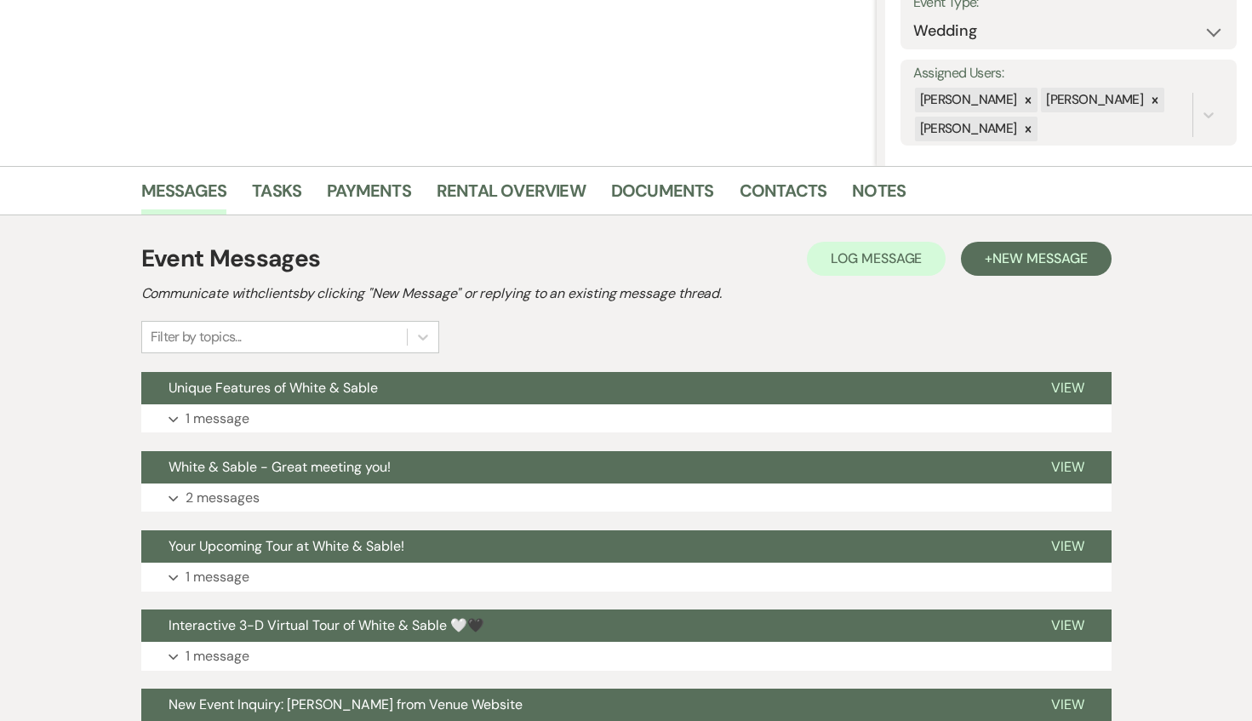
scroll to position [316, 0]
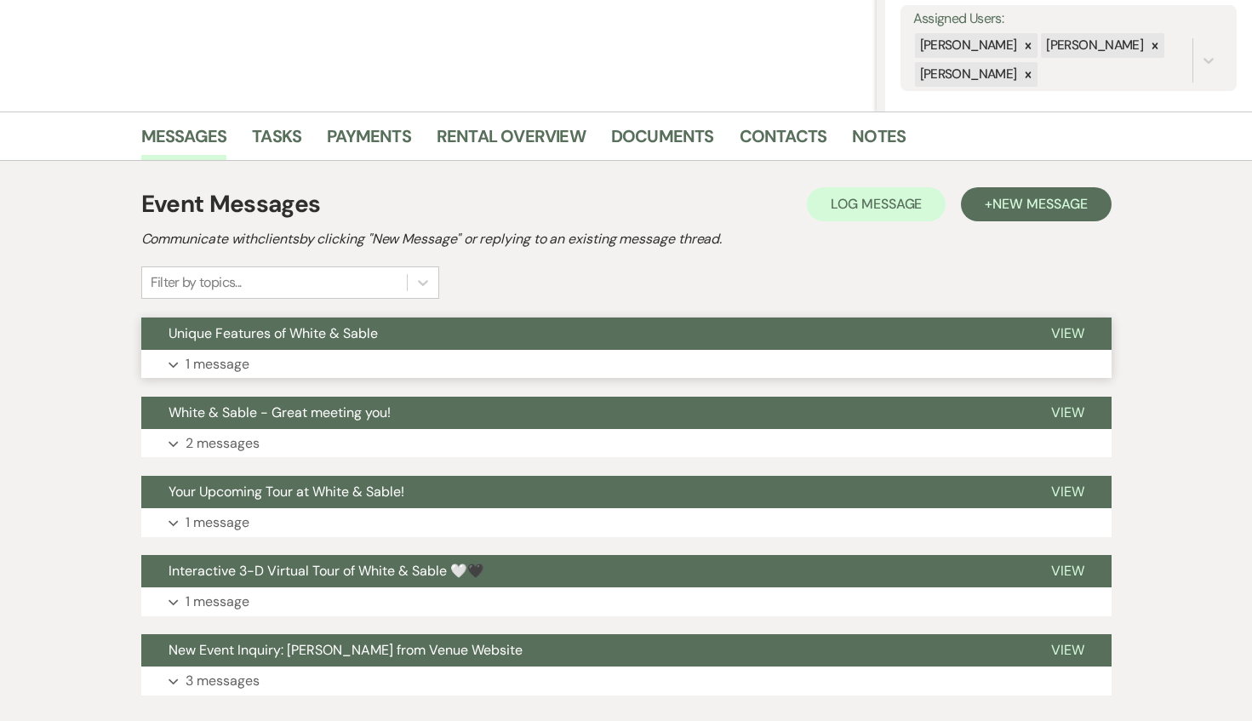
click at [443, 340] on button "Unique Features of White & Sable" at bounding box center [582, 334] width 883 height 32
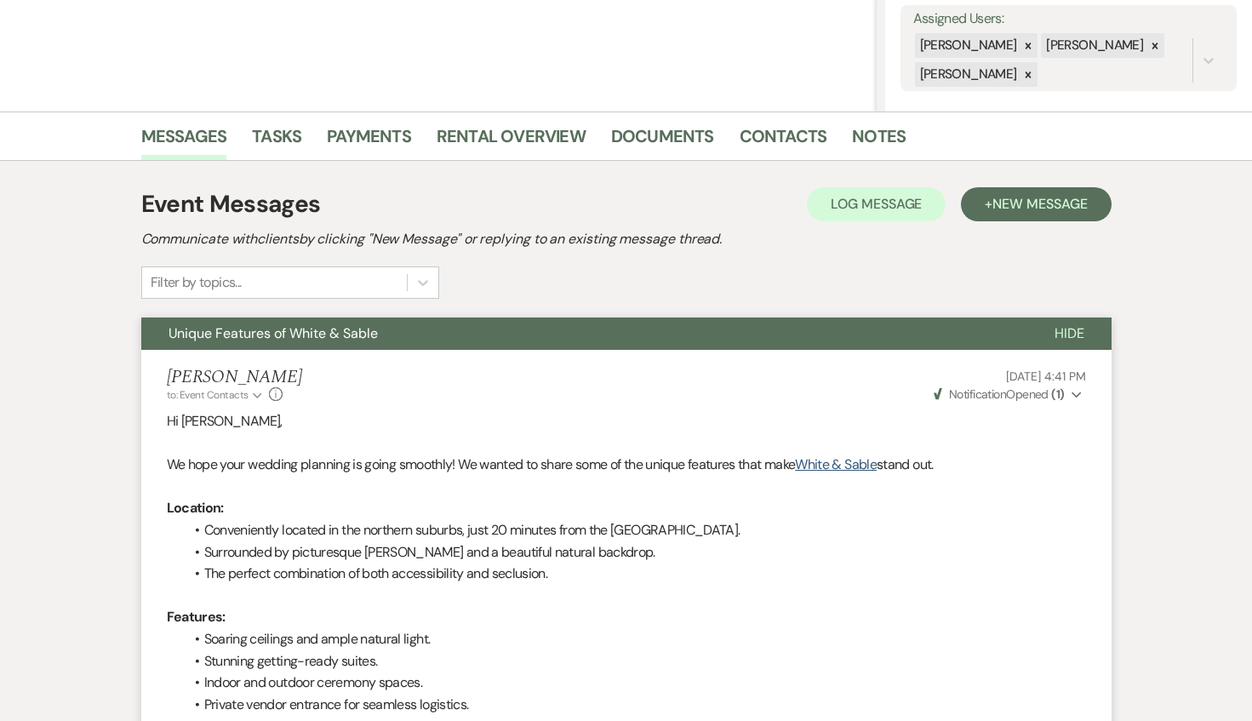
click at [443, 340] on button "Unique Features of White & Sable" at bounding box center [584, 334] width 886 height 32
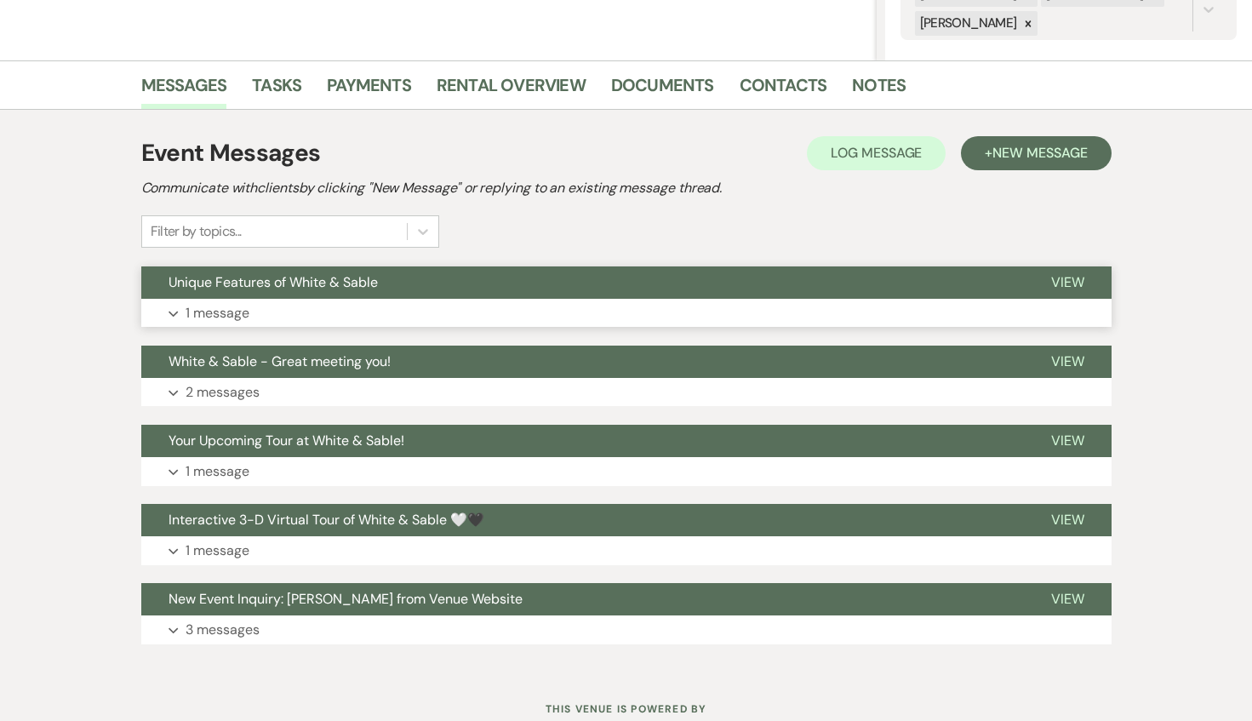
scroll to position [375, 0]
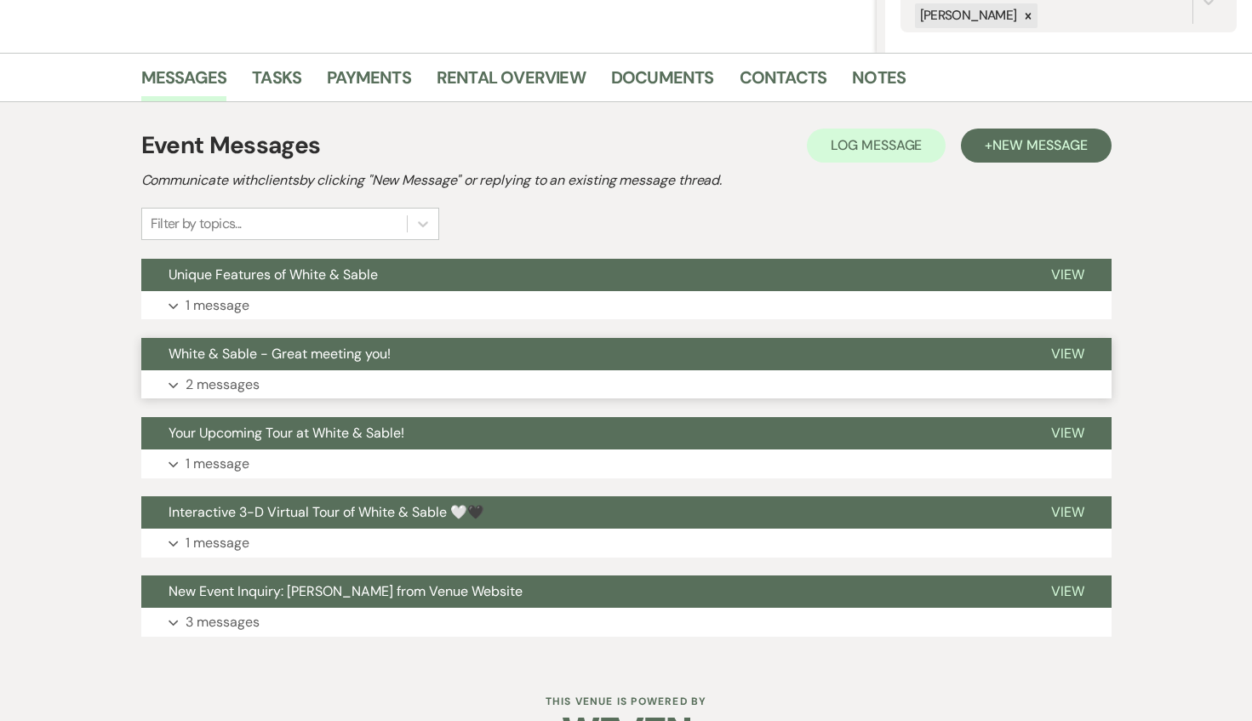
click at [434, 353] on button "White & Sable - Great meeting you!" at bounding box center [582, 354] width 883 height 32
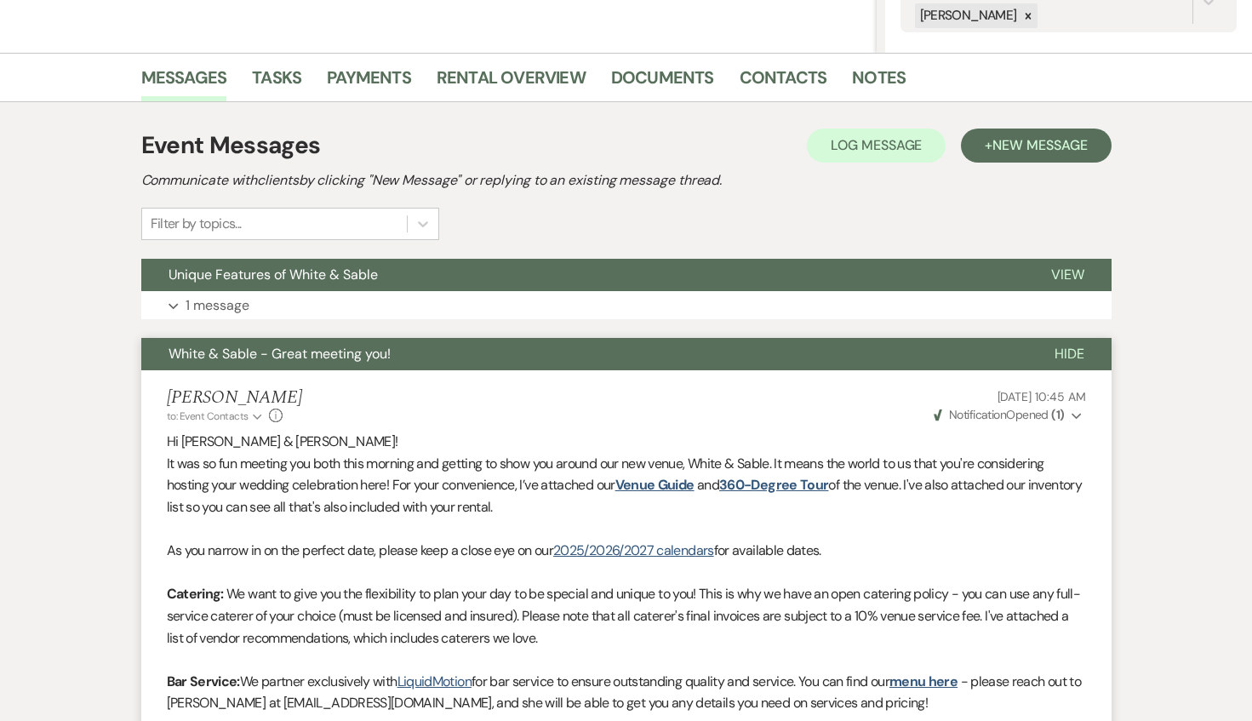
click at [434, 353] on button "White & Sable - Great meeting you!" at bounding box center [584, 354] width 886 height 32
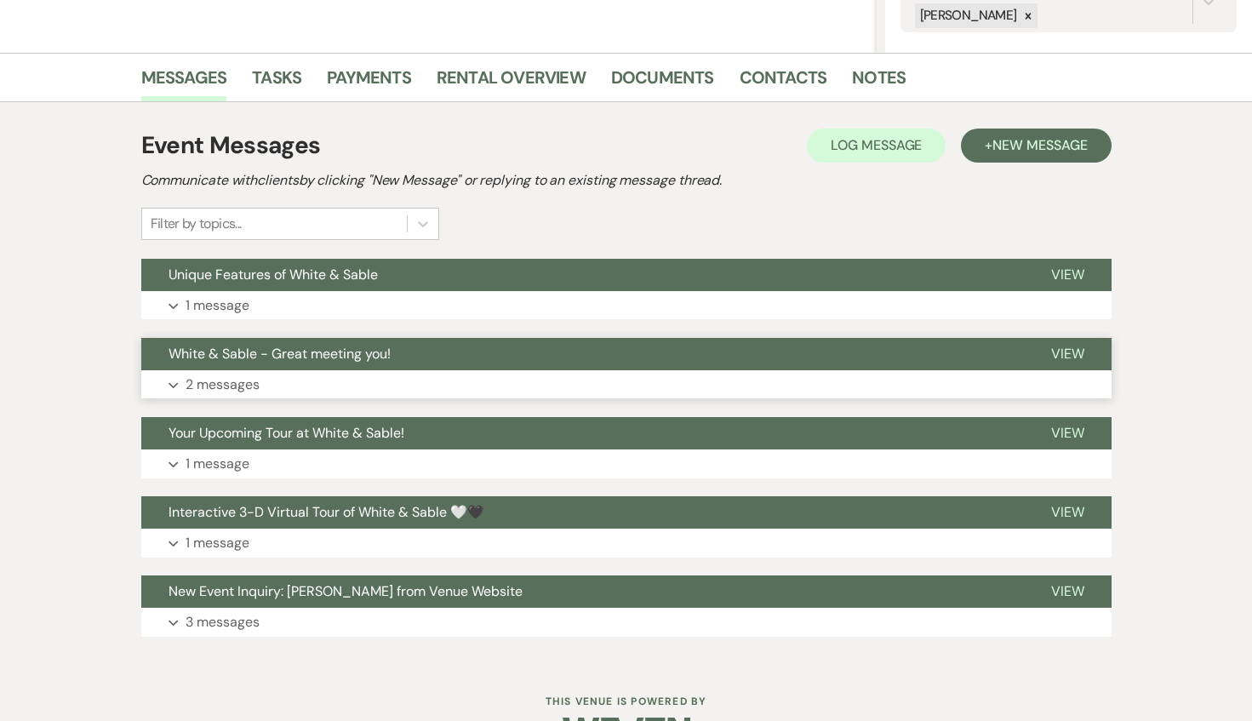
click at [434, 353] on button "White & Sable - Great meeting you!" at bounding box center [582, 354] width 883 height 32
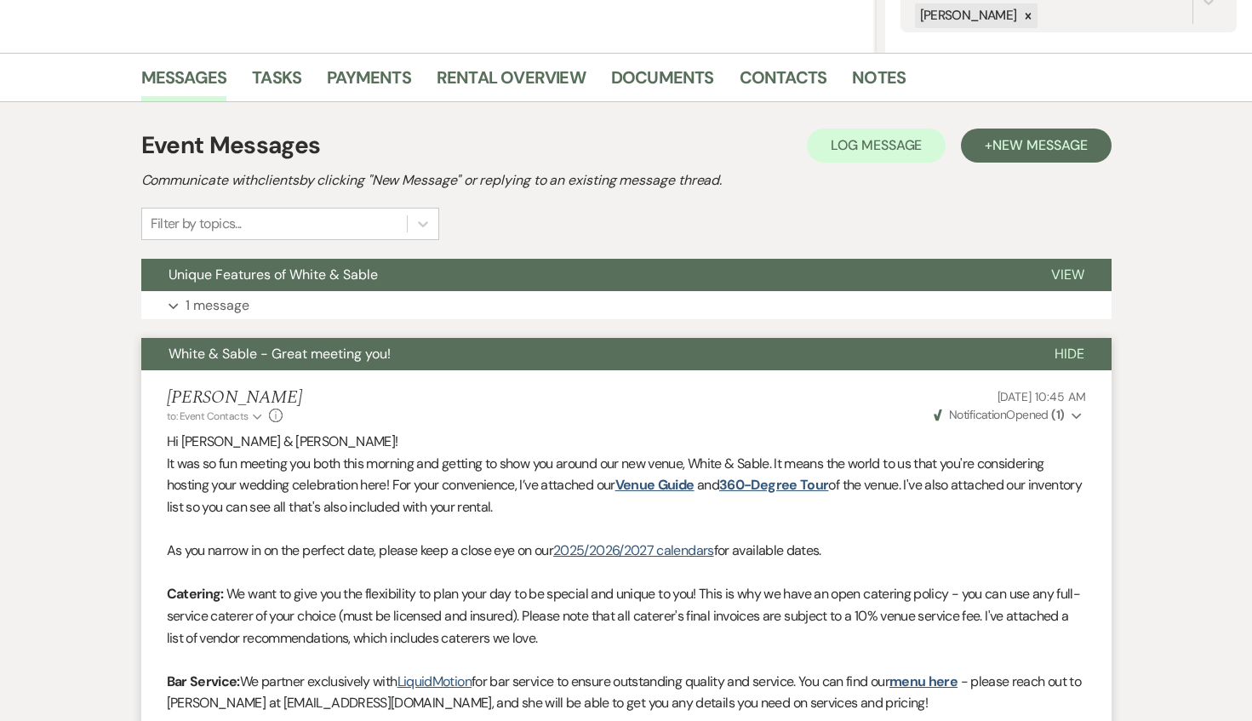
click at [434, 353] on button "White & Sable - Great meeting you!" at bounding box center [584, 354] width 886 height 32
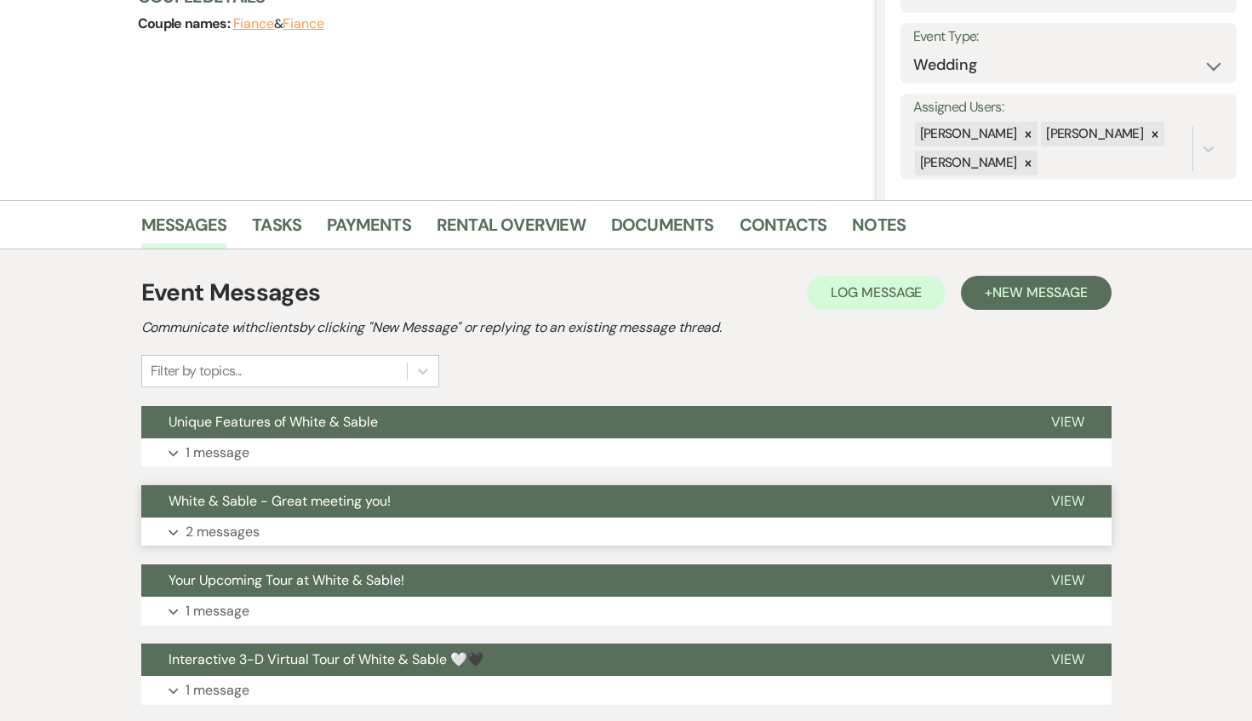
scroll to position [219, 0]
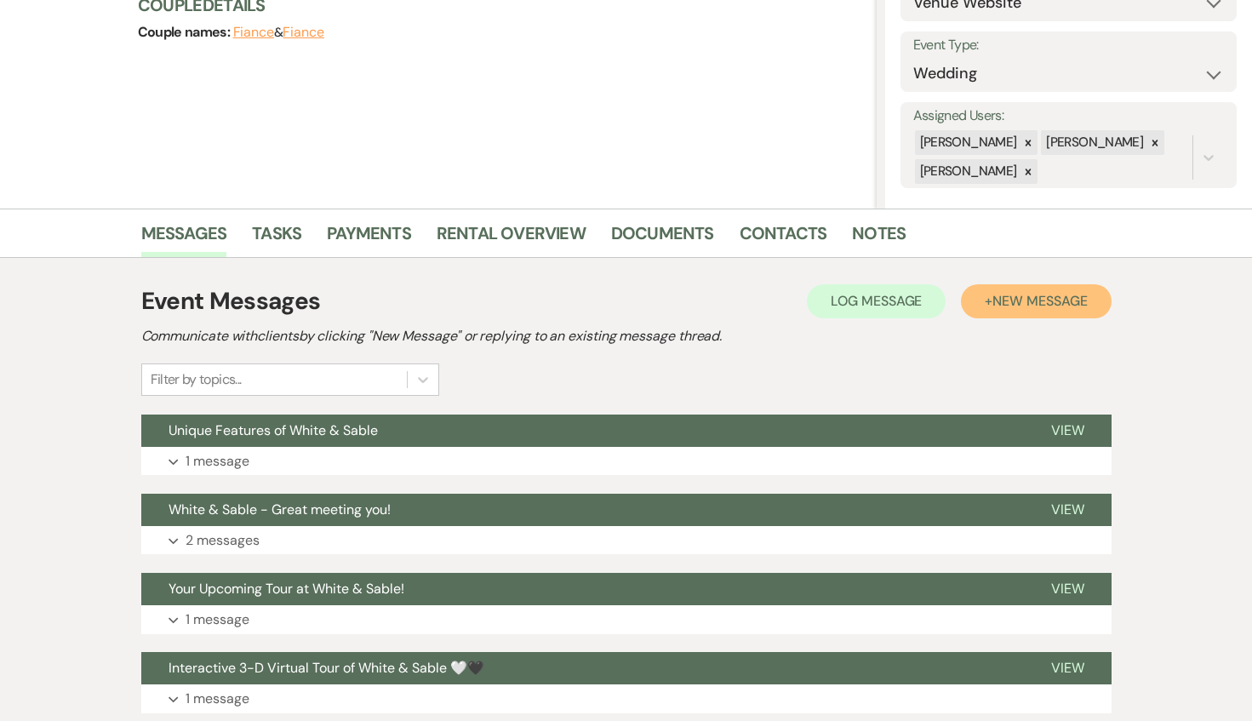
click at [1033, 292] on span "New Message" at bounding box center [1040, 301] width 94 height 18
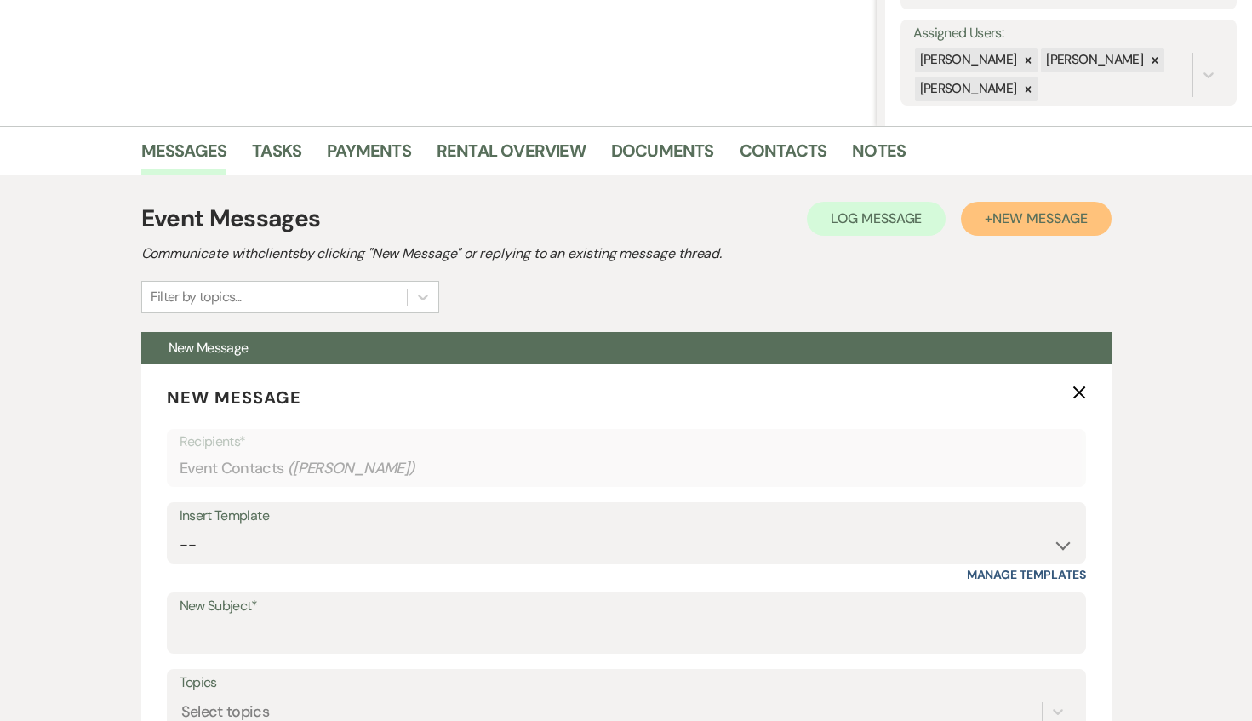
scroll to position [351, 0]
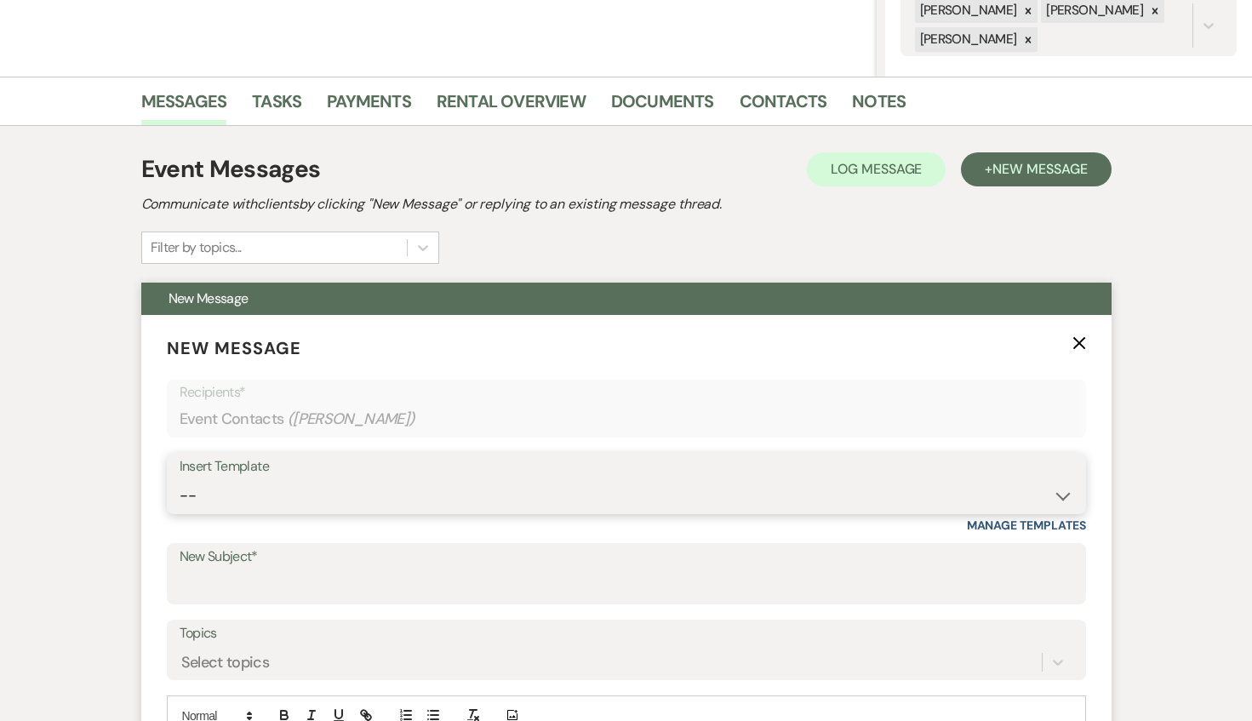
click at [378, 498] on select "-- Inquiry Response (Venue Guide) Schedule - Venue Tour Appt Confirmation Sched…" at bounding box center [627, 495] width 894 height 33
click at [180, 479] on select "-- Inquiry Response (Venue Guide) Schedule - Venue Tour Appt Confirmation Sched…" at bounding box center [627, 495] width 894 height 33
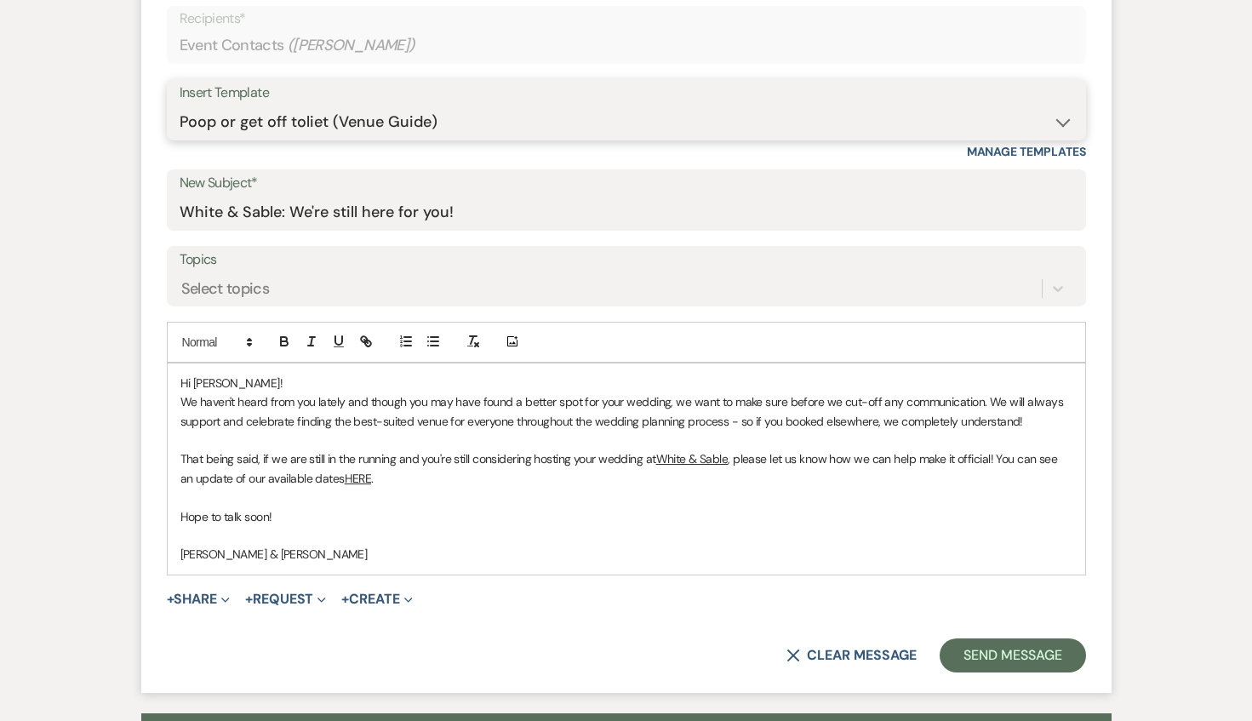
scroll to position [750, 0]
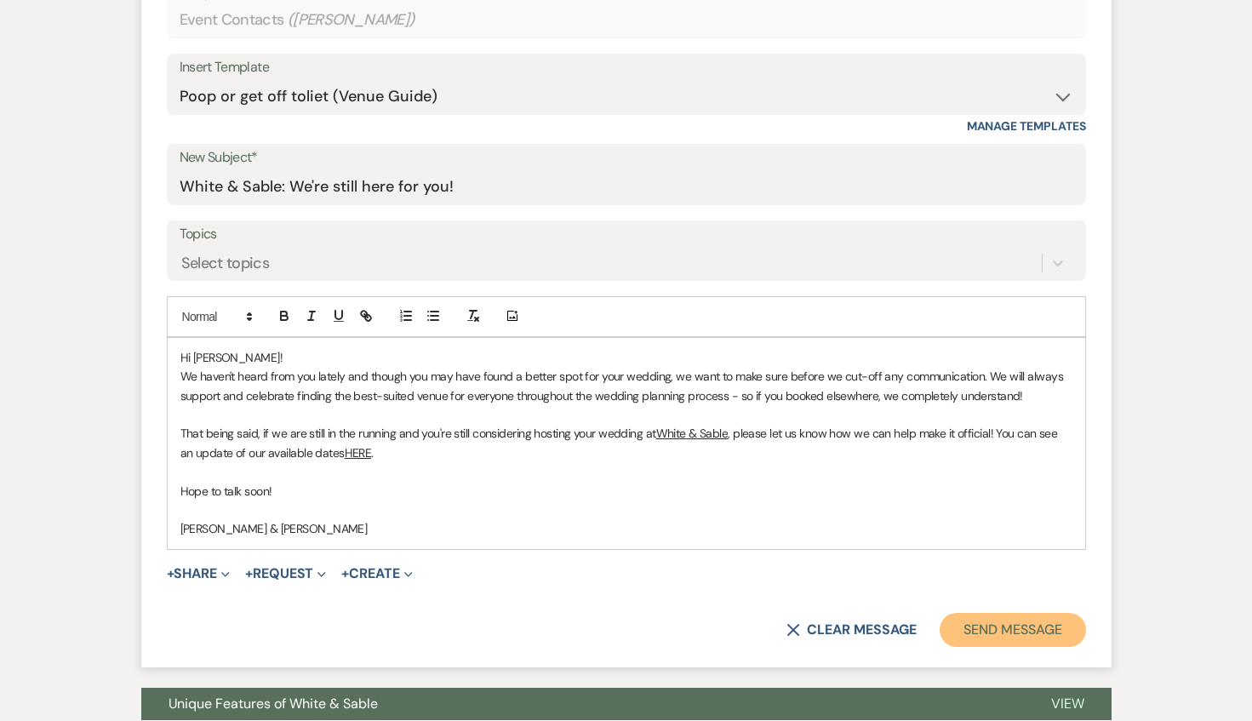
click at [1000, 615] on button "Send Message" at bounding box center [1013, 630] width 146 height 34
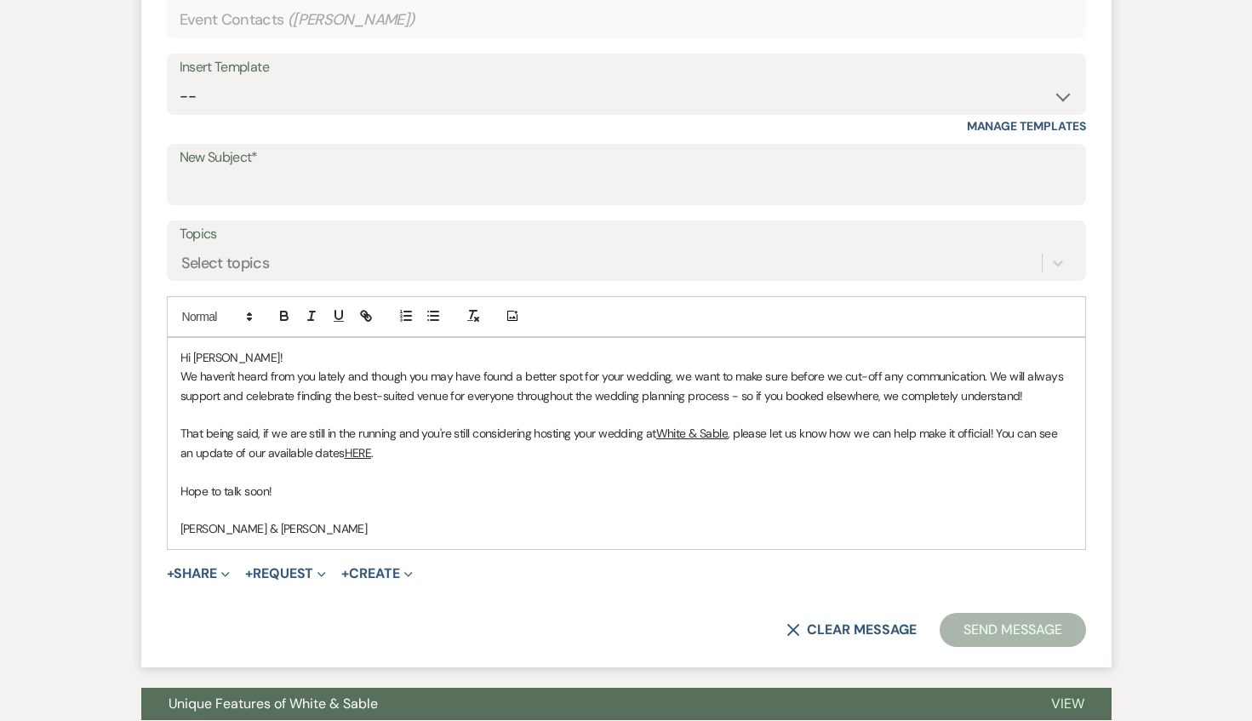
scroll to position [0, 0]
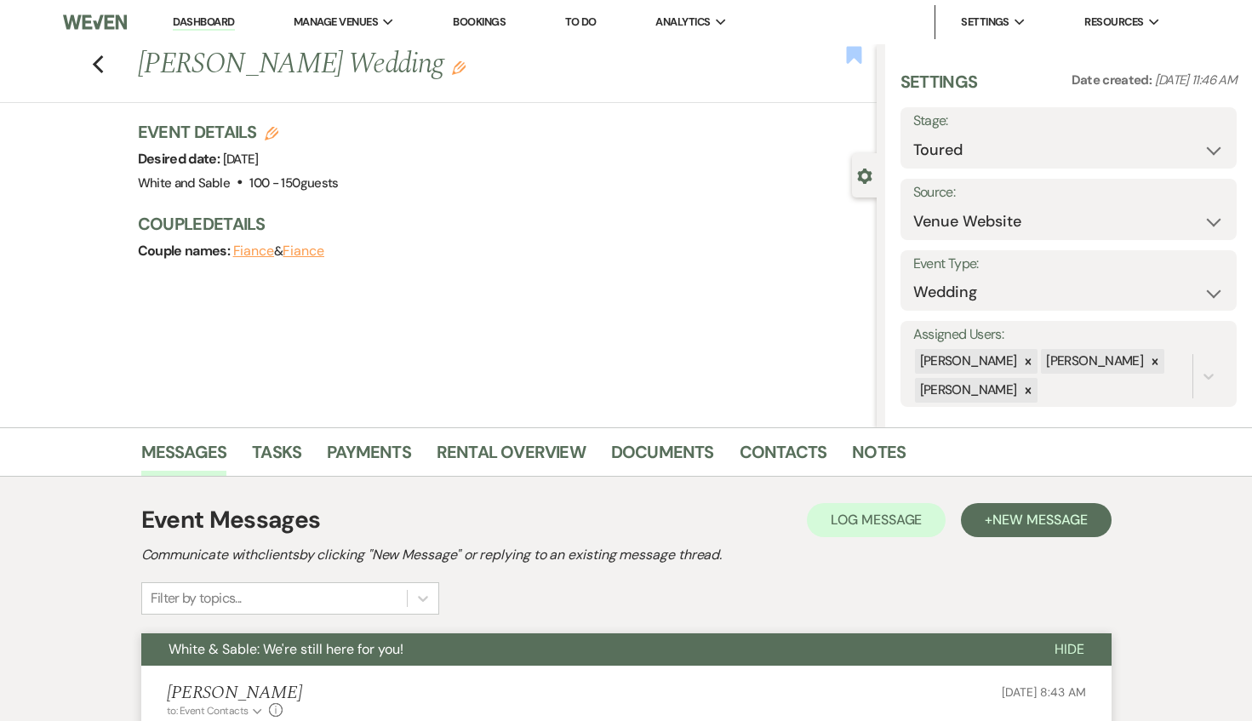
click at [856, 49] on use "button" at bounding box center [853, 54] width 15 height 17
click at [102, 64] on icon "Previous" at bounding box center [98, 64] width 13 height 20
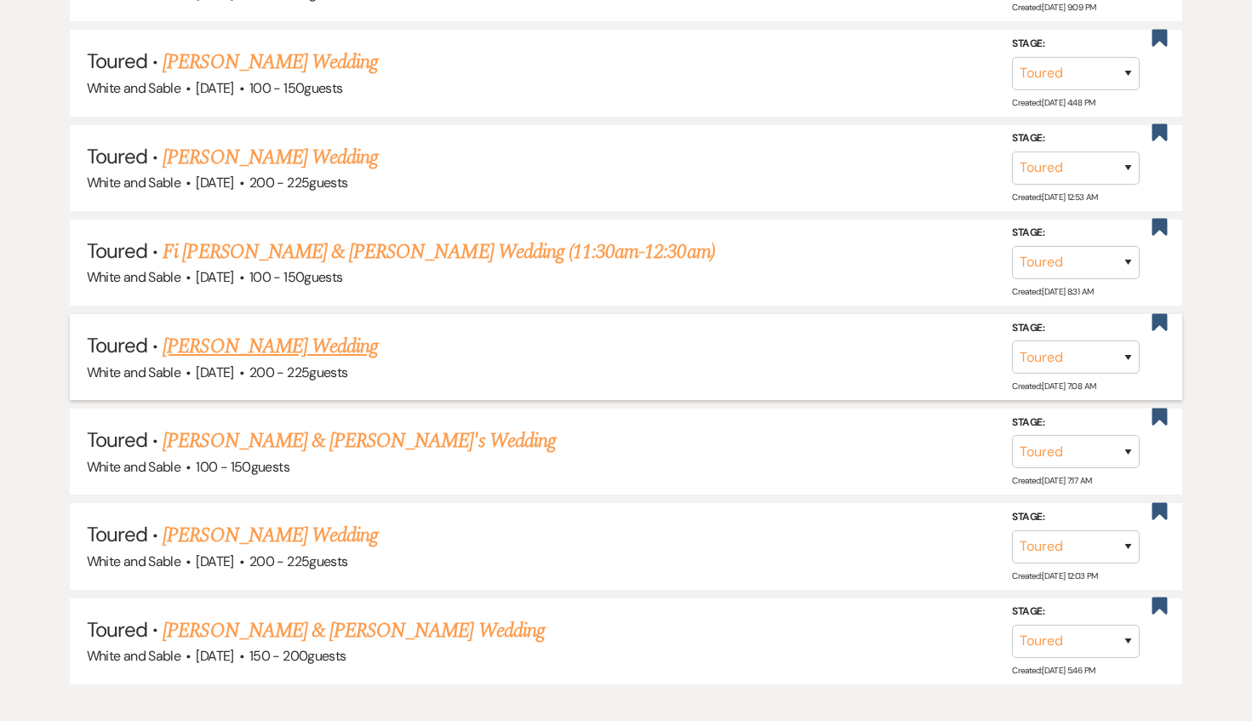
click at [305, 331] on link "[PERSON_NAME] Wedding" at bounding box center [270, 346] width 215 height 31
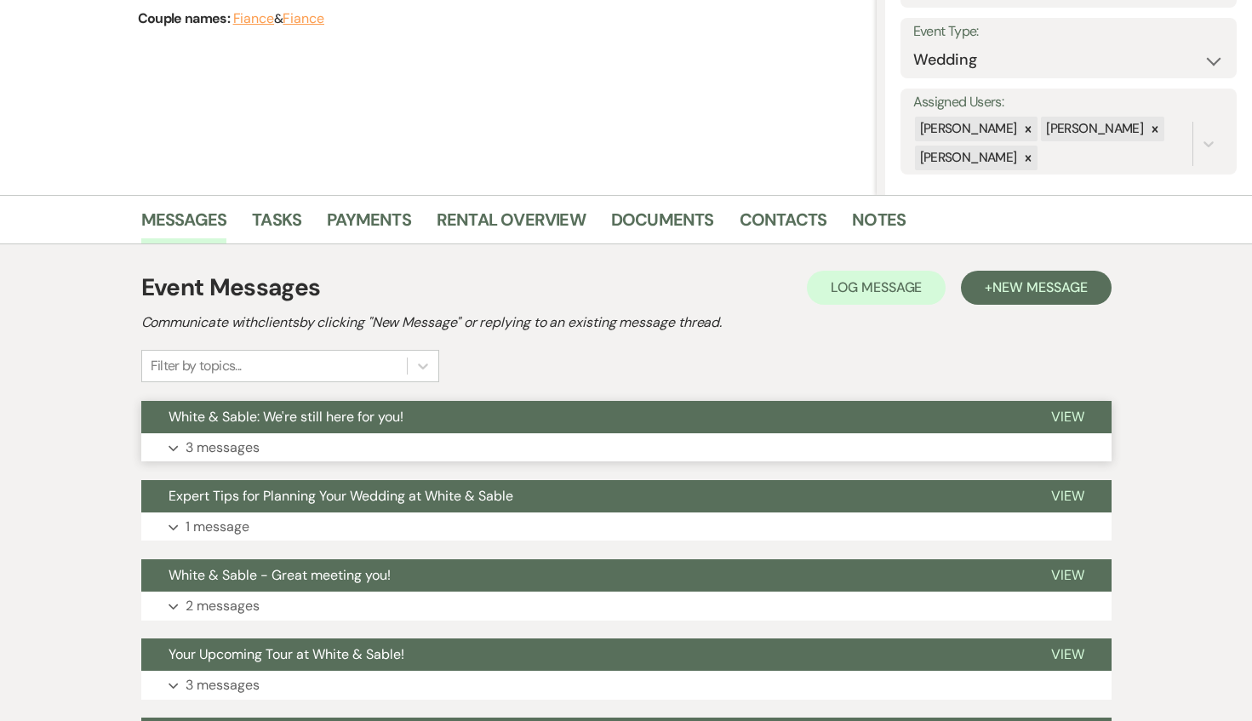
click at [467, 421] on button "White & Sable: We're still here for you!" at bounding box center [582, 417] width 883 height 32
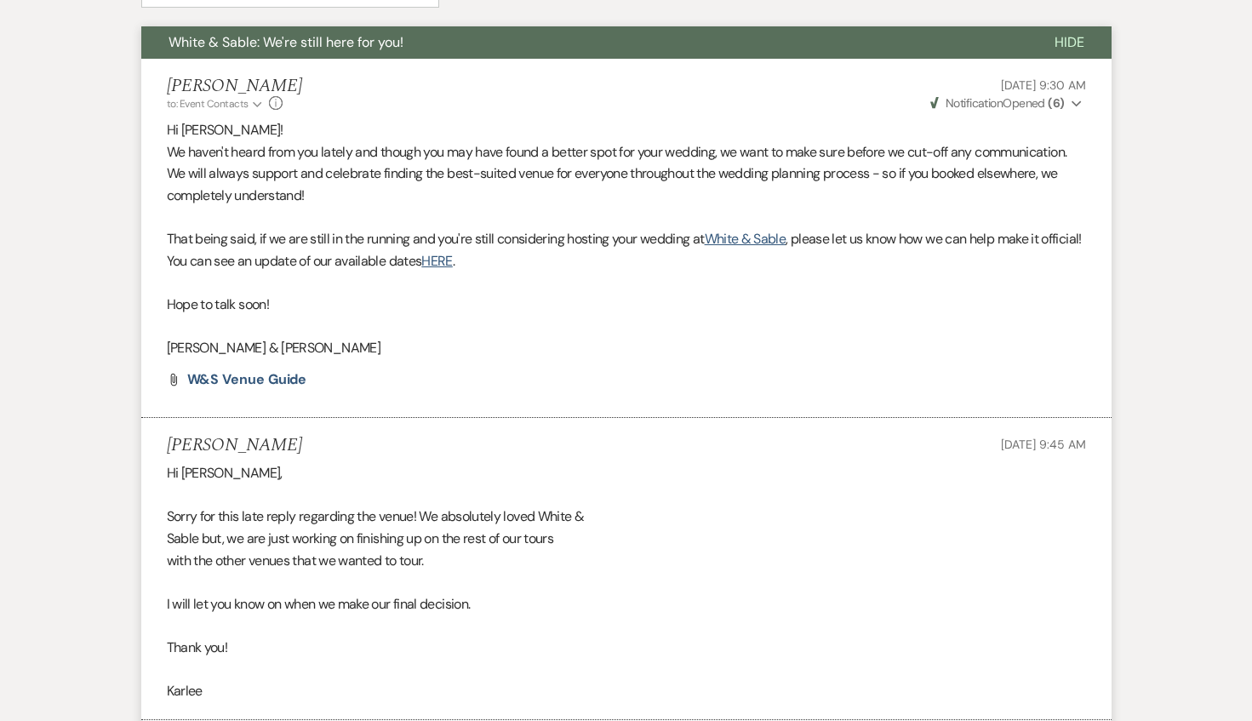
scroll to position [597, 0]
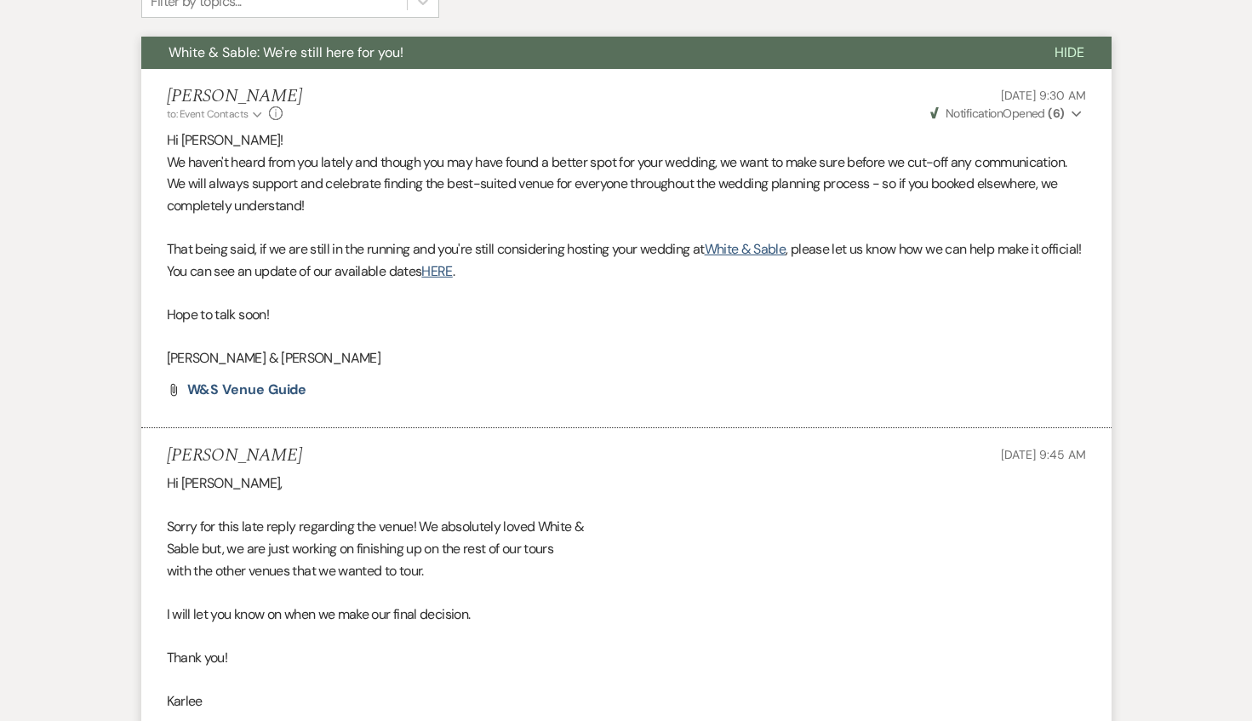
click at [501, 57] on button "White & Sable: We're still here for you!" at bounding box center [584, 53] width 886 height 32
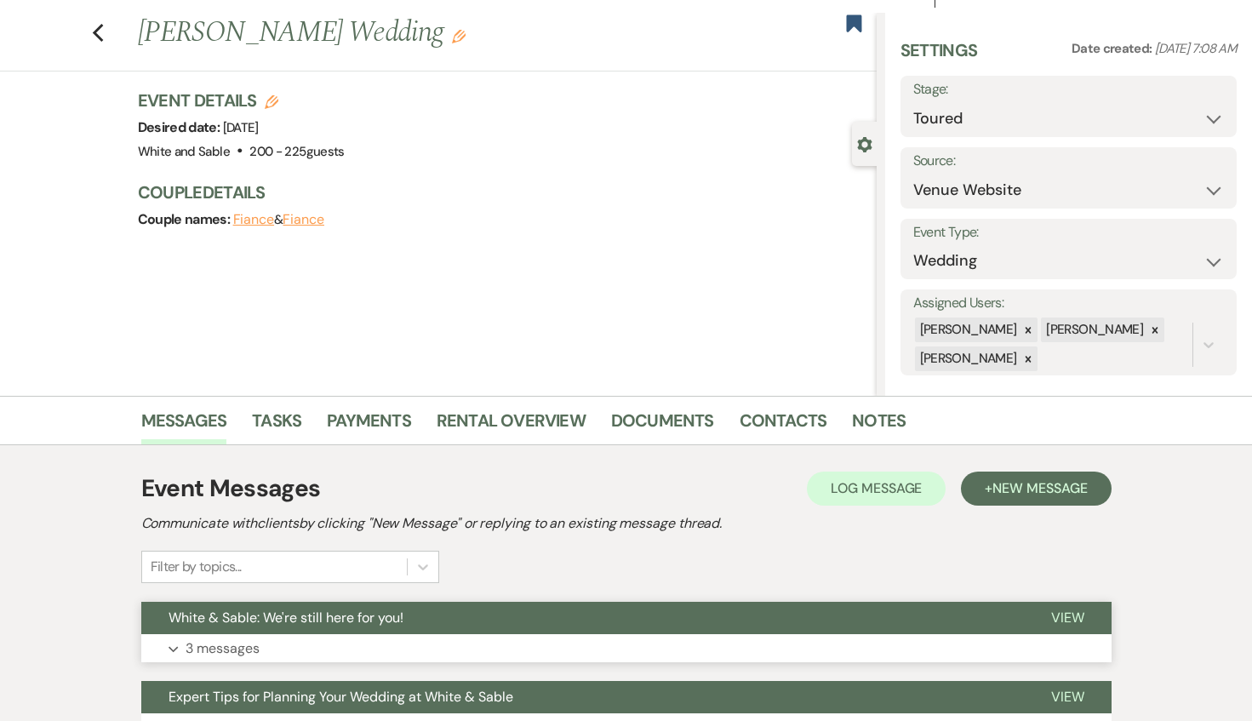
scroll to position [0, 0]
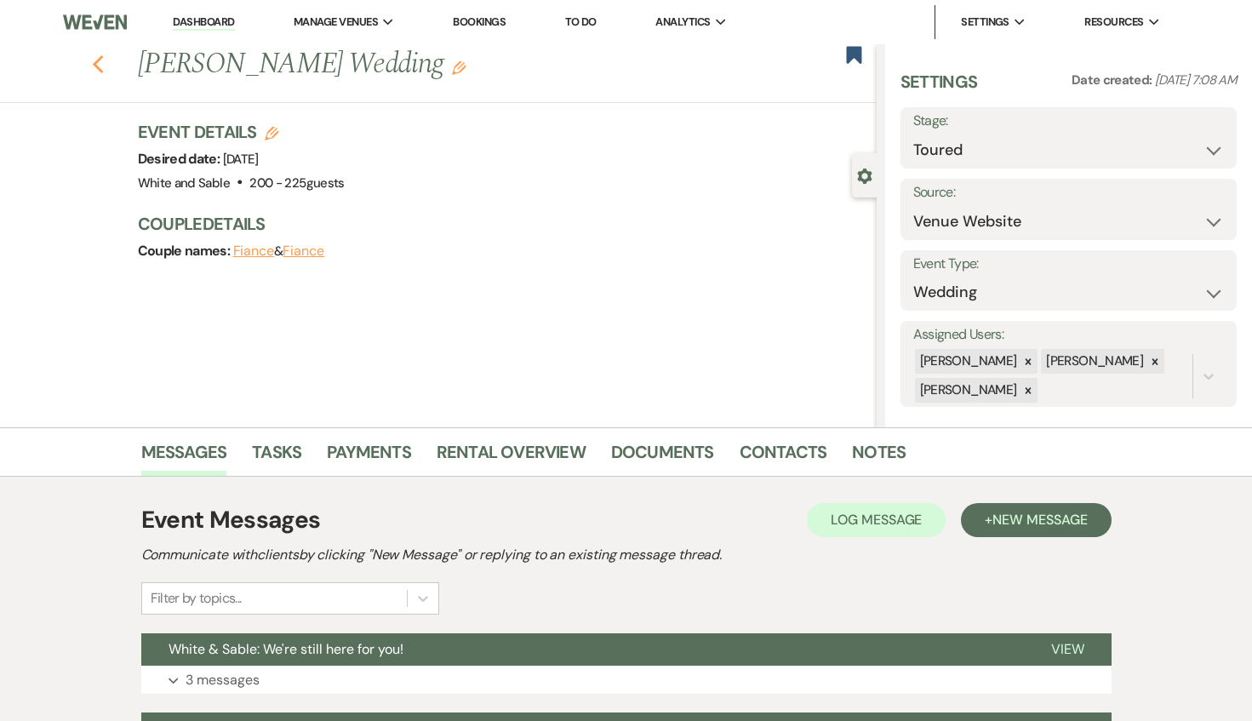
click at [99, 66] on icon "Previous" at bounding box center [98, 64] width 13 height 20
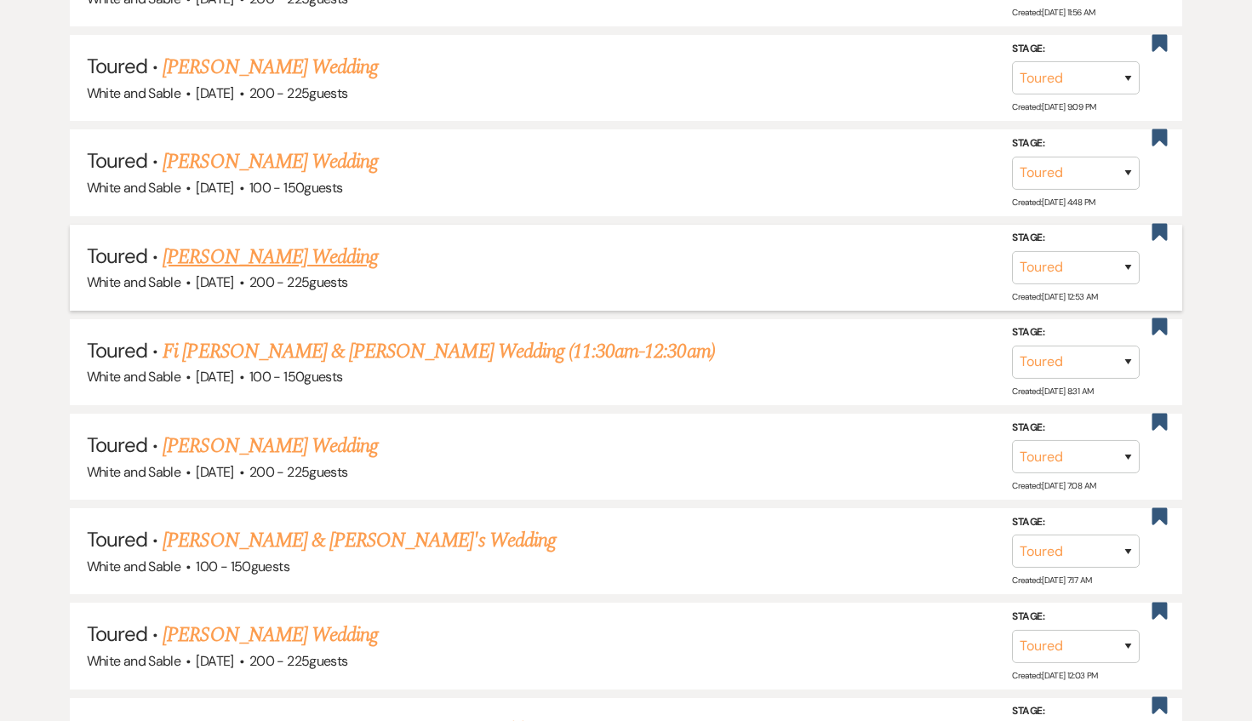
scroll to position [2100, 0]
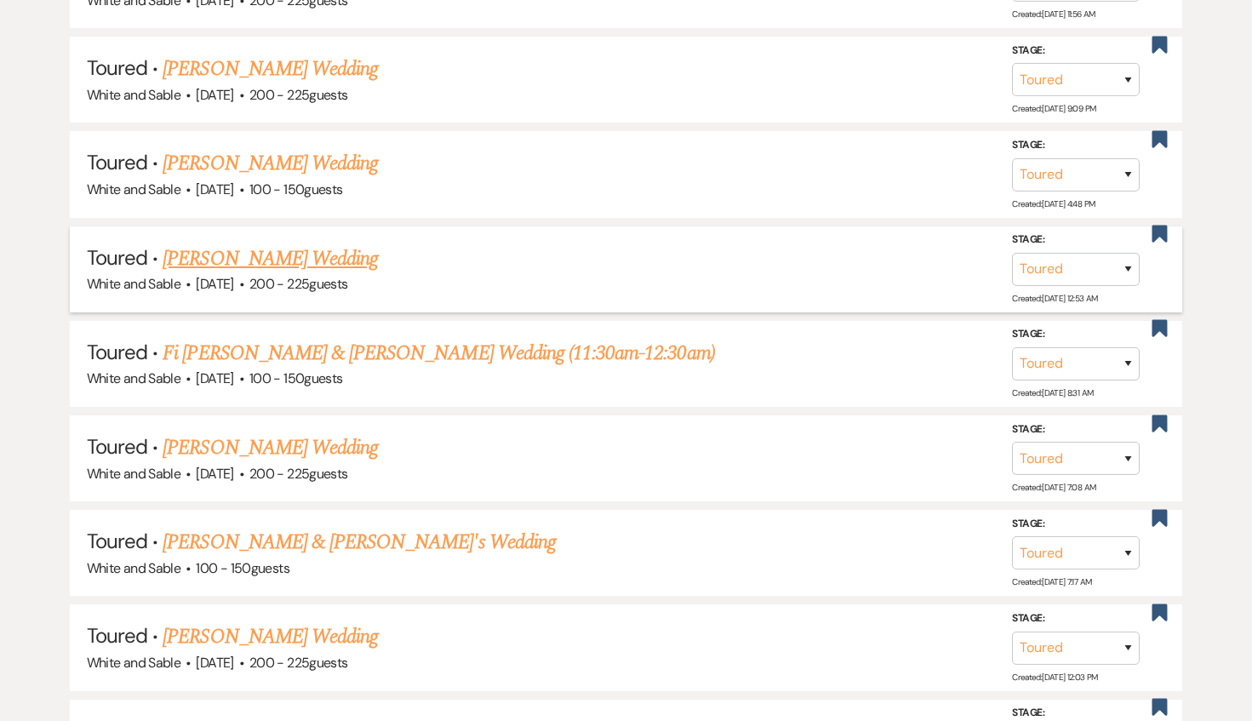
click at [300, 246] on link "[PERSON_NAME] Wedding" at bounding box center [270, 258] width 215 height 31
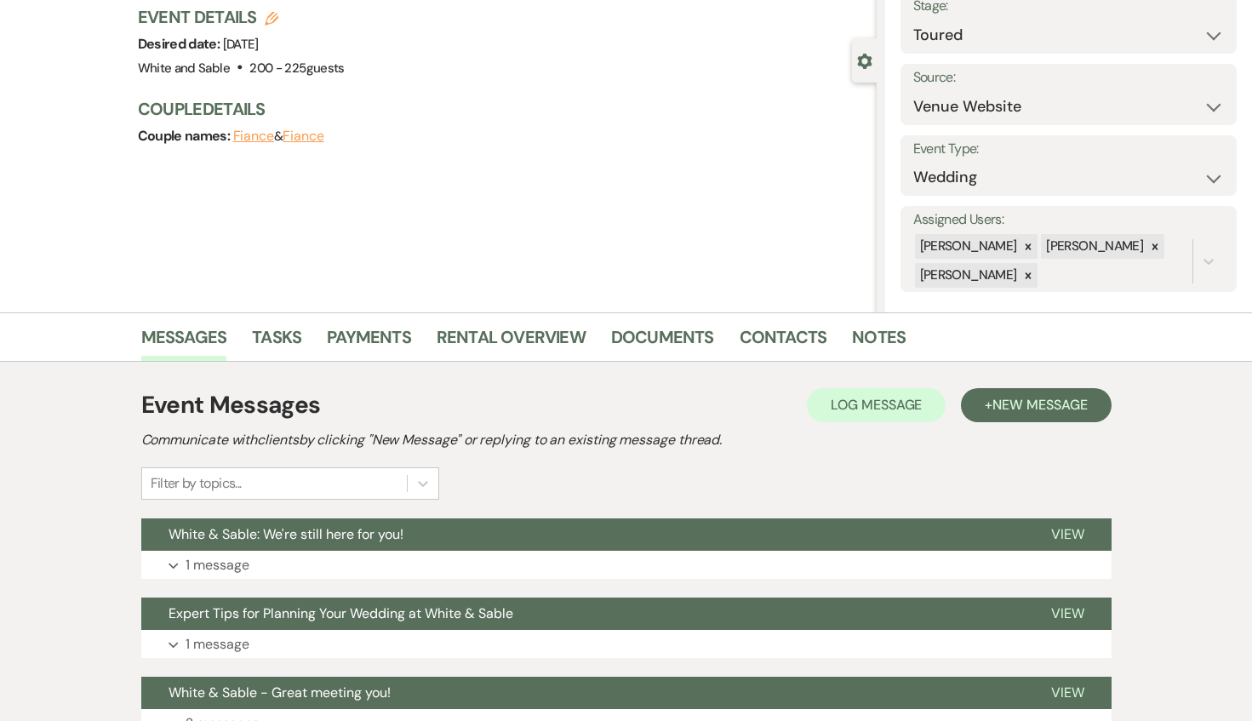
scroll to position [140, 0]
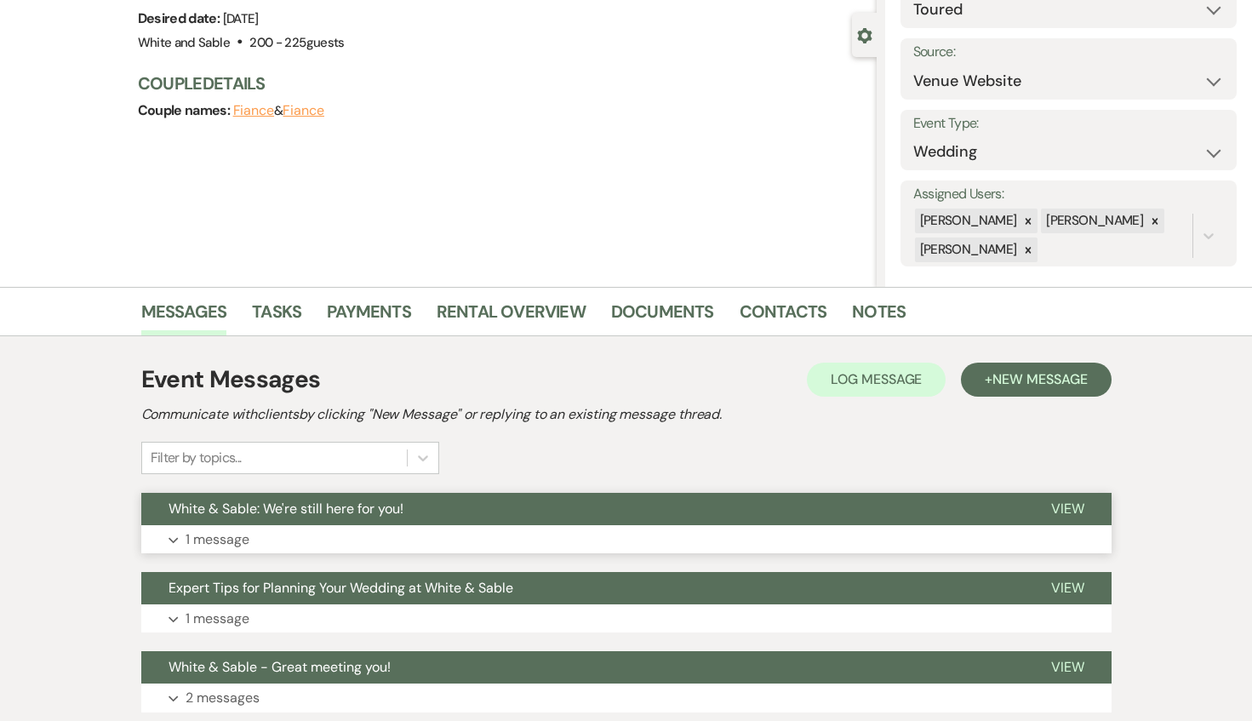
click at [415, 513] on button "White & Sable: We're still here for you!" at bounding box center [582, 509] width 883 height 32
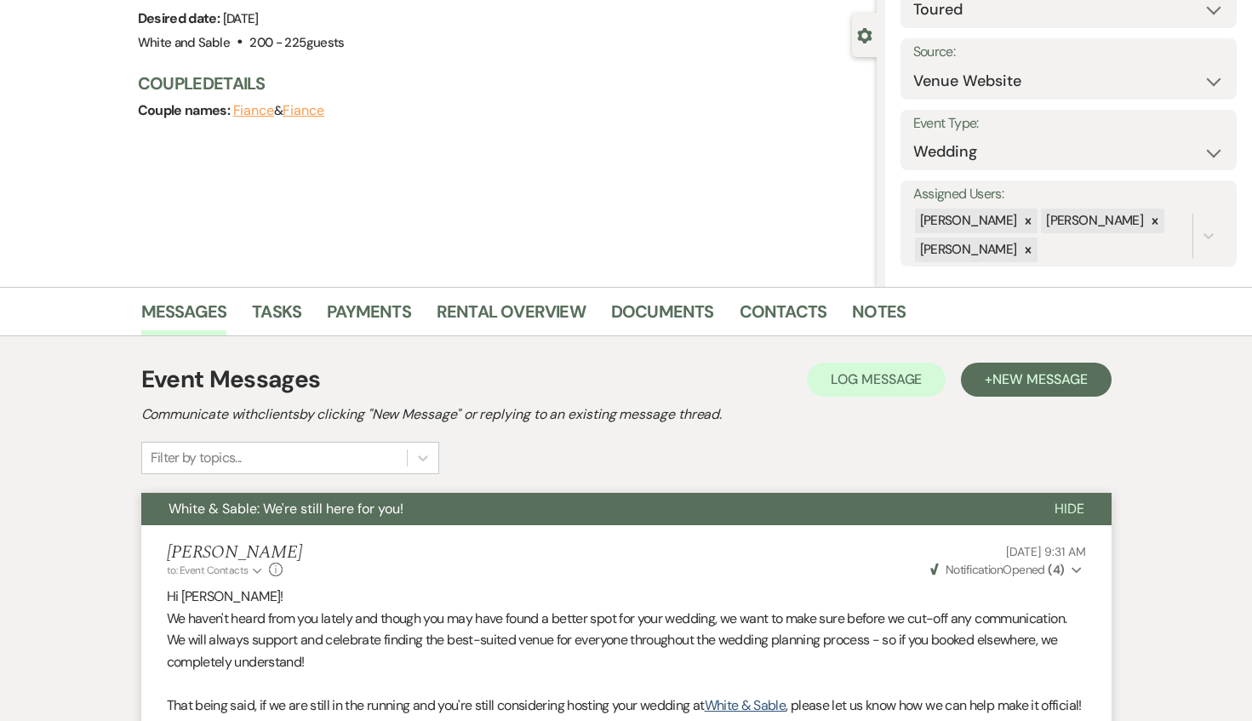
click at [415, 513] on button "White & Sable: We're still here for you!" at bounding box center [584, 509] width 886 height 32
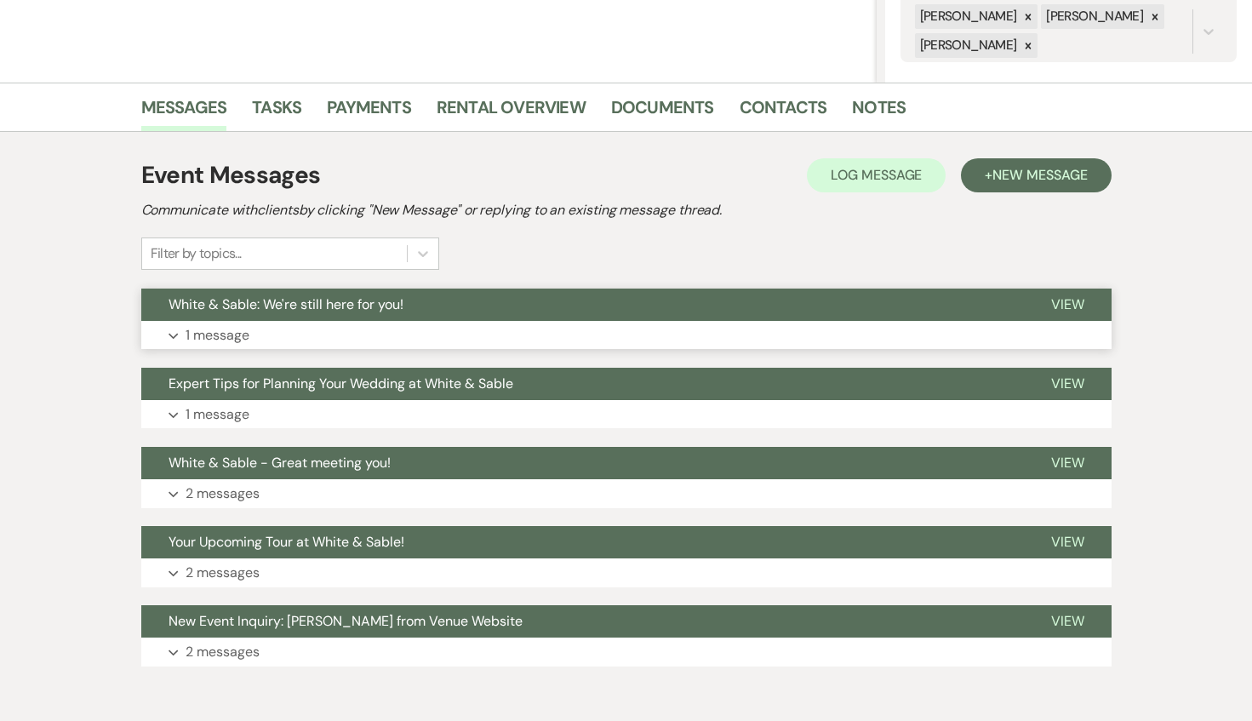
scroll to position [0, 0]
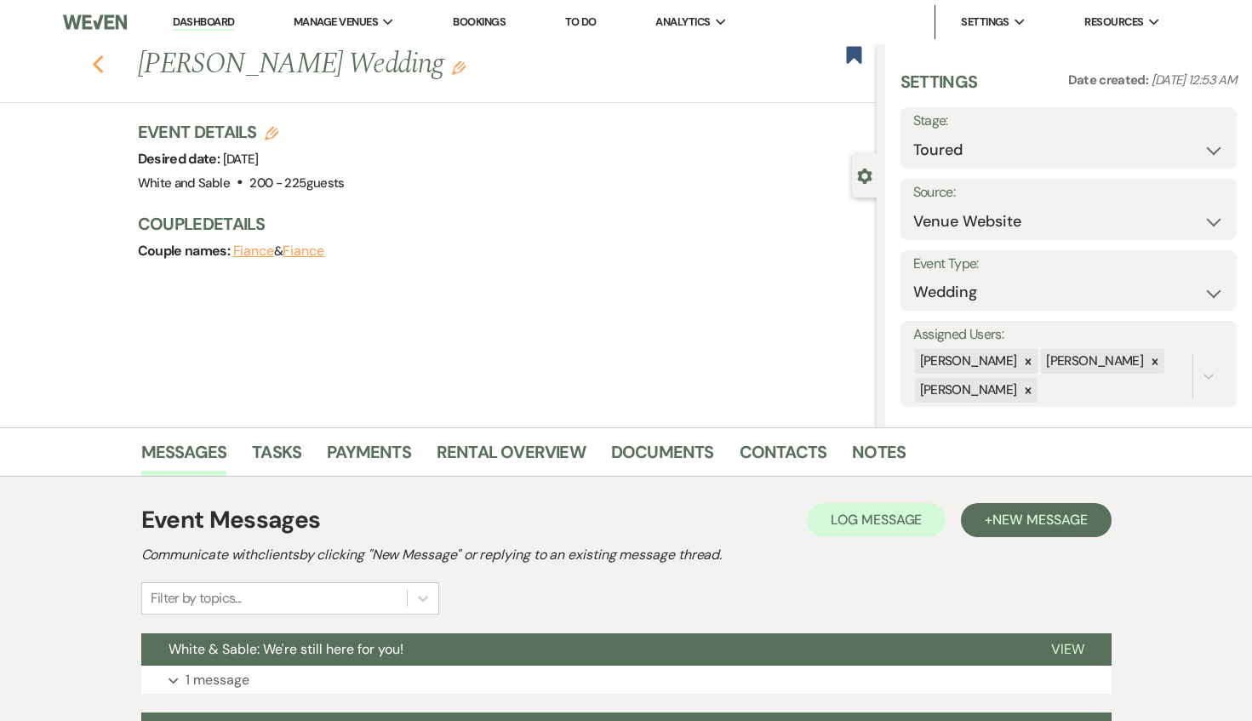
click at [96, 68] on use "button" at bounding box center [97, 64] width 11 height 19
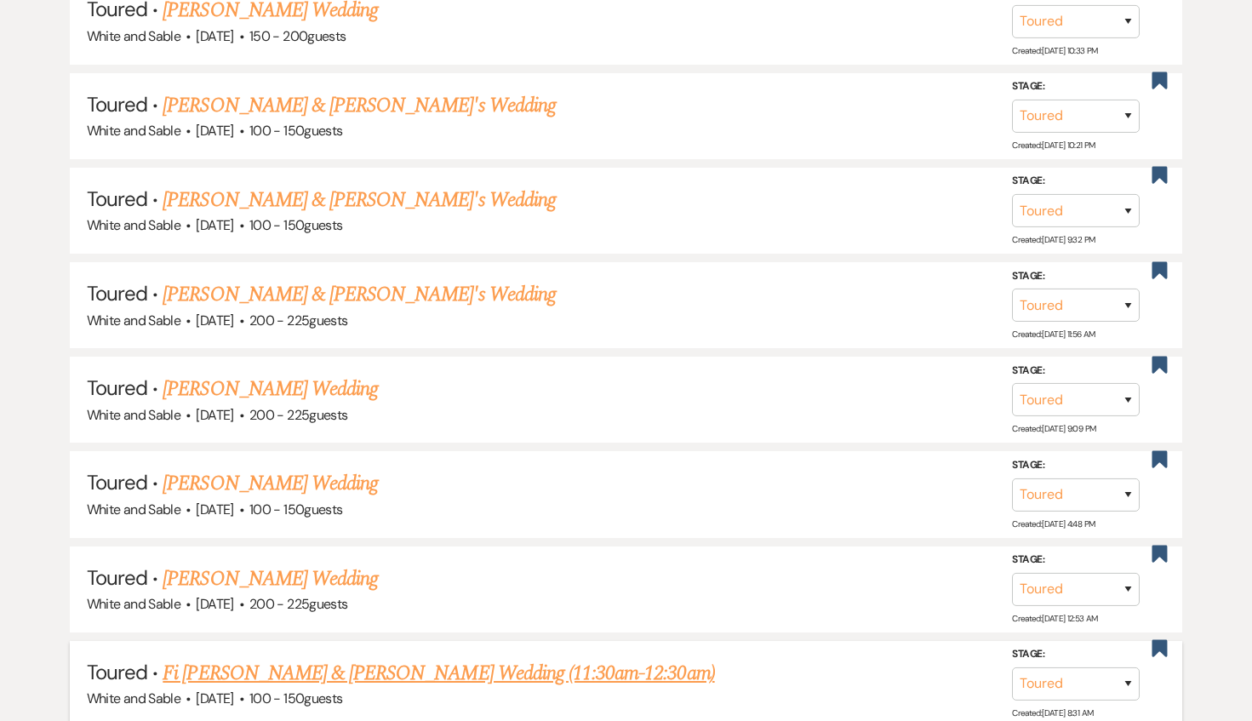
scroll to position [1765, 0]
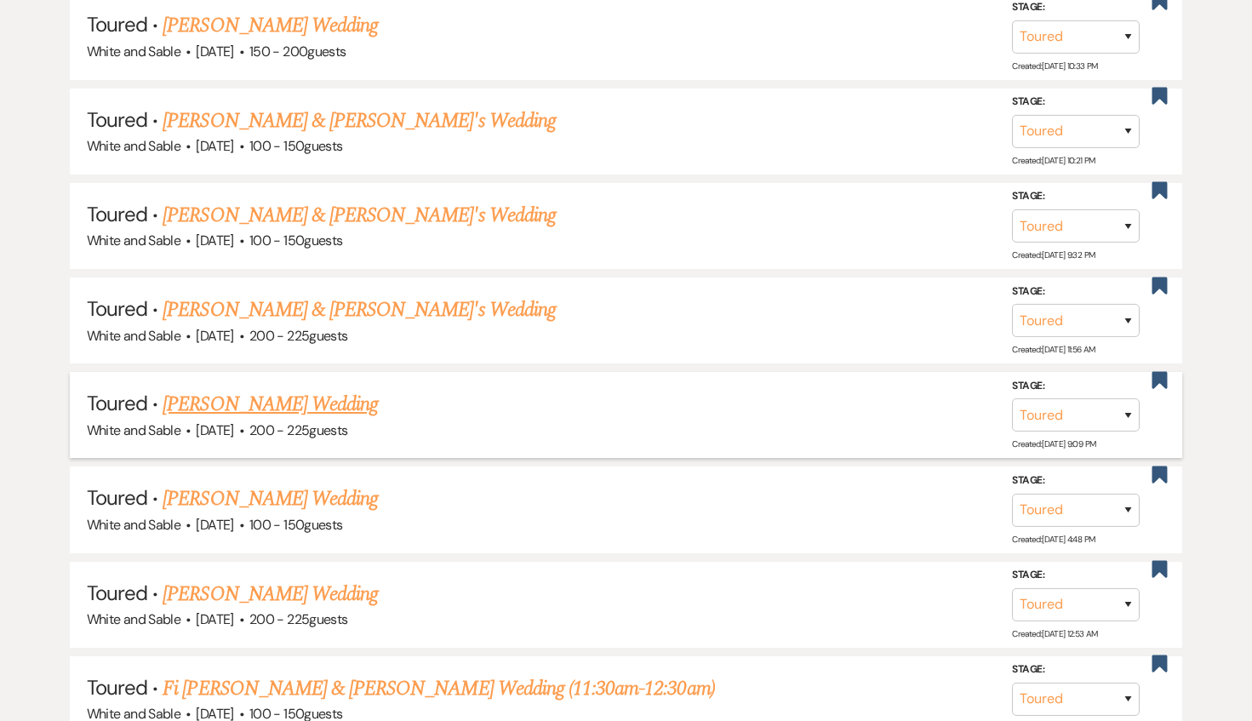
click at [310, 389] on link "[PERSON_NAME] Wedding" at bounding box center [270, 404] width 215 height 31
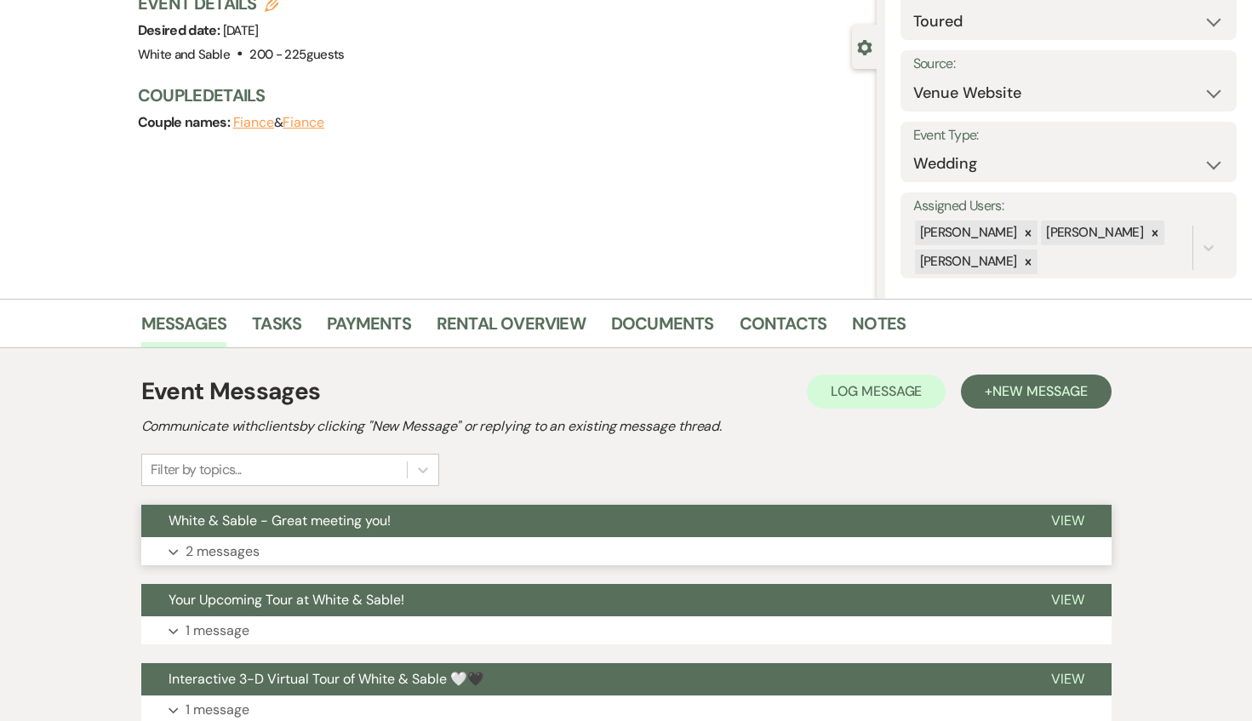
click at [429, 534] on button "White & Sable - Great meeting you!" at bounding box center [582, 521] width 883 height 32
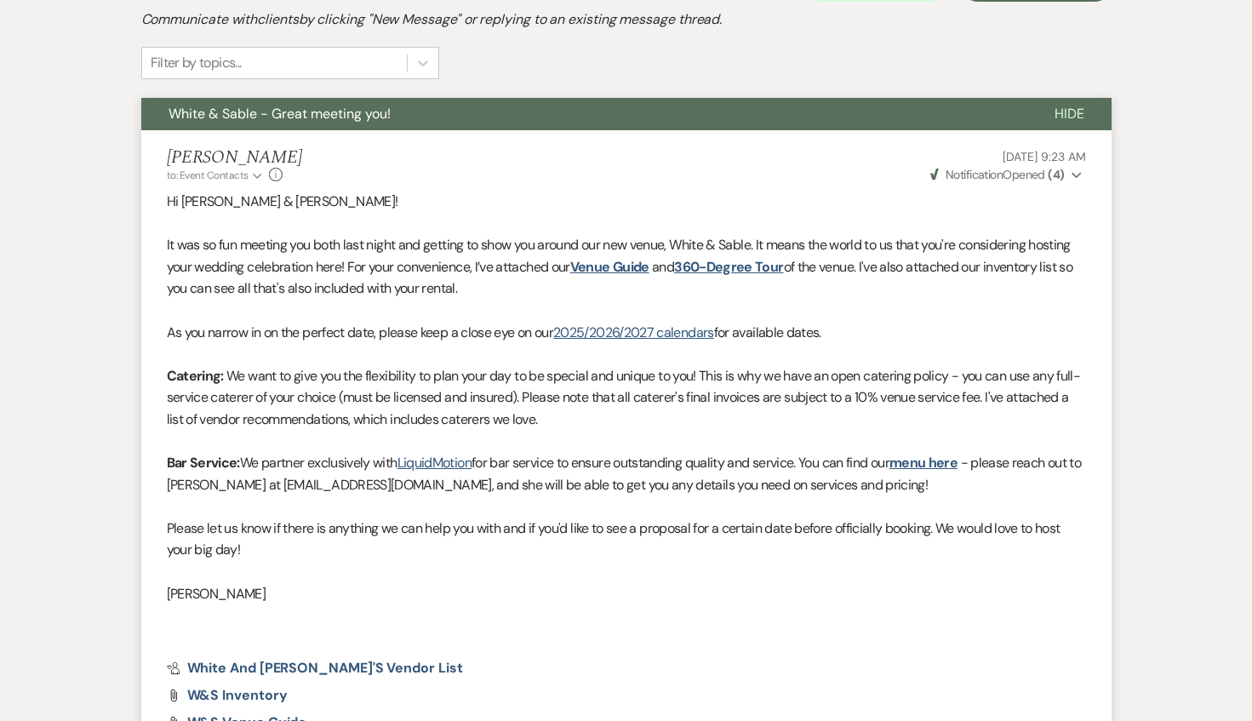
click at [563, 112] on button "White & Sable - Great meeting you!" at bounding box center [584, 114] width 886 height 32
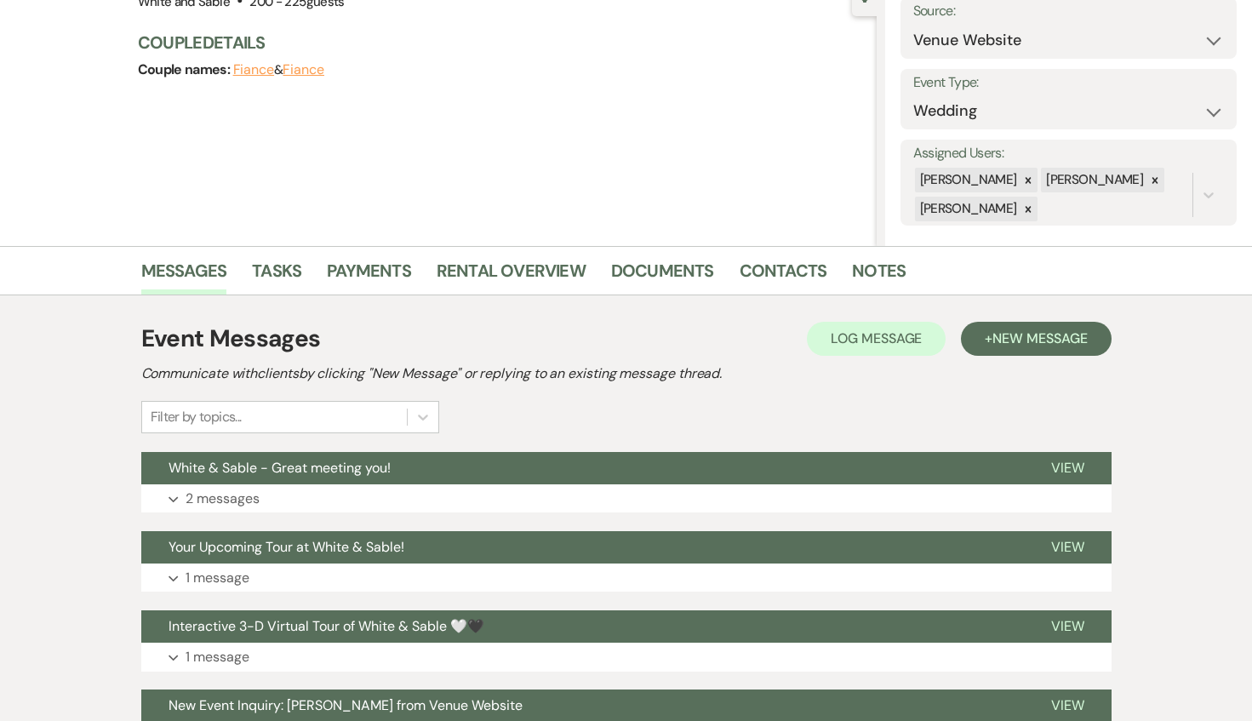
scroll to position [150, 0]
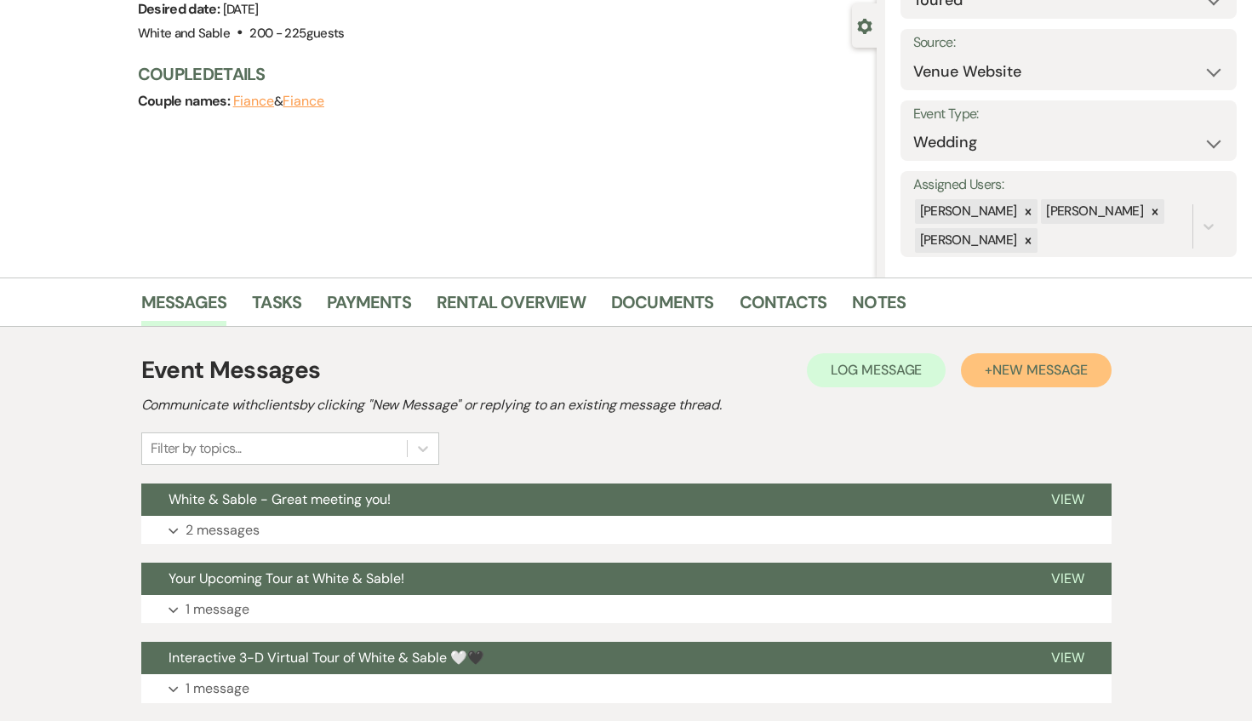
click at [993, 373] on span "New Message" at bounding box center [1040, 370] width 94 height 18
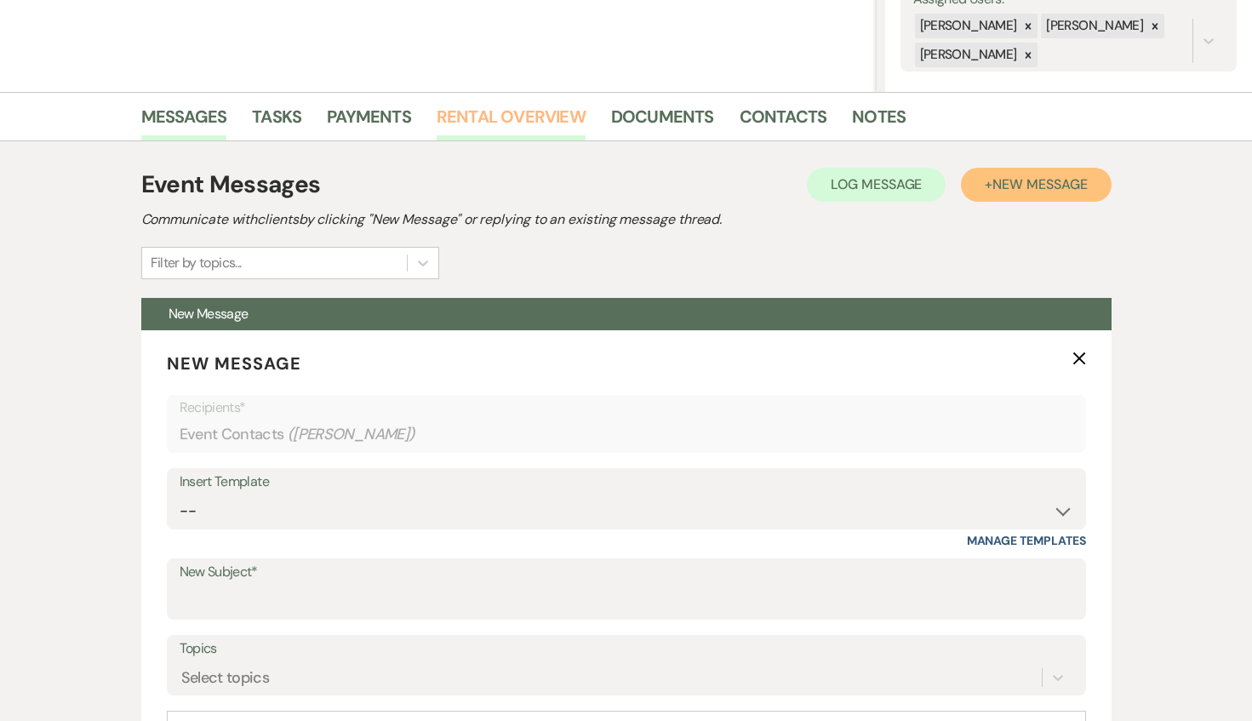
scroll to position [438, 0]
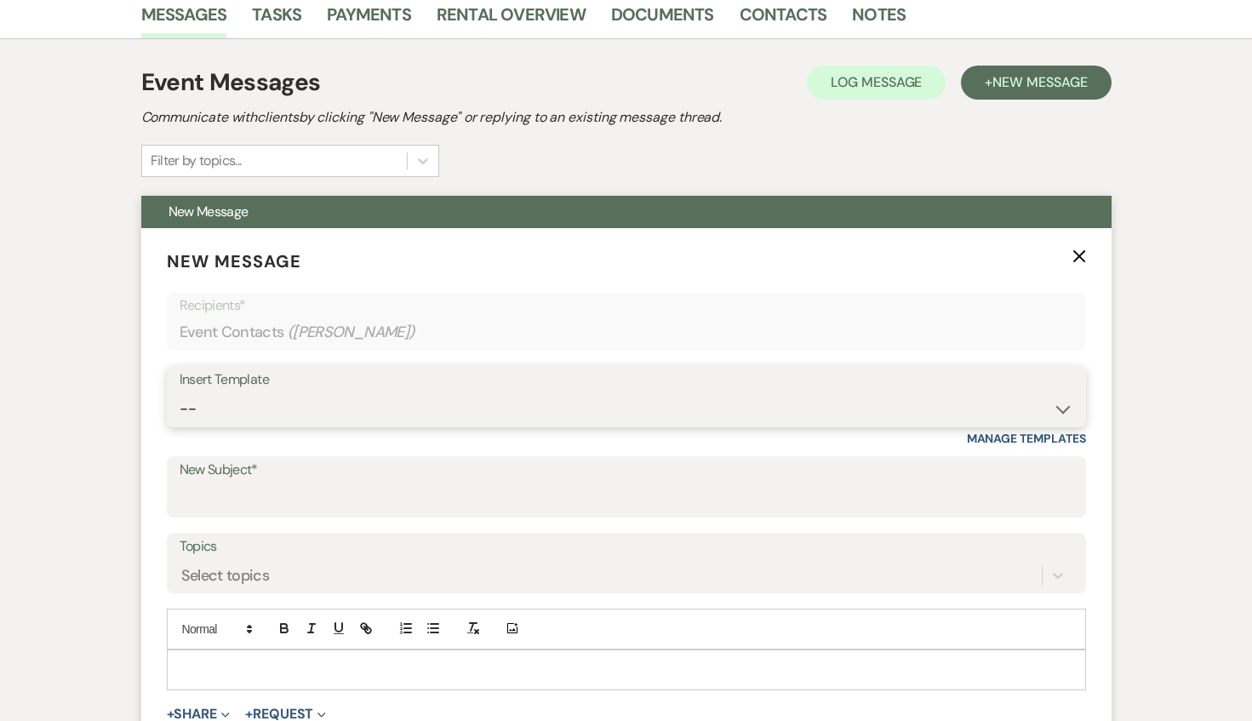
click at [352, 401] on select "-- Inquiry Response (Venue Guide) Schedule - Venue Tour Appt Confirmation Sched…" at bounding box center [627, 408] width 894 height 33
click at [180, 392] on select "-- Inquiry Response (Venue Guide) Schedule - Venue Tour Appt Confirmation Sched…" at bounding box center [627, 408] width 894 height 33
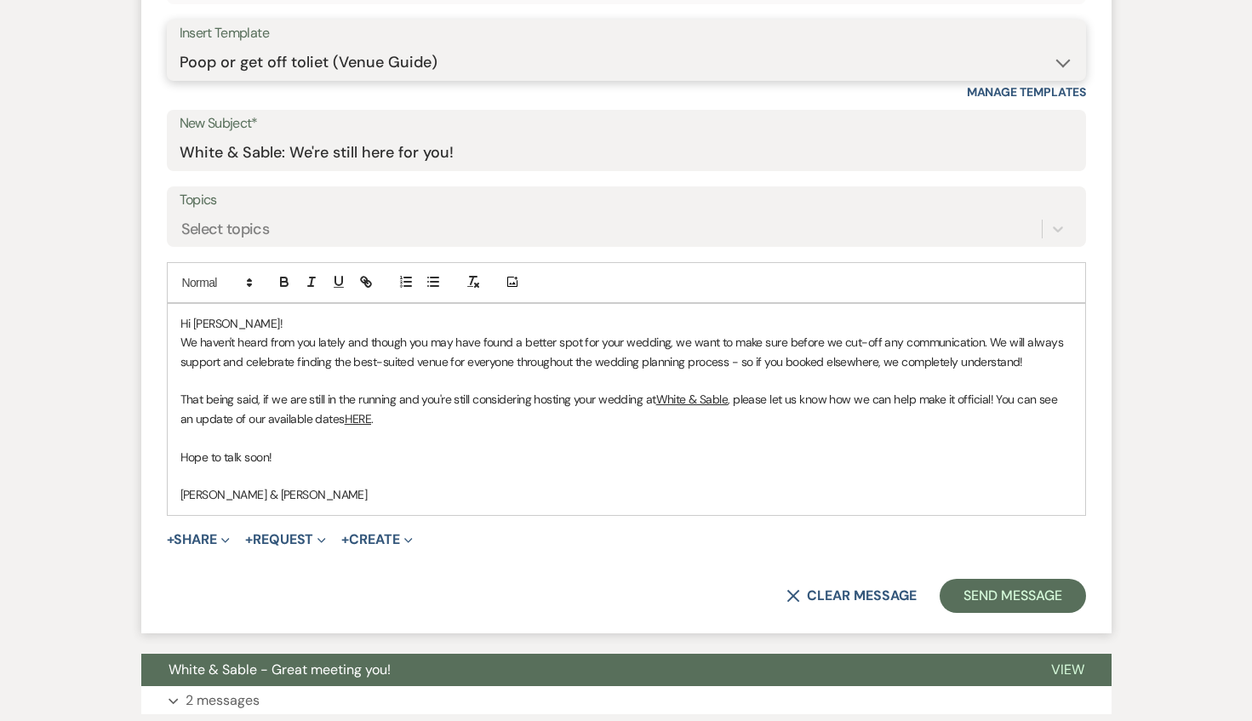
scroll to position [804, 0]
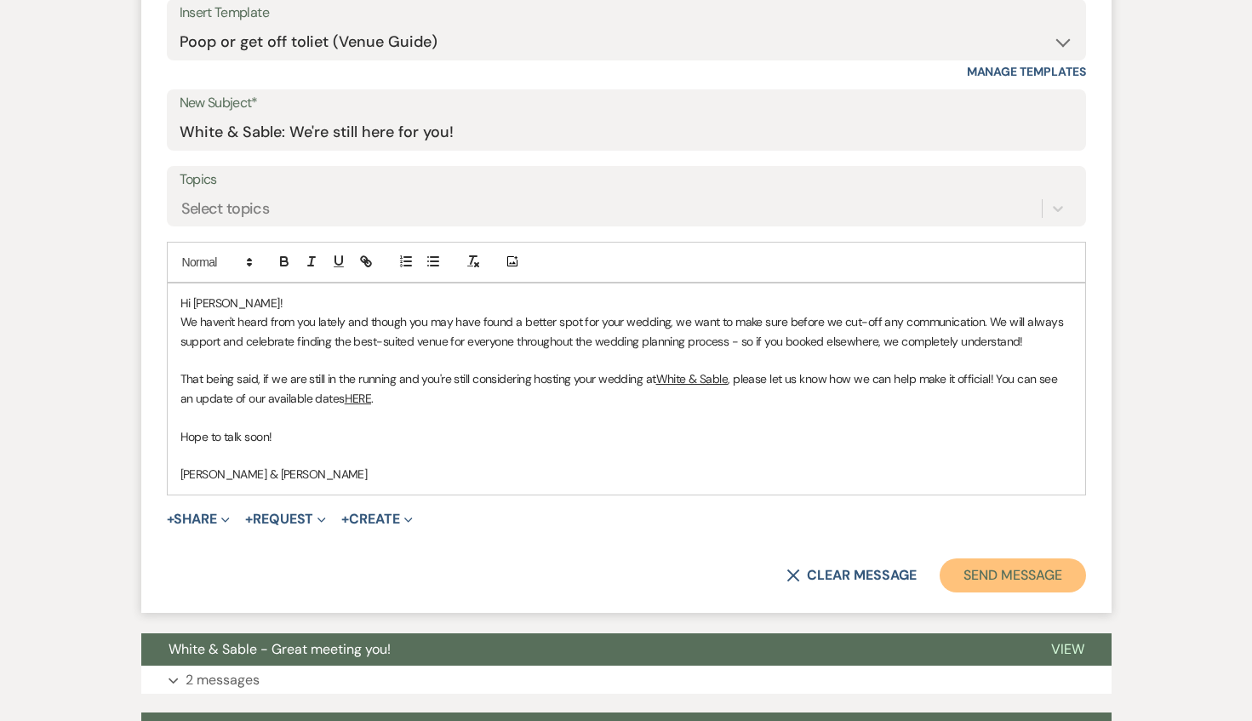
click at [1009, 581] on button "Send Message" at bounding box center [1013, 575] width 146 height 34
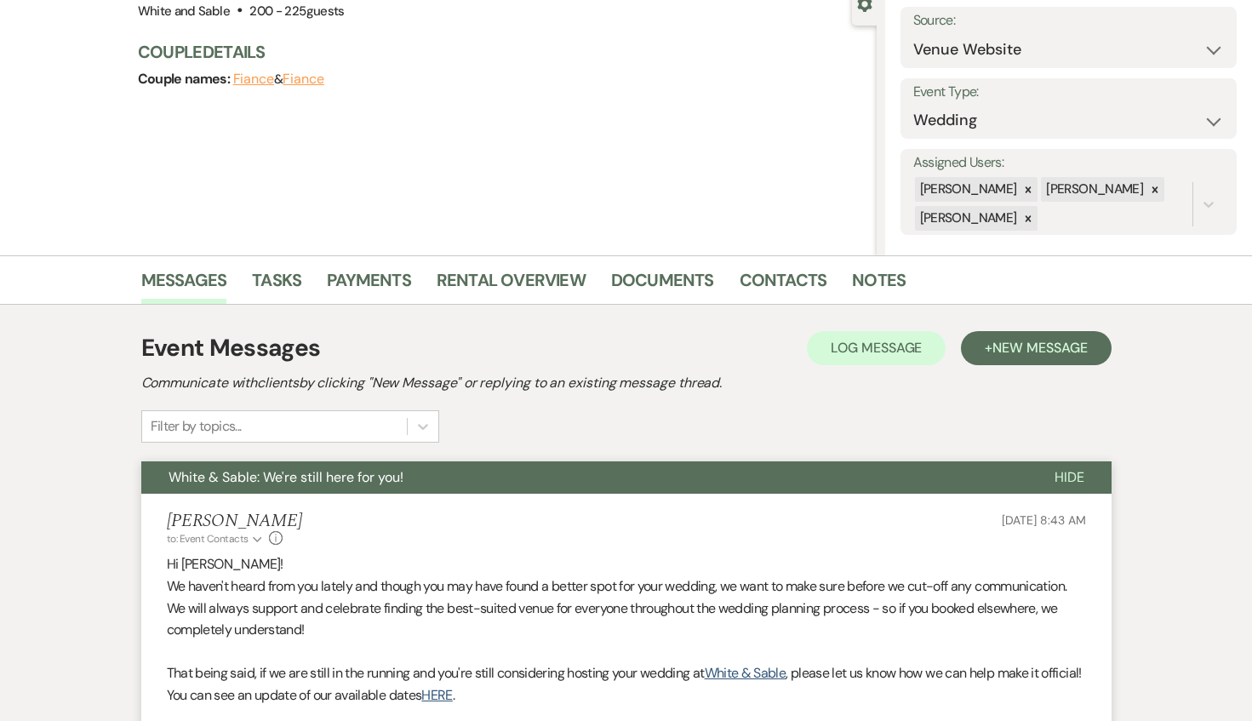
scroll to position [0, 0]
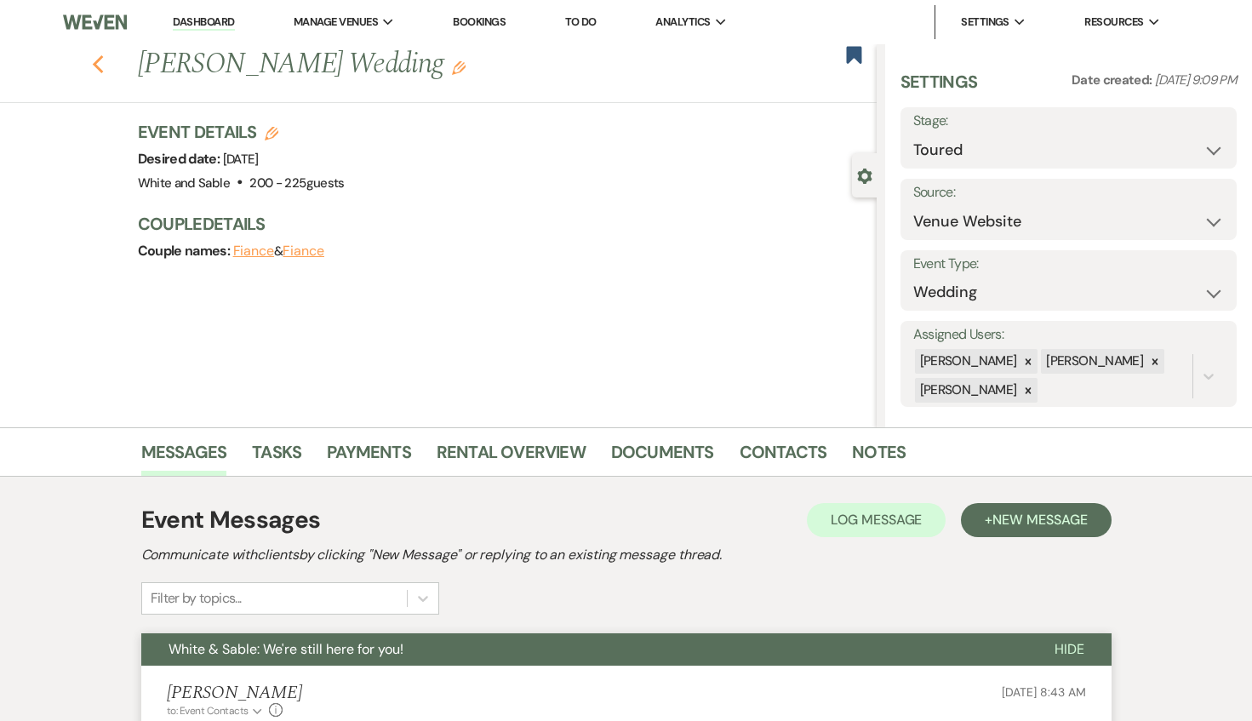
click at [99, 59] on use "button" at bounding box center [97, 64] width 11 height 19
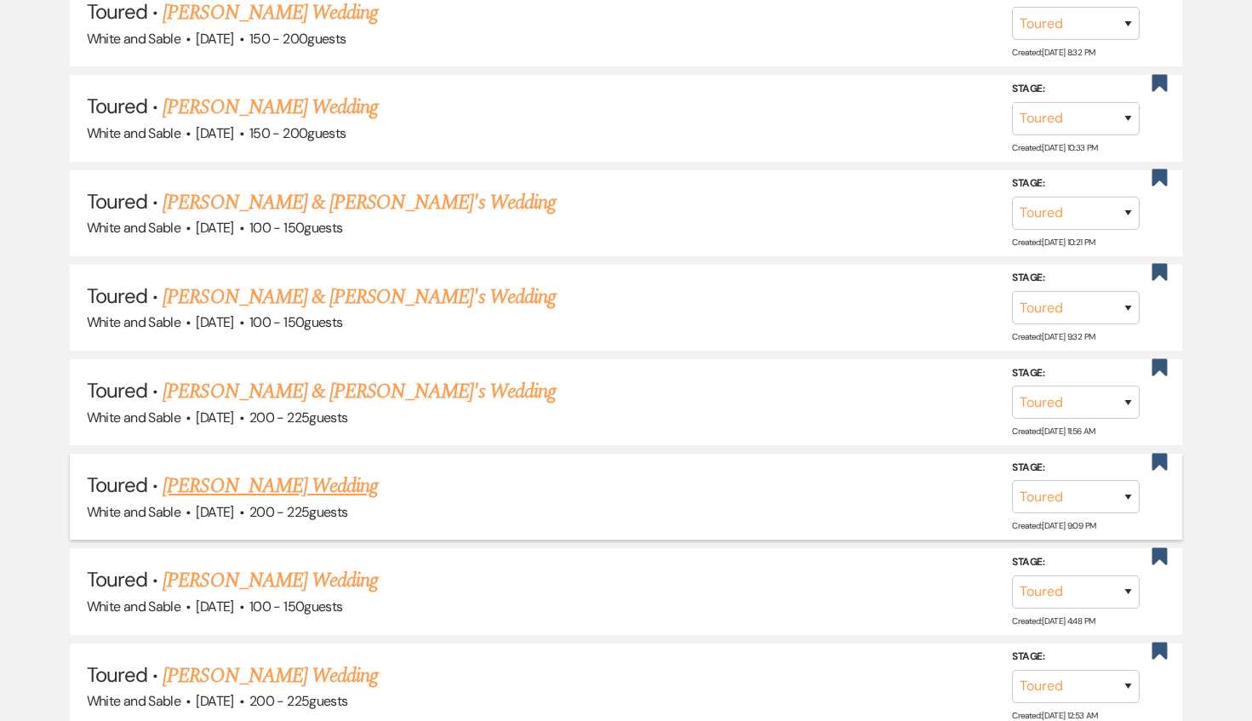
scroll to position [1682, 0]
click at [311, 312] on div "White and Sable · [DATE] · 100 - 150 guests" at bounding box center [626, 323] width 1079 height 22
click at [302, 288] on link "[PERSON_NAME] & [PERSON_NAME]'s Wedding" at bounding box center [359, 298] width 393 height 31
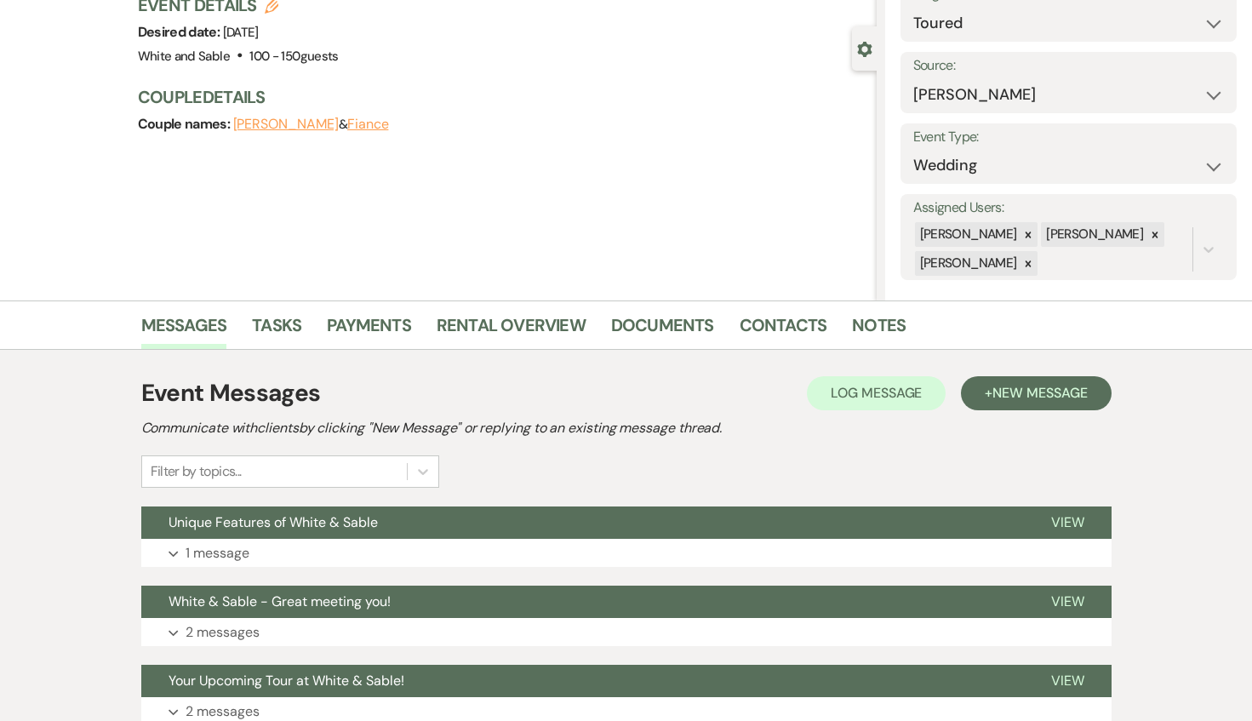
scroll to position [139, 0]
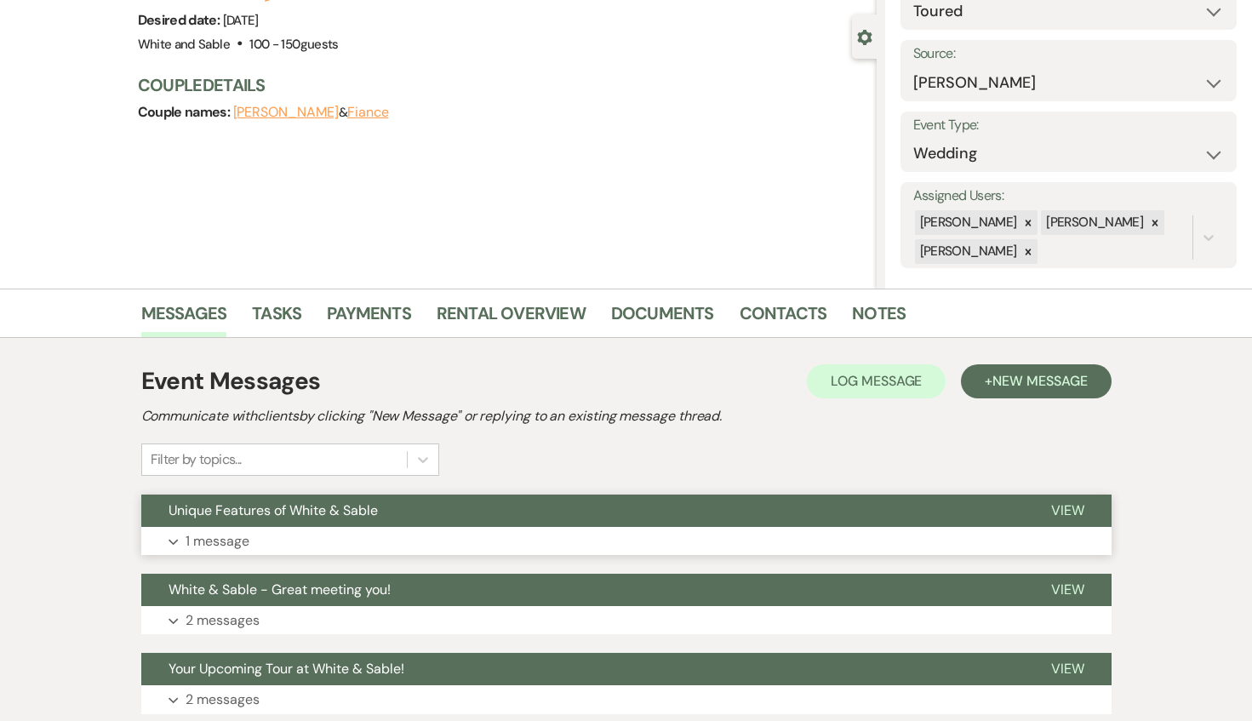
click at [386, 522] on button "Unique Features of White & Sable" at bounding box center [582, 511] width 883 height 32
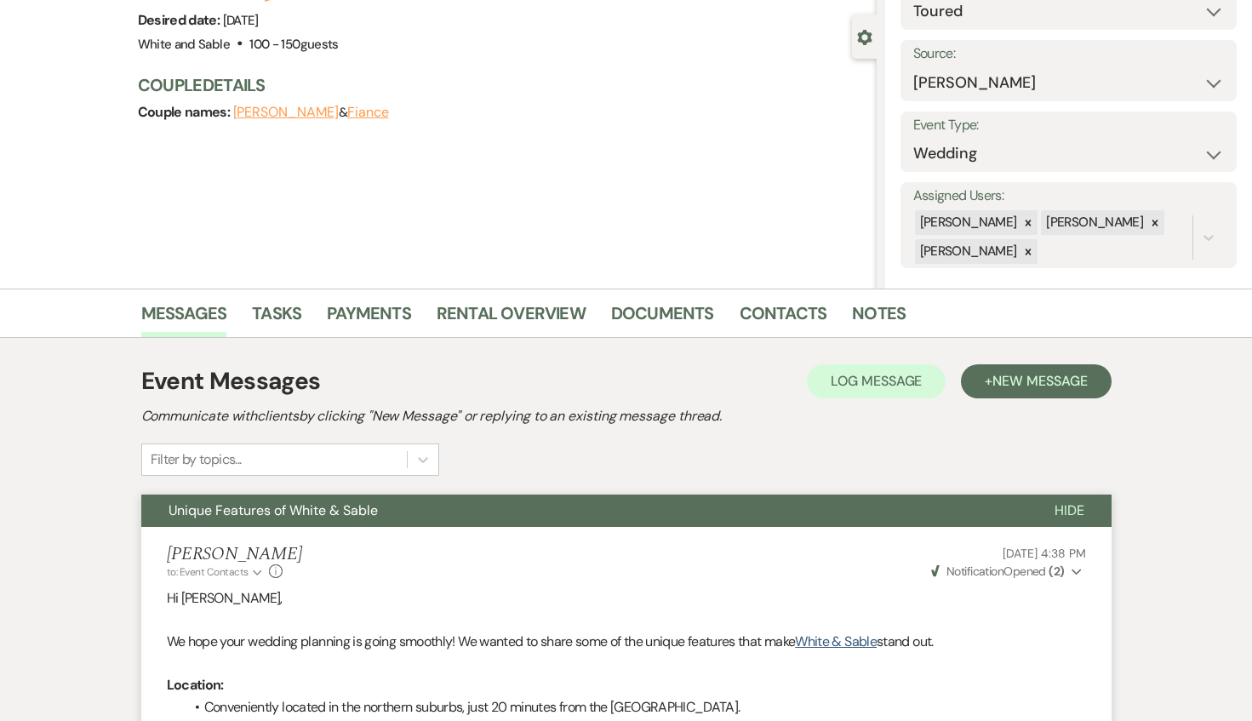
click at [386, 522] on button "Unique Features of White & Sable" at bounding box center [584, 511] width 886 height 32
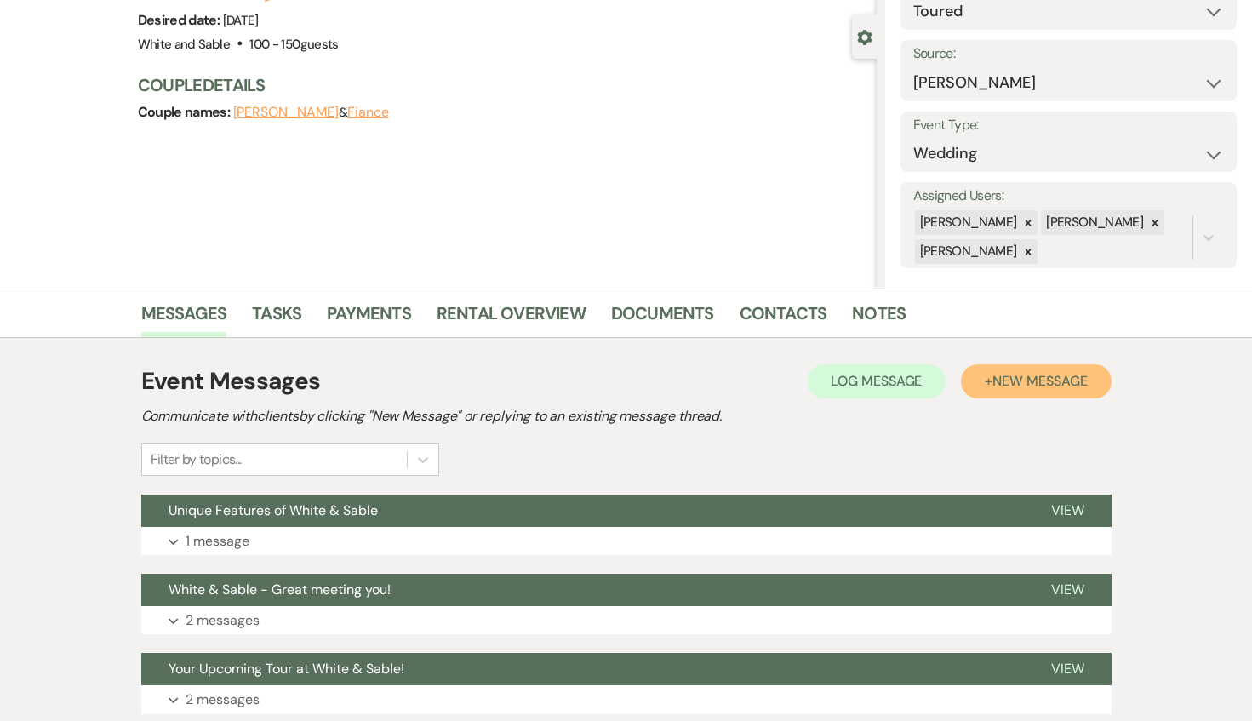
click at [1000, 392] on button "+ New Message" at bounding box center [1036, 381] width 150 height 34
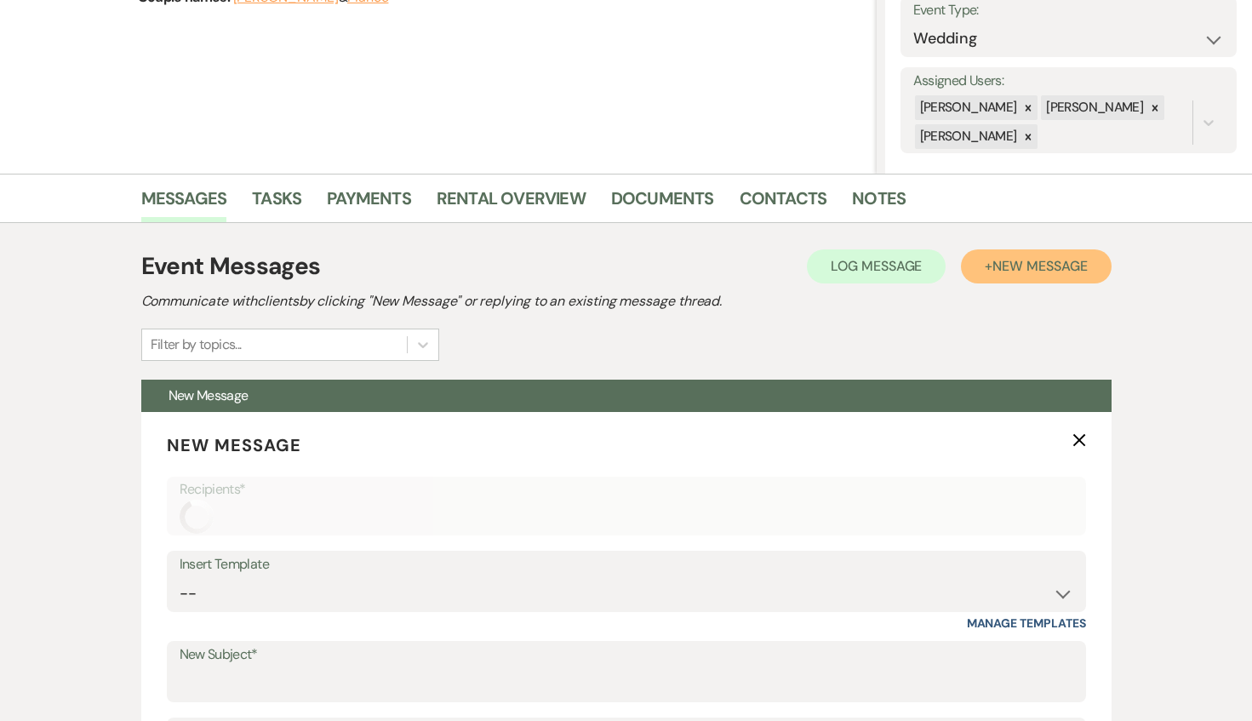
scroll to position [346, 0]
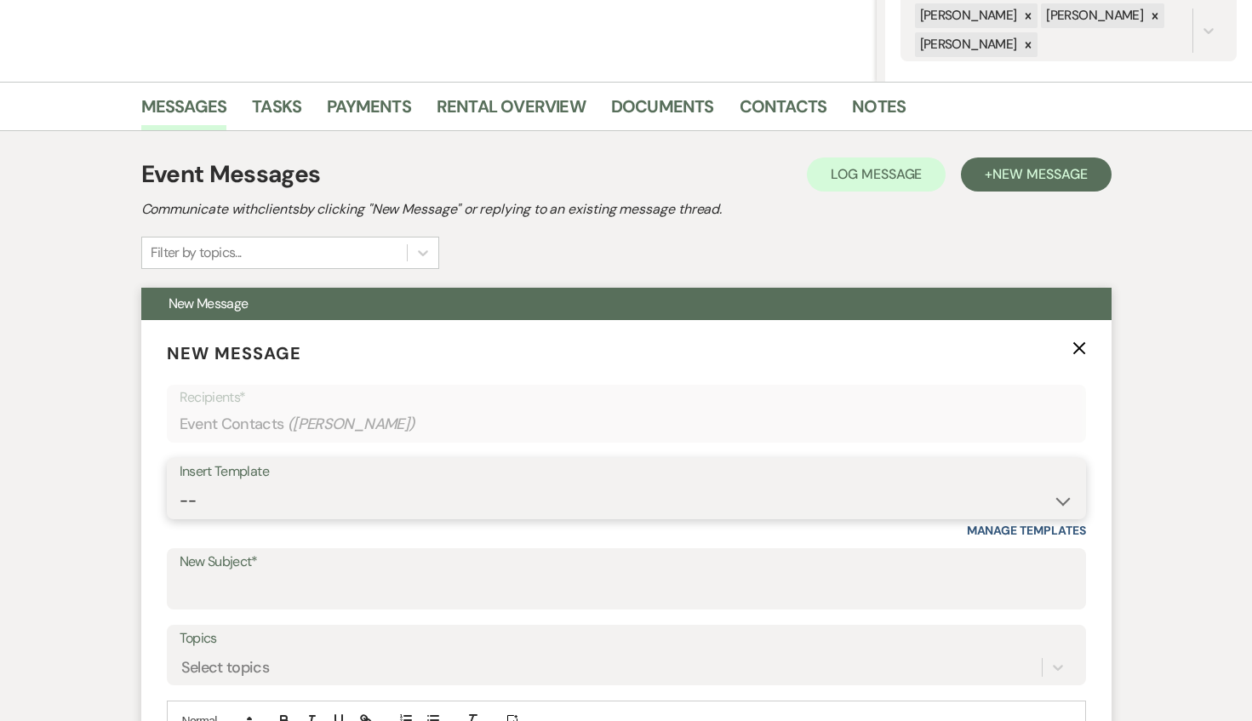
click at [318, 495] on select "-- Inquiry Response (Venue Guide) Schedule - Venue Tour Appt Confirmation Sched…" at bounding box center [627, 500] width 894 height 33
click at [180, 484] on select "-- Inquiry Response (Venue Guide) Schedule - Venue Tour Appt Confirmation Sched…" at bounding box center [627, 500] width 894 height 33
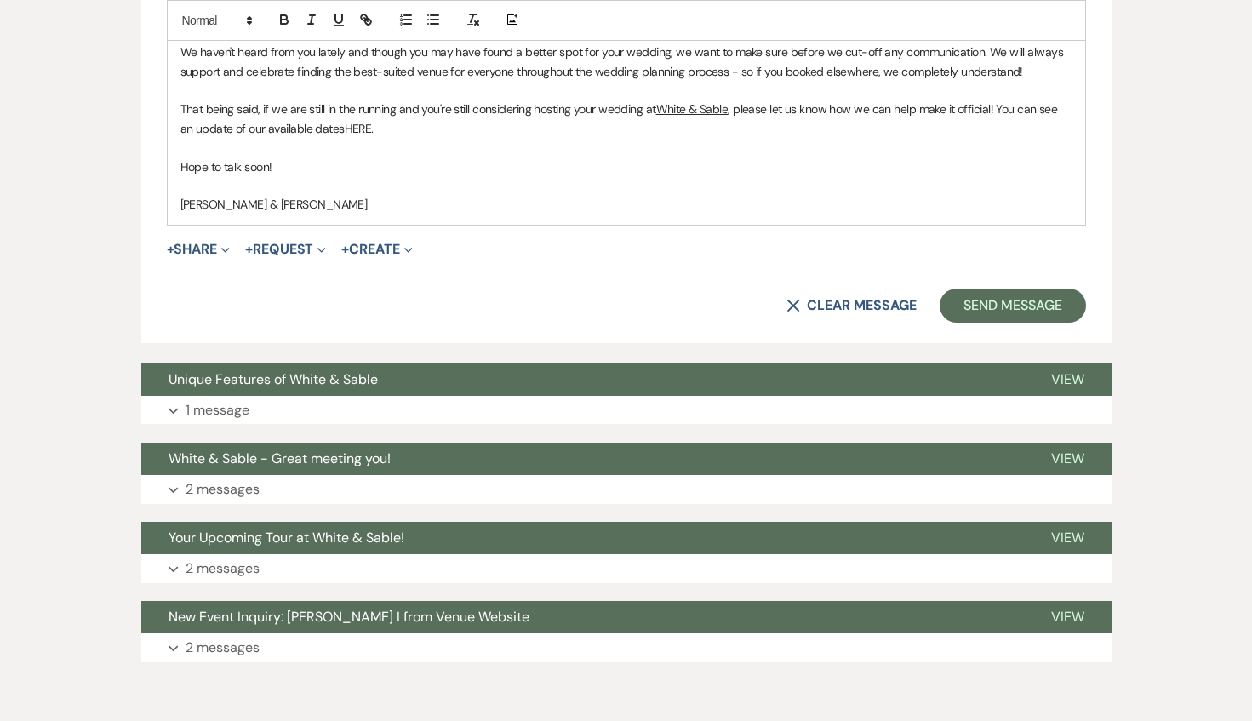
scroll to position [1075, 0]
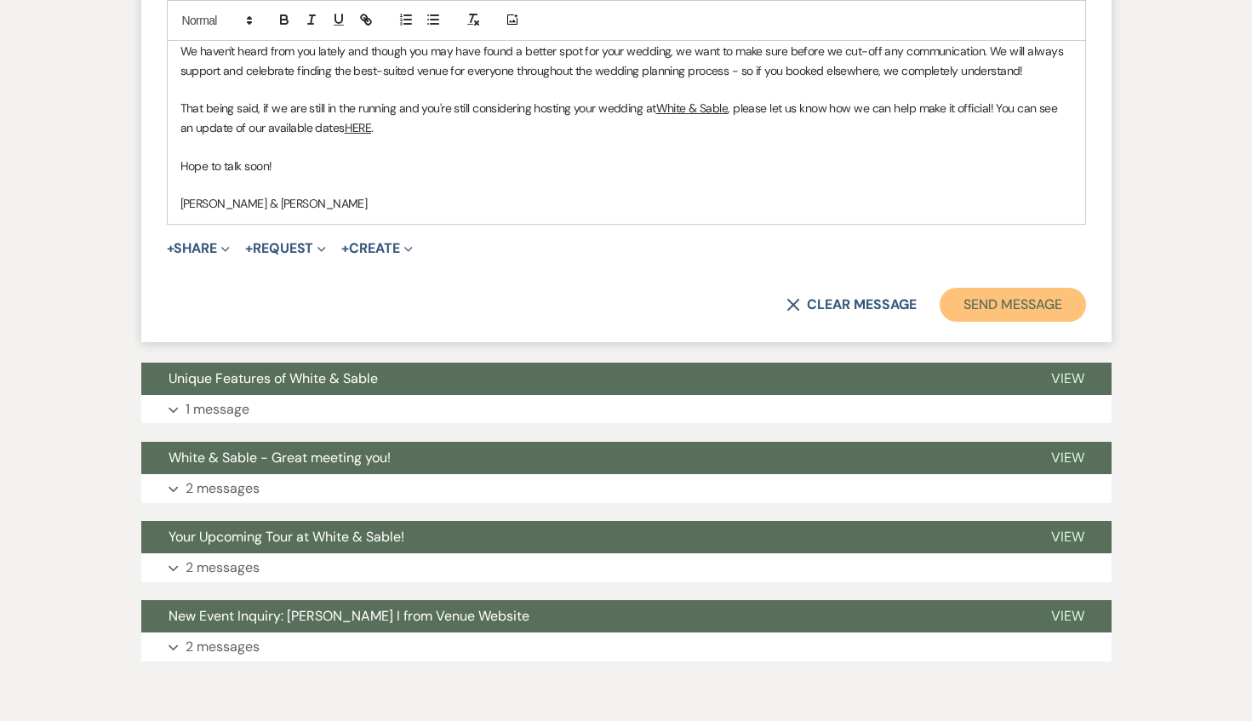
click at [1061, 303] on button "Send Message" at bounding box center [1013, 305] width 146 height 34
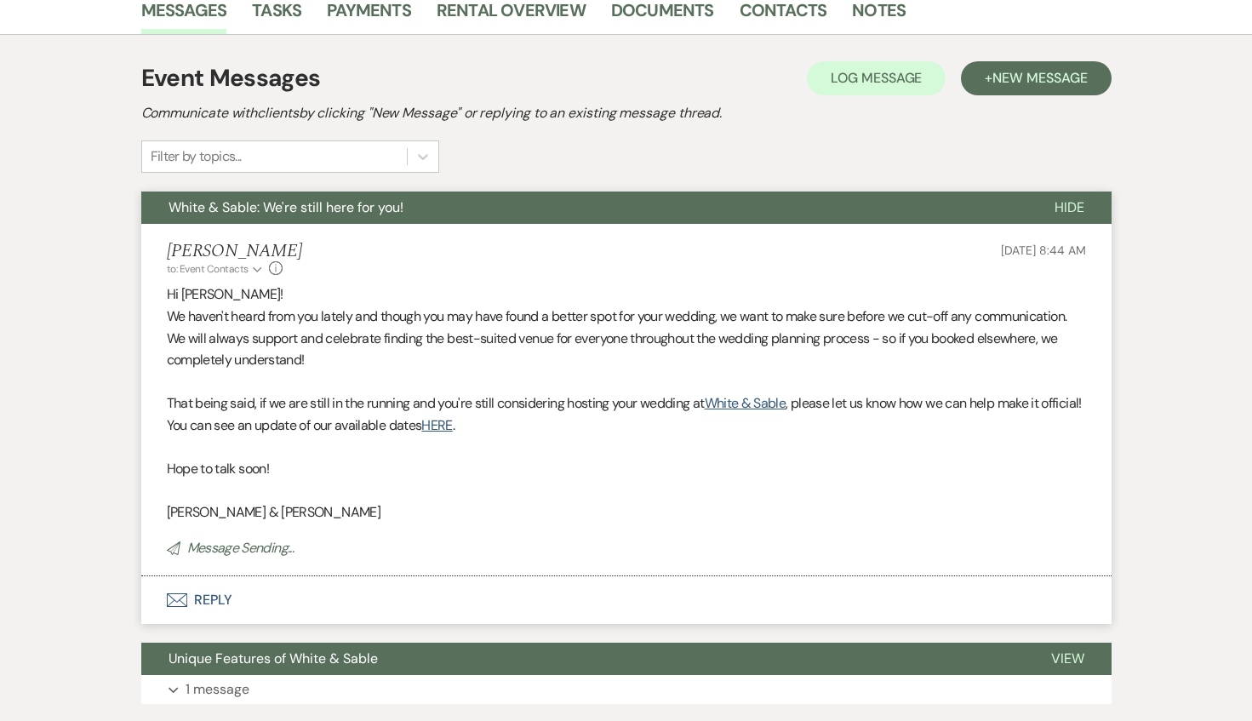
scroll to position [0, 0]
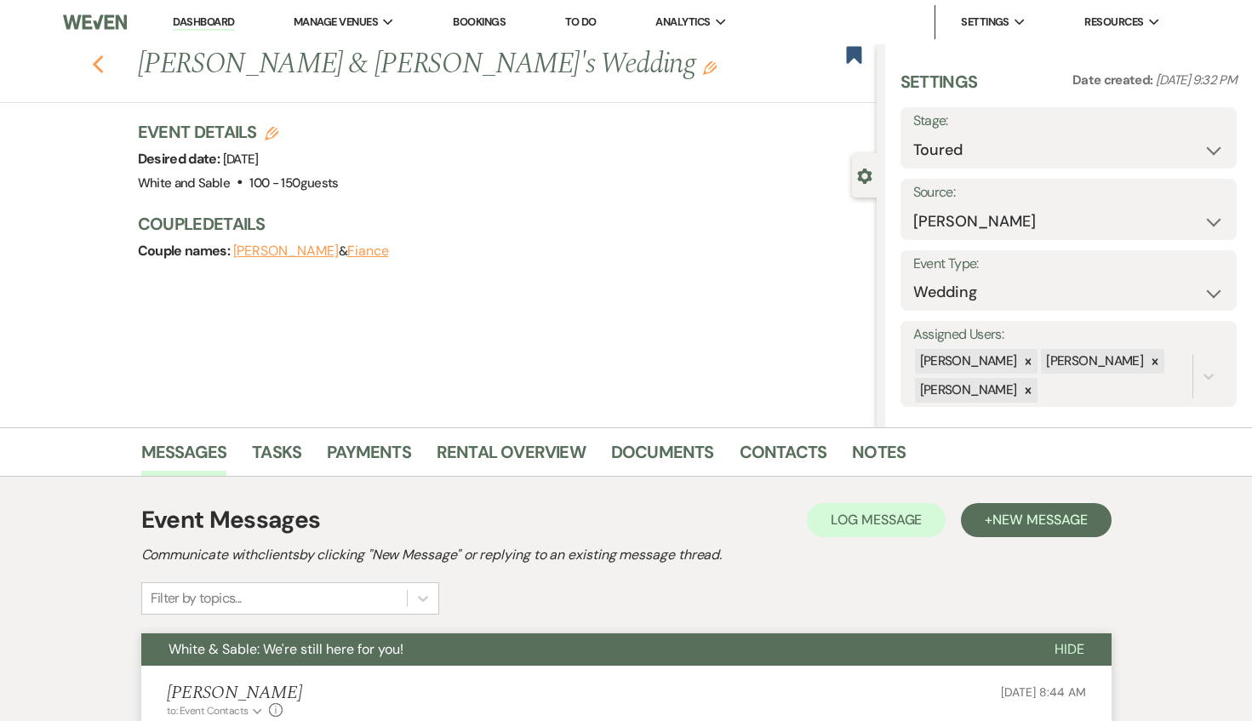
click at [92, 55] on icon "Previous" at bounding box center [98, 64] width 13 height 20
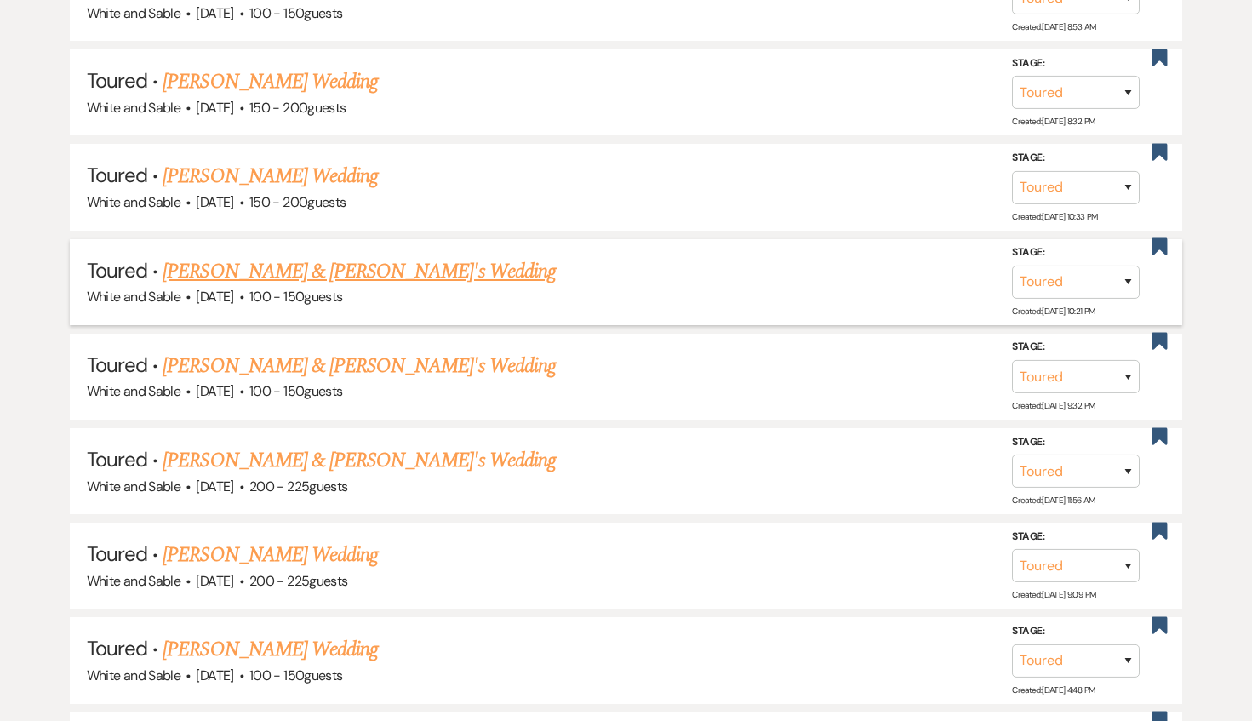
scroll to position [1604, 0]
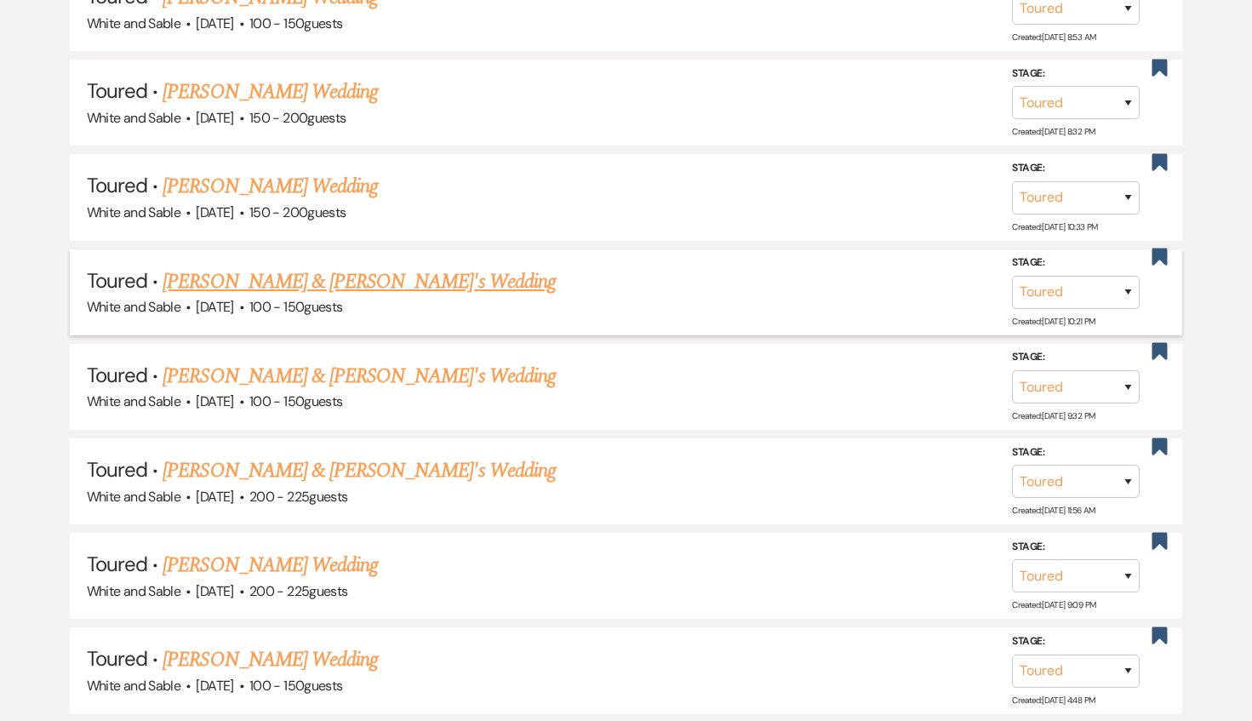
click at [310, 268] on link "[PERSON_NAME] & [PERSON_NAME]'s Wedding" at bounding box center [359, 281] width 393 height 31
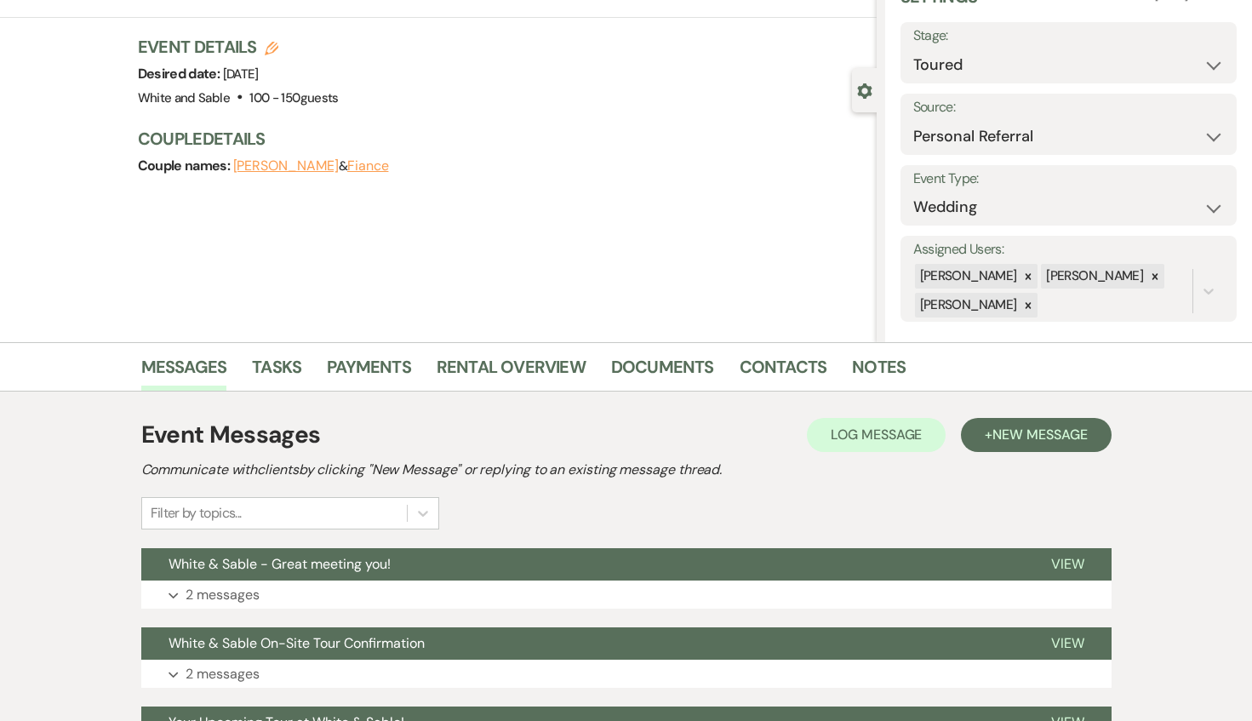
scroll to position [164, 0]
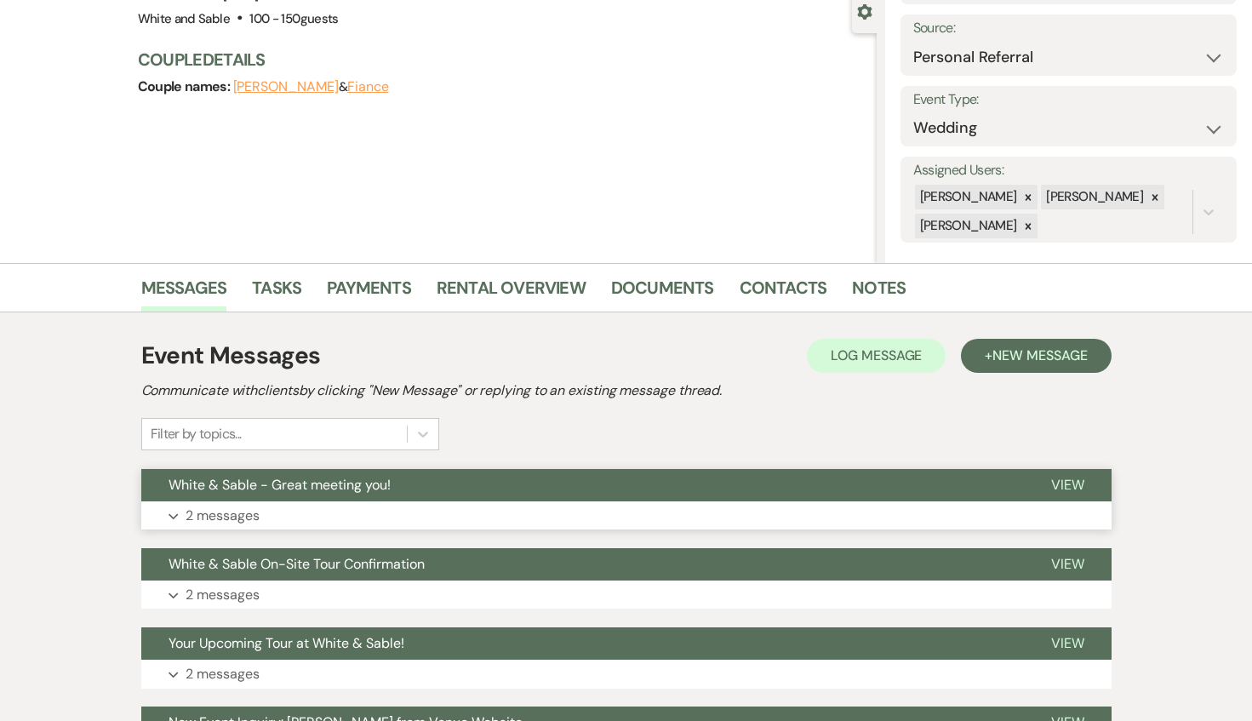
click at [455, 491] on button "White & Sable - Great meeting you!" at bounding box center [582, 485] width 883 height 32
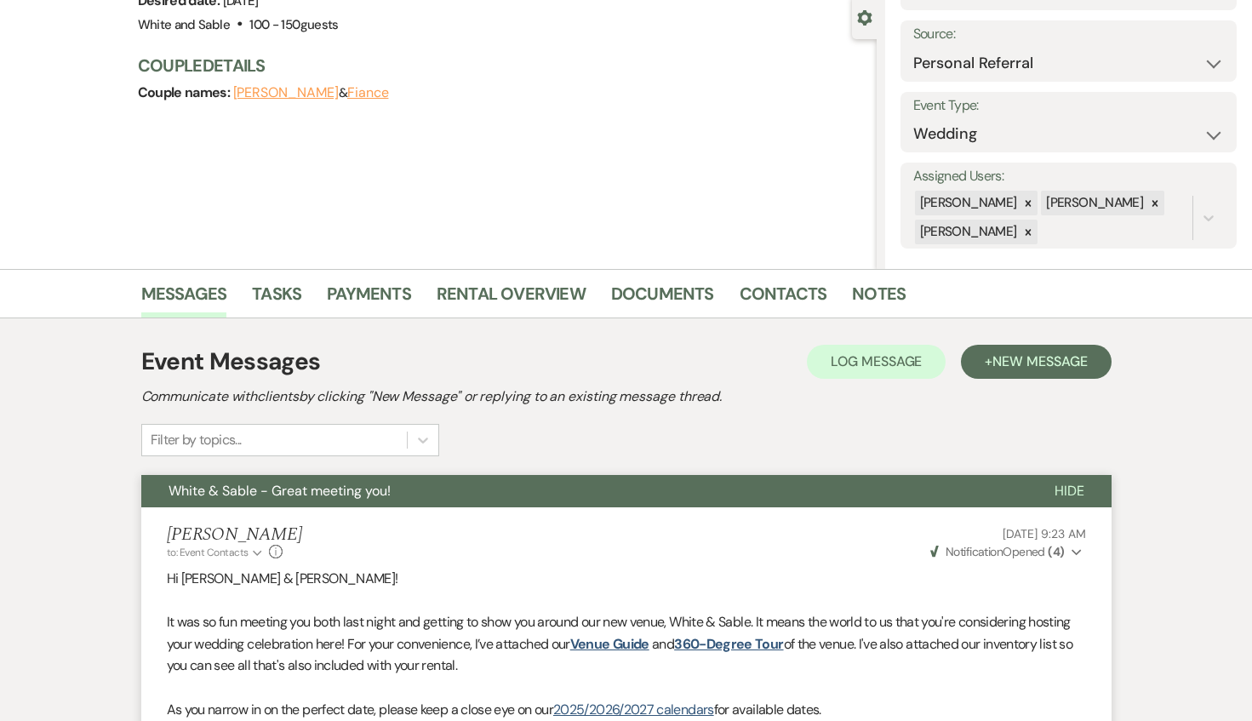
scroll to position [0, 0]
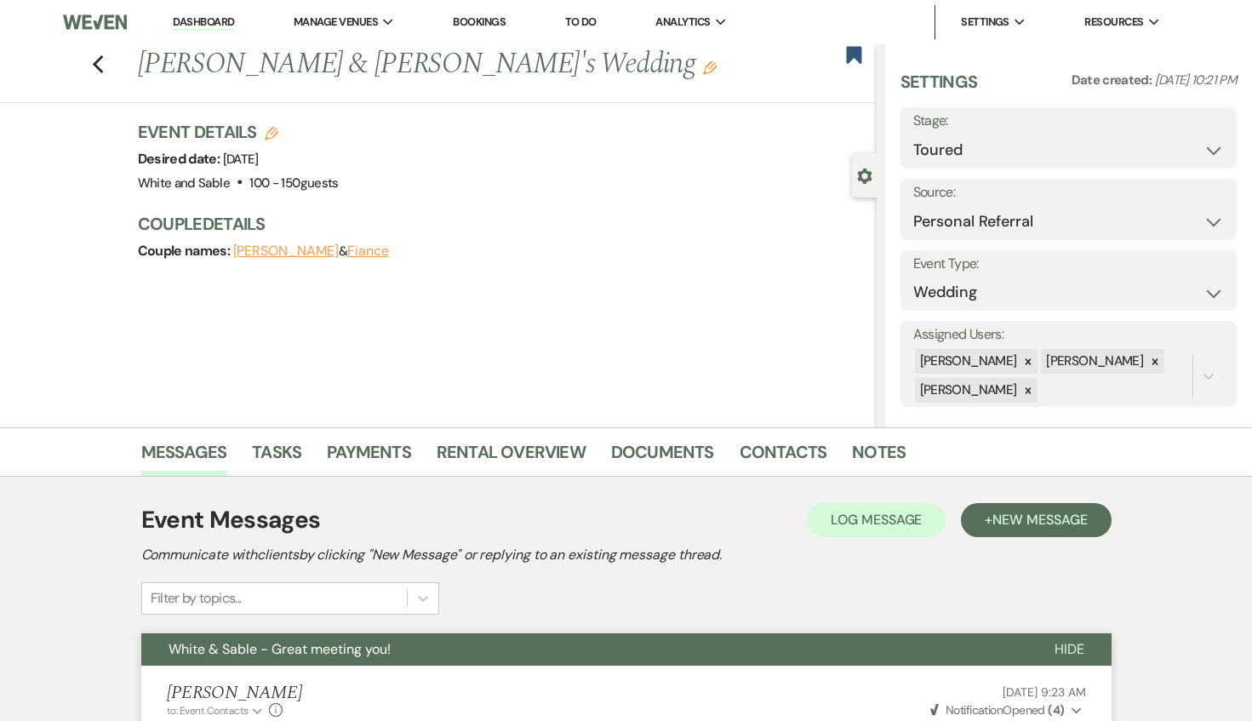
click at [419, 662] on button "White & Sable - Great meeting you!" at bounding box center [584, 649] width 886 height 32
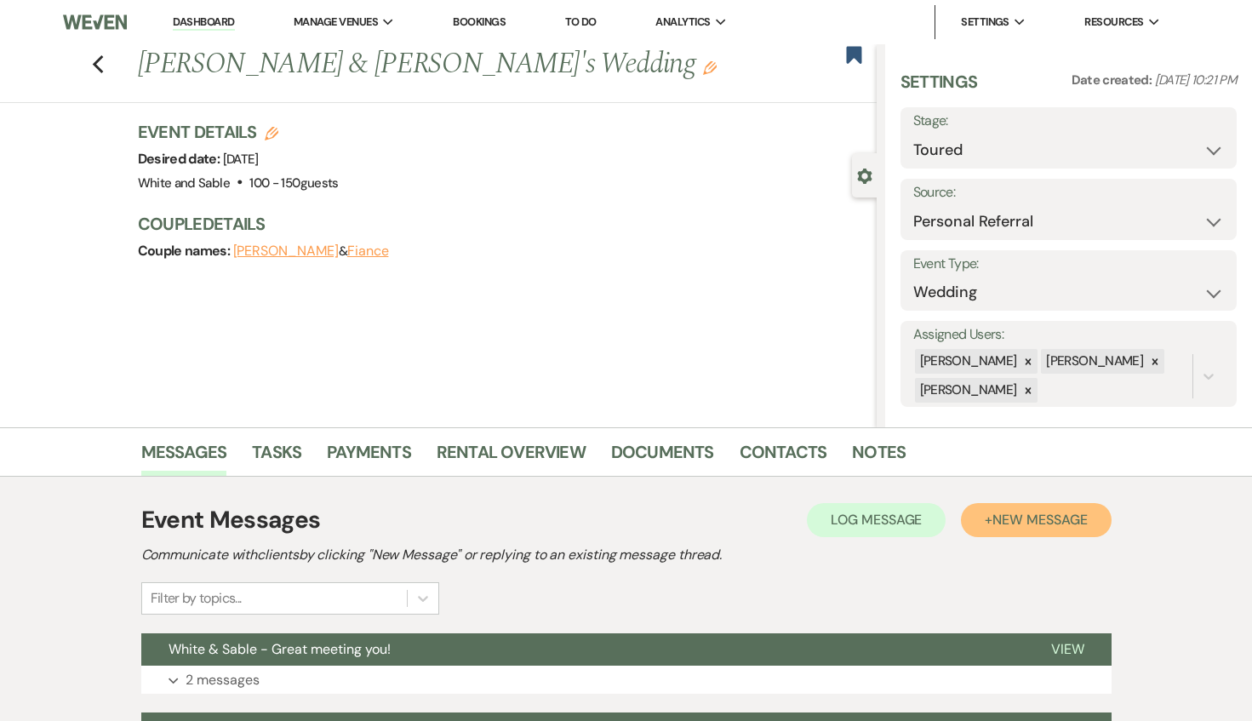
click at [1004, 518] on span "New Message" at bounding box center [1040, 520] width 94 height 18
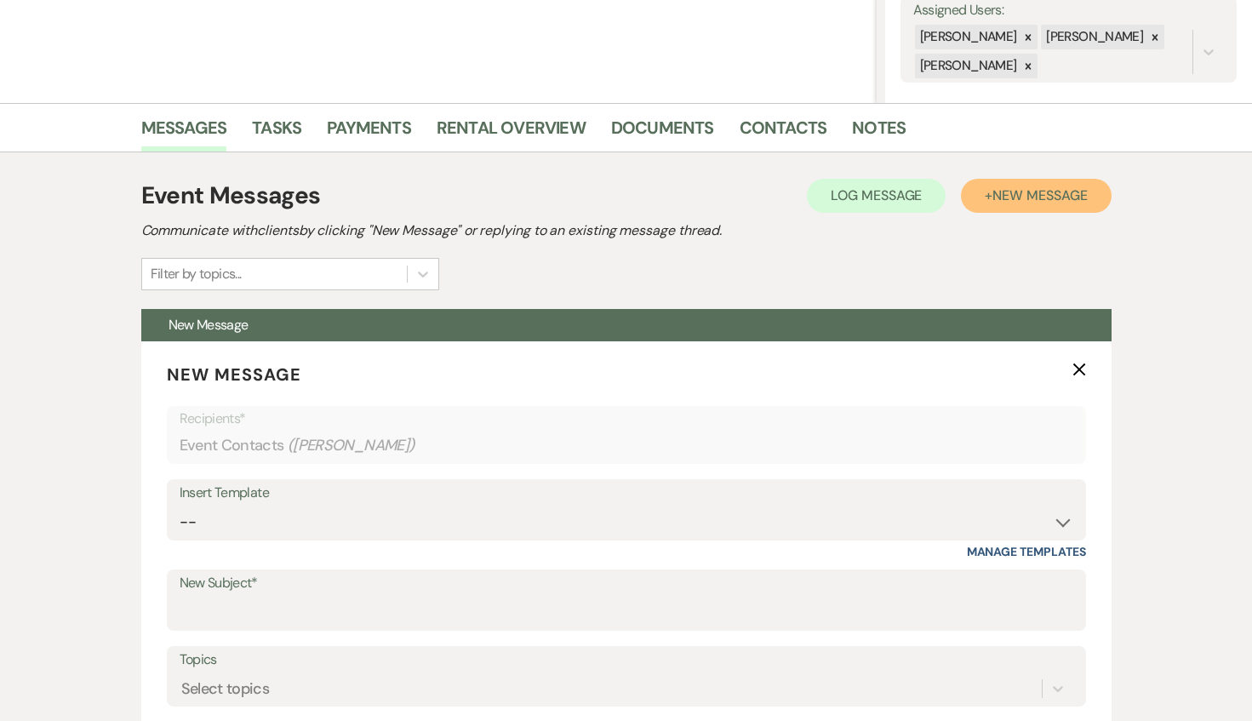
scroll to position [622, 0]
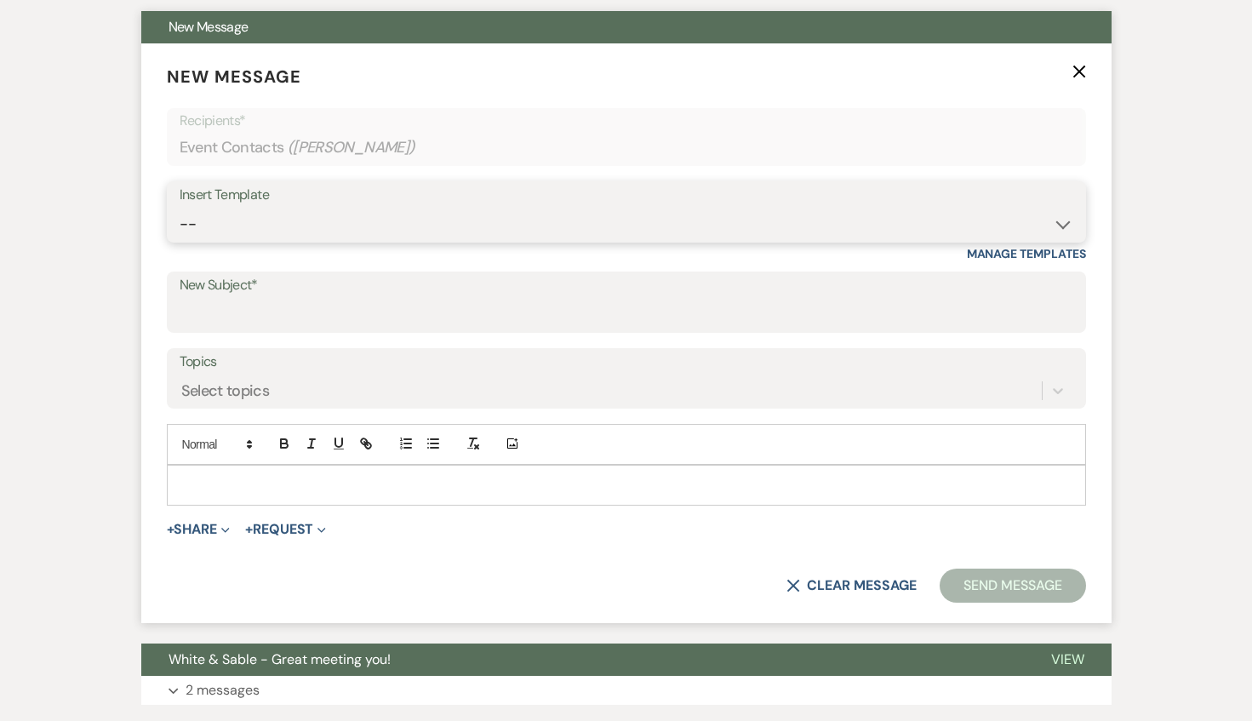
click at [391, 226] on select "-- Inquiry Response (Venue Guide) Schedule - Venue Tour Appt Confirmation Sched…" at bounding box center [627, 224] width 894 height 33
click at [180, 208] on select "-- Inquiry Response (Venue Guide) Schedule - Venue Tour Appt Confirmation Sched…" at bounding box center [627, 224] width 894 height 33
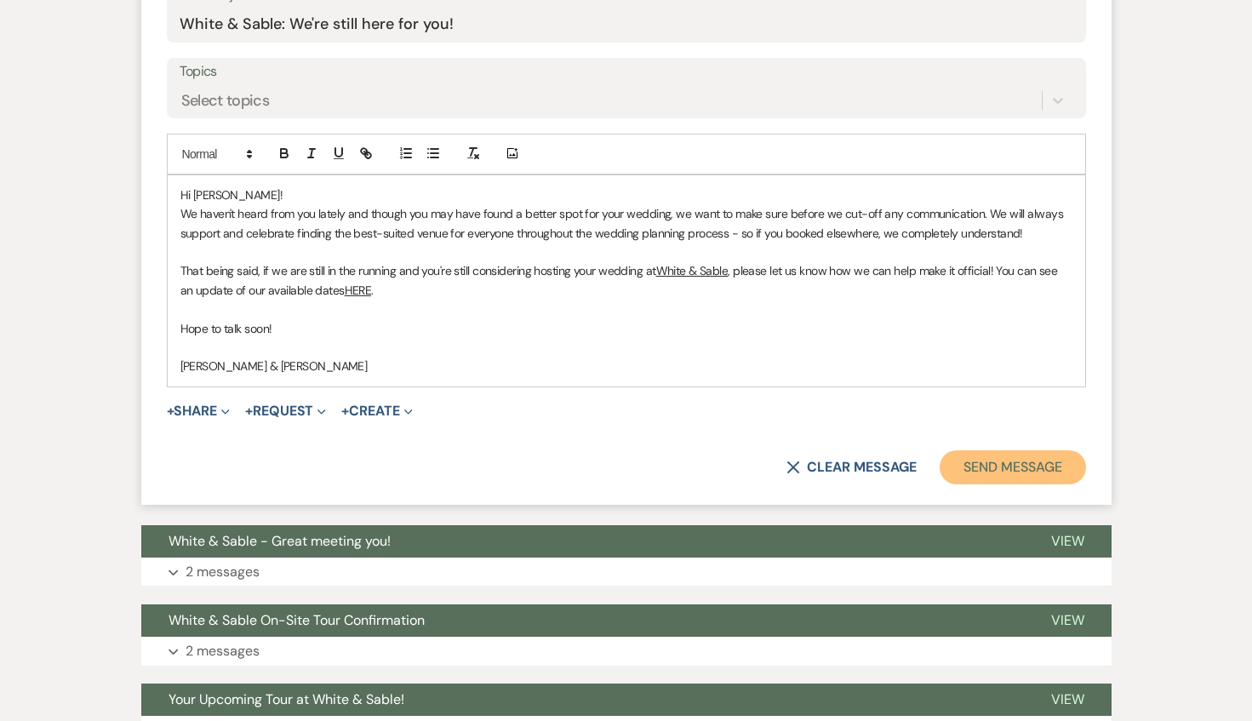
click at [1015, 466] on button "Send Message" at bounding box center [1013, 467] width 146 height 34
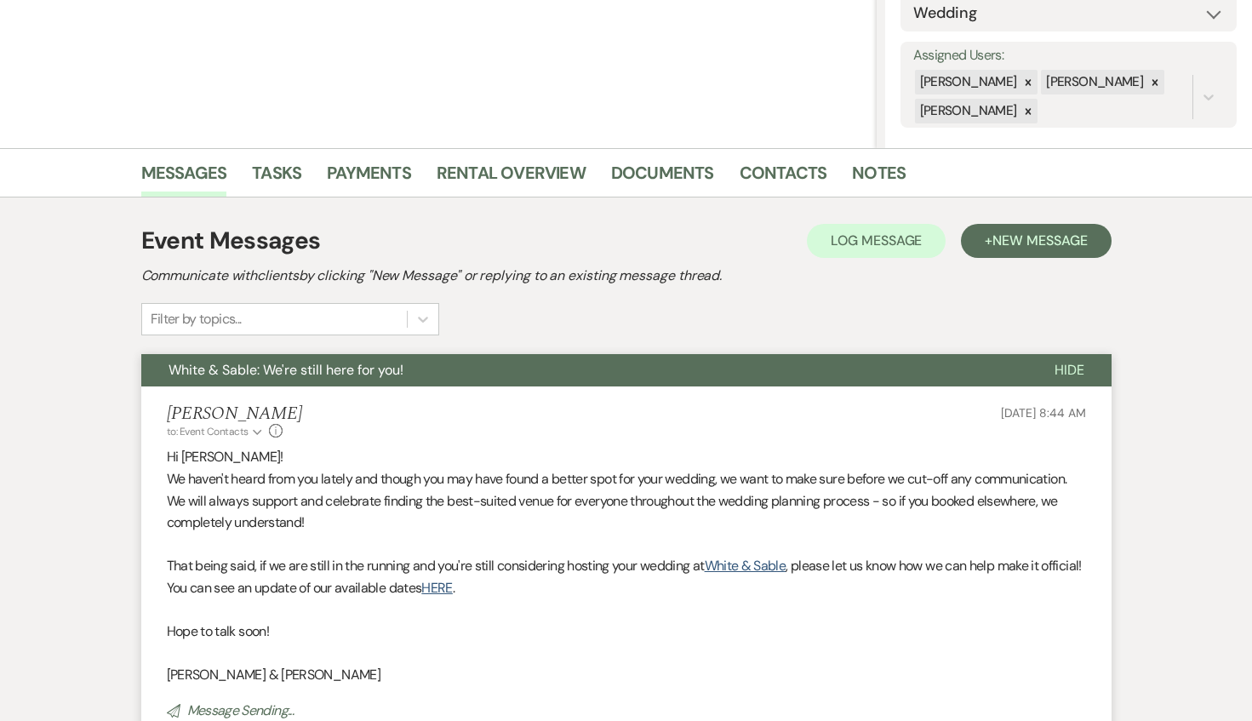
scroll to position [0, 0]
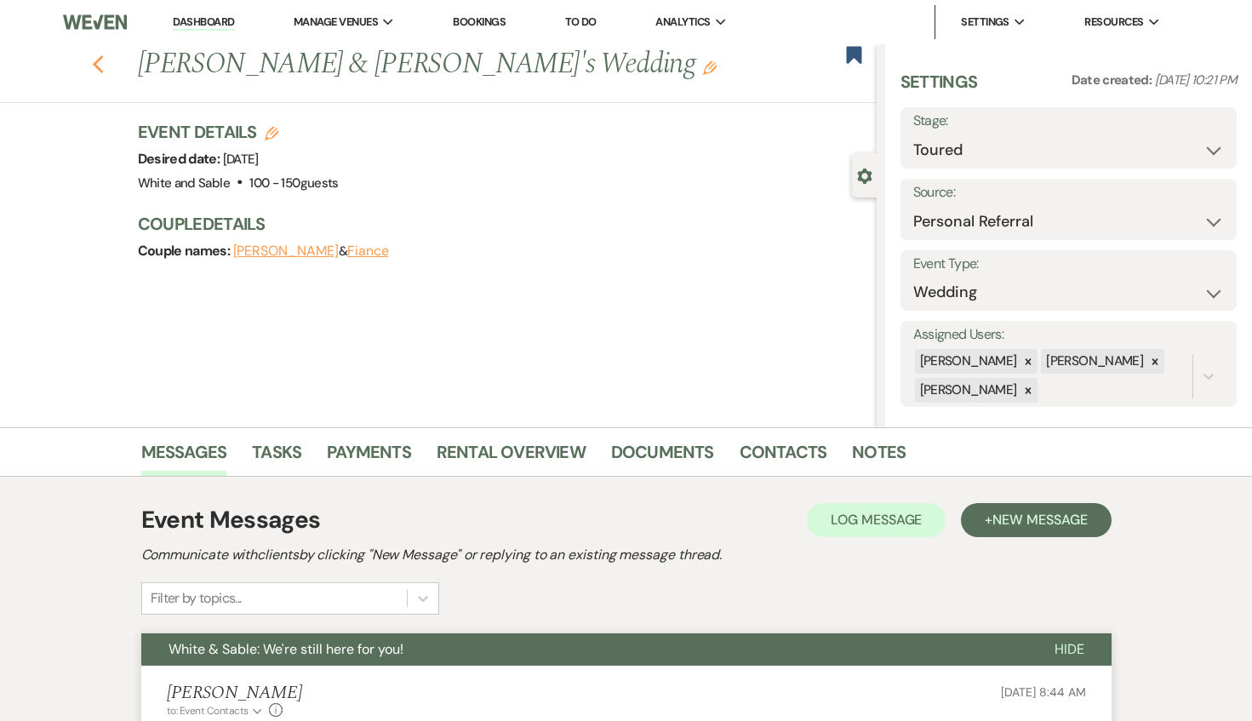
click at [94, 66] on icon "Previous" at bounding box center [98, 64] width 13 height 20
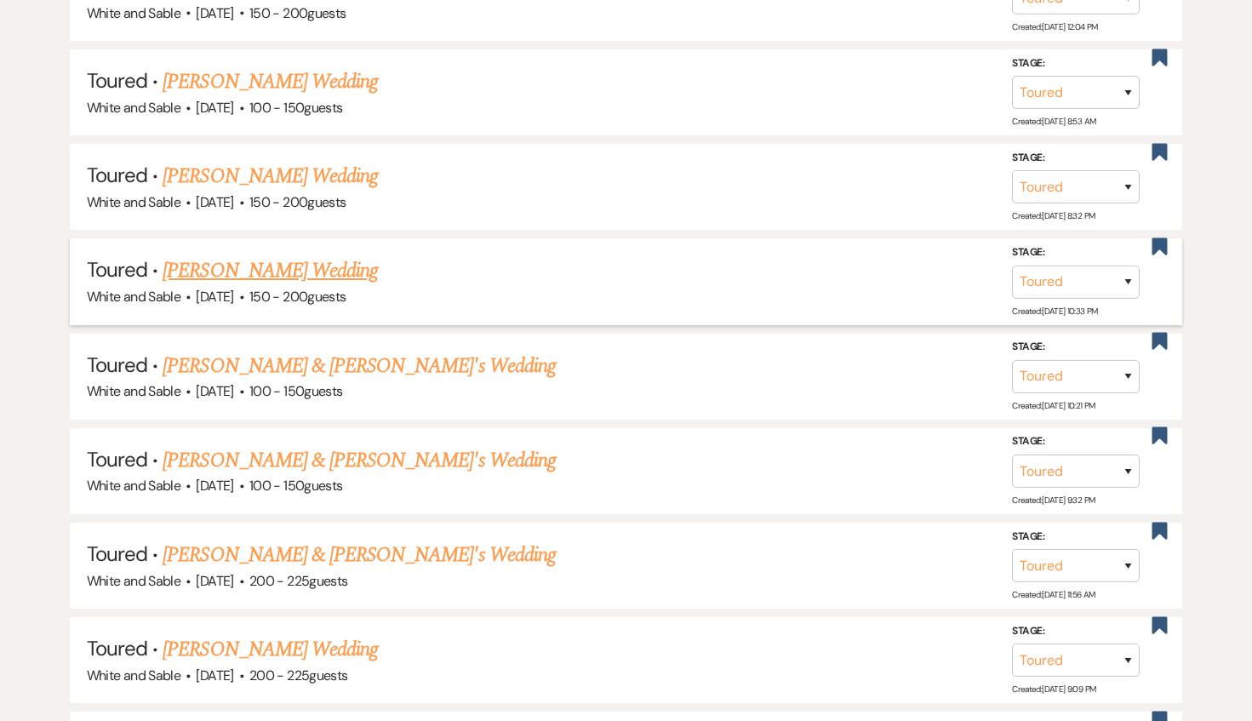
scroll to position [1507, 0]
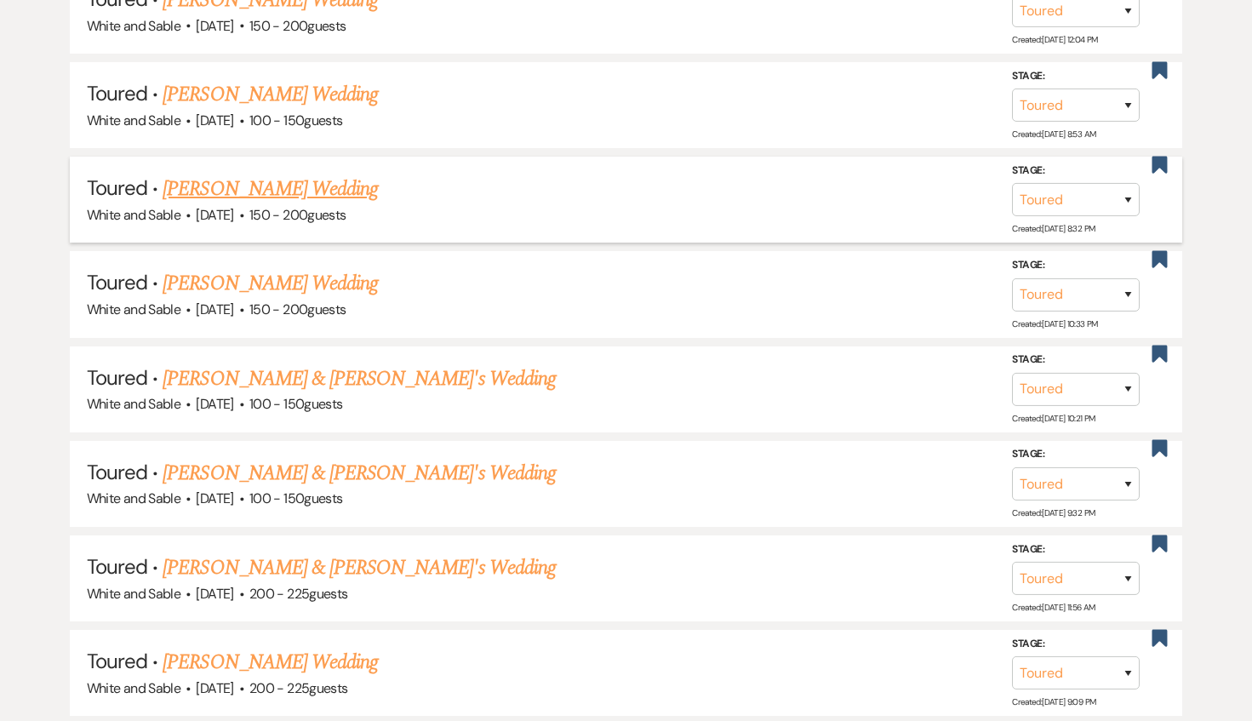
click at [329, 192] on link "[PERSON_NAME] Wedding" at bounding box center [270, 189] width 215 height 31
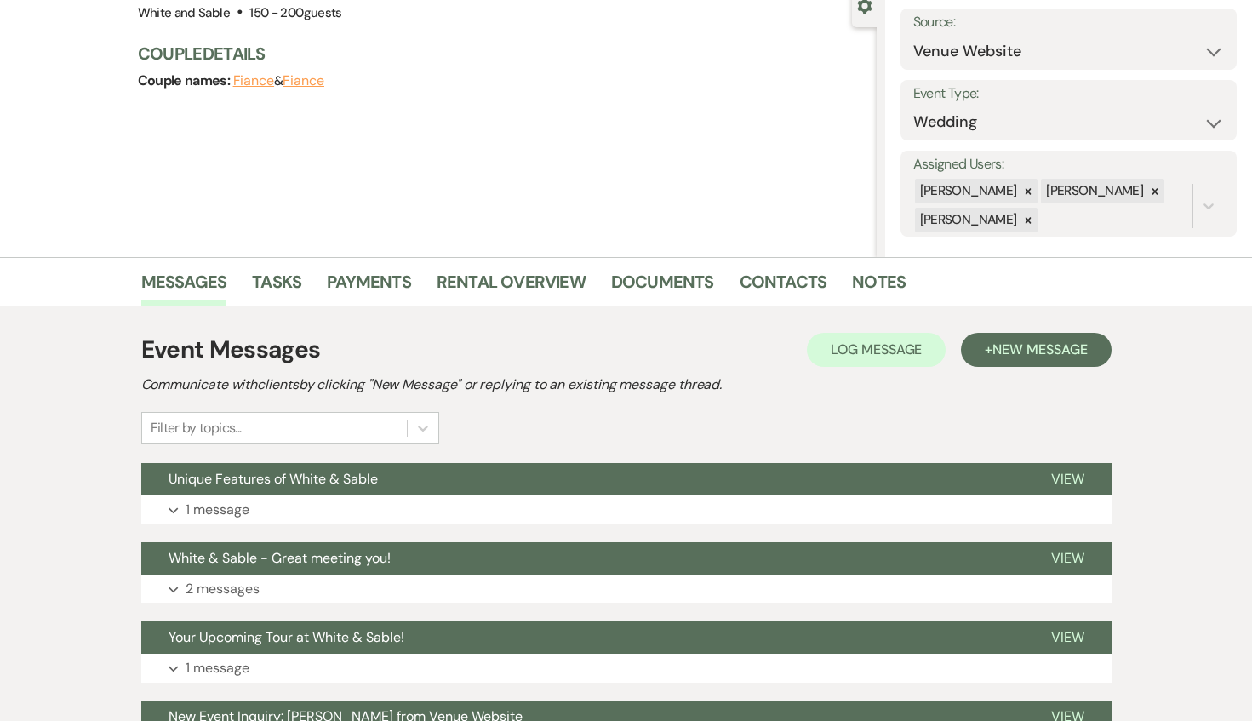
scroll to position [183, 0]
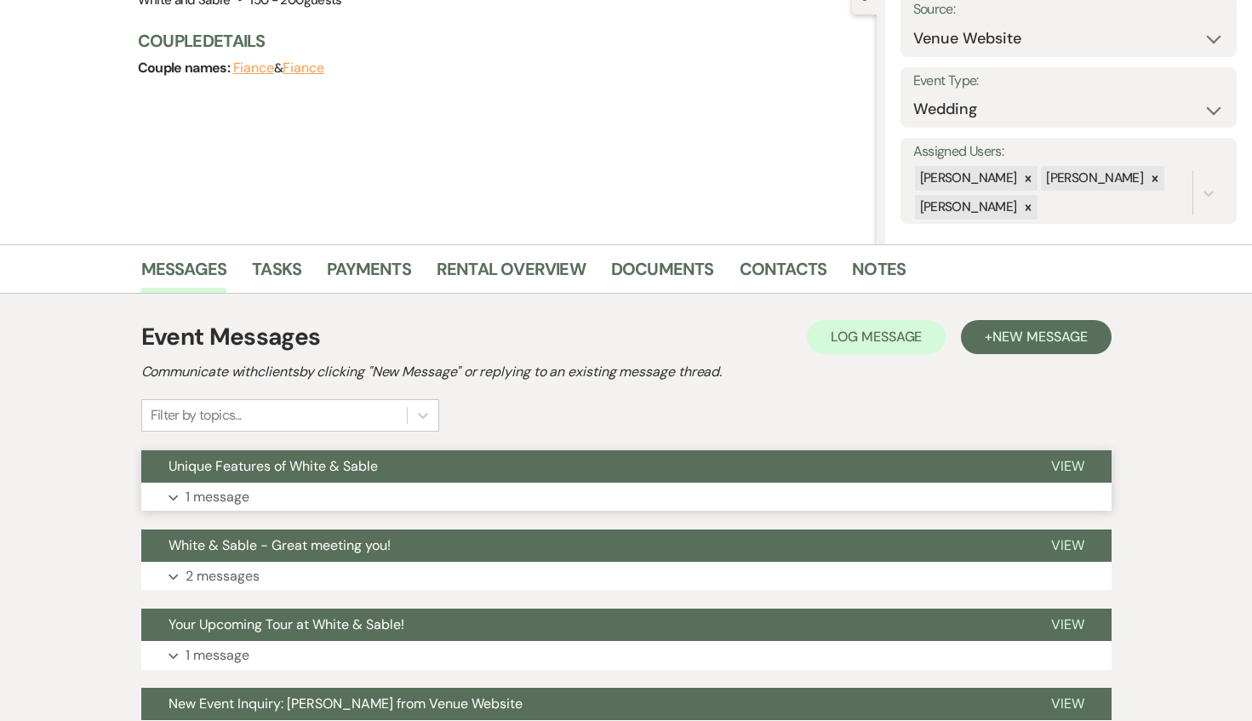
click at [399, 458] on button "Unique Features of White & Sable" at bounding box center [582, 466] width 883 height 32
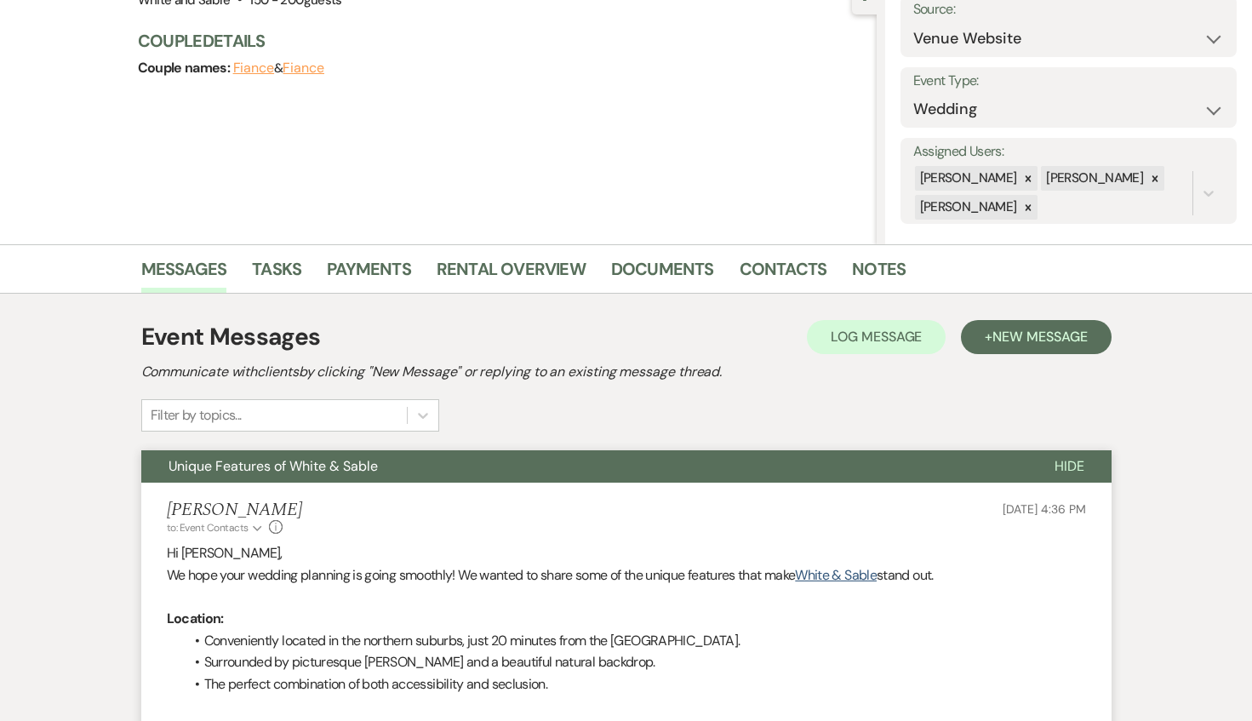
click at [399, 458] on button "Unique Features of White & Sable" at bounding box center [584, 466] width 886 height 32
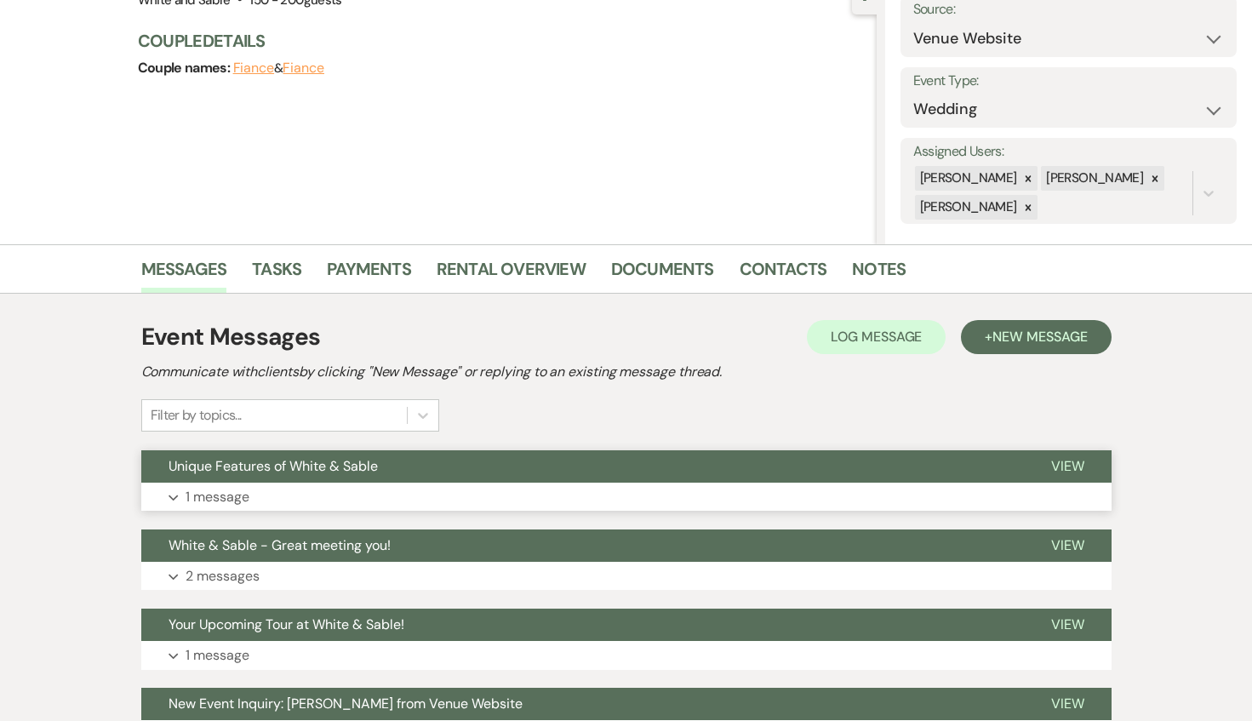
click at [399, 458] on button "Unique Features of White & Sable" at bounding box center [582, 466] width 883 height 32
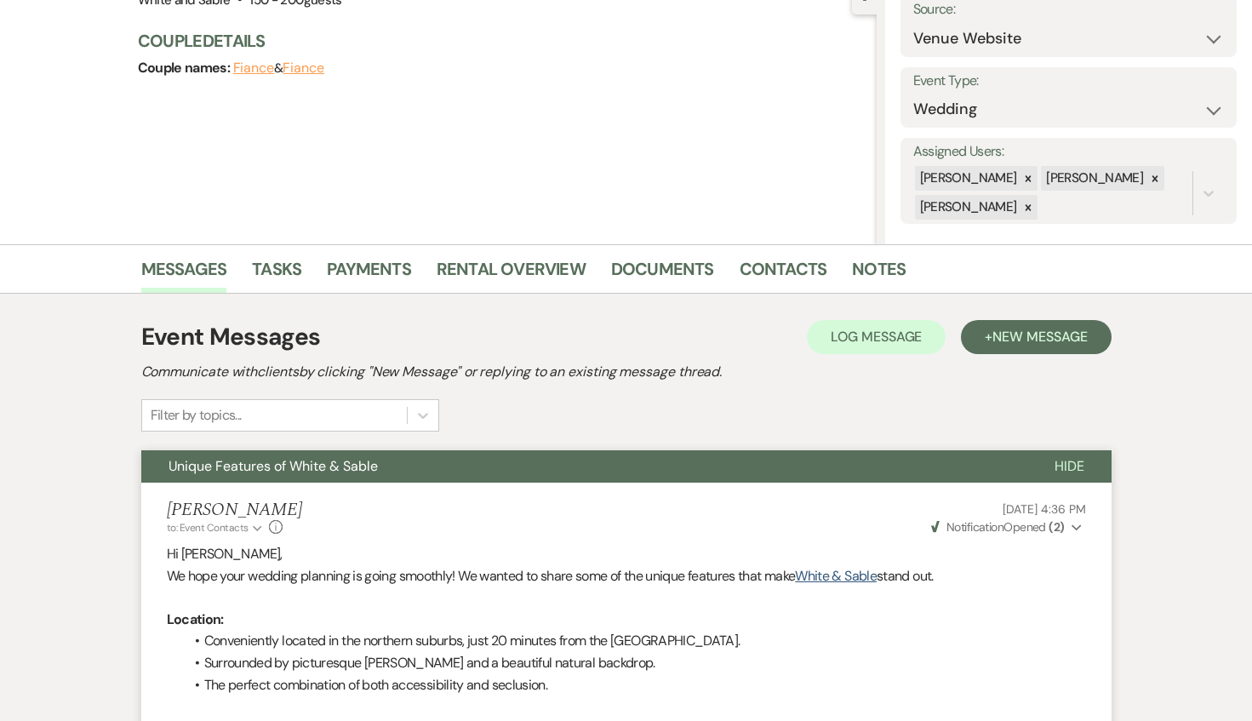
click at [399, 458] on button "Unique Features of White & Sable" at bounding box center [584, 466] width 886 height 32
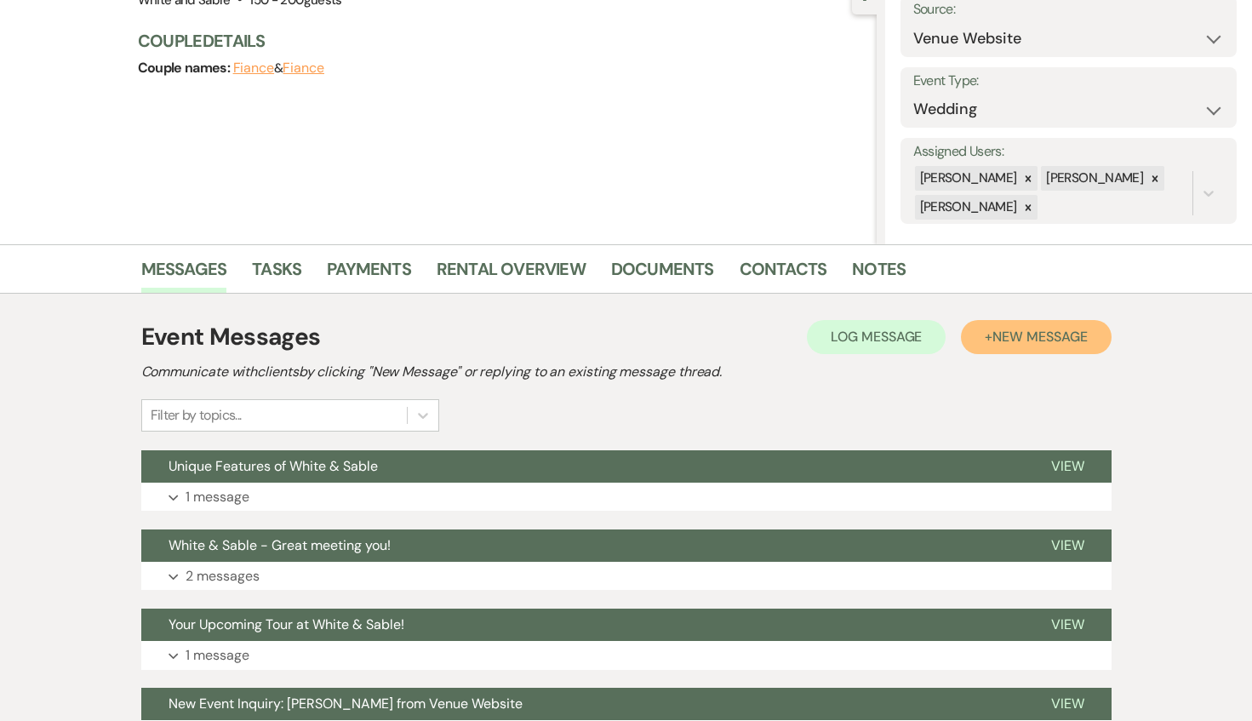
click at [1055, 344] on span "New Message" at bounding box center [1040, 337] width 94 height 18
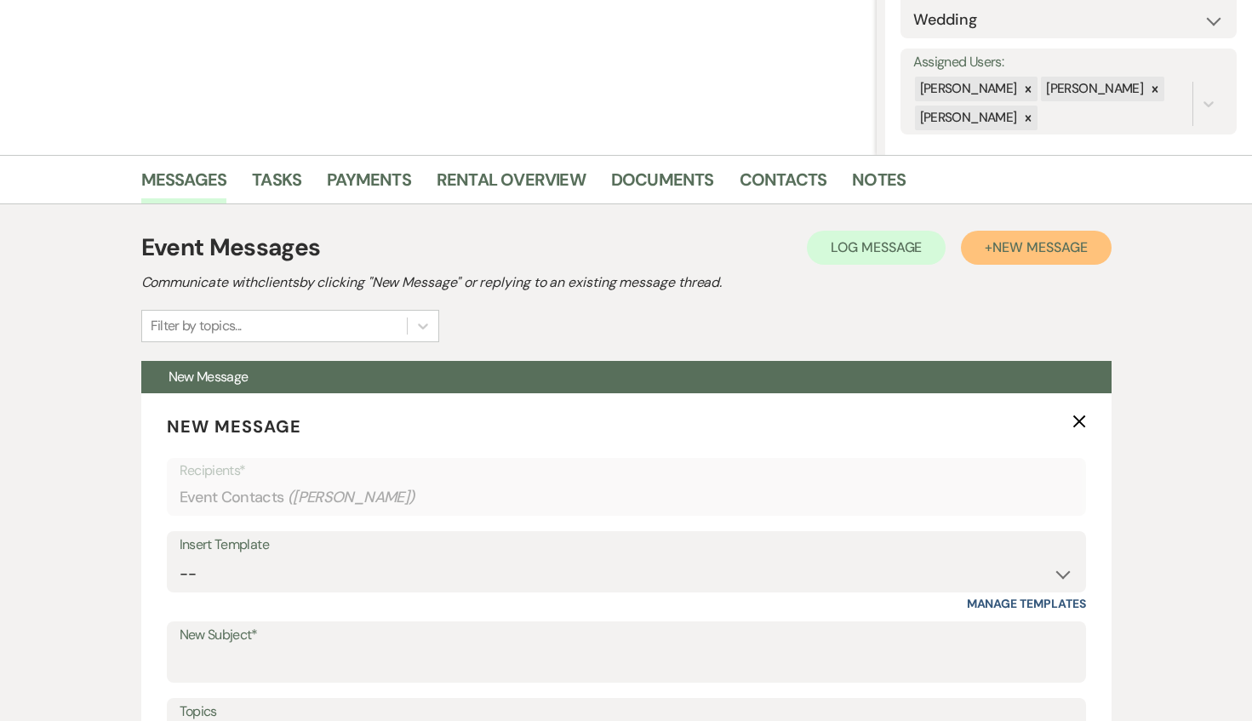
scroll to position [336, 0]
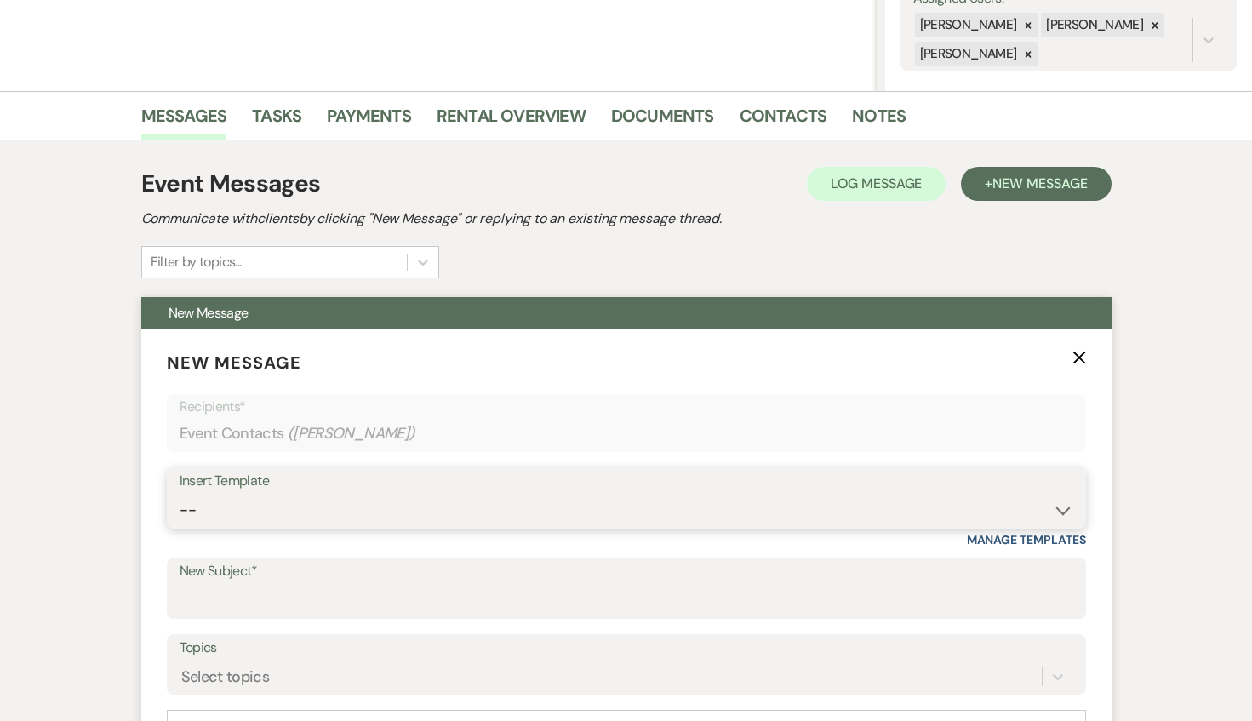
click at [344, 521] on select "-- Inquiry Response (Venue Guide) Schedule - Venue Tour Appt Confirmation Sched…" at bounding box center [627, 510] width 894 height 33
click at [180, 494] on select "-- Inquiry Response (Venue Guide) Schedule - Venue Tour Appt Confirmation Sched…" at bounding box center [627, 510] width 894 height 33
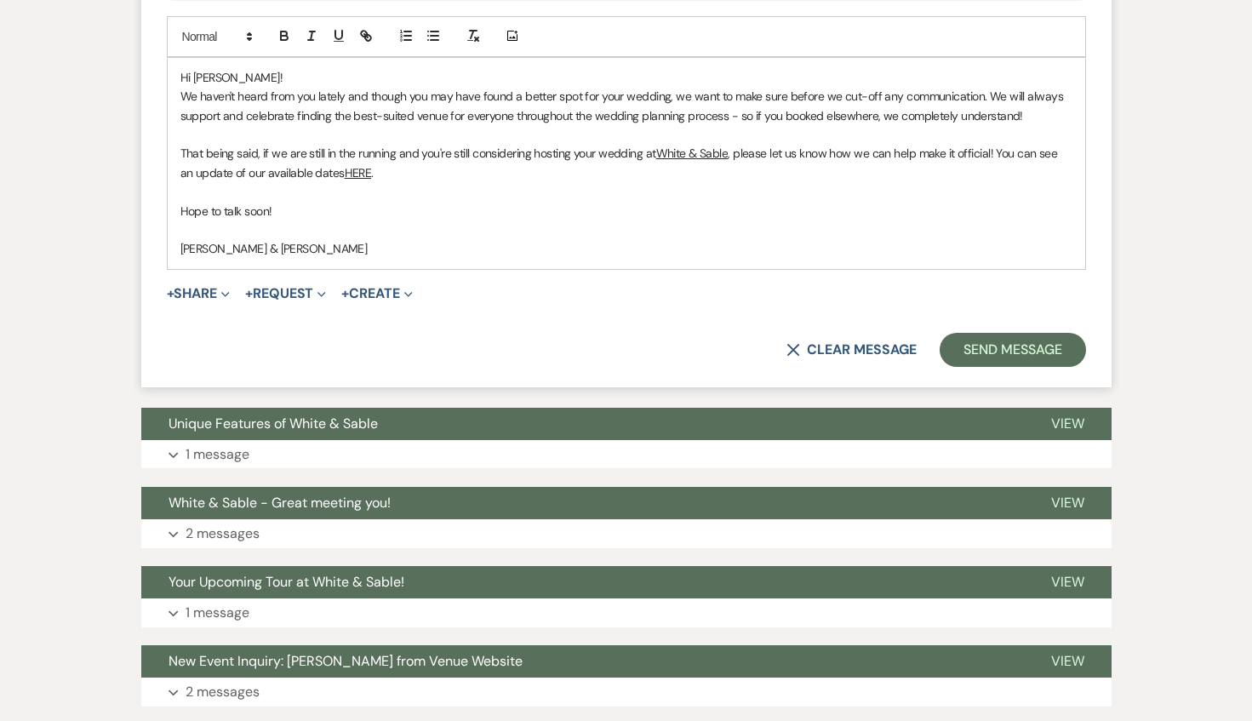
scroll to position [1048, 0]
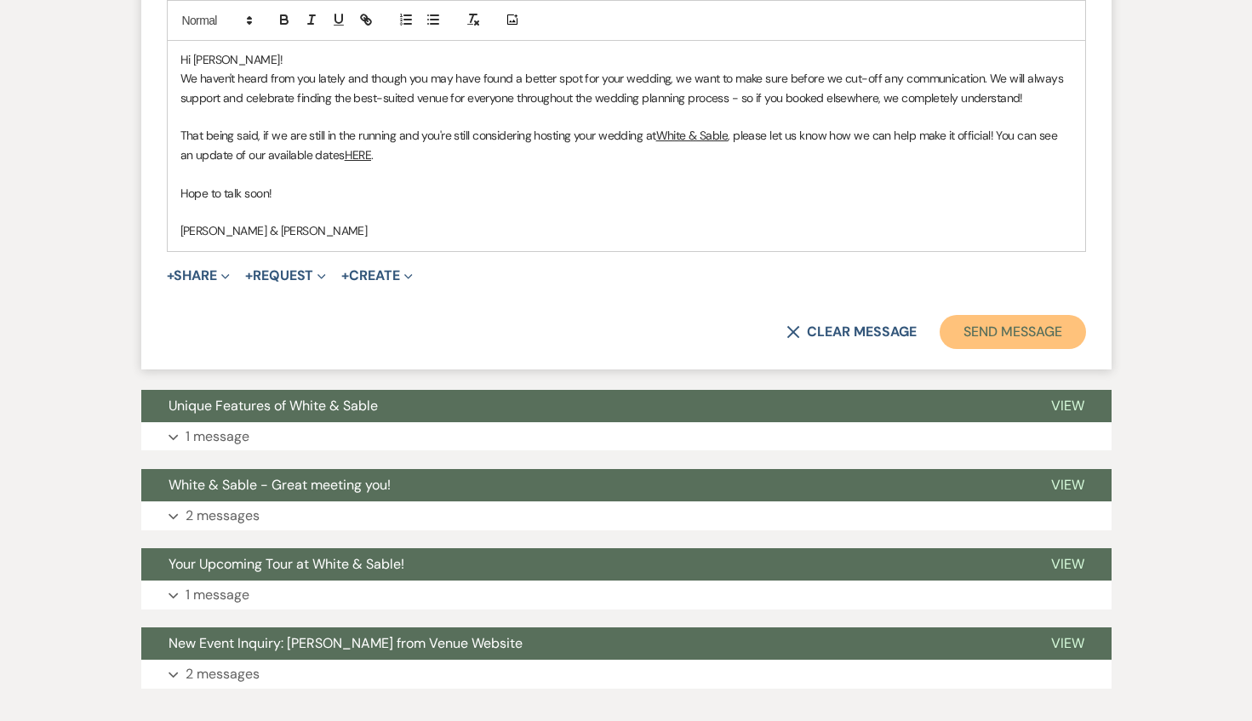
click at [1006, 330] on button "Send Message" at bounding box center [1013, 332] width 146 height 34
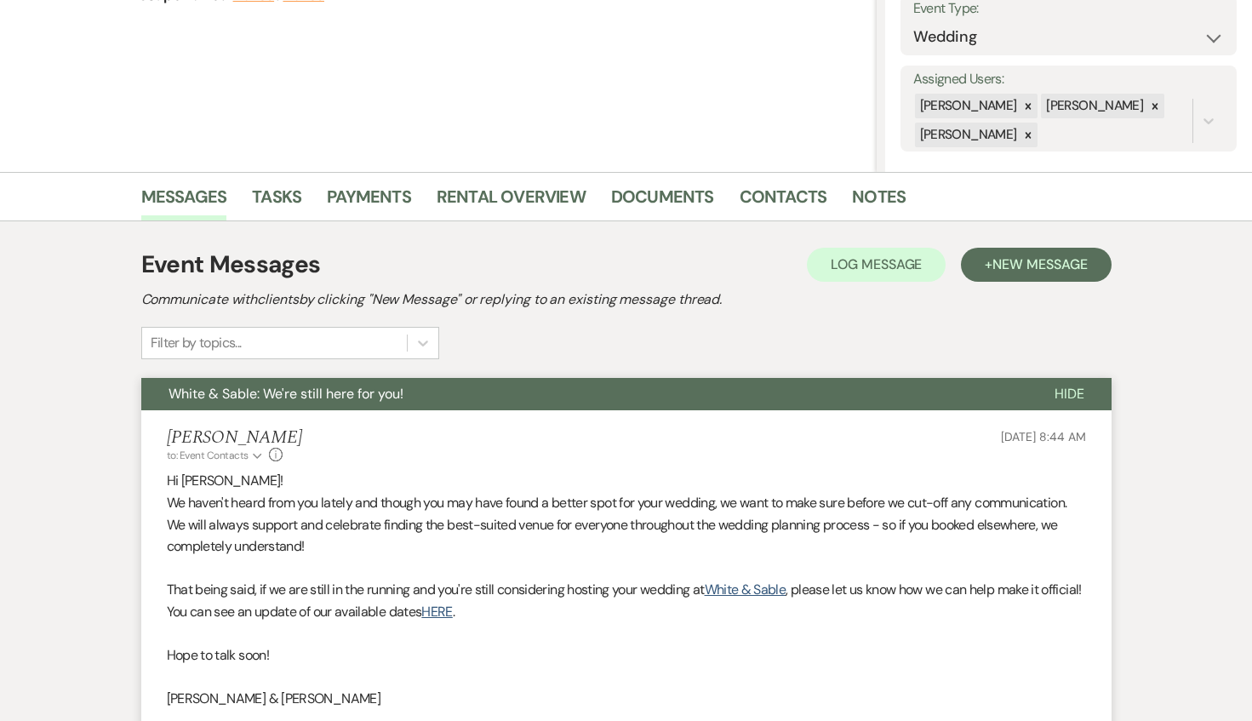
scroll to position [0, 0]
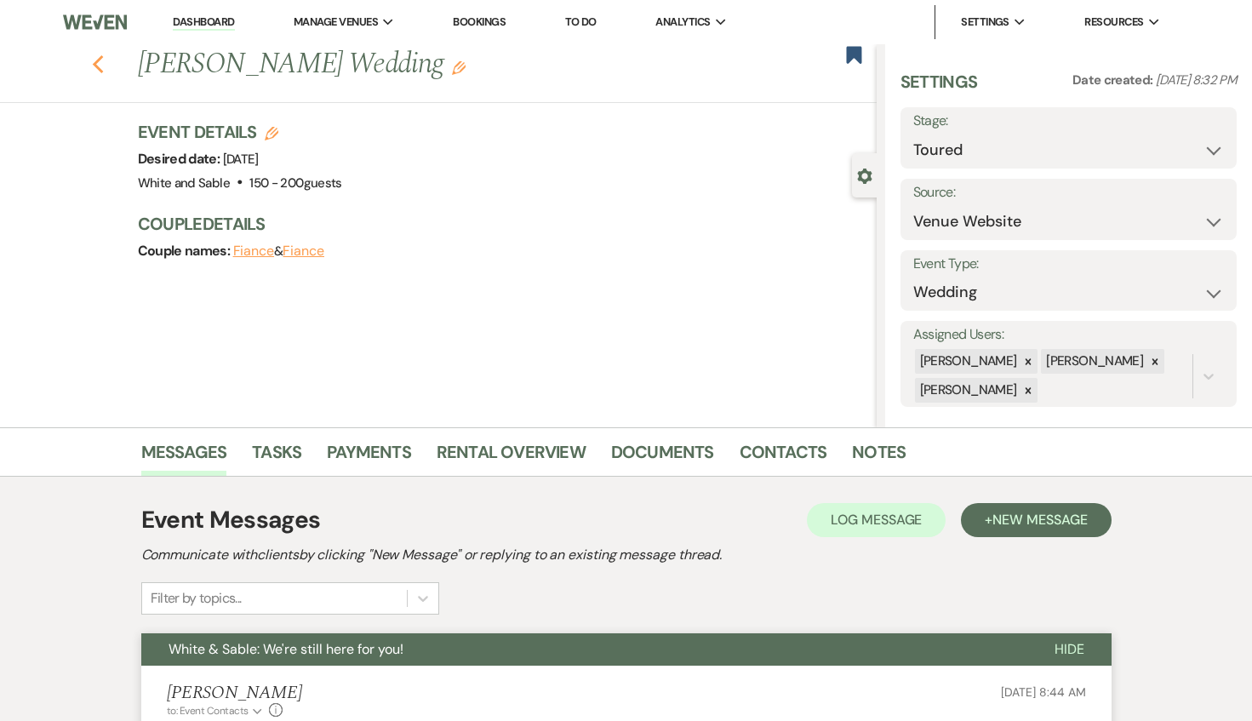
click at [96, 69] on icon "Previous" at bounding box center [98, 64] width 13 height 20
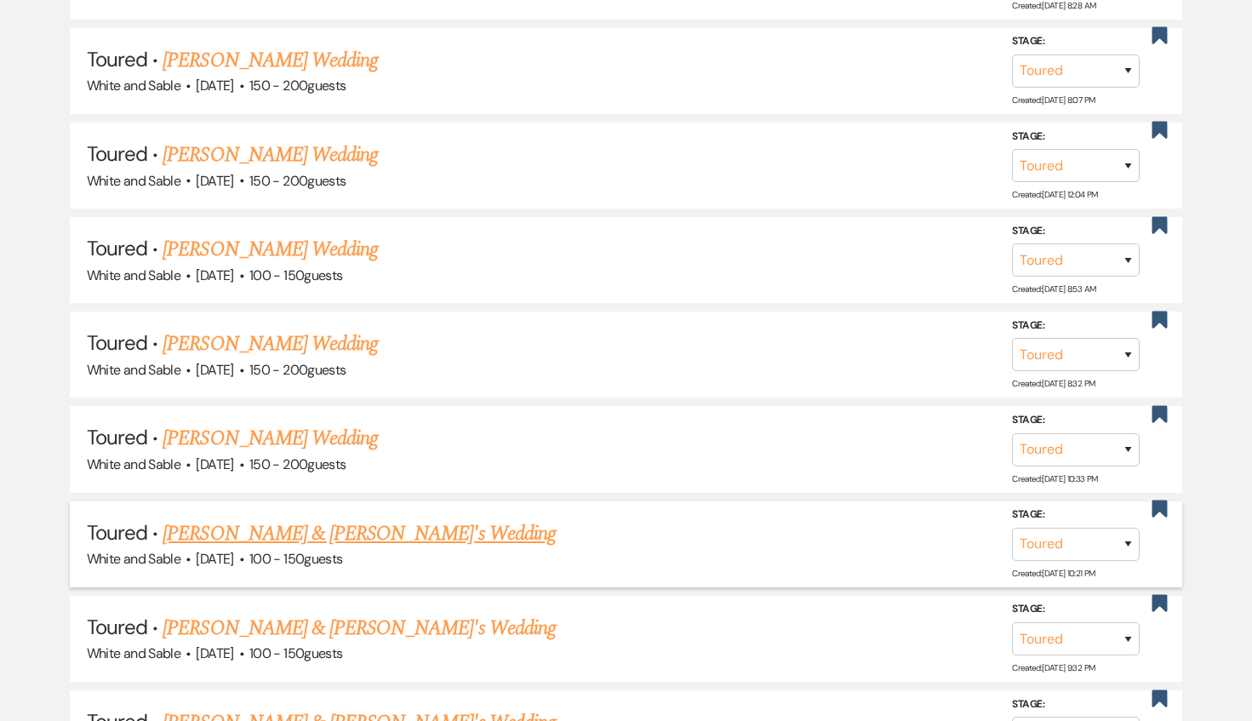
scroll to position [1337, 0]
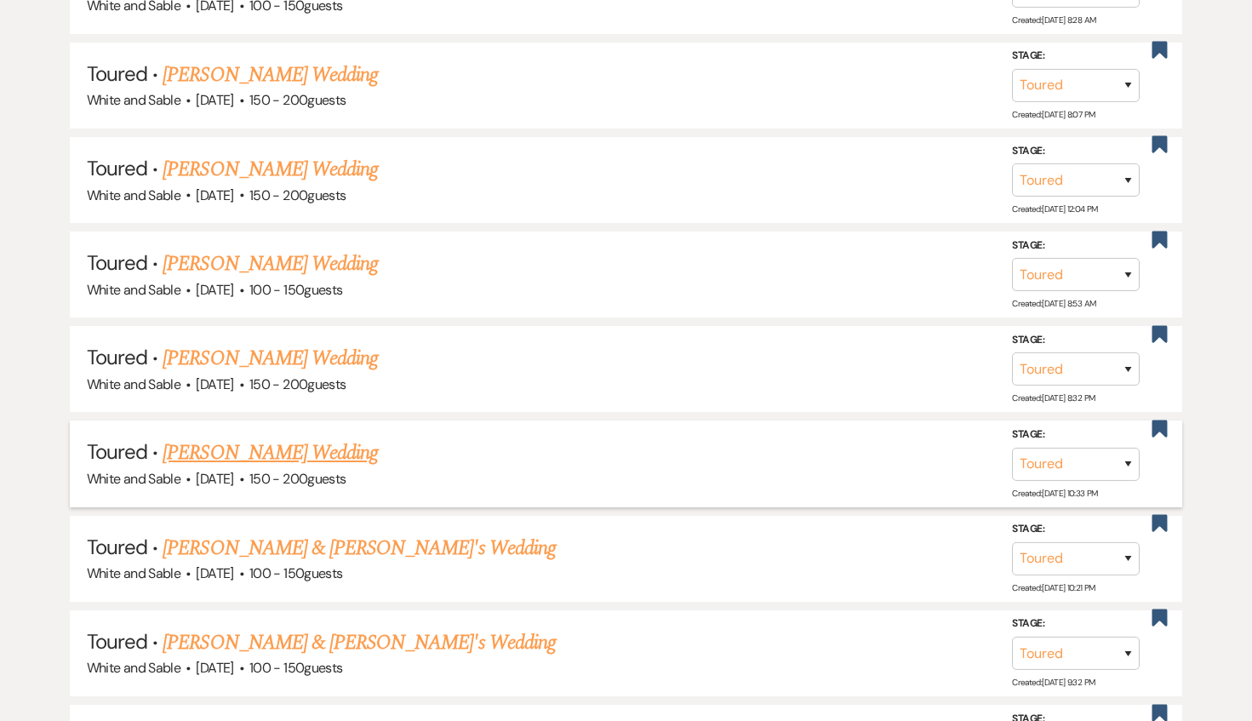
click at [243, 438] on link "[PERSON_NAME] Wedding" at bounding box center [270, 453] width 215 height 31
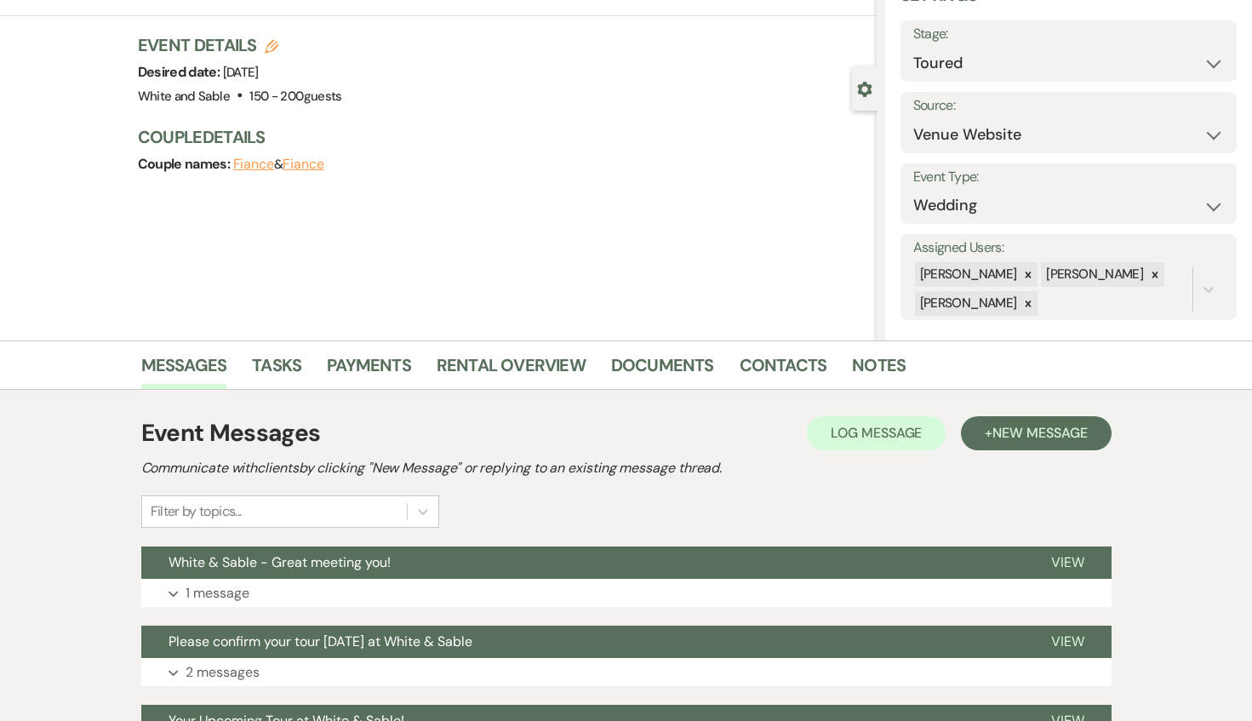
scroll to position [120, 0]
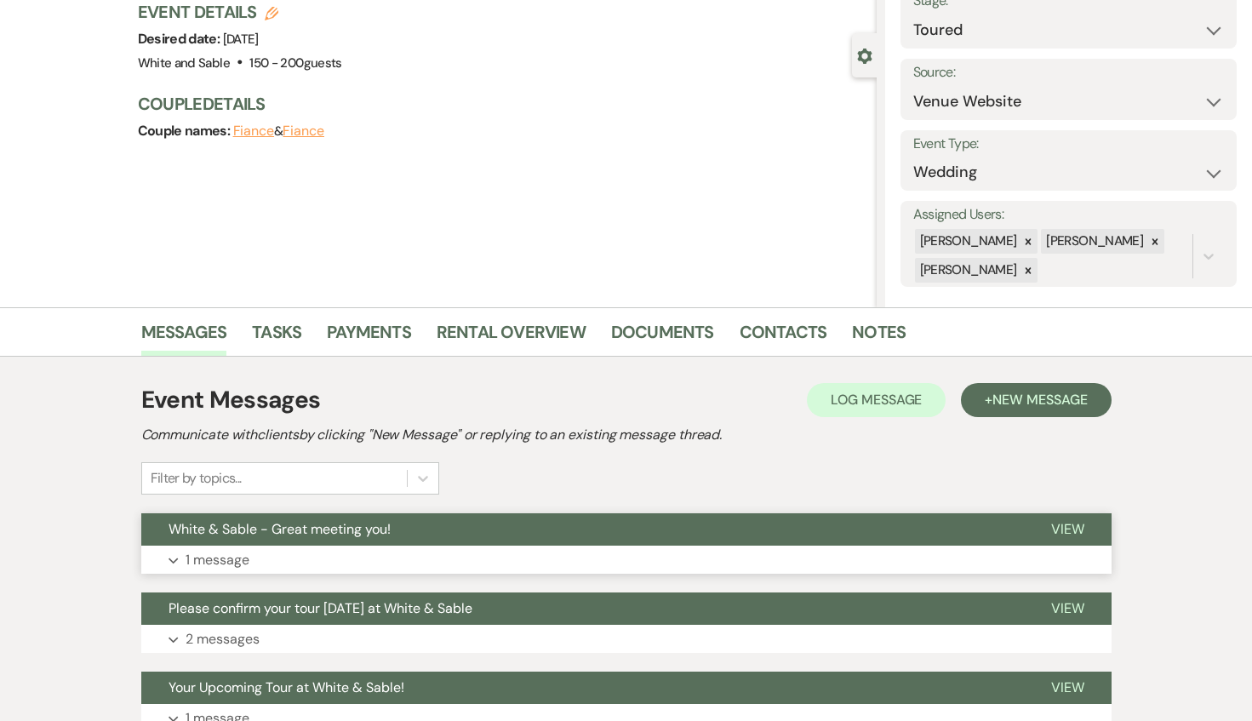
click at [369, 525] on span "White & Sable - Great meeting you!" at bounding box center [280, 529] width 222 height 18
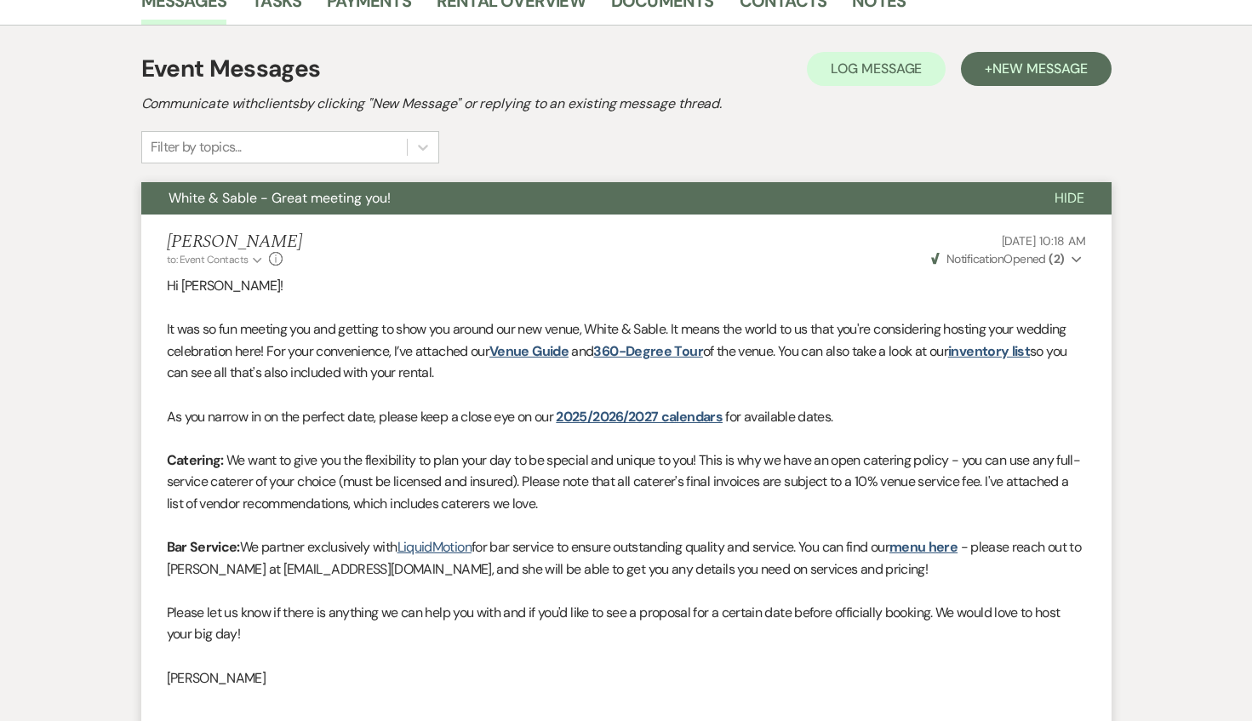
scroll to position [0, 0]
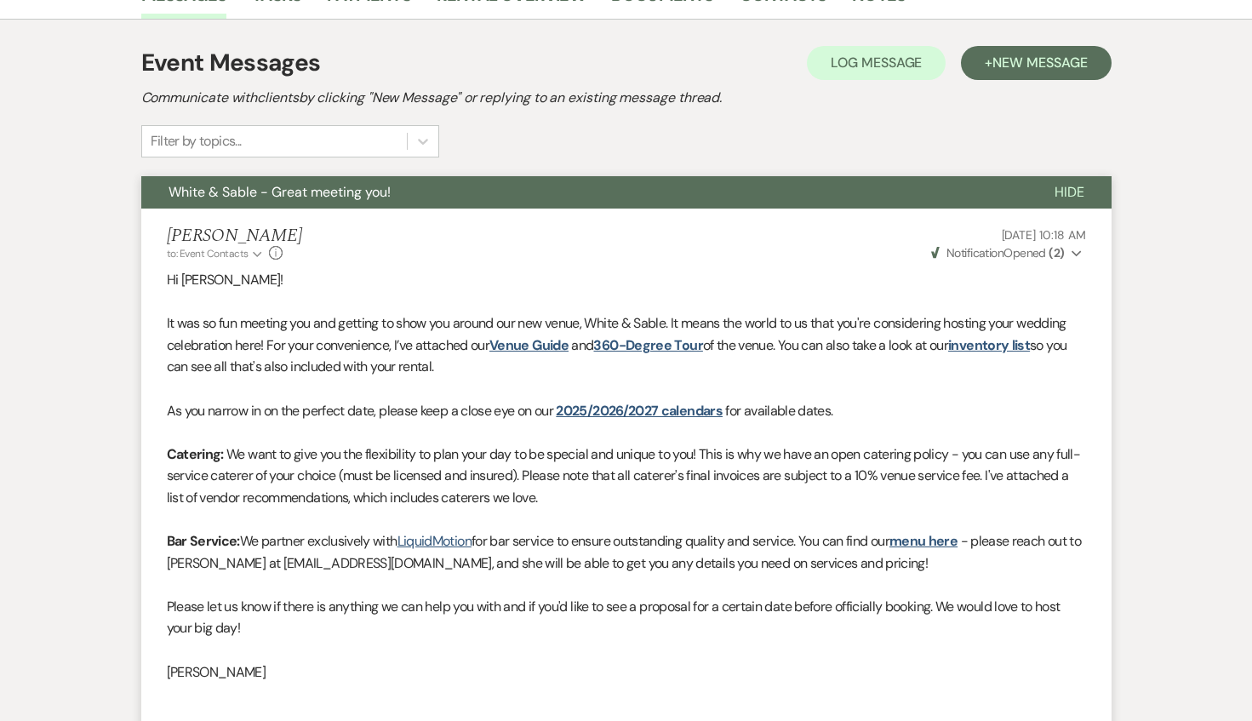
click at [325, 189] on span "White & Sable - Great meeting you!" at bounding box center [280, 192] width 222 height 18
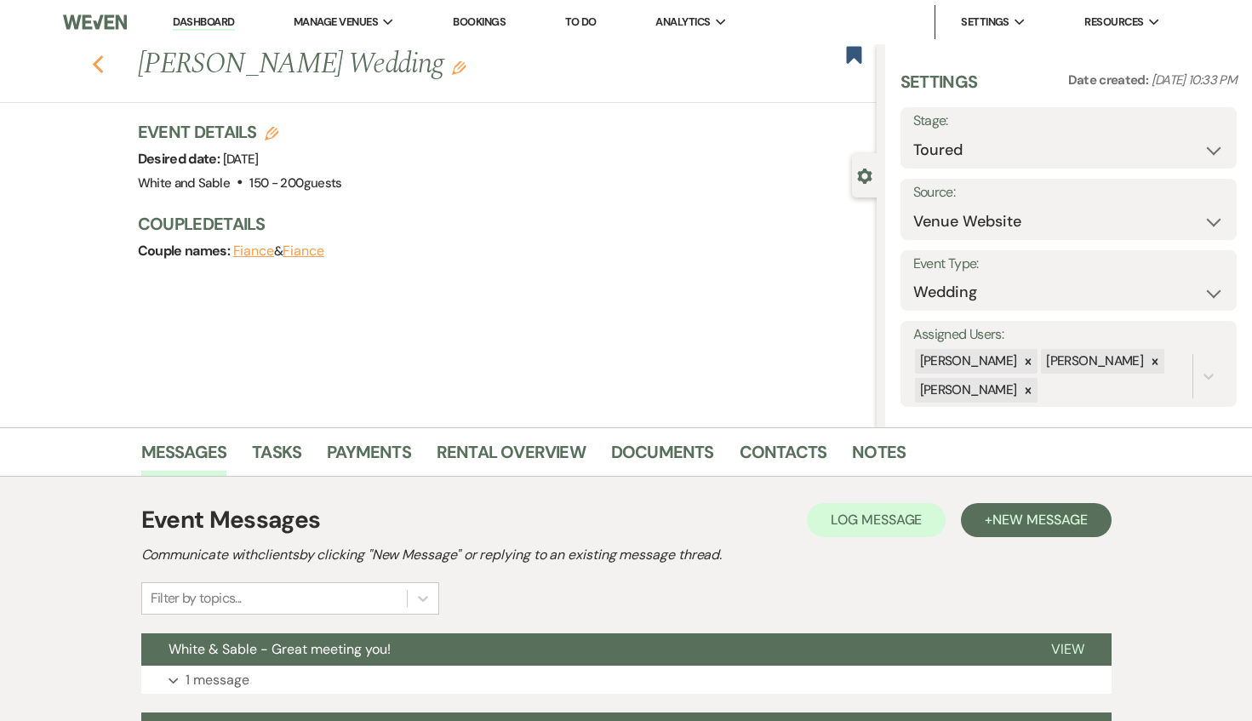
click at [99, 64] on icon "Previous" at bounding box center [98, 64] width 13 height 20
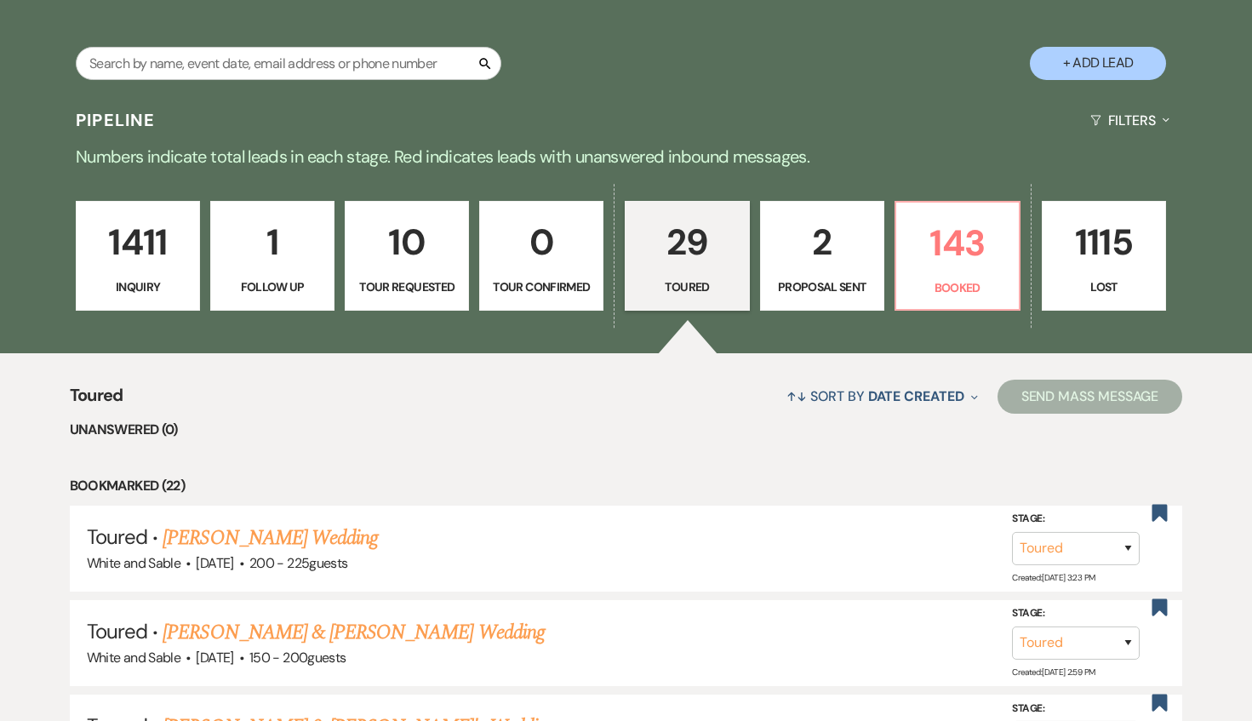
scroll to position [317, 0]
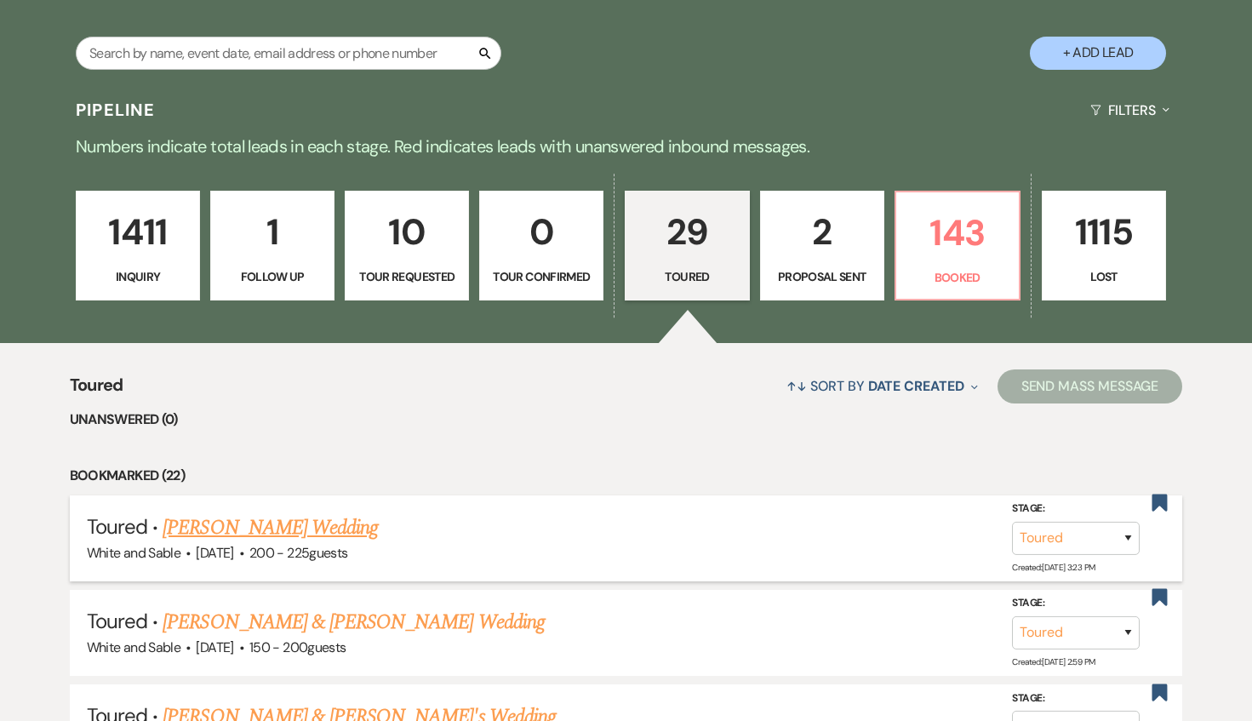
click at [283, 525] on link "[PERSON_NAME] Wedding" at bounding box center [270, 527] width 215 height 31
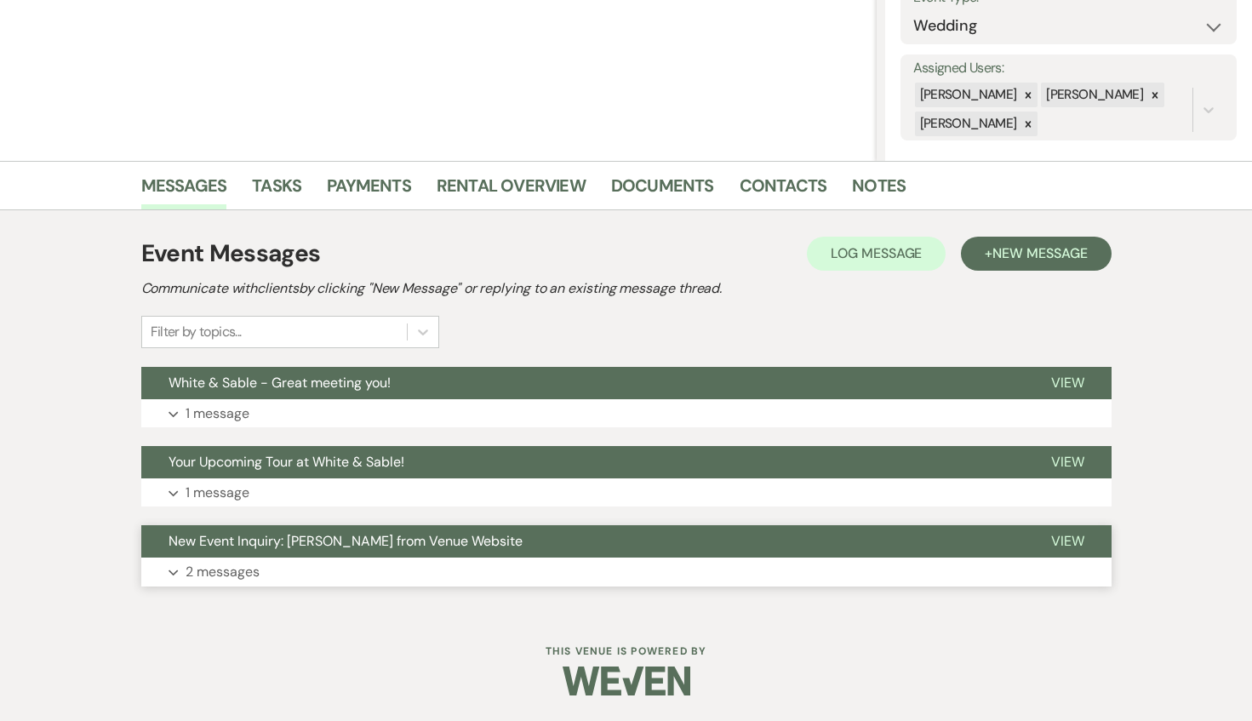
click at [302, 566] on button "Expand 2 messages" at bounding box center [626, 572] width 970 height 29
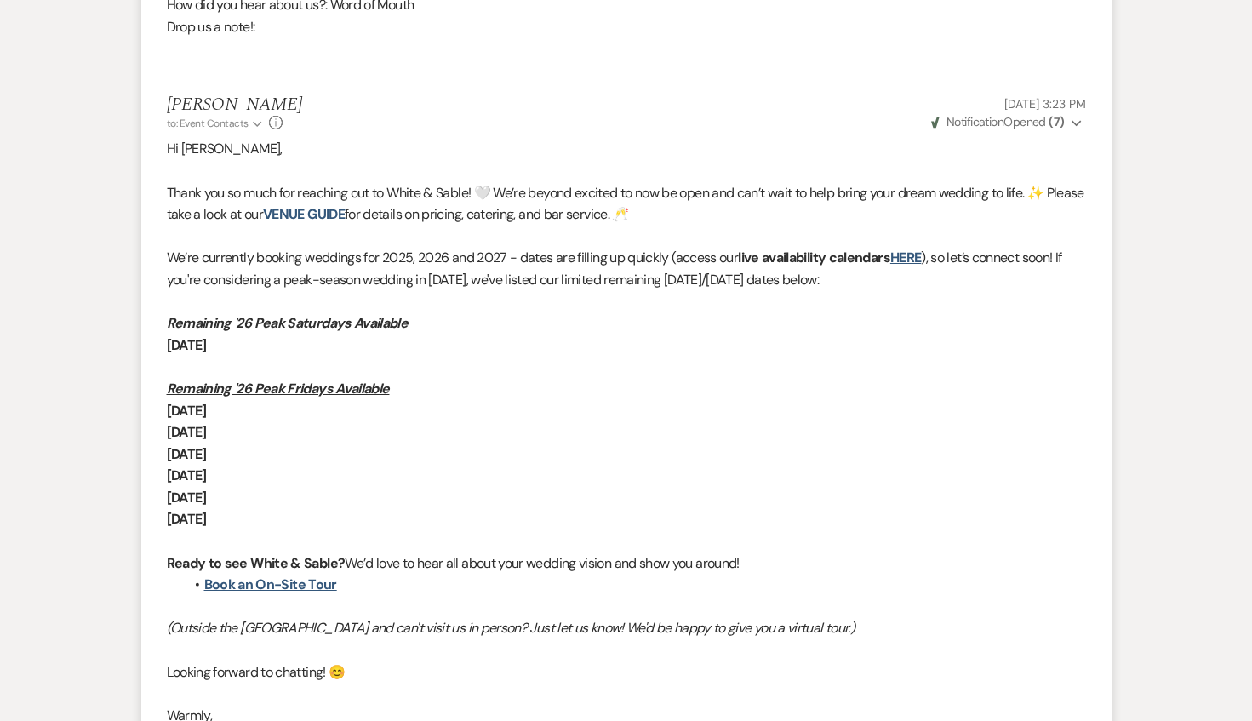
scroll to position [1420, 0]
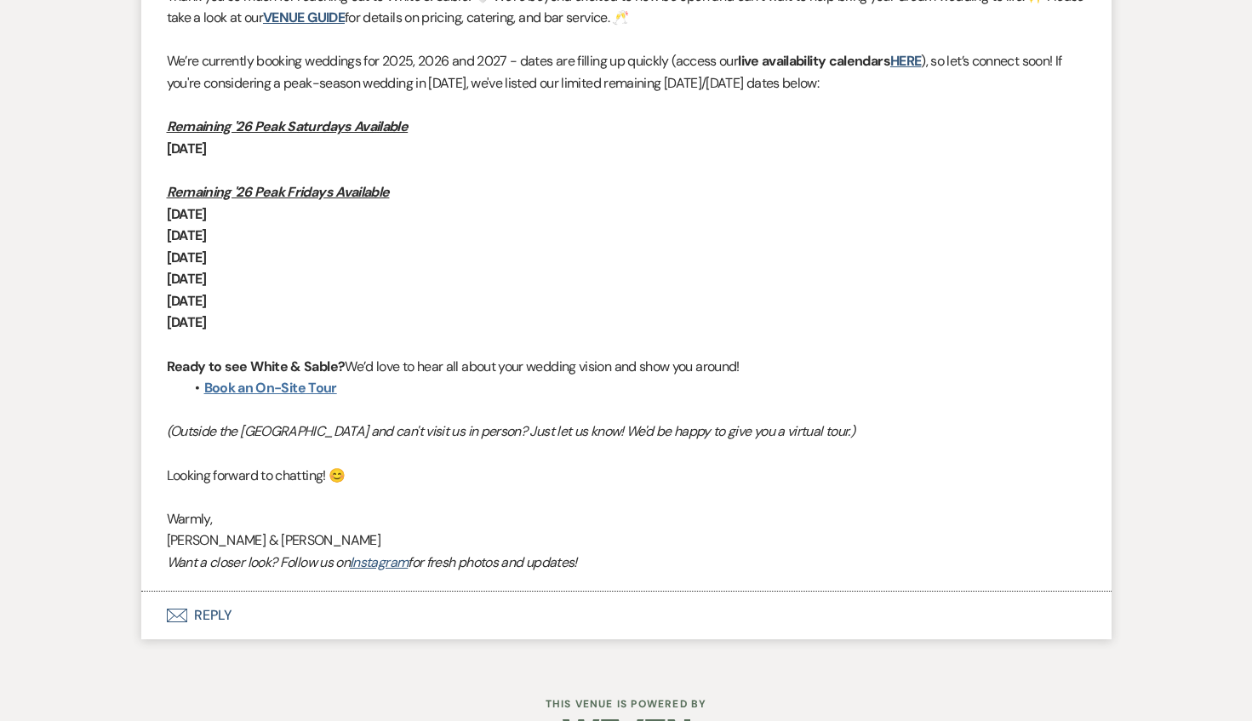
click at [323, 386] on link "Book an On-Site Tour" at bounding box center [270, 388] width 133 height 18
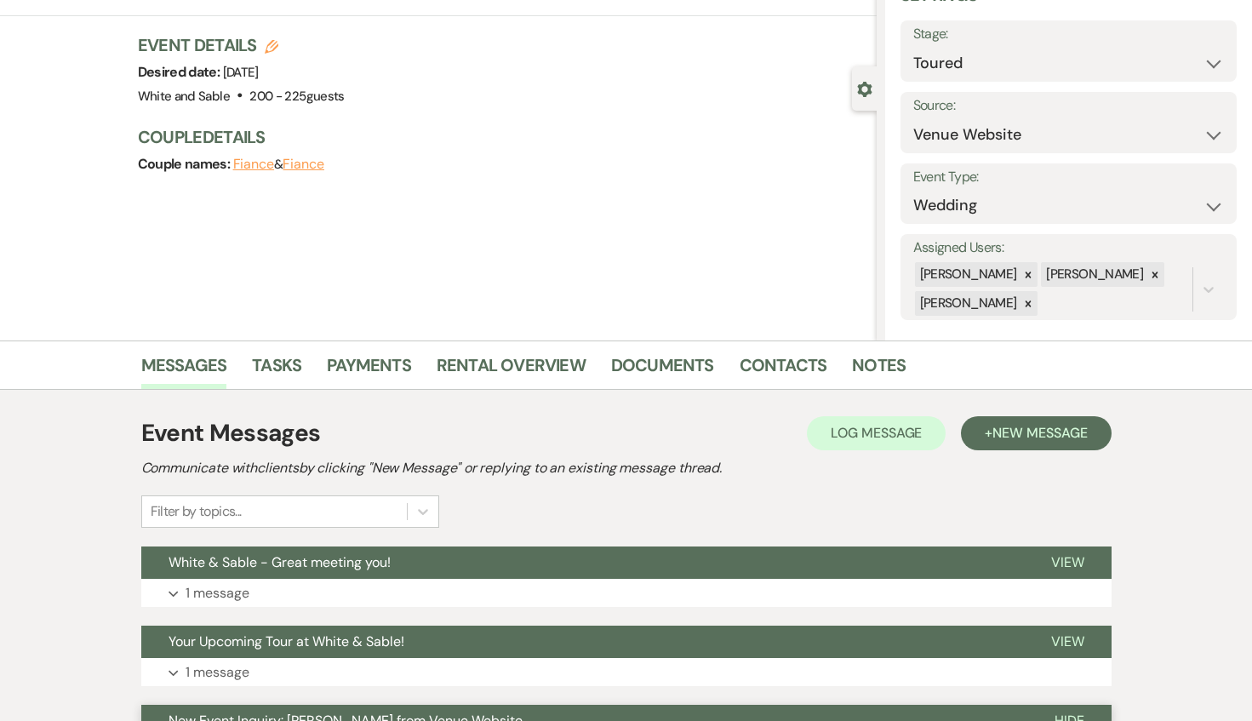
scroll to position [0, 0]
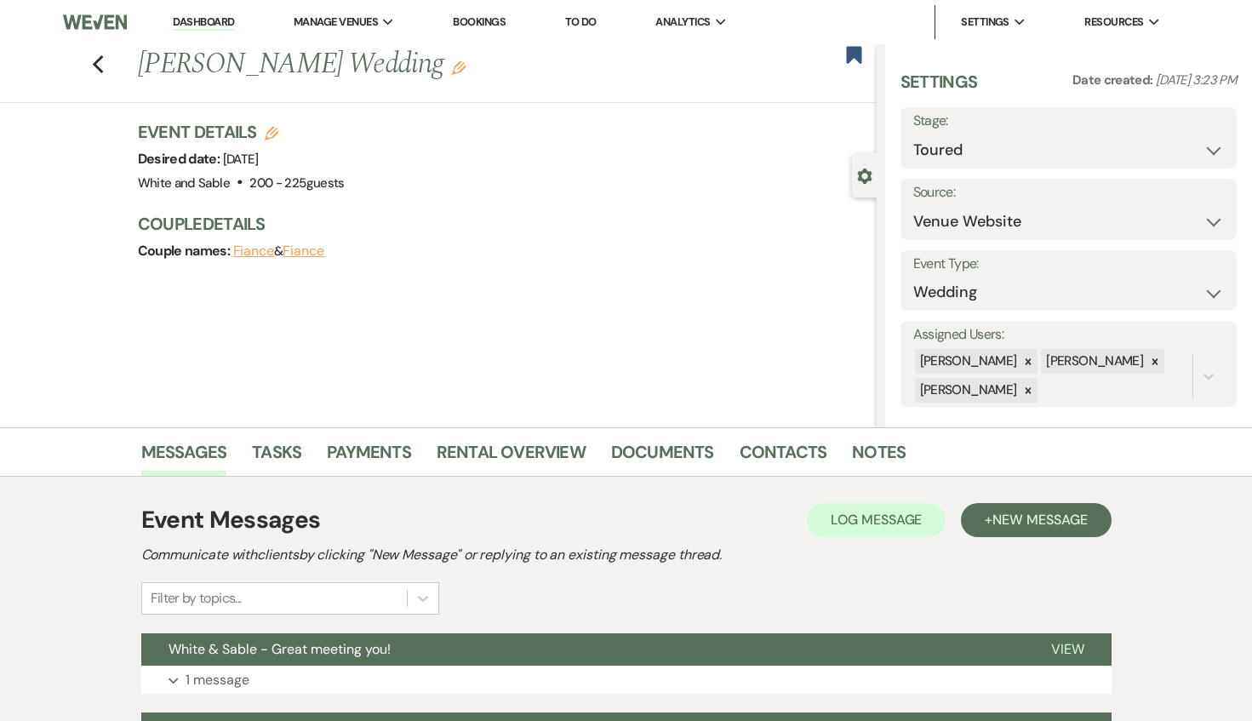
click at [105, 55] on div "Previous [PERSON_NAME] Wedding Edit Bookmark" at bounding box center [433, 73] width 885 height 59
click at [94, 66] on icon "Previous" at bounding box center [98, 64] width 13 height 20
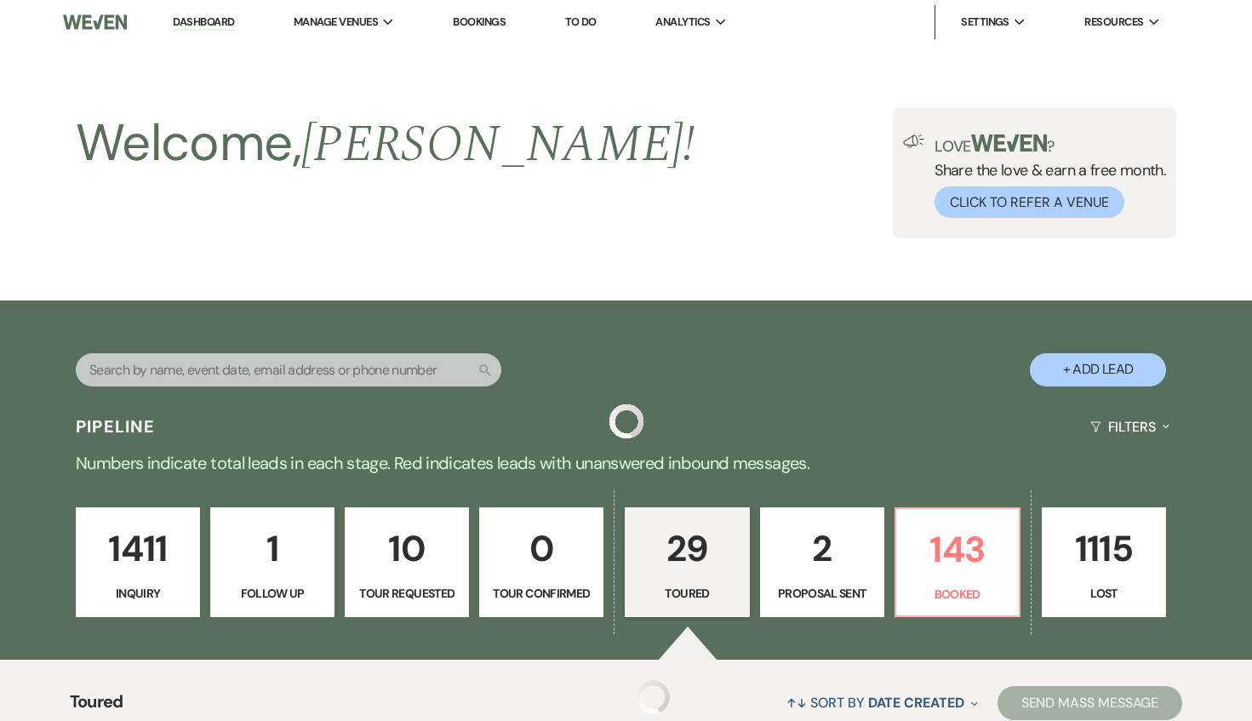
scroll to position [317, 0]
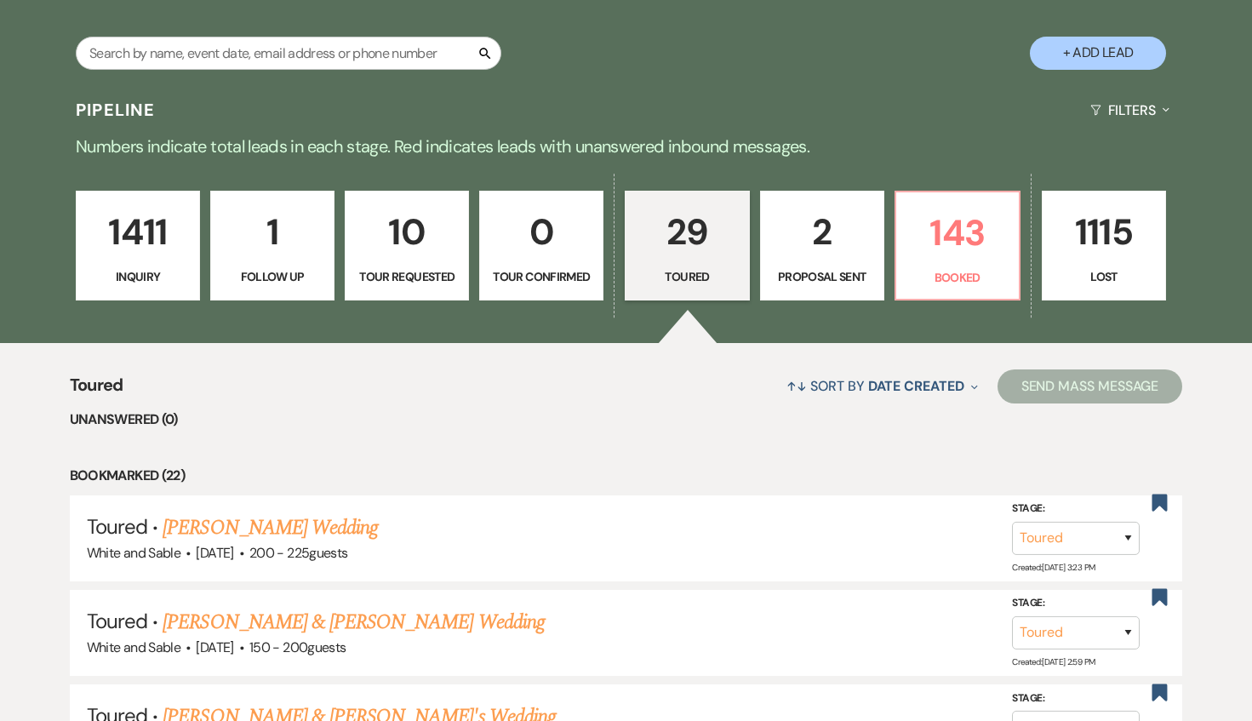
click at [175, 280] on p "Inquiry" at bounding box center [138, 276] width 102 height 19
